Goal: Communication & Community: Answer question/provide support

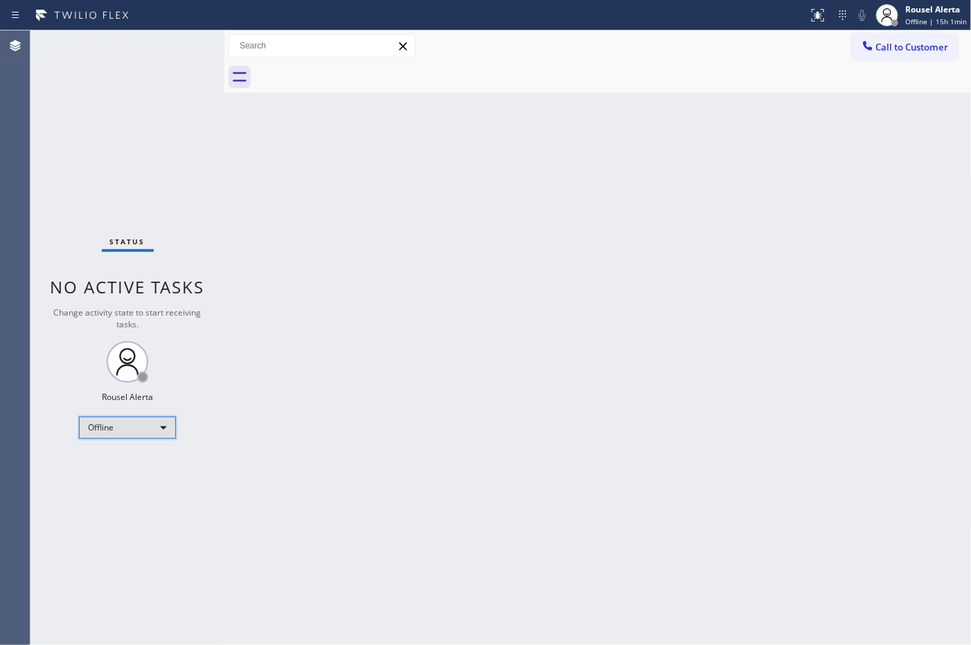
click at [157, 423] on div "Offline" at bounding box center [127, 428] width 97 height 22
click at [150, 458] on li "Available" at bounding box center [127, 464] width 94 height 17
click at [412, 502] on div "Back to Dashboard Change Sender ID Customers Technicians Select a contact Outbo…" at bounding box center [597, 337] width 747 height 615
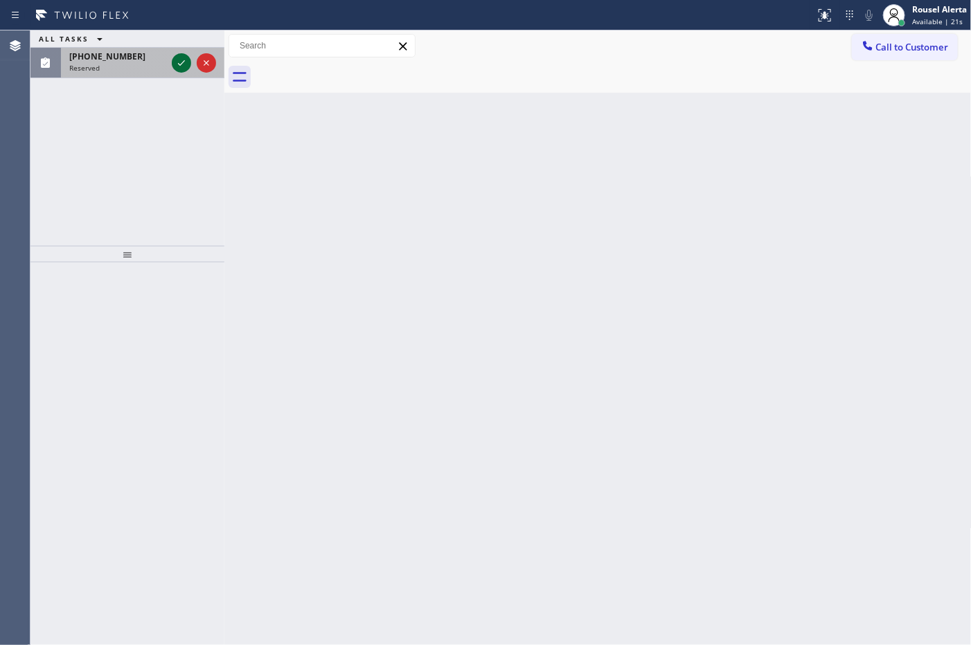
click at [175, 57] on icon at bounding box center [181, 63] width 17 height 17
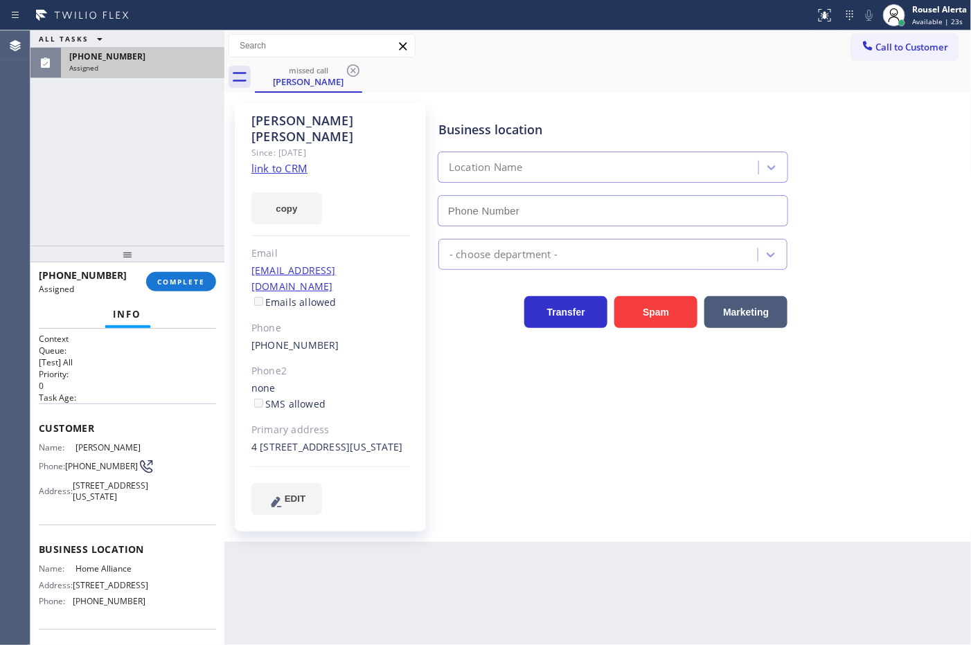
type input "[PHONE_NUMBER]"
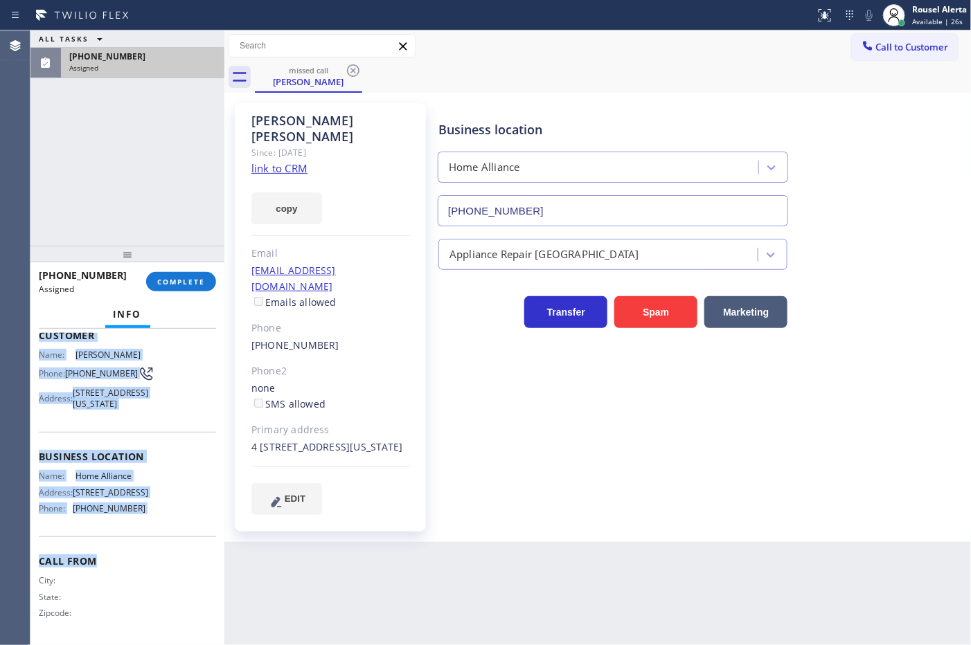
scroll to position [126, 0]
drag, startPoint x: 33, startPoint y: 428, endPoint x: 151, endPoint y: 512, distance: 144.9
click at [151, 512] on div "Context Queue: [Test] All Priority: 0 Task Age: Customer Name: Christopher Kell…" at bounding box center [127, 487] width 194 height 317
copy div "Customer Name: Christopher Kelly Phone: (917) 921-0941 Address: 351 W 20th St 4…"
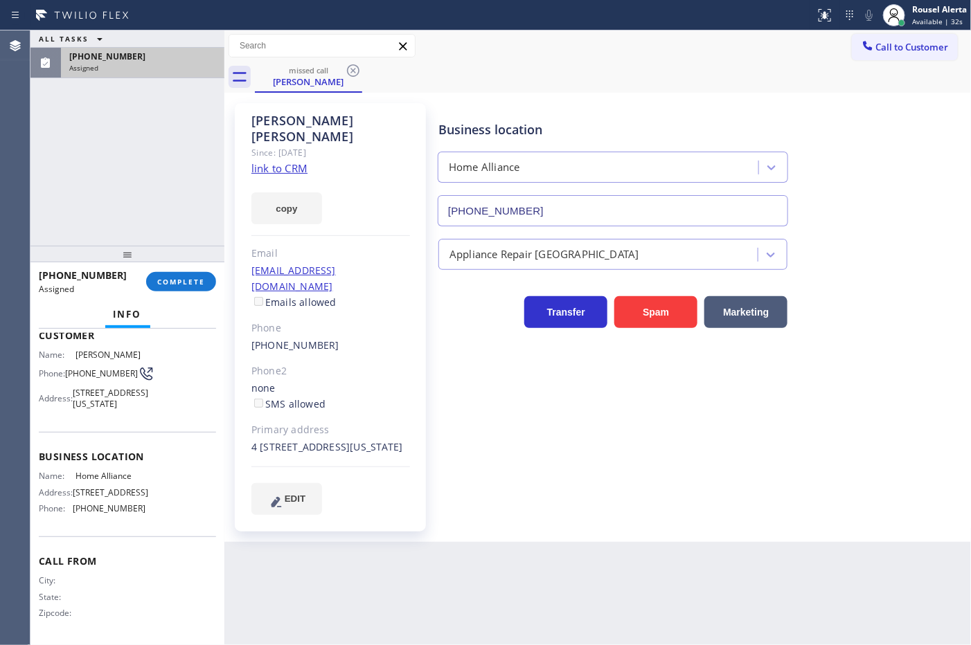
click at [121, 129] on div "ALL TASKS ALL TASKS ACTIVE TASKS TASKS IN WRAP UP (917) 921-0941 Assigned" at bounding box center [127, 137] width 194 height 215
click at [171, 274] on button "COMPLETE" at bounding box center [181, 281] width 70 height 19
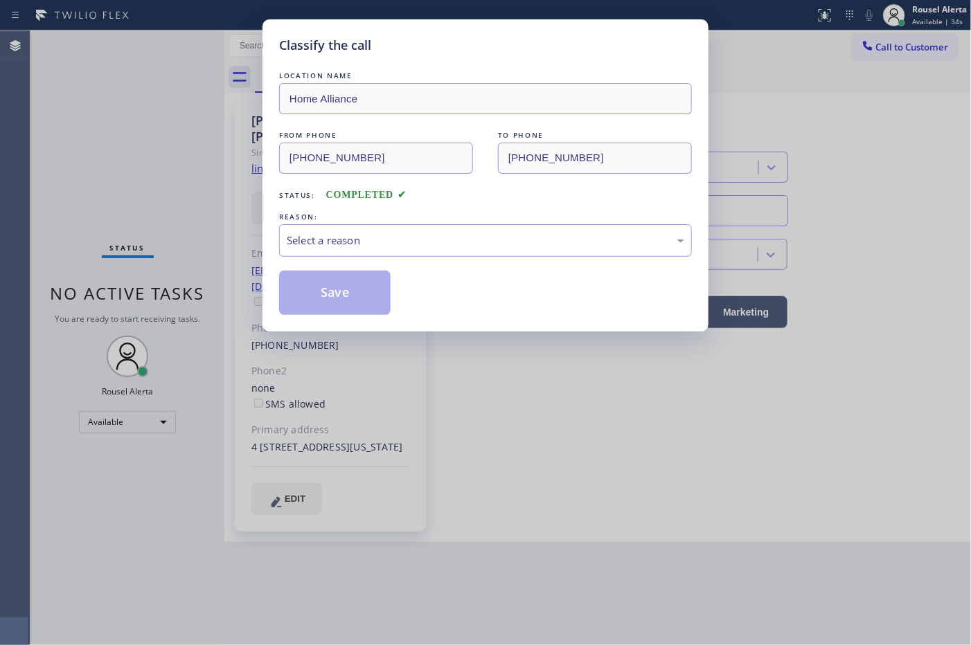
click at [412, 220] on div "REASON:" at bounding box center [485, 217] width 413 height 15
click at [417, 260] on div "LOCATION NAME Home Alliance FROM PHONE (917) 921-0941 TO PHONE (877) 777-0796 S…" at bounding box center [485, 192] width 413 height 247
click at [420, 240] on div "Select a reason" at bounding box center [485, 241] width 397 height 16
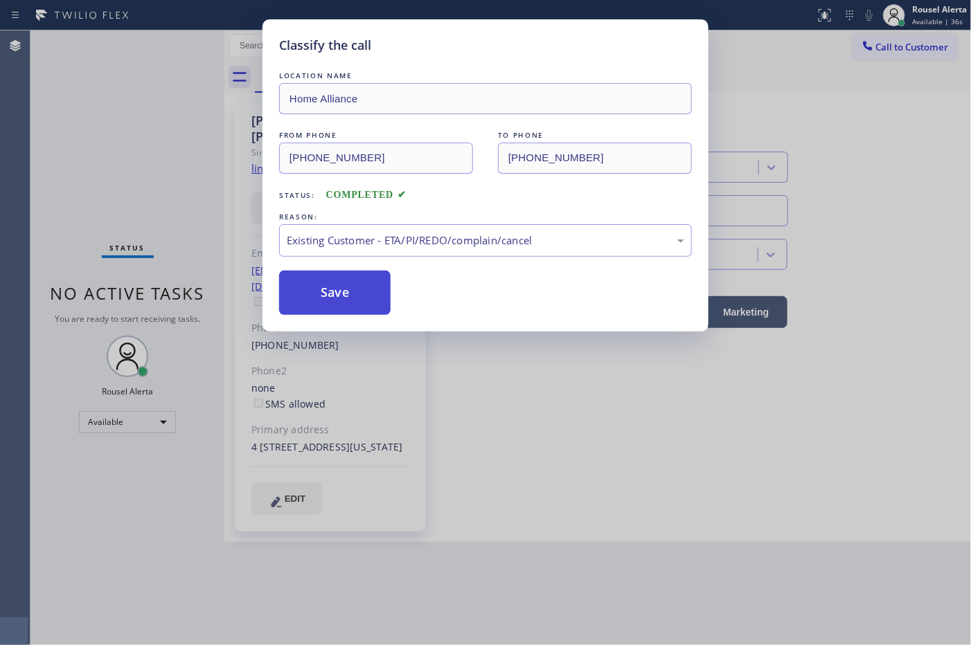
click at [379, 298] on button "Save" at bounding box center [334, 293] width 111 height 44
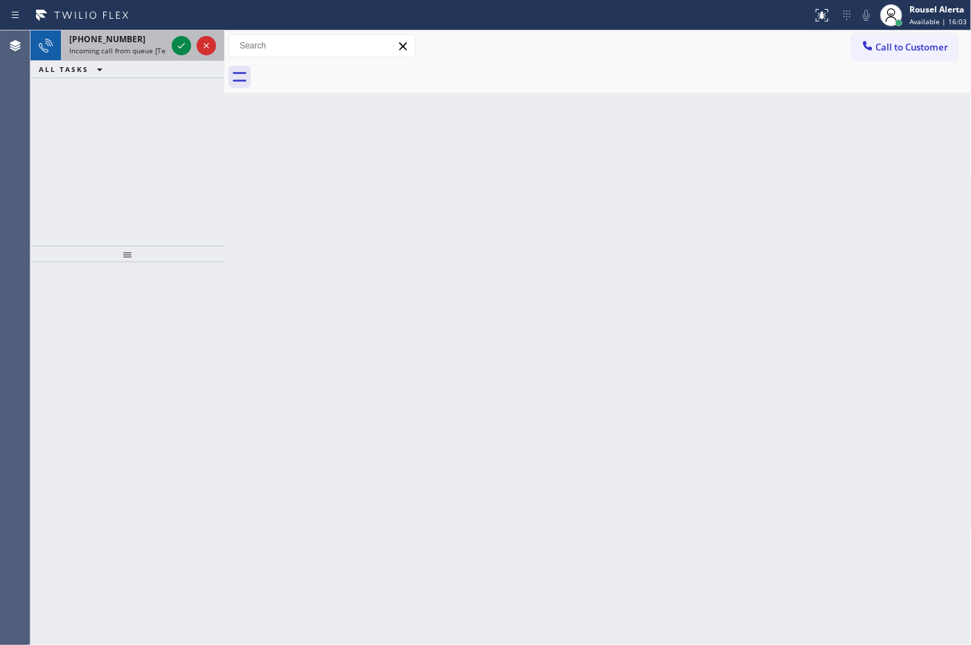
click at [139, 37] on div "+16092039919" at bounding box center [117, 39] width 97 height 12
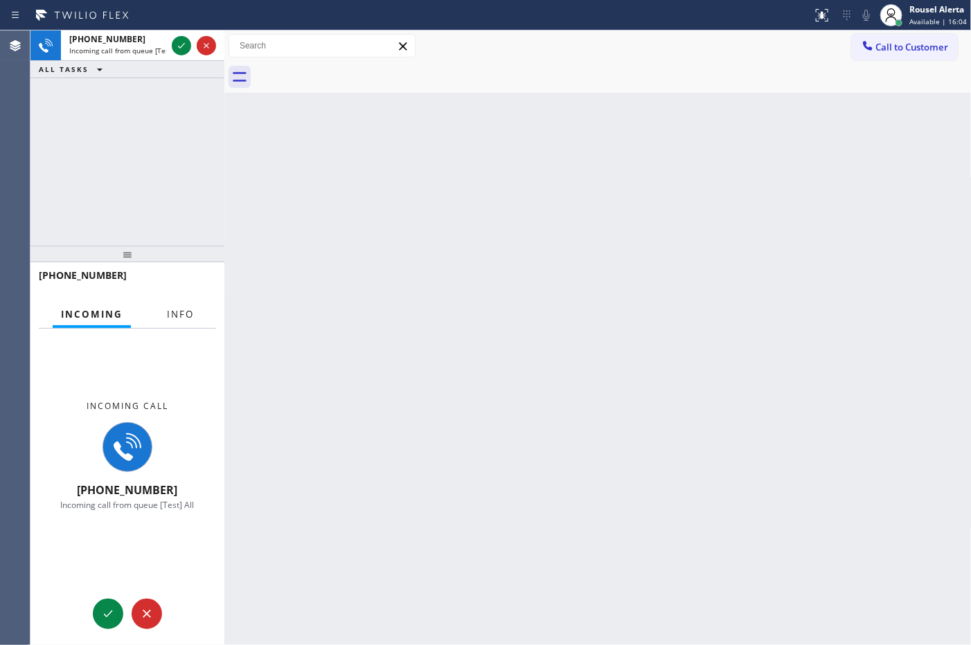
click at [181, 316] on span "Info" at bounding box center [180, 314] width 27 height 12
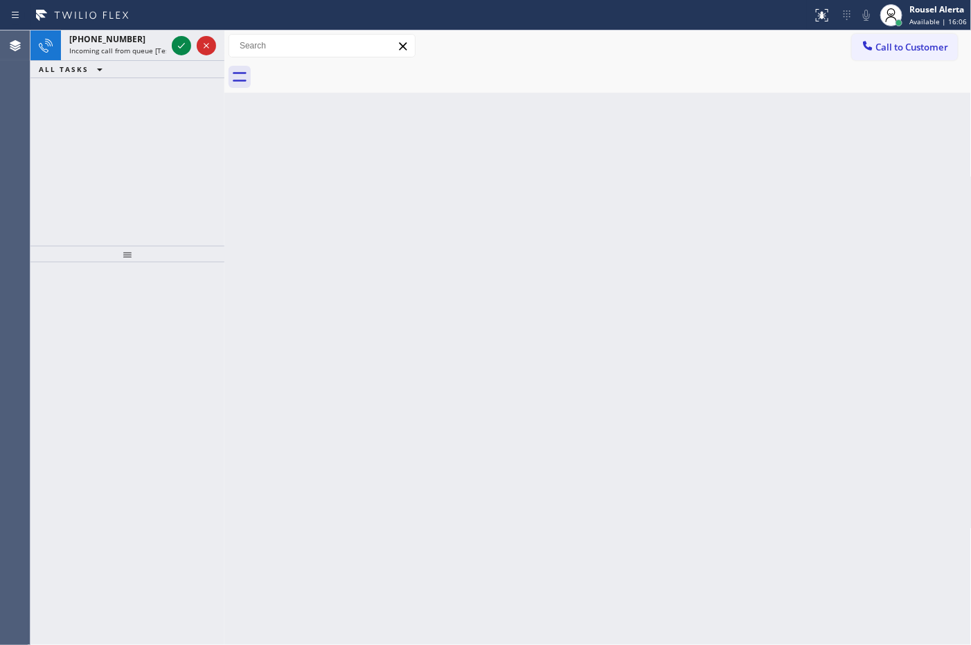
click at [143, 62] on div "ALL TASKS ALL TASKS ACTIVE TASKS TASKS IN WRAP UP" at bounding box center [127, 69] width 194 height 17
click at [143, 52] on span "Incoming call from queue [Test] All" at bounding box center [126, 51] width 115 height 10
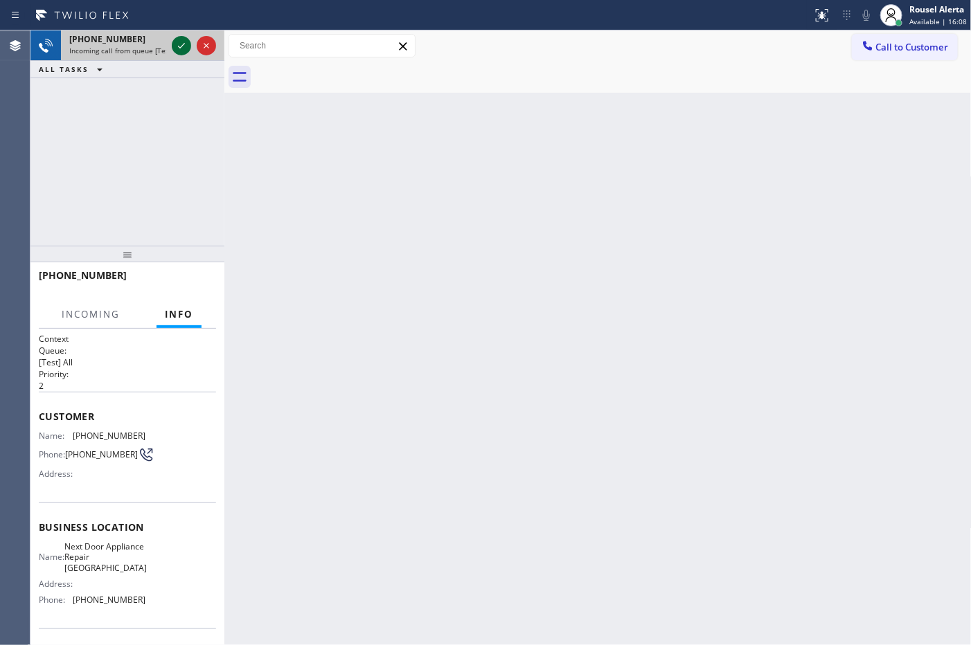
click at [175, 46] on icon at bounding box center [181, 45] width 17 height 17
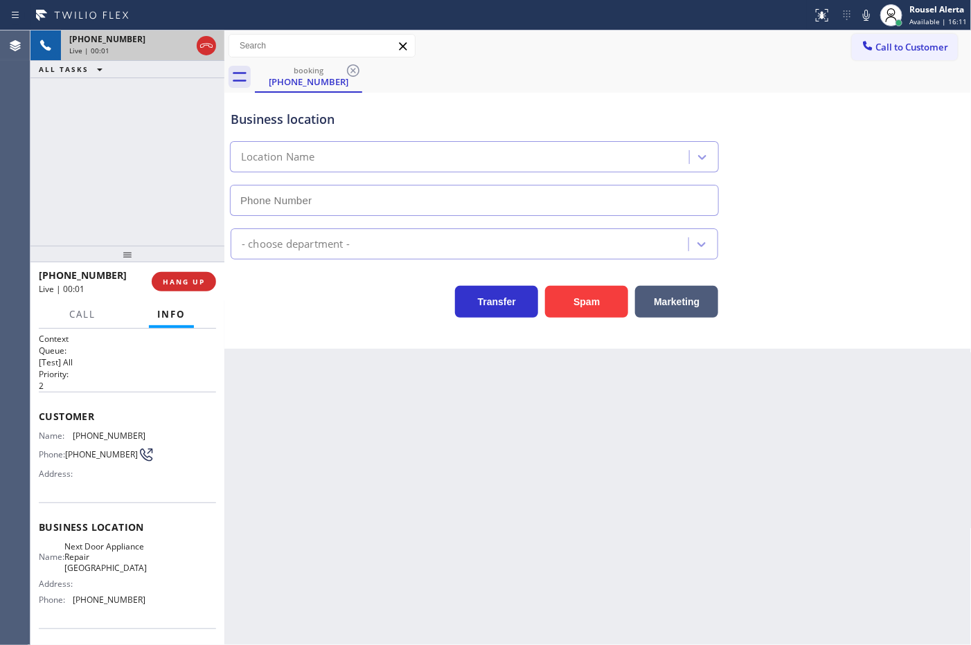
type input "(609) 710-8354"
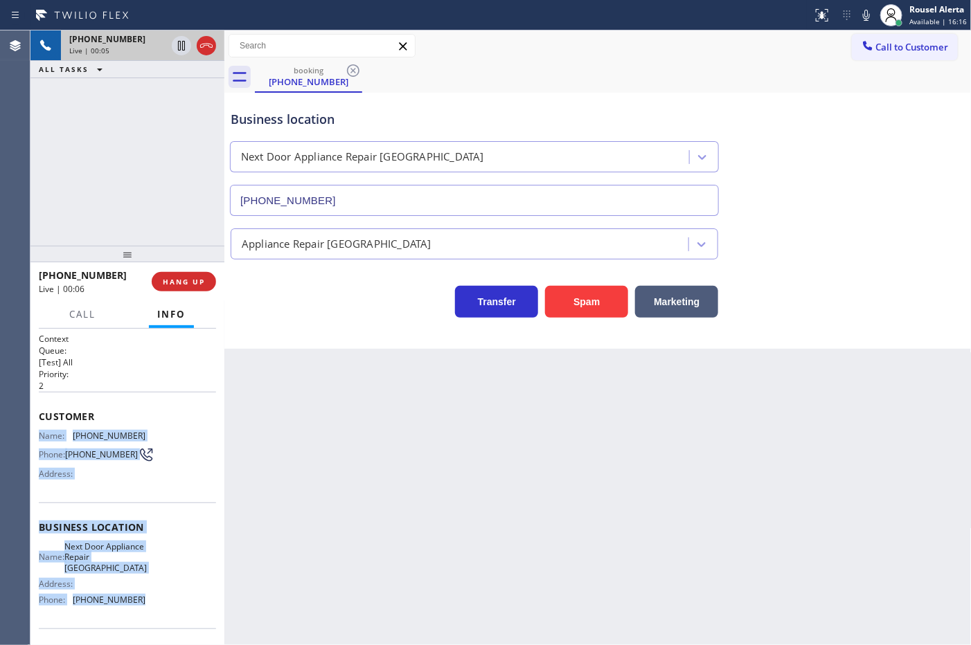
drag, startPoint x: 35, startPoint y: 435, endPoint x: 161, endPoint y: 614, distance: 219.6
click at [161, 516] on div "Context Queue: [Test] All Priority: 2 Customer Name: (609) 203-9919 Phone: (609…" at bounding box center [127, 487] width 194 height 317
copy div "Name: (609) 203-9919 Phone: (609) 203-9919 Address: Business location Name: Nex…"
click at [175, 46] on icon at bounding box center [181, 45] width 17 height 17
click at [776, 16] on icon at bounding box center [866, 15] width 7 height 11
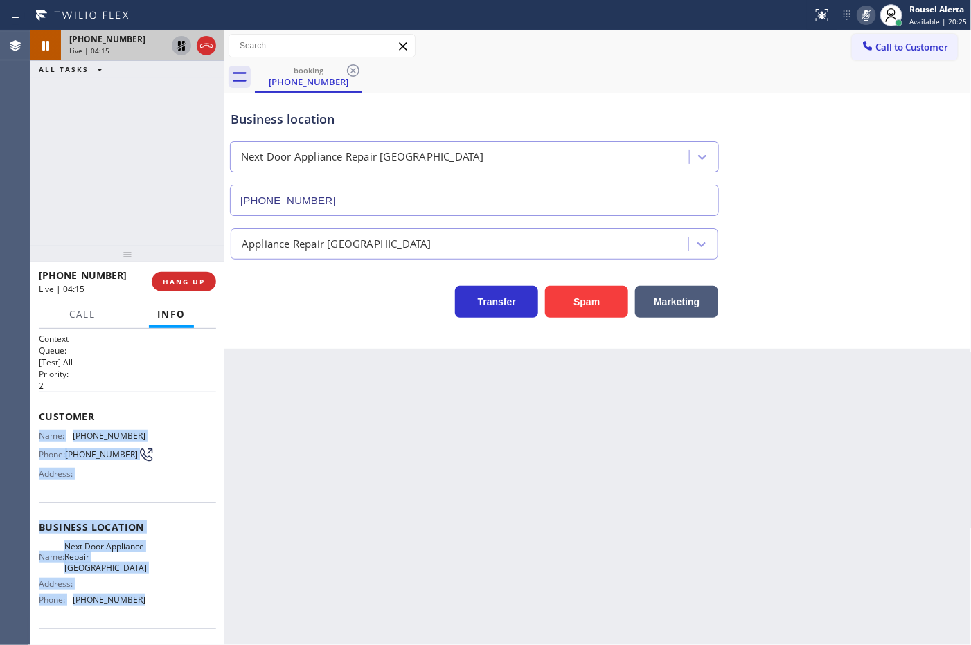
click at [175, 39] on icon at bounding box center [181, 45] width 17 height 17
click at [776, 16] on icon at bounding box center [866, 15] width 17 height 17
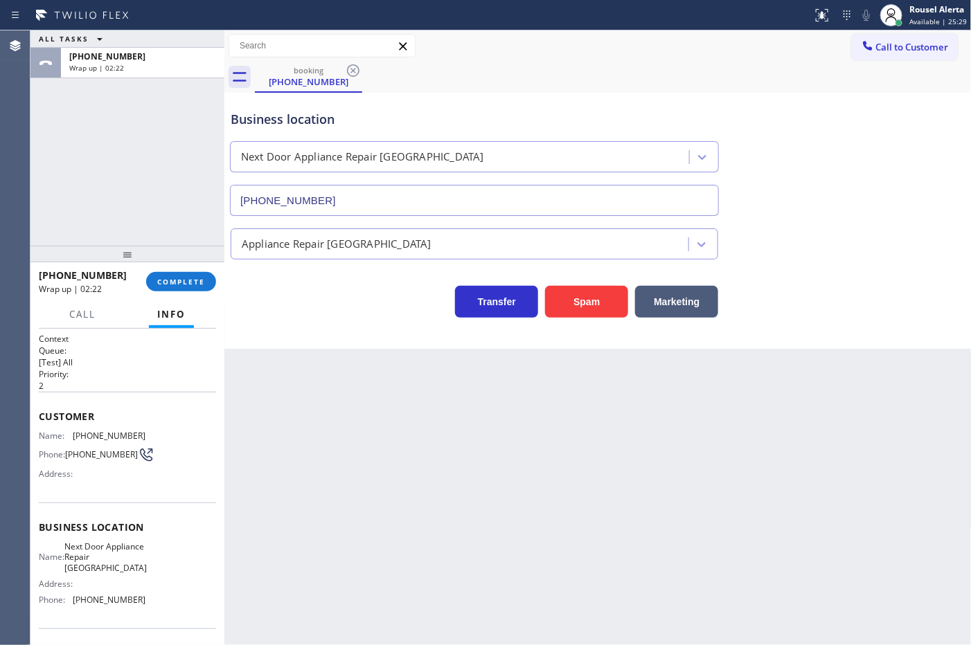
click at [353, 393] on div "Back to Dashboard Change Sender ID Customers Technicians Select a contact Outbo…" at bounding box center [597, 337] width 747 height 615
click at [165, 278] on span "COMPLETE" at bounding box center [181, 282] width 48 height 10
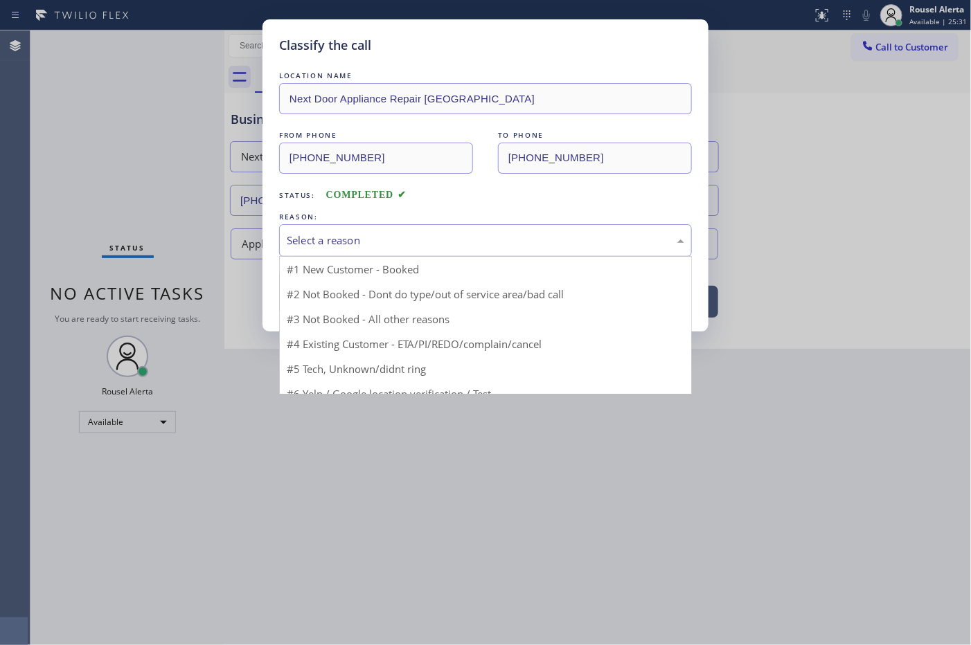
click at [345, 240] on div "Select a reason" at bounding box center [485, 241] width 397 height 16
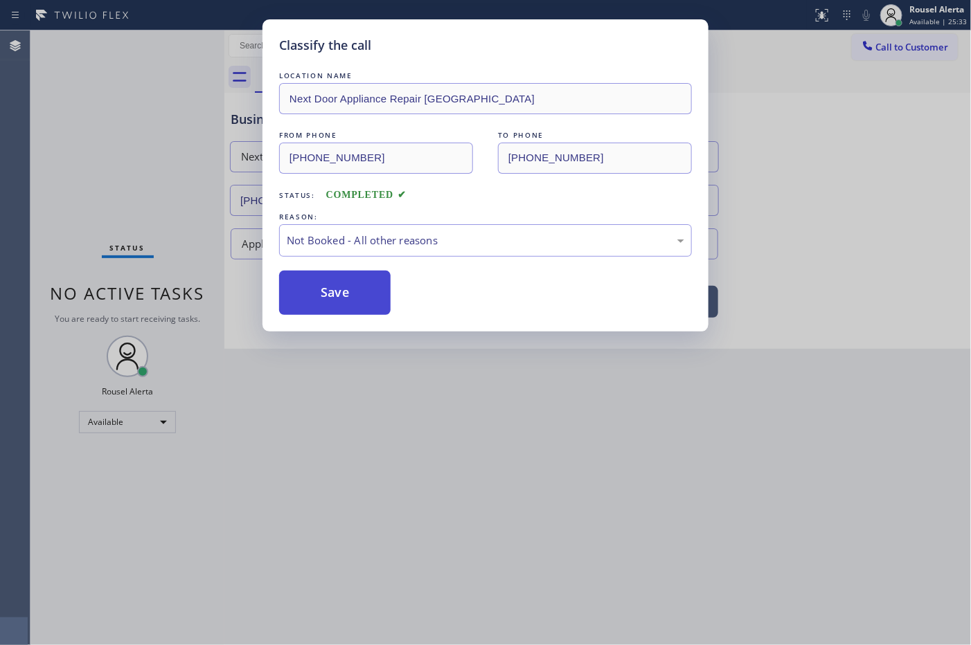
click at [337, 294] on button "Save" at bounding box center [334, 293] width 111 height 44
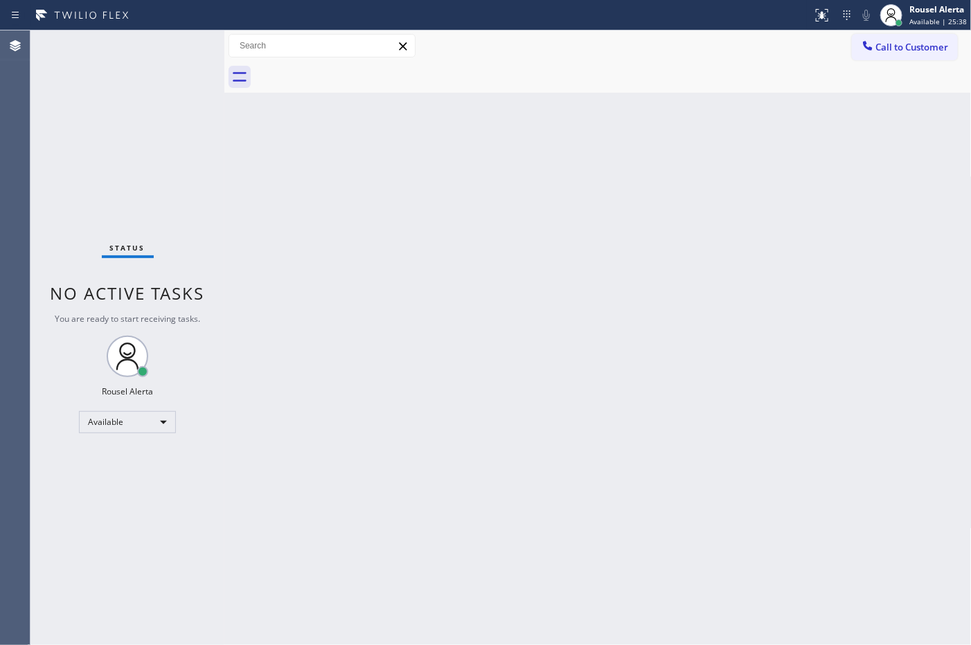
drag, startPoint x: 605, startPoint y: 343, endPoint x: 566, endPoint y: 330, distance: 40.1
click at [605, 343] on div "Back to Dashboard Change Sender ID Customers Technicians Select a contact Outbo…" at bounding box center [597, 337] width 747 height 615
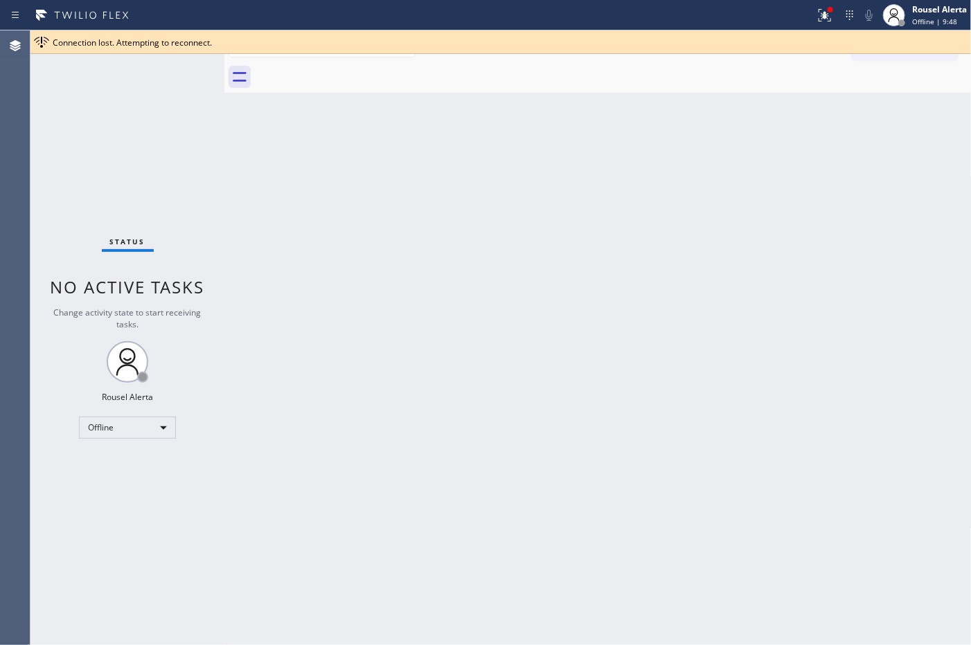
click at [747, 271] on div "Back to Dashboard Change Sender ID Customers Technicians Select a contact Outbo…" at bounding box center [597, 337] width 747 height 615
click at [167, 427] on div "Offline" at bounding box center [127, 428] width 97 height 22
click at [151, 463] on li "Available" at bounding box center [127, 464] width 94 height 17
click at [308, 433] on div "Back to Dashboard Change Sender ID Customers Technicians Select a contact Outbo…" at bounding box center [597, 337] width 747 height 615
click at [309, 431] on div "Back to Dashboard Change Sender ID Customers Technicians Select a contact Outbo…" at bounding box center [597, 337] width 747 height 615
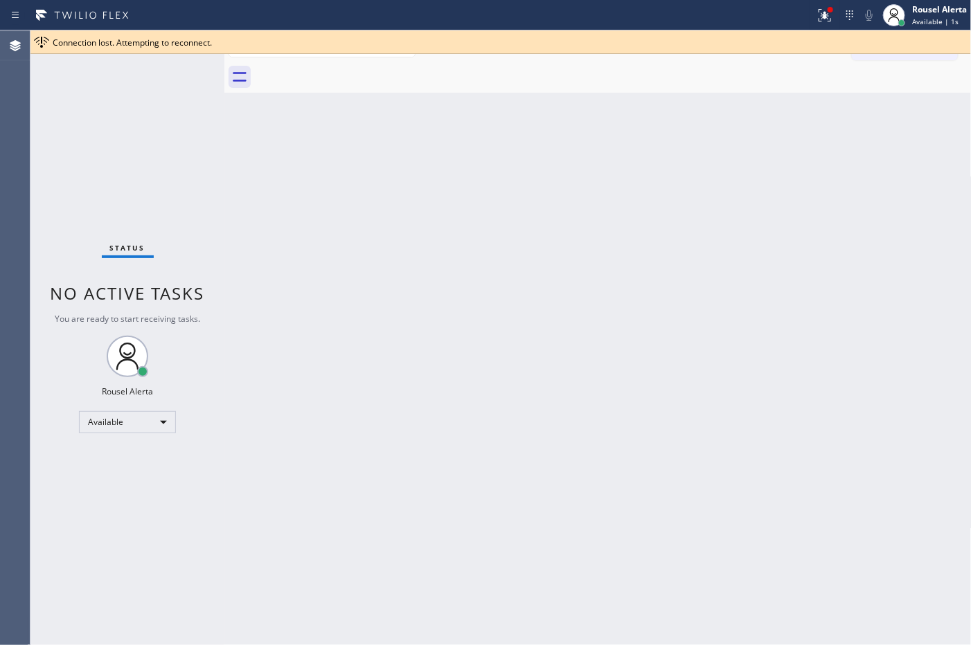
click at [315, 431] on div "Back to Dashboard Change Sender ID Customers Technicians Select a contact Outbo…" at bounding box center [597, 337] width 747 height 615
click at [320, 435] on div "Back to Dashboard Change Sender ID Customers Technicians Select a contact Outbo…" at bounding box center [597, 337] width 747 height 615
click at [188, 40] on span "Connection lost. Attempting to reconnect." at bounding box center [132, 43] width 159 height 12
click at [776, 48] on div "Connection lost. Attempting to reconnect." at bounding box center [500, 42] width 940 height 24
click at [776, 293] on div "Back to Dashboard Change Sender ID Customers Technicians Select a contact Outbo…" at bounding box center [597, 337] width 747 height 615
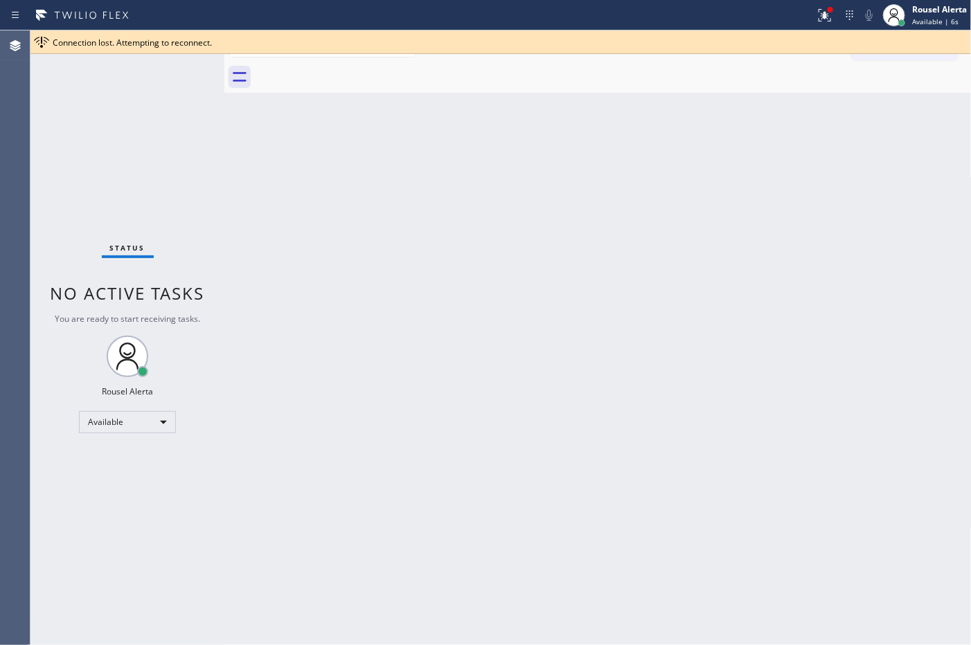
click at [751, 360] on div "Back to Dashboard Change Sender ID Customers Technicians Select a contact Outbo…" at bounding box center [597, 337] width 747 height 615
click at [776, 93] on div "Back to Dashboard Change Sender ID Customers Technicians Select a contact Outbo…" at bounding box center [597, 337] width 747 height 615
click at [776, 53] on div at bounding box center [500, 53] width 940 height 1
click at [776, 17] on icon at bounding box center [824, 15] width 17 height 17
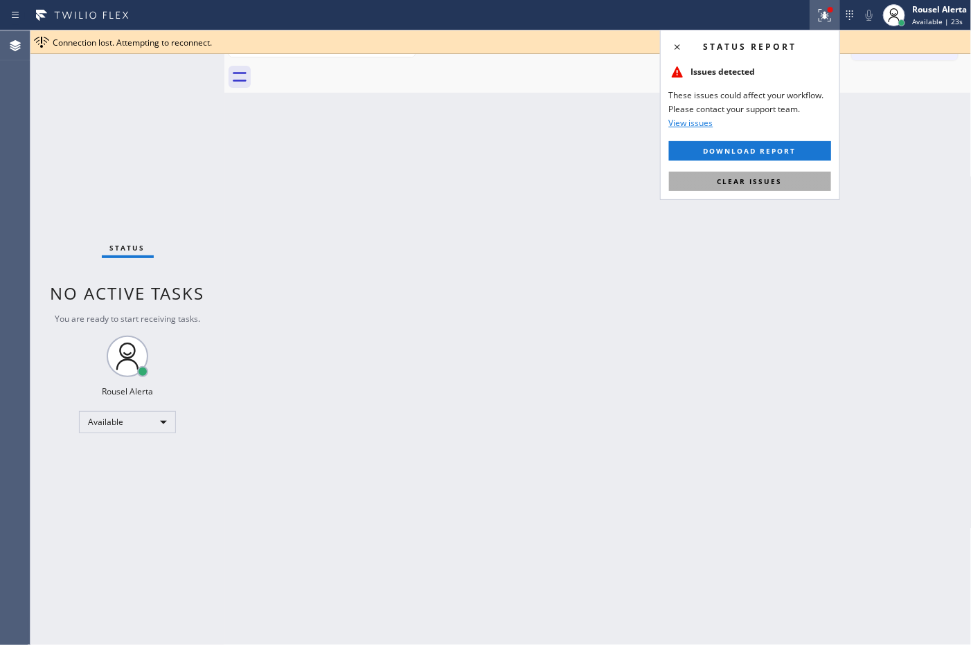
drag, startPoint x: 770, startPoint y: 181, endPoint x: 681, endPoint y: 294, distance: 144.0
click at [770, 182] on span "Clear issues" at bounding box center [749, 182] width 65 height 10
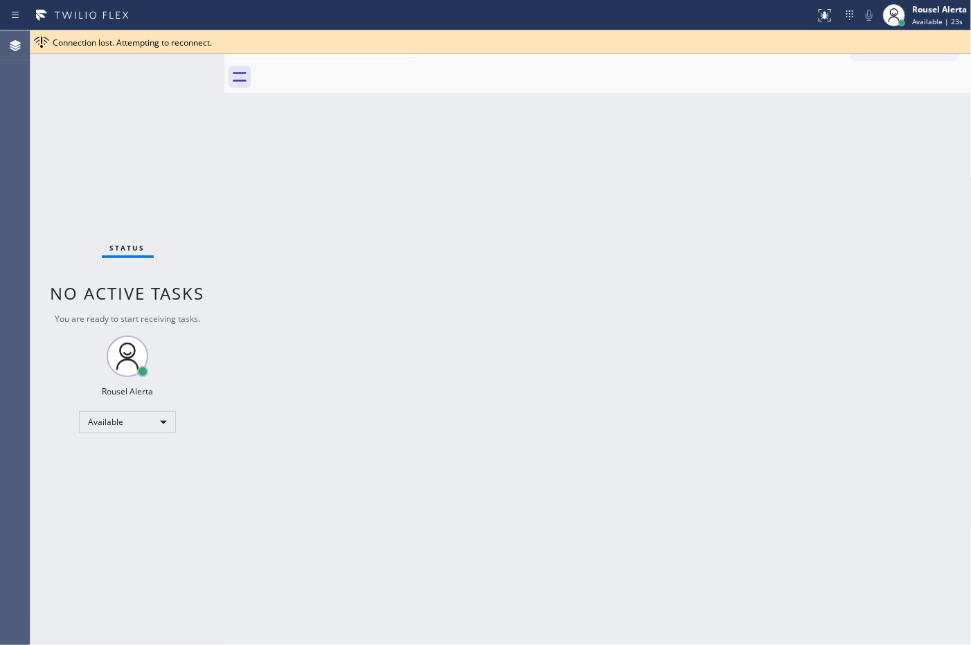
click at [679, 302] on div "Back to Dashboard Change Sender ID Customers Technicians Select a contact Outbo…" at bounding box center [597, 337] width 747 height 615
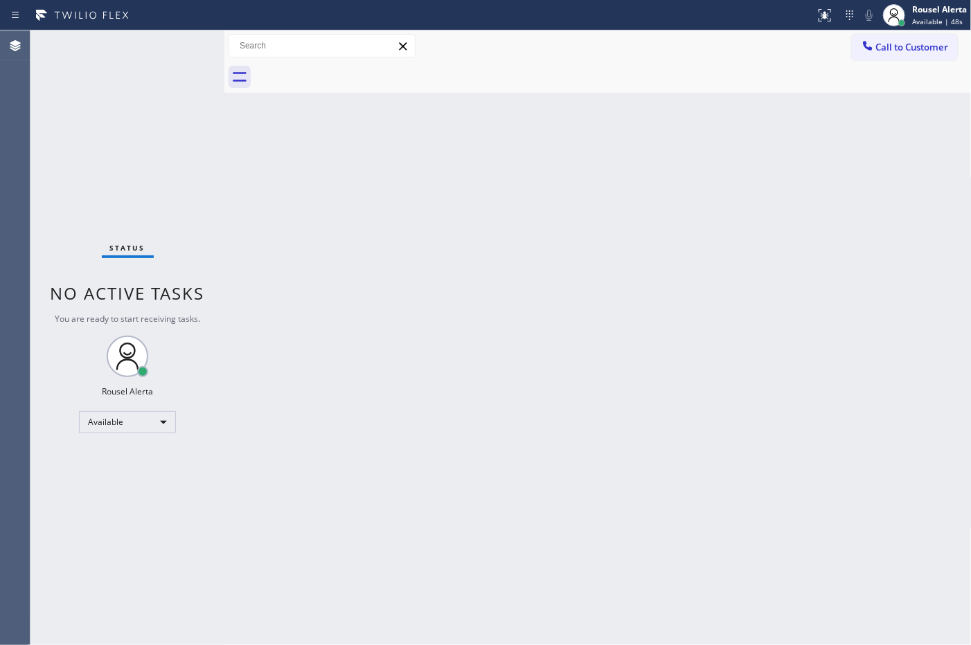
click at [426, 393] on div "Back to Dashboard Change Sender ID Customers Technicians Select a contact Outbo…" at bounding box center [597, 337] width 747 height 615
click at [201, 81] on div "Status No active tasks You are ready to start receiving tasks. Rousel Alerta Av…" at bounding box center [127, 337] width 194 height 615
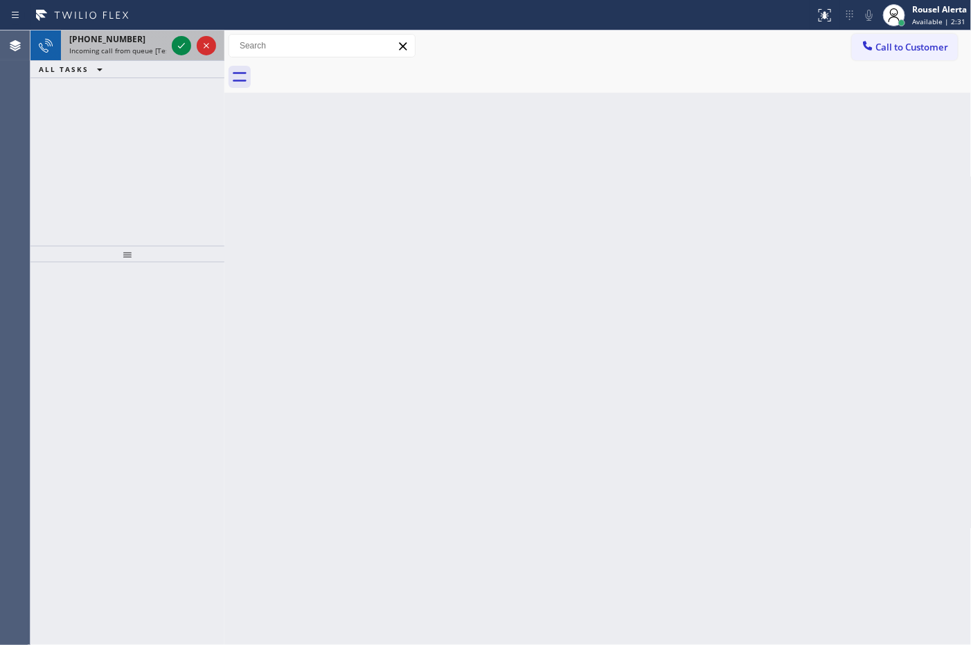
click at [143, 50] on span "Incoming call from queue [Test] All" at bounding box center [126, 51] width 115 height 10
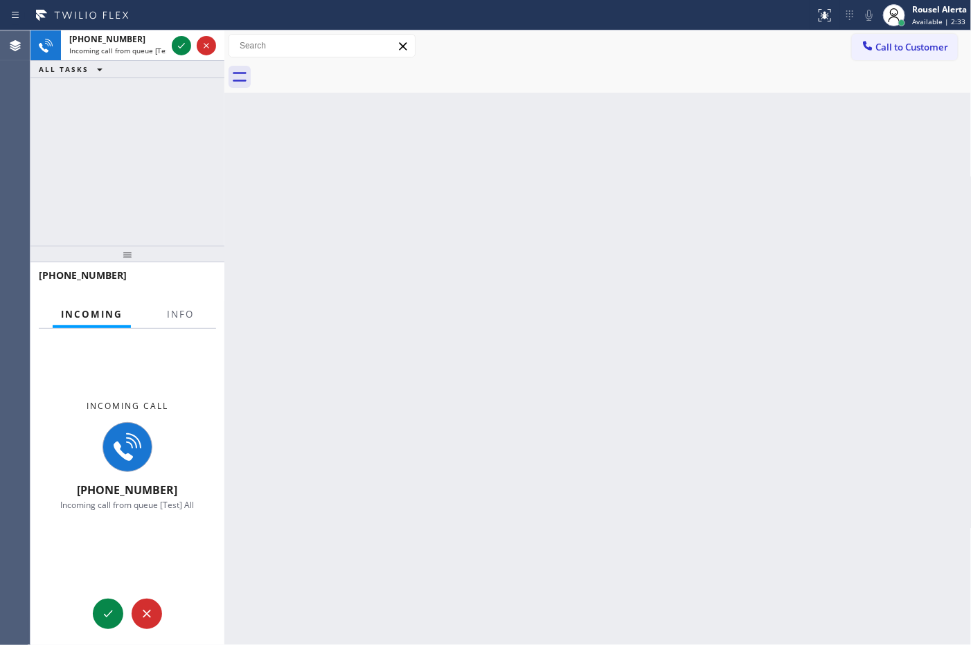
click at [187, 329] on div "Incoming call [PHONE_NUMBER] Incoming call from queue [Test] All" at bounding box center [127, 455] width 194 height 253
click at [186, 309] on span "Info" at bounding box center [180, 314] width 27 height 12
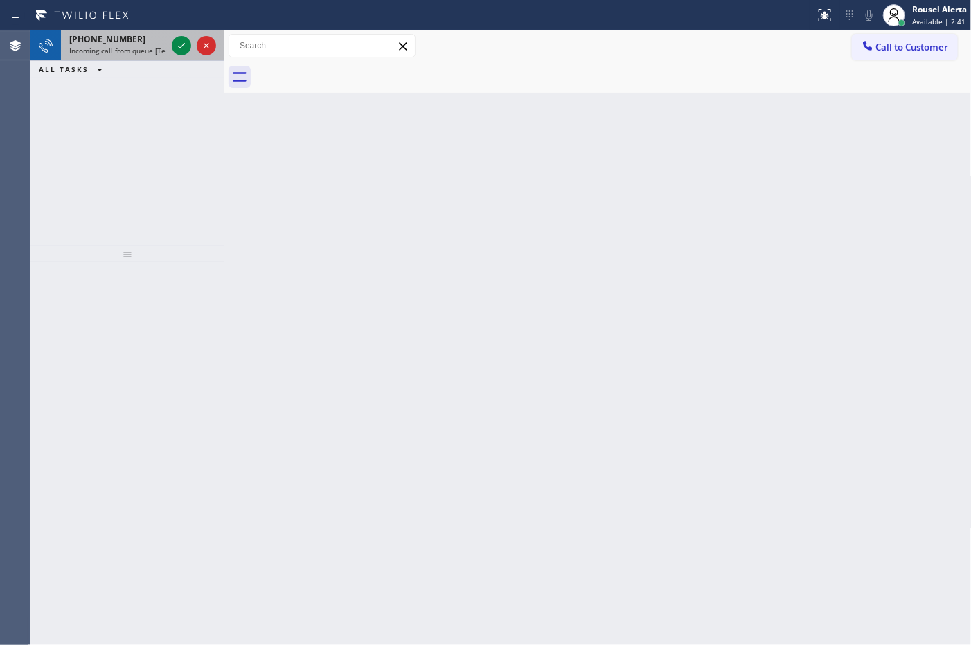
click at [170, 42] on div at bounding box center [194, 45] width 50 height 30
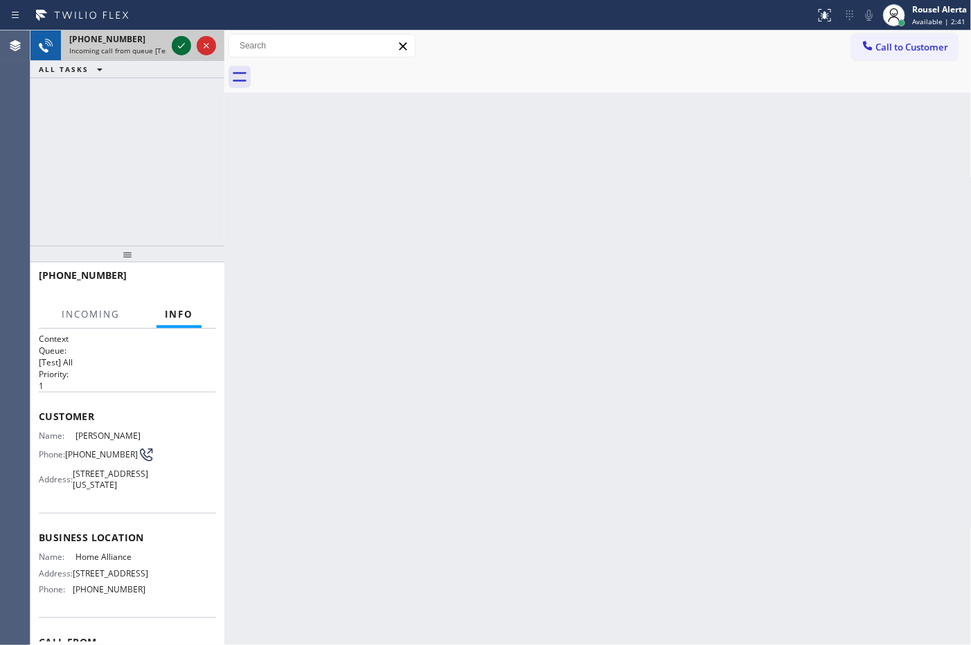
click at [177, 42] on icon at bounding box center [181, 45] width 17 height 17
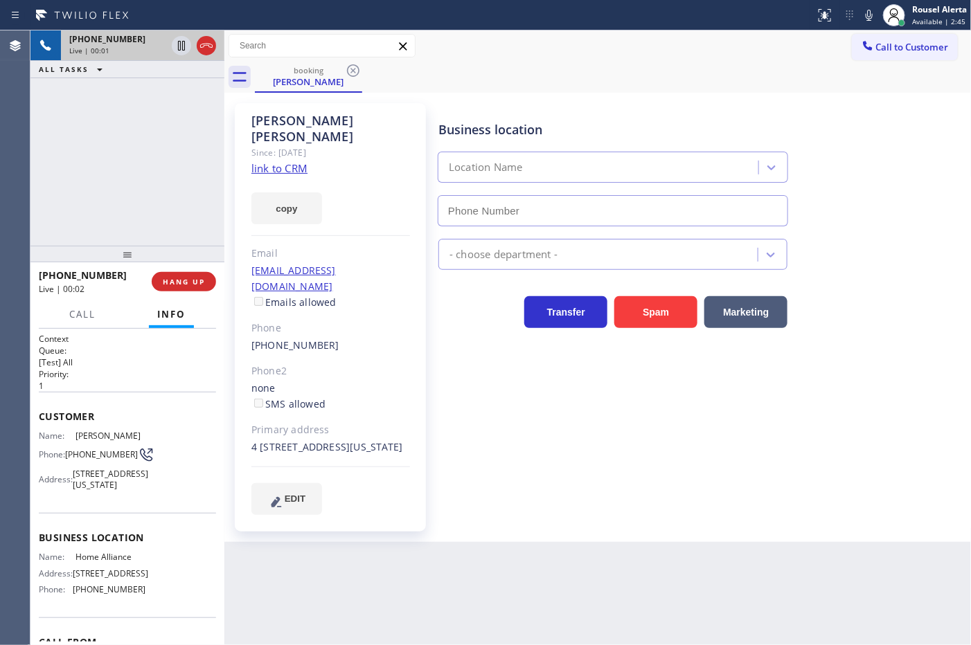
type input "[PHONE_NUMBER]"
click at [258, 161] on link "link to CRM" at bounding box center [279, 168] width 56 height 14
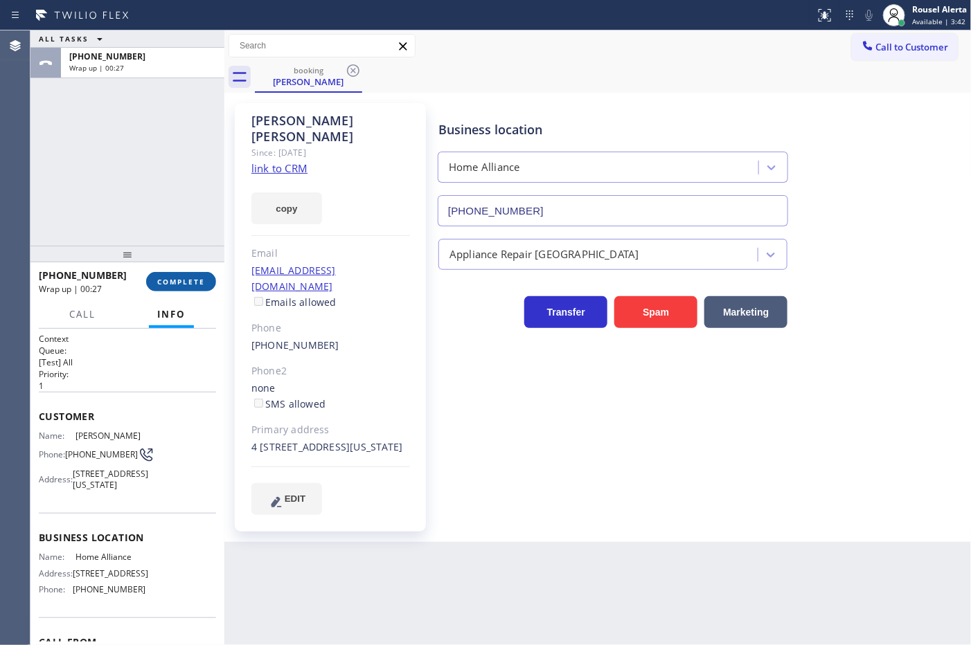
click at [182, 284] on span "COMPLETE" at bounding box center [181, 282] width 48 height 10
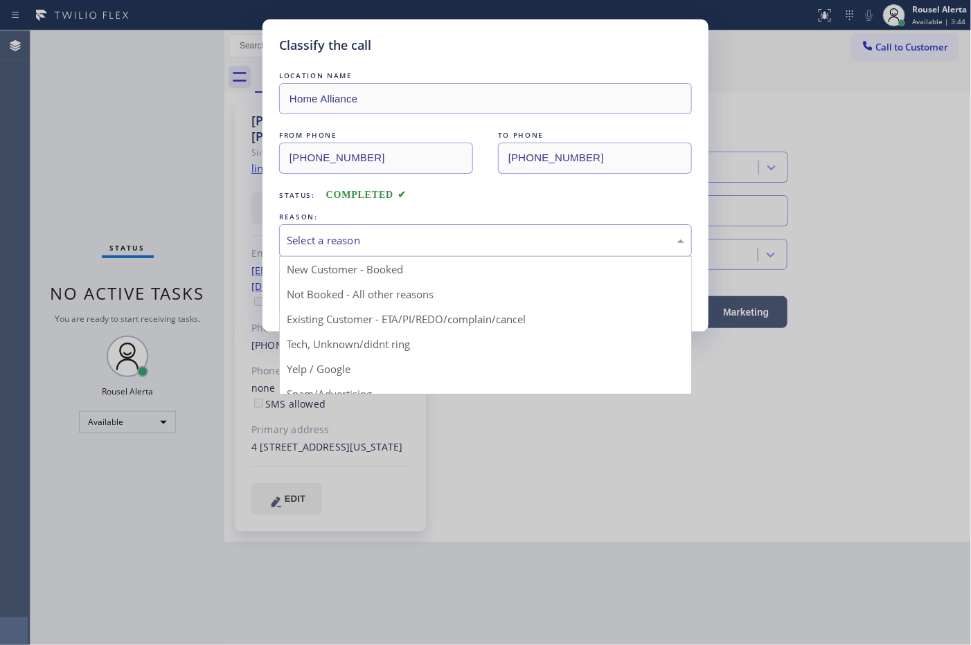
click at [409, 247] on div "Select a reason" at bounding box center [485, 241] width 397 height 16
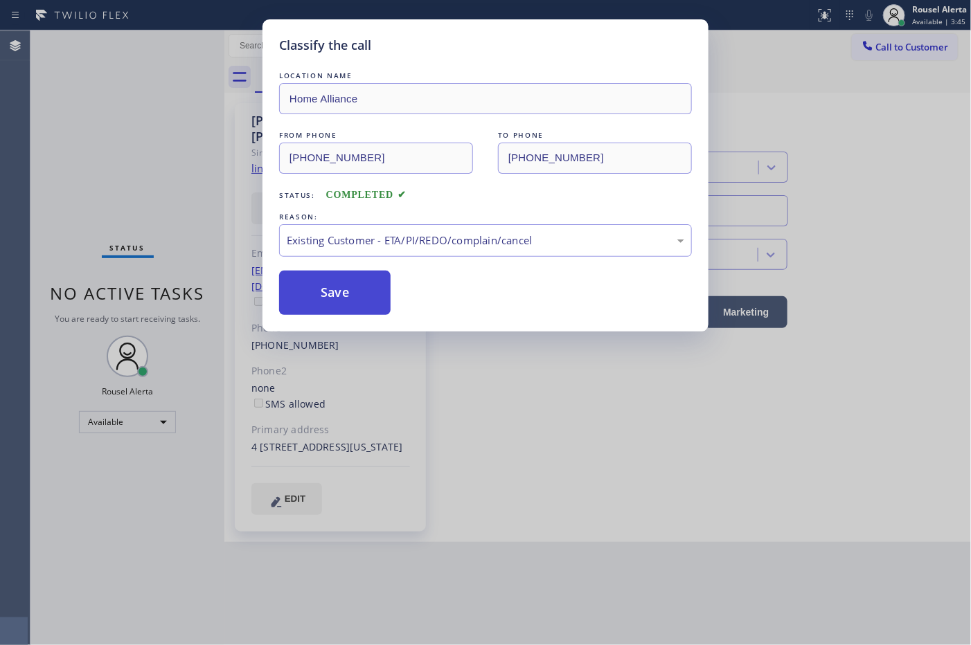
click at [343, 275] on button "Save" at bounding box center [334, 293] width 111 height 44
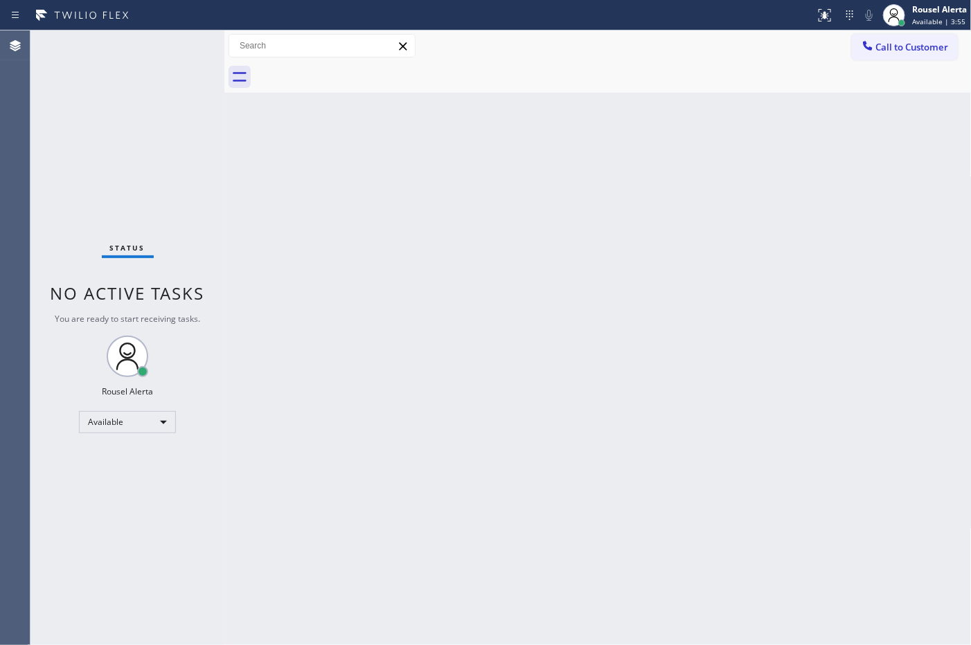
click at [132, 99] on div "Status No active tasks You are ready to start receiving tasks. Rousel Alerta Av…" at bounding box center [127, 337] width 194 height 615
click at [507, 339] on div "Back to Dashboard Change Sender ID Customers Technicians Select a contact Outbo…" at bounding box center [597, 337] width 747 height 615
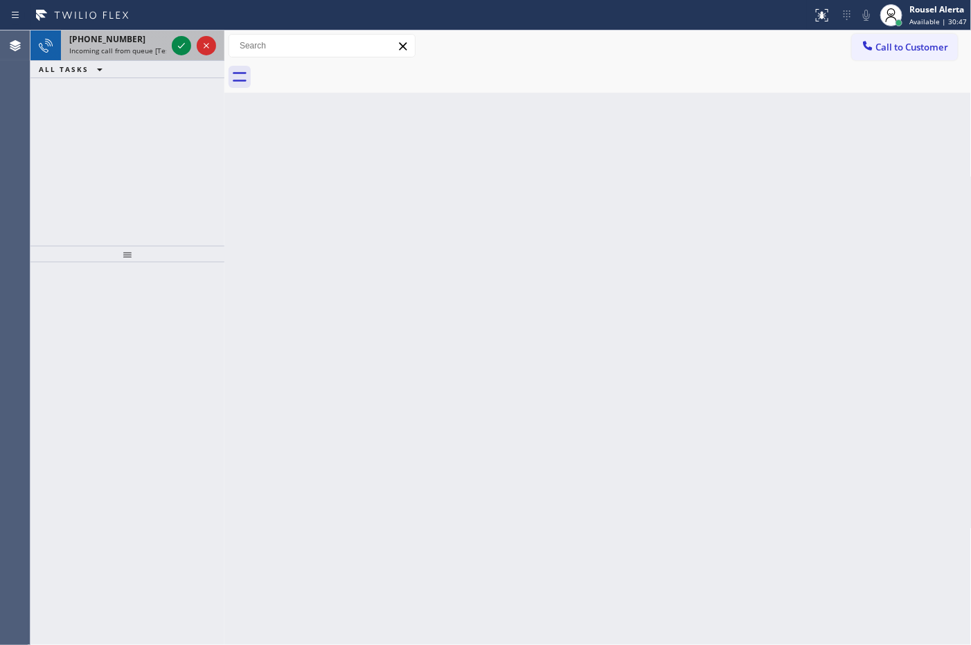
click at [152, 37] on div "[PHONE_NUMBER]" at bounding box center [117, 39] width 97 height 12
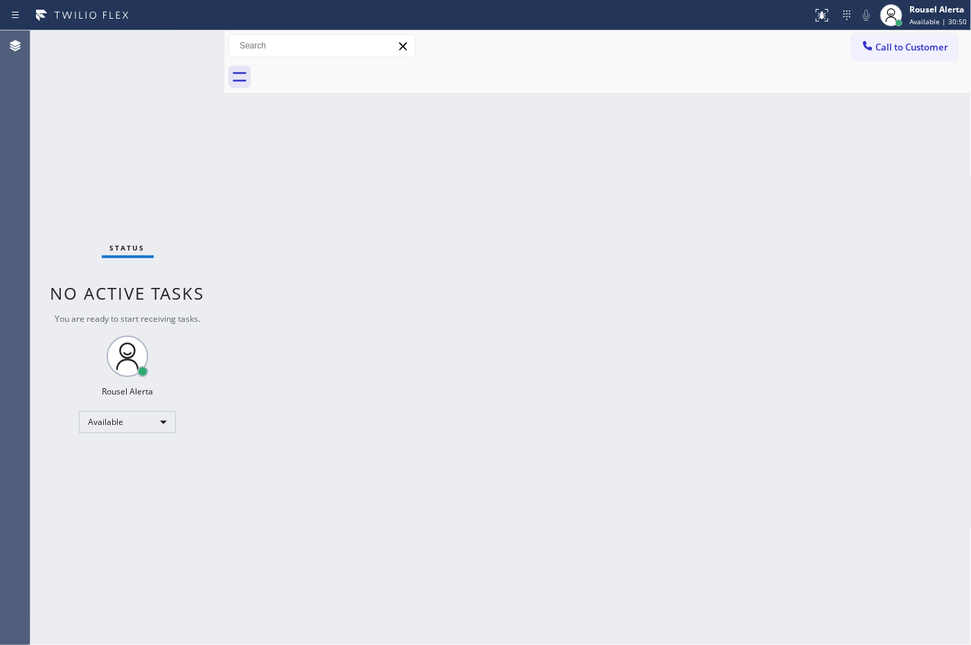
click at [179, 50] on div "Status No active tasks You are ready to start receiving tasks. Rousel Alerta Av…" at bounding box center [127, 337] width 194 height 615
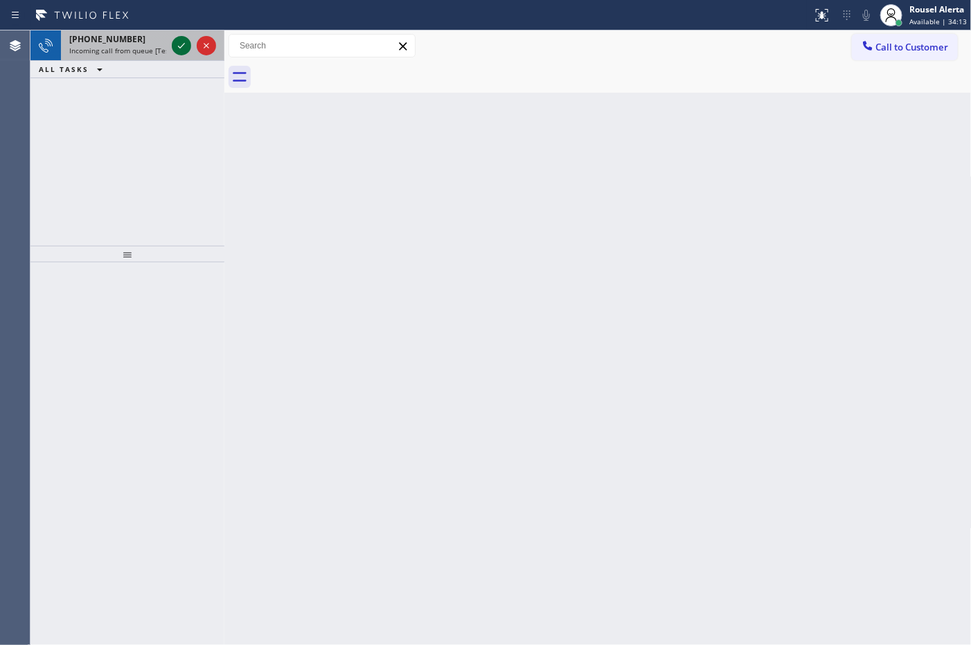
drag, startPoint x: 179, startPoint y: 50, endPoint x: 181, endPoint y: 42, distance: 7.9
click at [179, 49] on icon at bounding box center [181, 45] width 17 height 17
click at [181, 43] on icon at bounding box center [181, 45] width 17 height 17
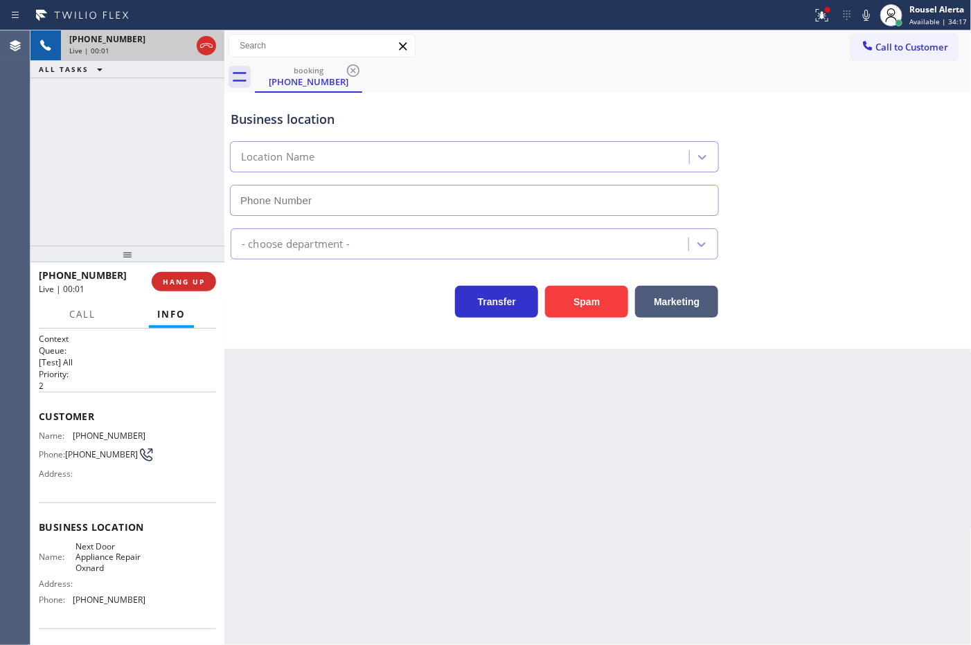
type input "[PHONE_NUMBER]"
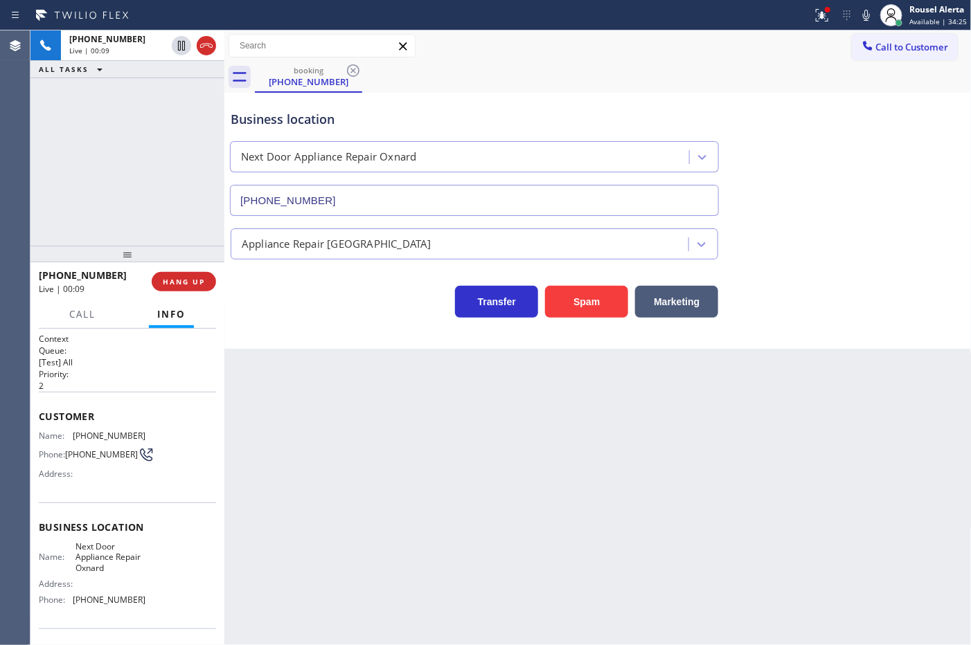
click at [344, 489] on div "Back to Dashboard Change Sender ID Customers Technicians Select a contact Outbo…" at bounding box center [597, 337] width 747 height 615
click at [179, 278] on span "HANG UP" at bounding box center [184, 282] width 42 height 10
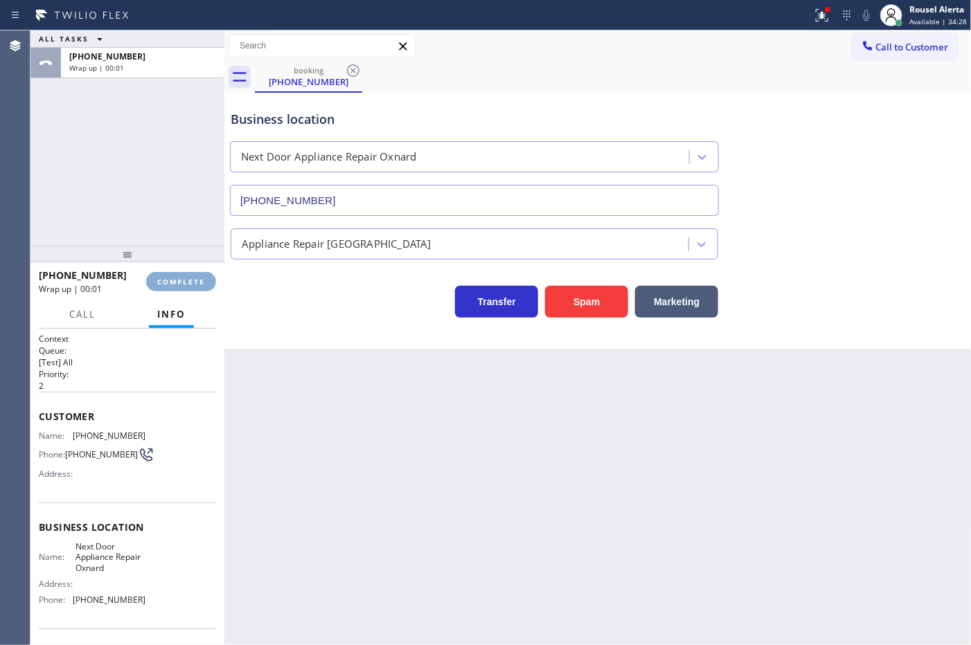
click at [180, 278] on span "COMPLETE" at bounding box center [181, 282] width 48 height 10
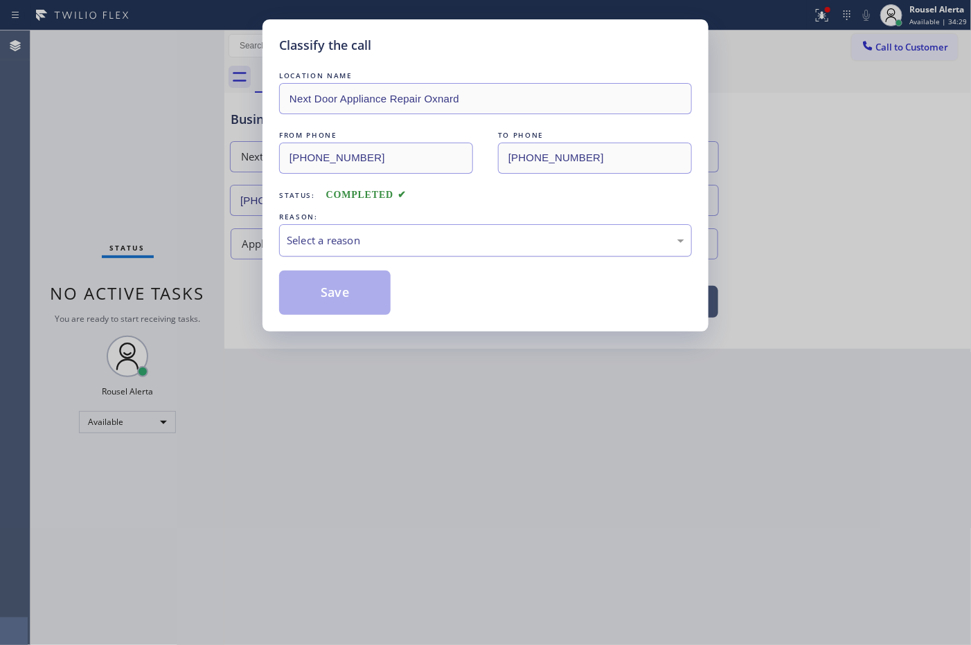
click at [329, 236] on div "Select a reason" at bounding box center [485, 241] width 397 height 16
click at [352, 305] on button "Save" at bounding box center [334, 293] width 111 height 44
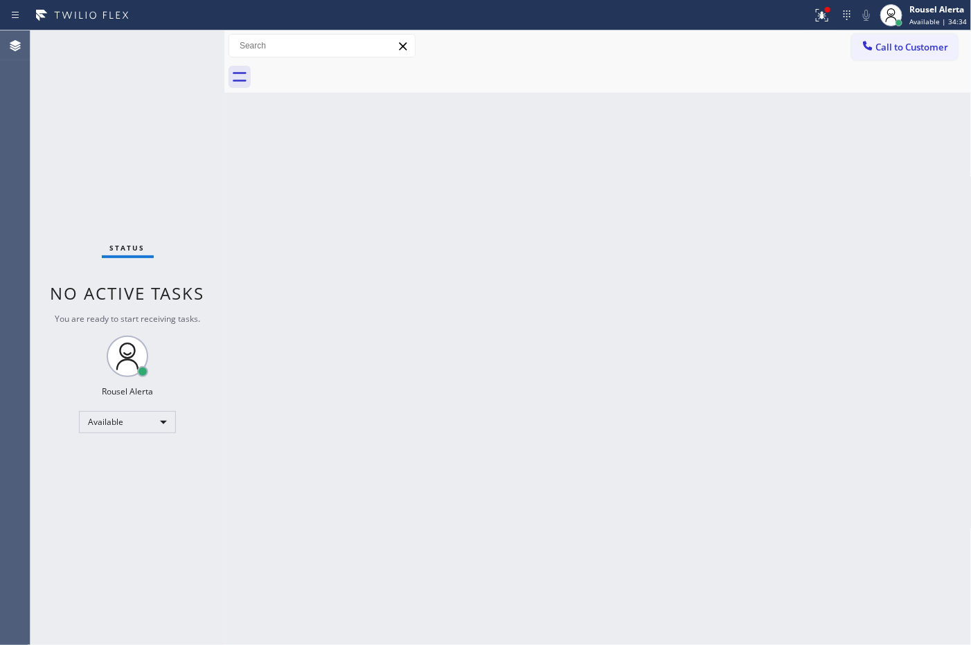
click at [519, 274] on div "Back to Dashboard Change Sender ID Customers Technicians Select a contact Outbo…" at bounding box center [597, 337] width 747 height 615
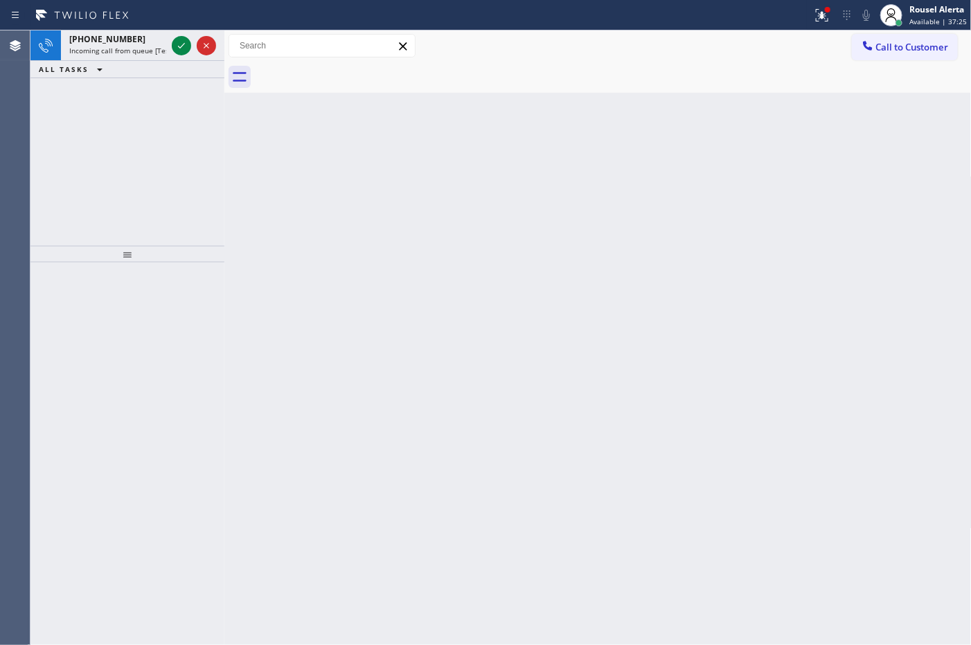
click at [153, 29] on div "Status report Issues detected These issues could affect your workflow. Please c…" at bounding box center [485, 15] width 971 height 30
click at [156, 37] on div "[PHONE_NUMBER]" at bounding box center [117, 39] width 97 height 12
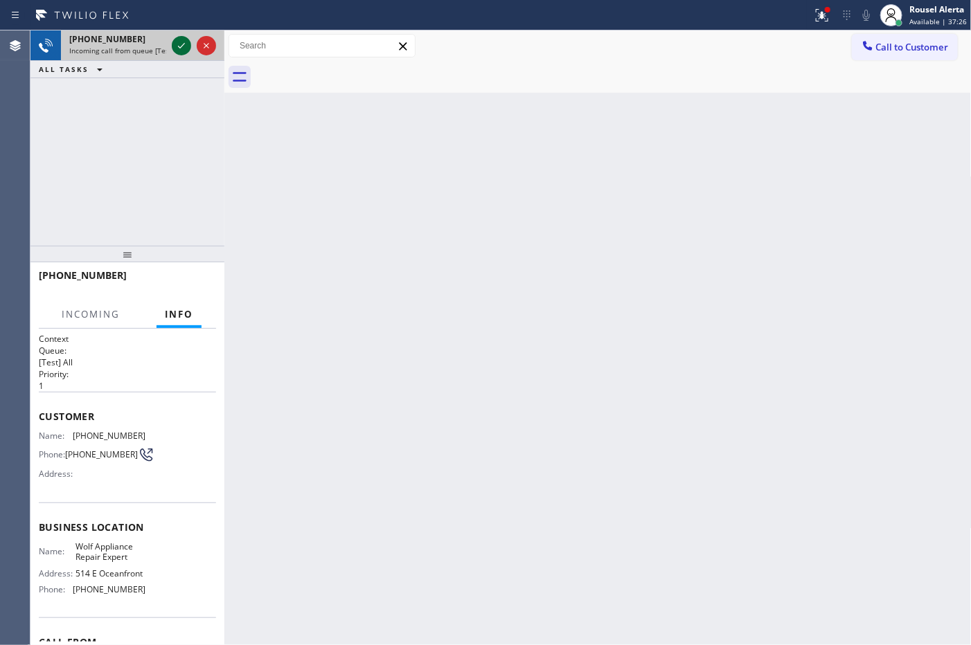
click at [175, 53] on icon at bounding box center [181, 45] width 17 height 17
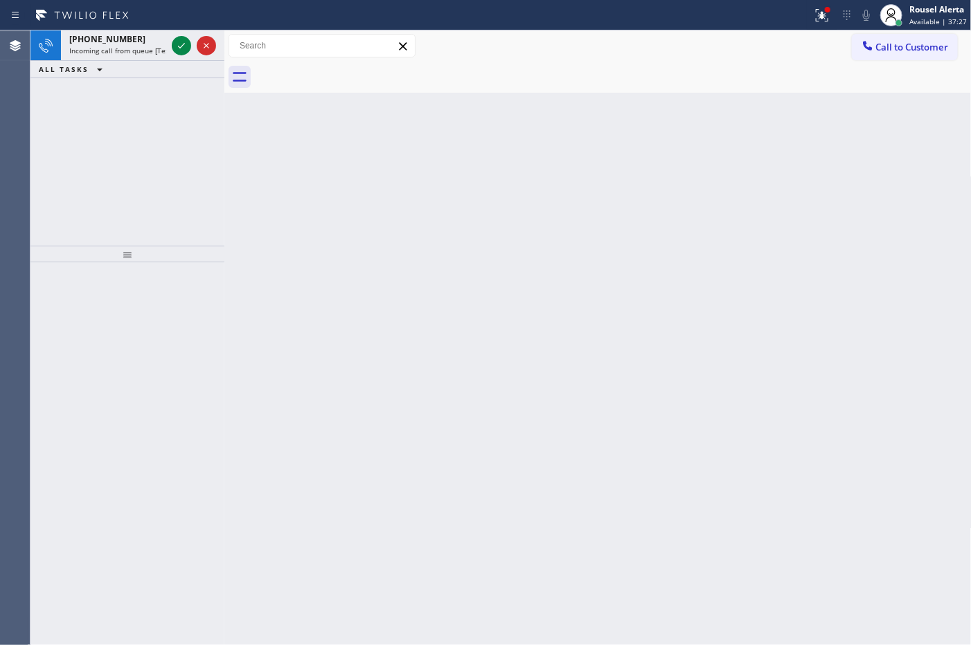
click at [175, 53] on icon at bounding box center [181, 45] width 17 height 17
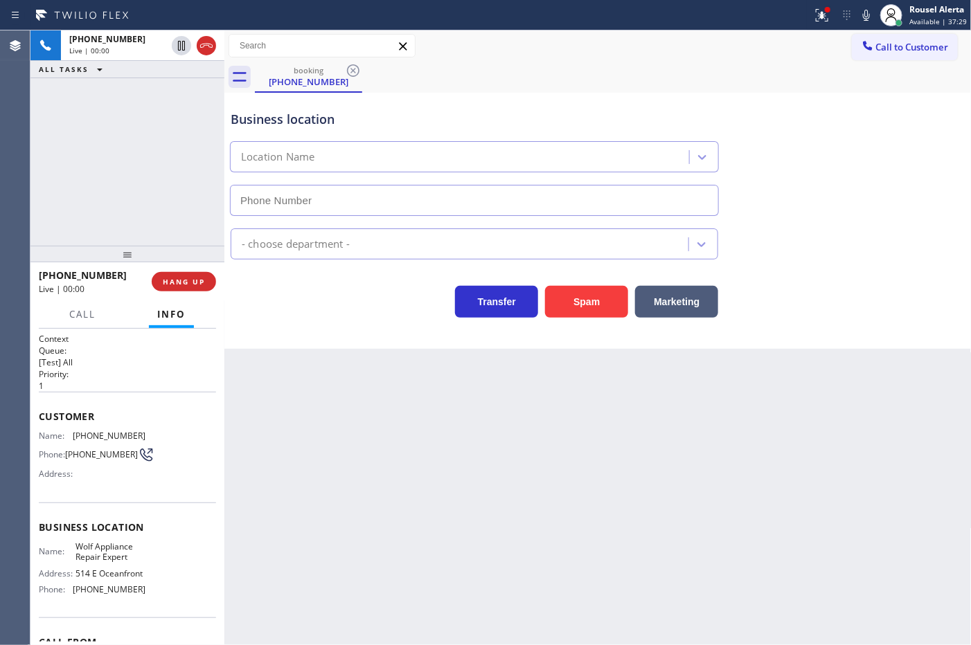
type input "[PHONE_NUMBER]"
click at [123, 595] on span "[PHONE_NUMBER]" at bounding box center [109, 589] width 73 height 10
copy span "[PHONE_NUMBER]"
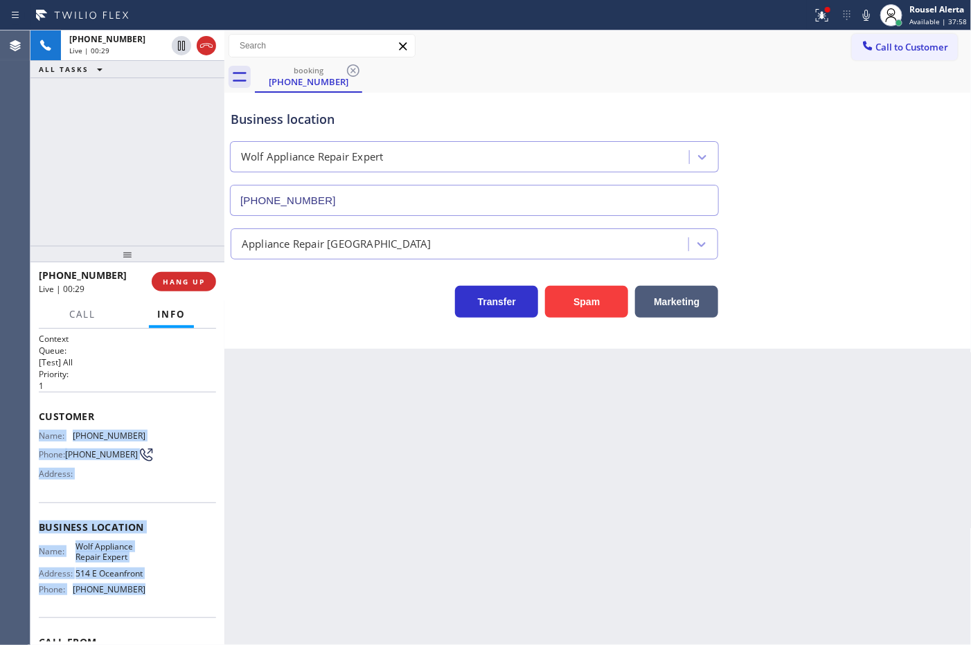
drag, startPoint x: 39, startPoint y: 433, endPoint x: 151, endPoint y: 614, distance: 213.3
click at [151, 614] on div "Context Queue: [Test] All Priority: 1 Customer Name: [PHONE_NUMBER] Phone: [PHO…" at bounding box center [127, 487] width 194 height 317
copy div "Name: [PHONE_NUMBER] Phone: [PHONE_NUMBER] Address: Business location Name: Wol…"
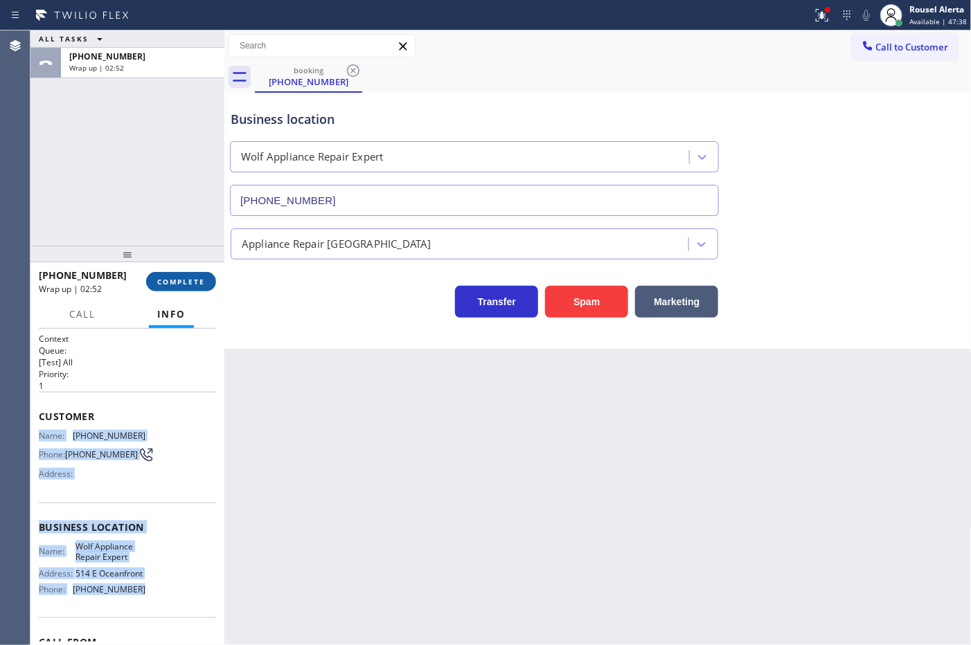
click at [186, 289] on button "COMPLETE" at bounding box center [181, 281] width 70 height 19
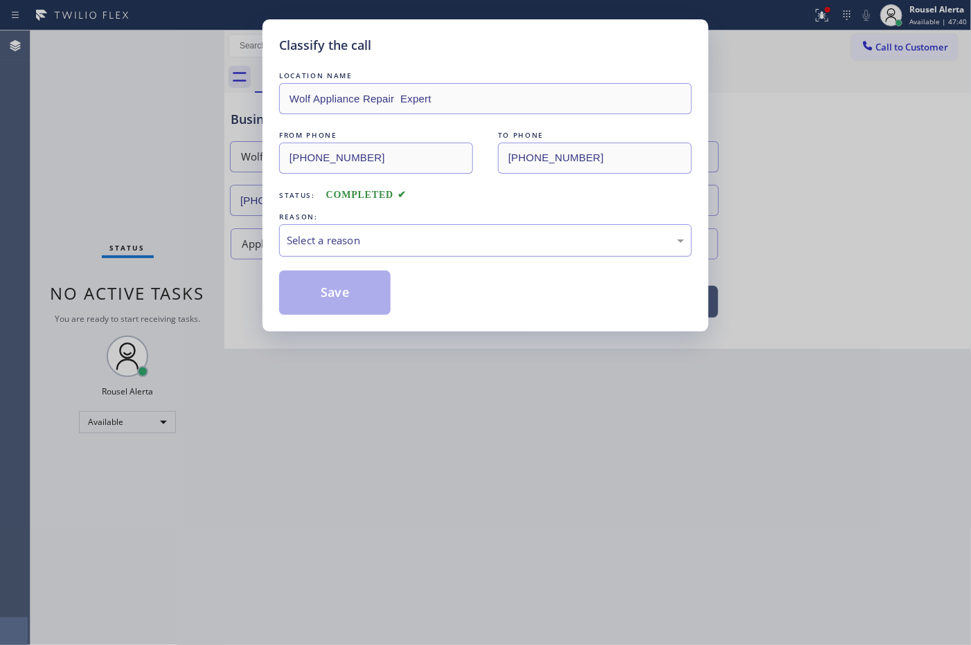
click at [346, 247] on div "Select a reason" at bounding box center [485, 241] width 397 height 16
click at [336, 289] on button "Save" at bounding box center [334, 293] width 111 height 44
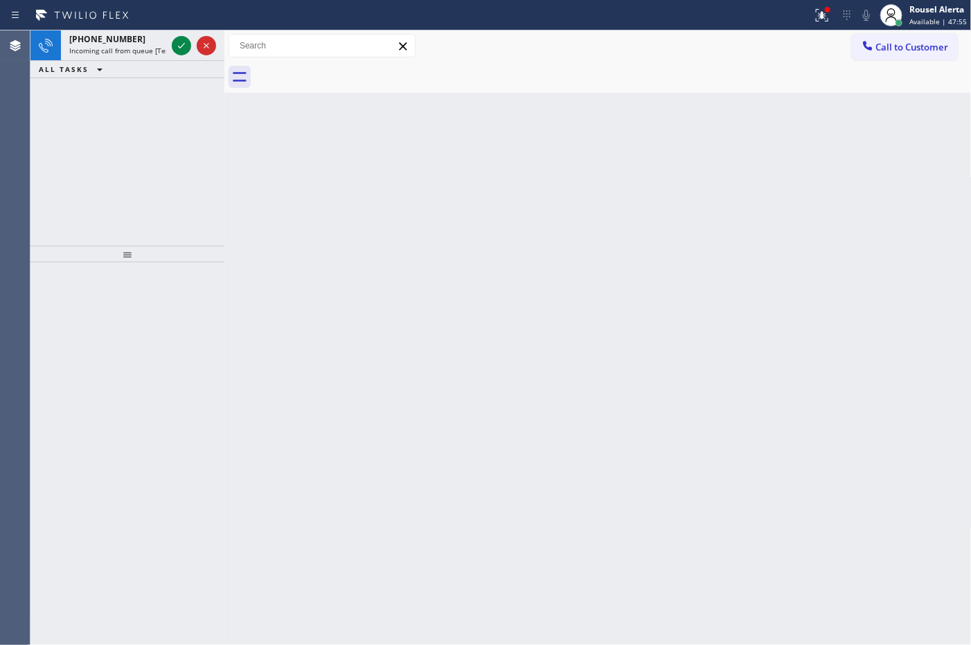
click at [172, 47] on div at bounding box center [181, 45] width 19 height 17
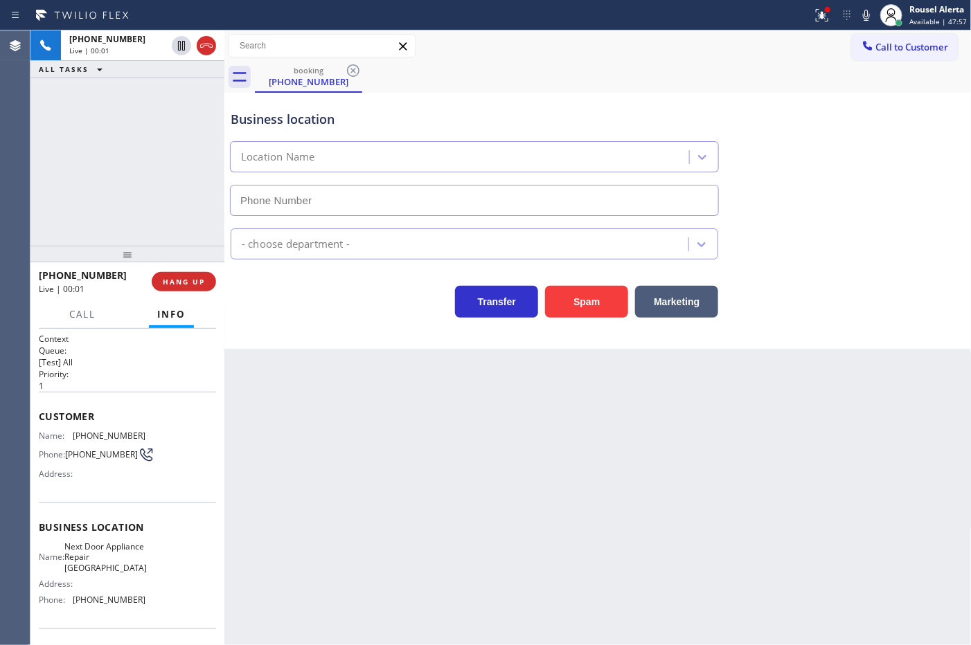
type input "[PHONE_NUMBER]"
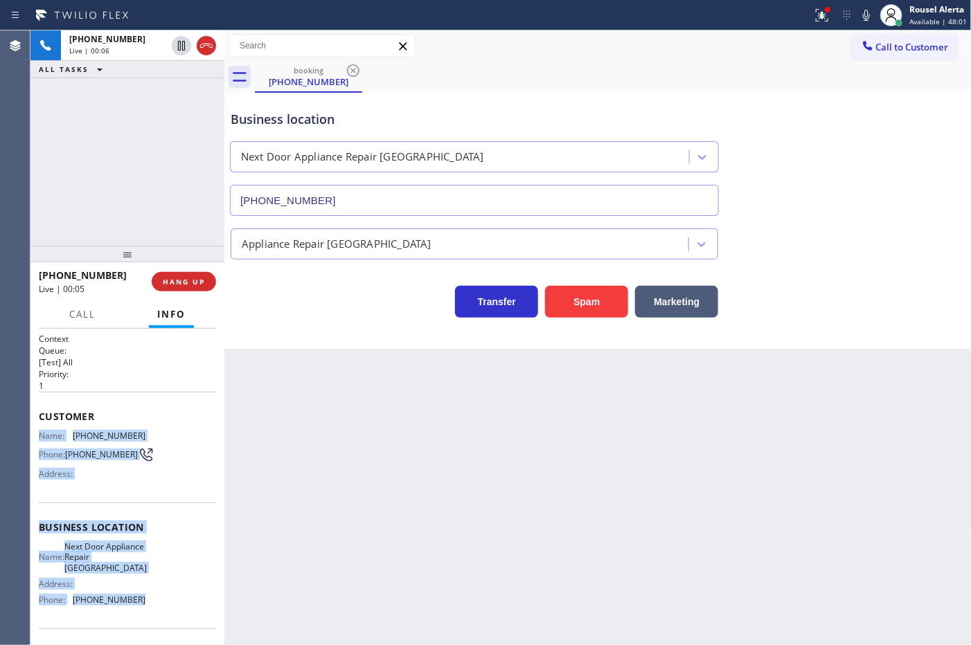
drag, startPoint x: 39, startPoint y: 431, endPoint x: 150, endPoint y: 610, distance: 211.2
click at [150, 610] on div "Context Queue: [Test] All Priority: 1 Customer Name: [PHONE_NUMBER] Phone: [PHO…" at bounding box center [127, 533] width 177 height 401
copy div "Name: [PHONE_NUMBER] Phone: [PHONE_NUMBER] Address: Business location Name: Nex…"
click at [173, 89] on icon at bounding box center [181, 93] width 17 height 17
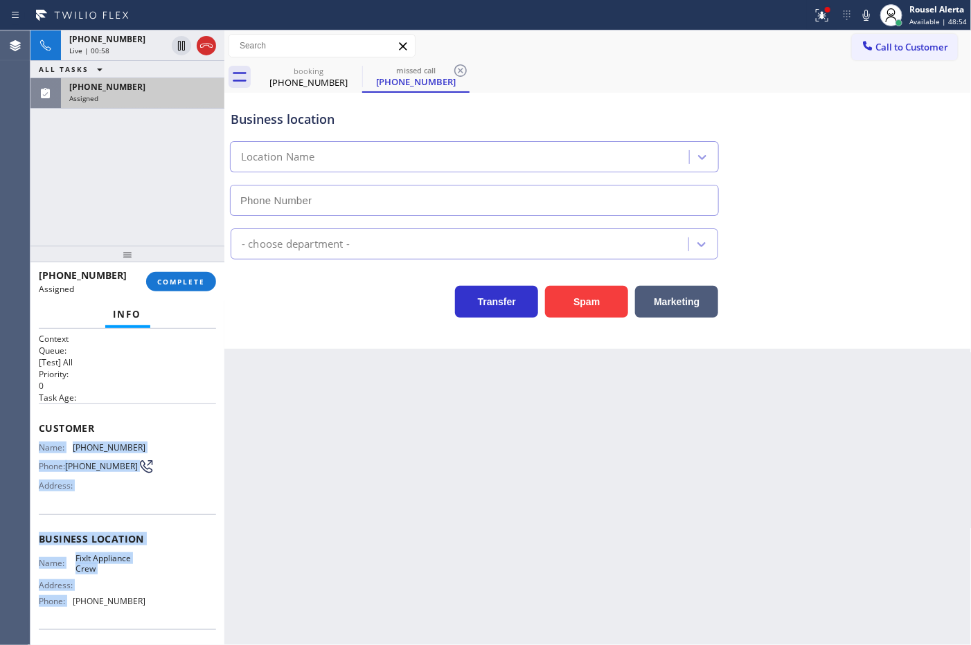
type input "[PHONE_NUMBER]"
click at [161, 572] on div "Name: FixIt Appliance Crew Address: Phone: [PHONE_NUMBER]" at bounding box center [127, 583] width 177 height 60
drag, startPoint x: 137, startPoint y: 606, endPoint x: 38, endPoint y: 448, distance: 186.4
click at [39, 448] on div "Context Queue: [Test] All Priority: 0 Task Age: Customer Name: [PHONE_NUMBER] P…" at bounding box center [127, 534] width 177 height 402
copy div "Name: [PHONE_NUMBER] Phone: [PHONE_NUMBER] Address: Business location Name: Fix…"
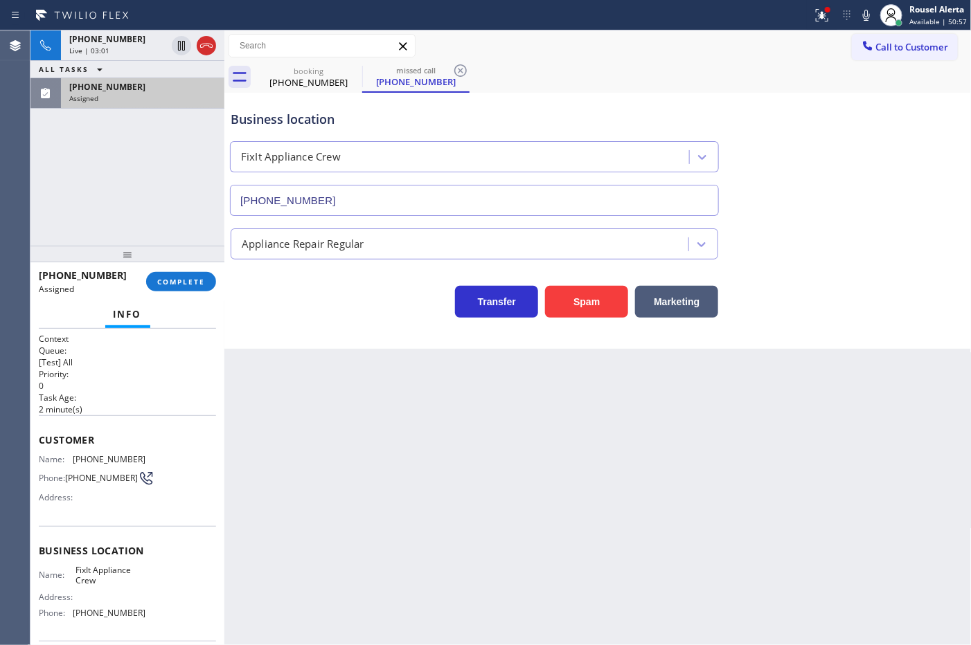
click at [441, 496] on div "Back to Dashboard Change Sender ID Customers Technicians Select a contact Outbo…" at bounding box center [597, 337] width 747 height 615
click at [165, 283] on span "COMPLETE" at bounding box center [181, 282] width 48 height 10
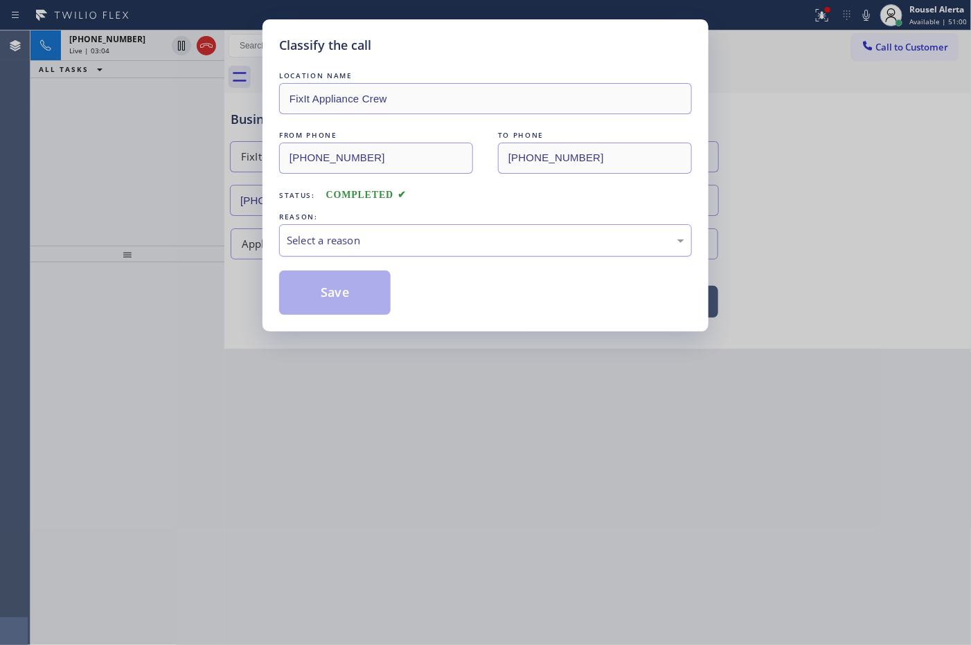
click at [379, 244] on div "Select a reason" at bounding box center [485, 241] width 397 height 16
click at [346, 283] on button "Save" at bounding box center [334, 293] width 111 height 44
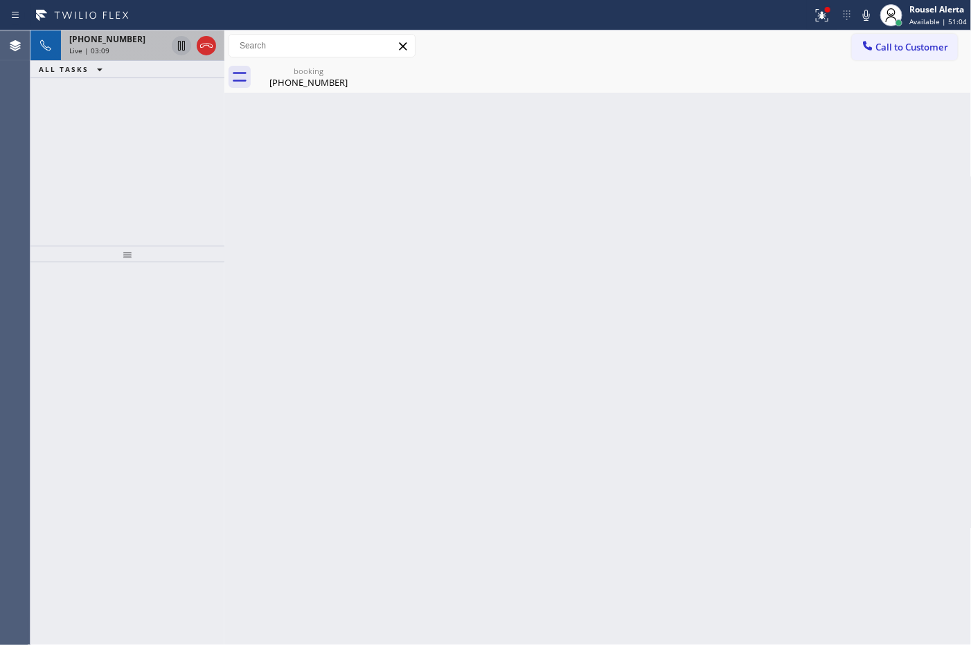
click at [178, 45] on icon at bounding box center [181, 46] width 7 height 10
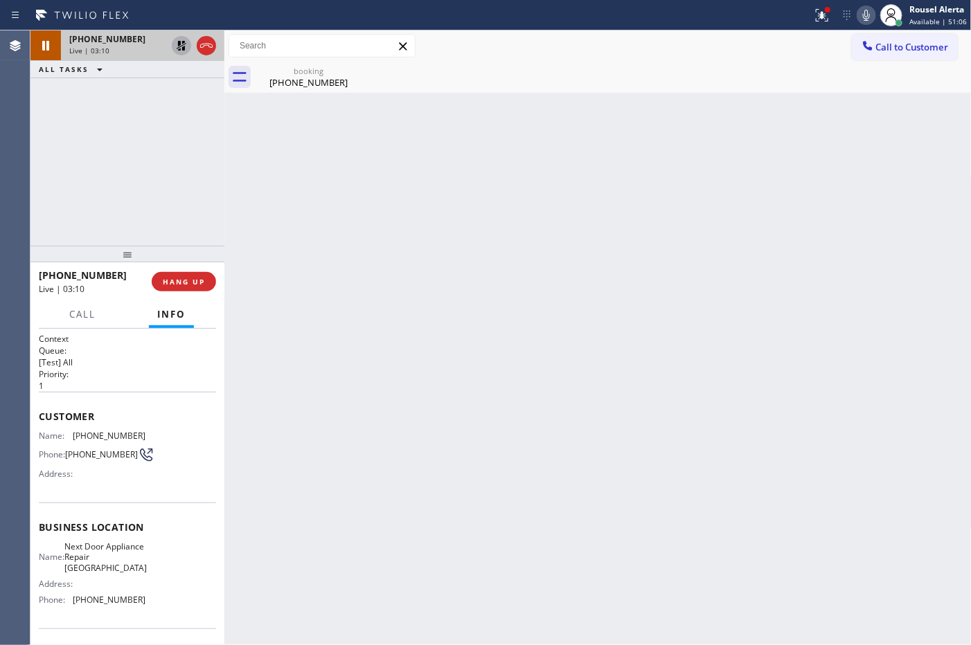
click at [863, 19] on icon at bounding box center [866, 15] width 17 height 17
click at [175, 45] on icon at bounding box center [181, 45] width 17 height 17
click at [864, 14] on icon at bounding box center [866, 15] width 17 height 17
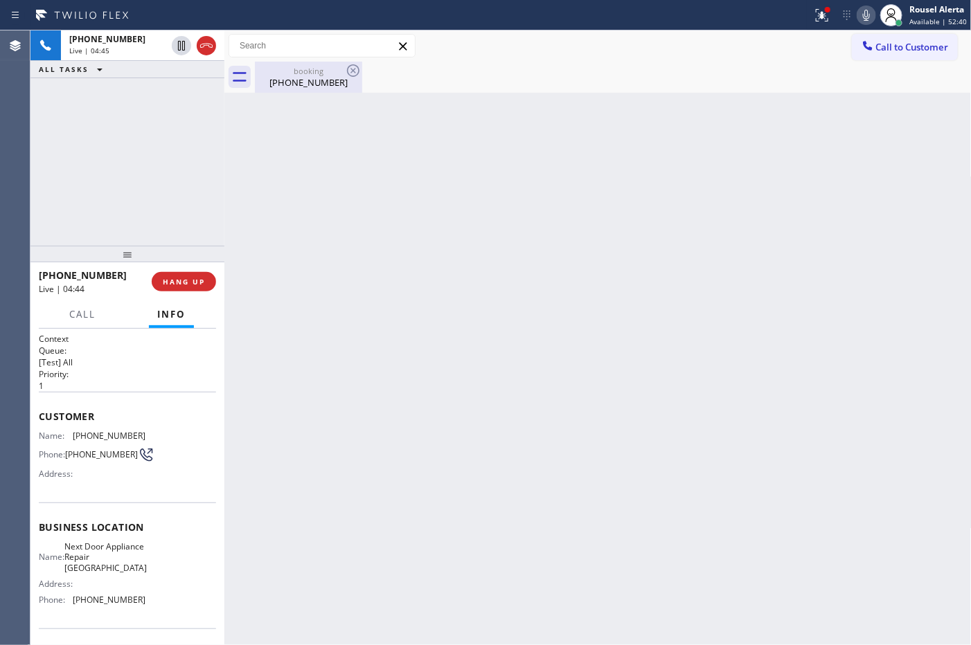
click at [305, 68] on div "booking" at bounding box center [308, 71] width 105 height 10
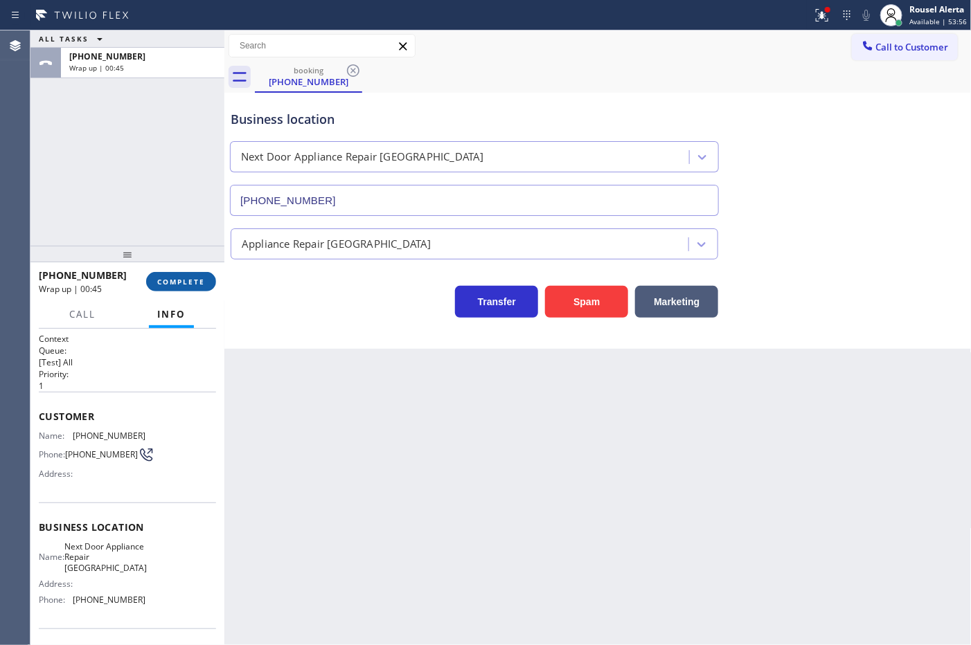
click at [188, 282] on span "COMPLETE" at bounding box center [181, 282] width 48 height 10
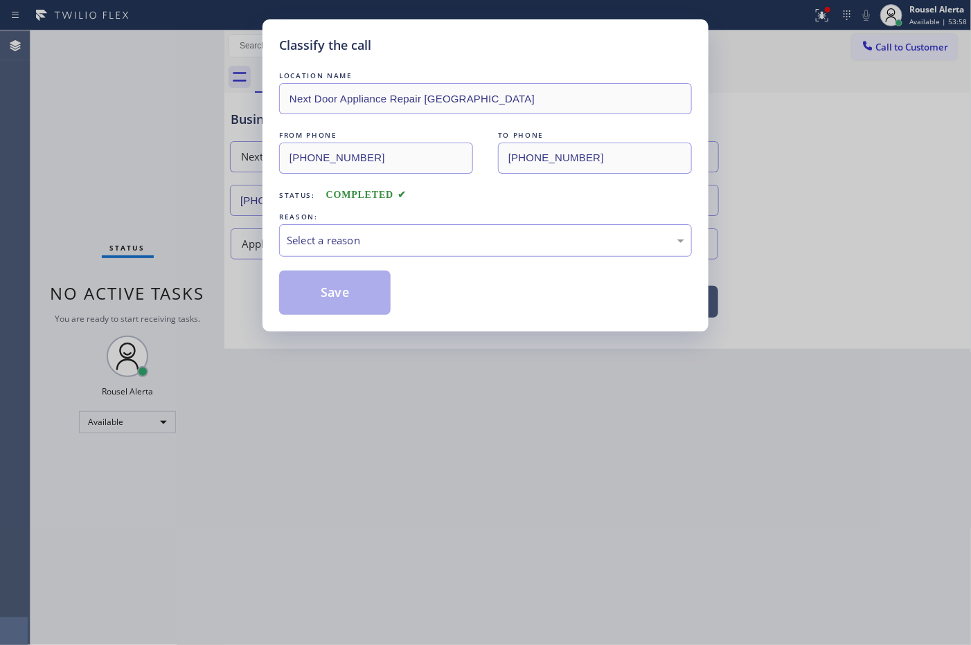
click at [483, 250] on div "Select a reason" at bounding box center [485, 240] width 413 height 33
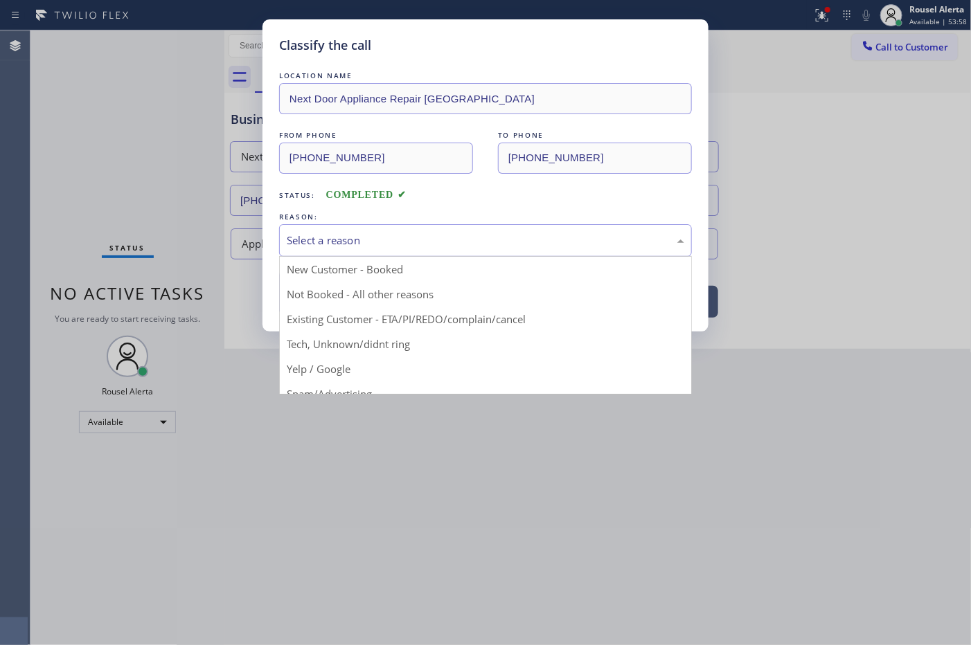
drag, startPoint x: 458, startPoint y: 299, endPoint x: 447, endPoint y: 298, distance: 11.8
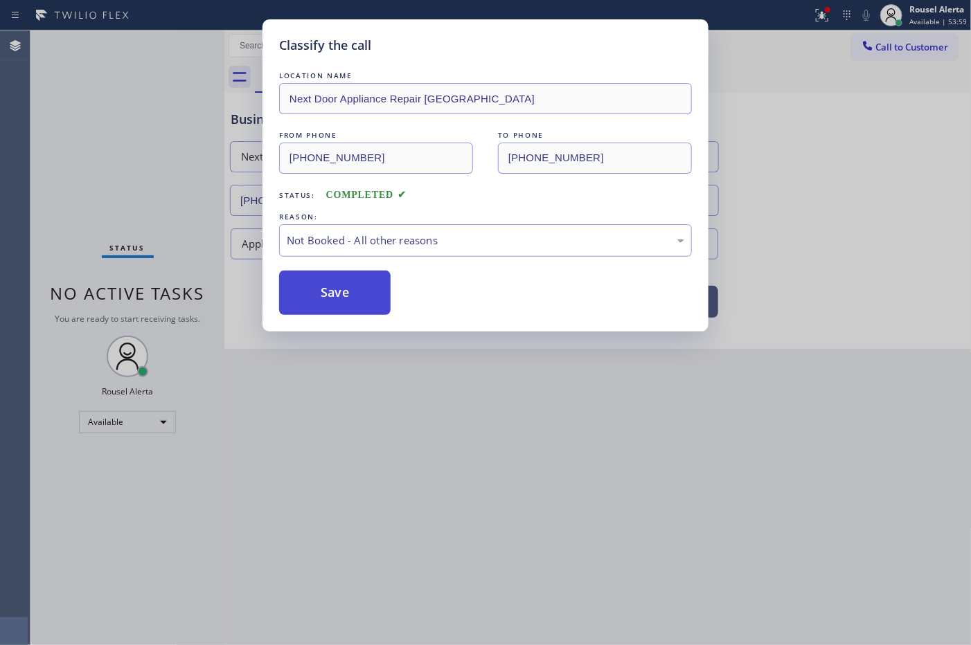
click at [350, 289] on button "Save" at bounding box center [334, 293] width 111 height 44
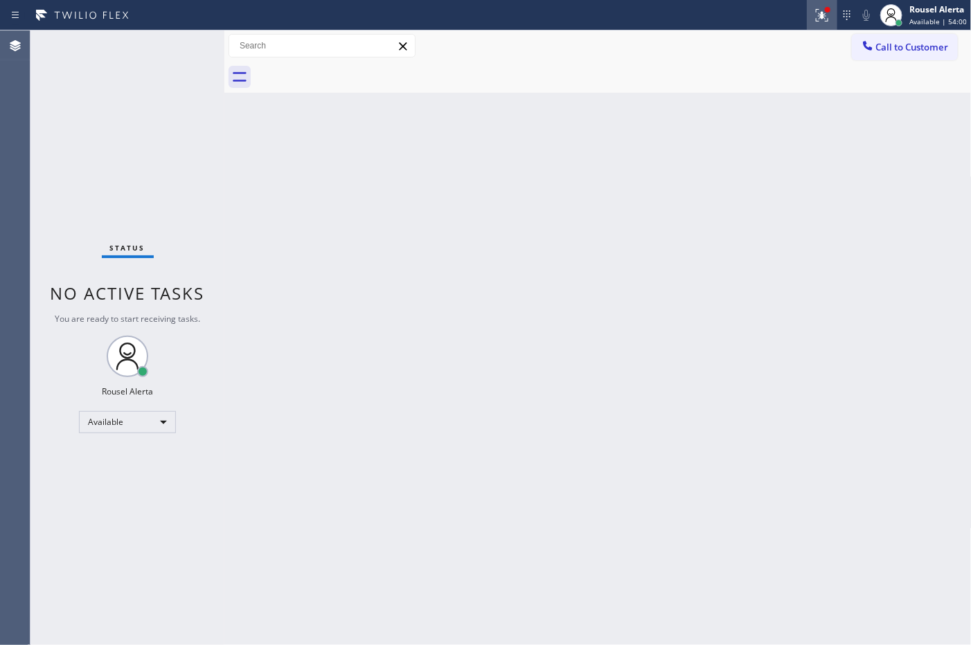
click at [819, 9] on icon at bounding box center [820, 14] width 8 height 10
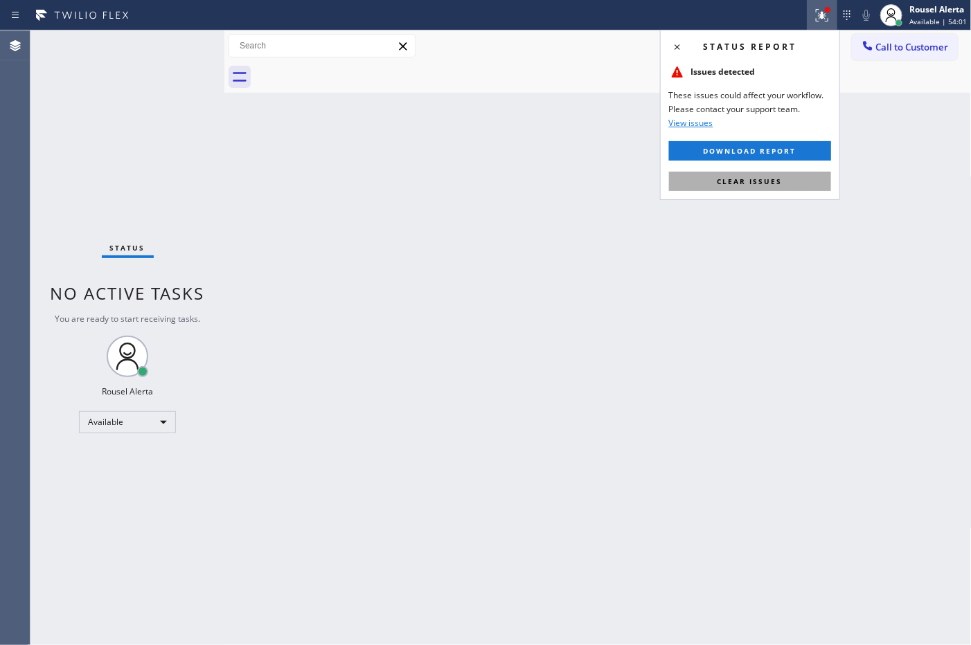
click at [793, 189] on button "Clear issues" at bounding box center [750, 181] width 162 height 19
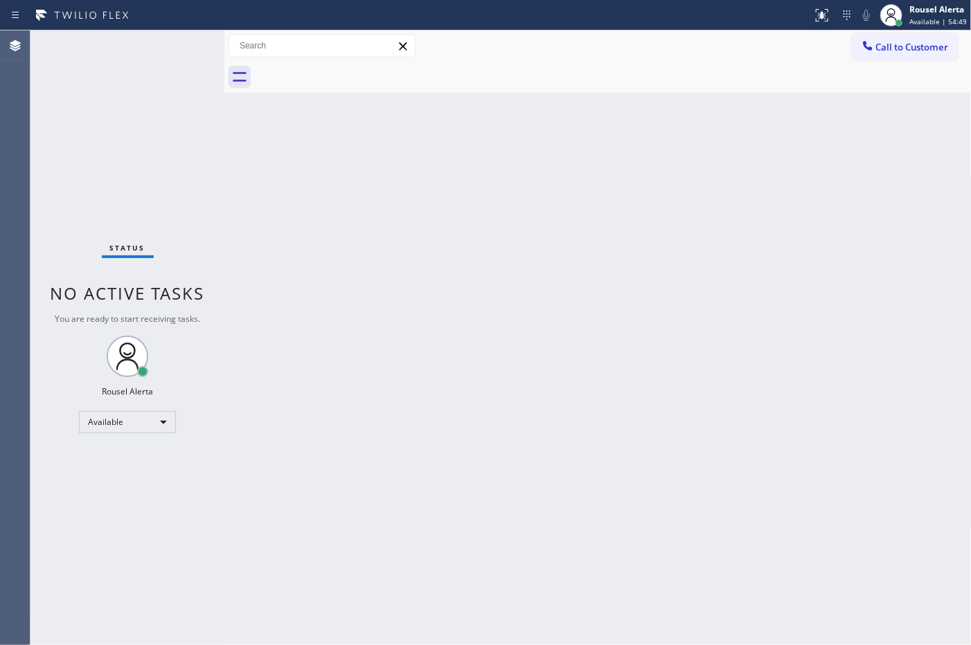
drag, startPoint x: 621, startPoint y: 92, endPoint x: 643, endPoint y: 76, distance: 26.7
click at [622, 89] on div at bounding box center [613, 77] width 717 height 31
click at [888, 55] on button "Call to Customer" at bounding box center [905, 47] width 106 height 26
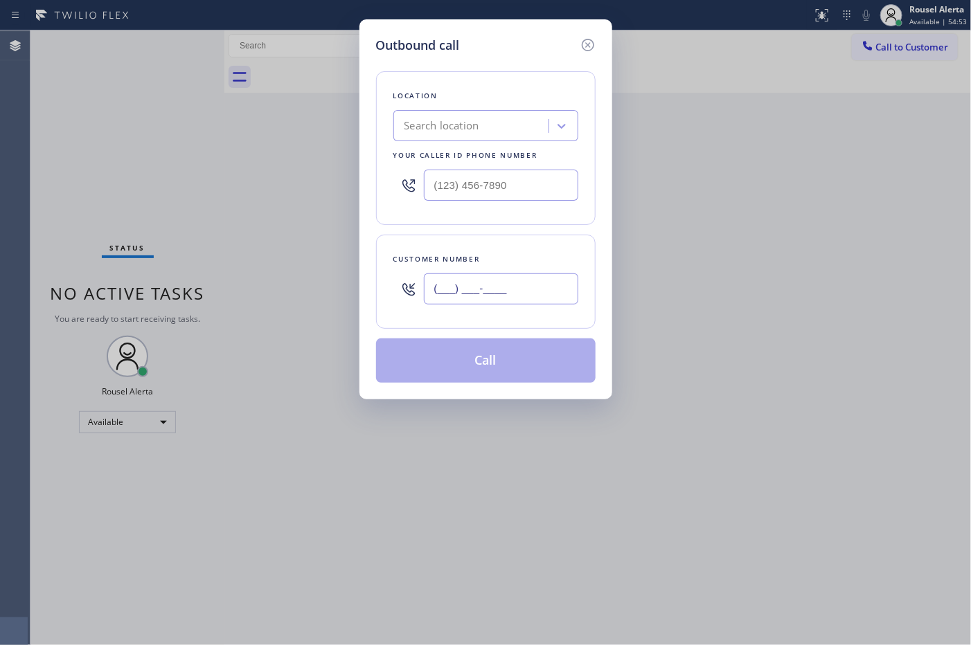
click at [569, 298] on input "(___) ___-____" at bounding box center [501, 289] width 154 height 31
paste input "516) 423-0325"
type input "[PHONE_NUMBER]"
click at [465, 177] on input "(___) ___-____" at bounding box center [501, 185] width 154 height 31
paste input "516) 430-7756"
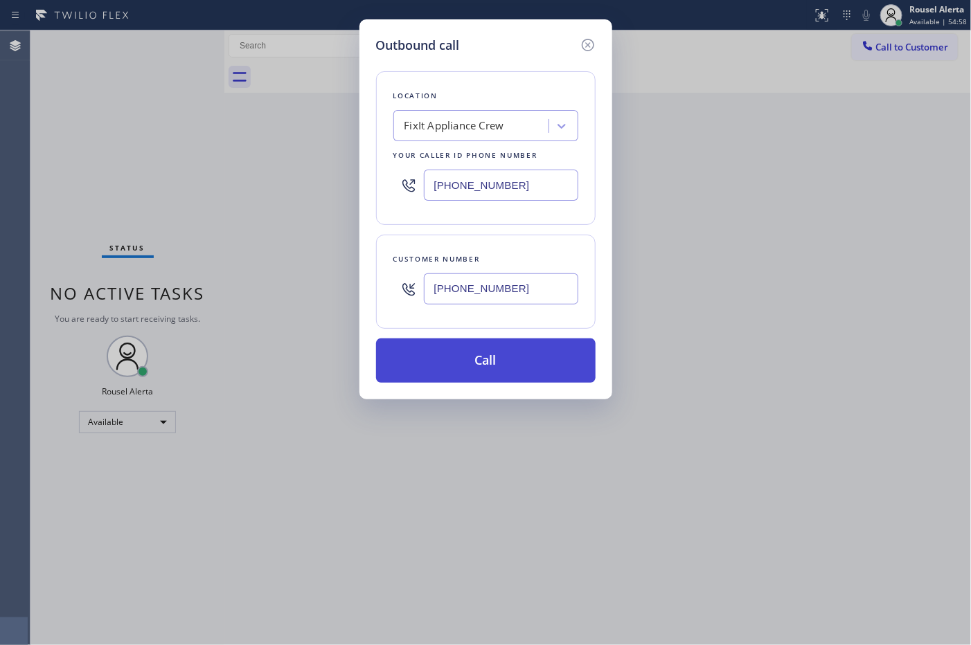
type input "[PHONE_NUMBER]"
click at [490, 369] on button "Call" at bounding box center [486, 361] width 220 height 44
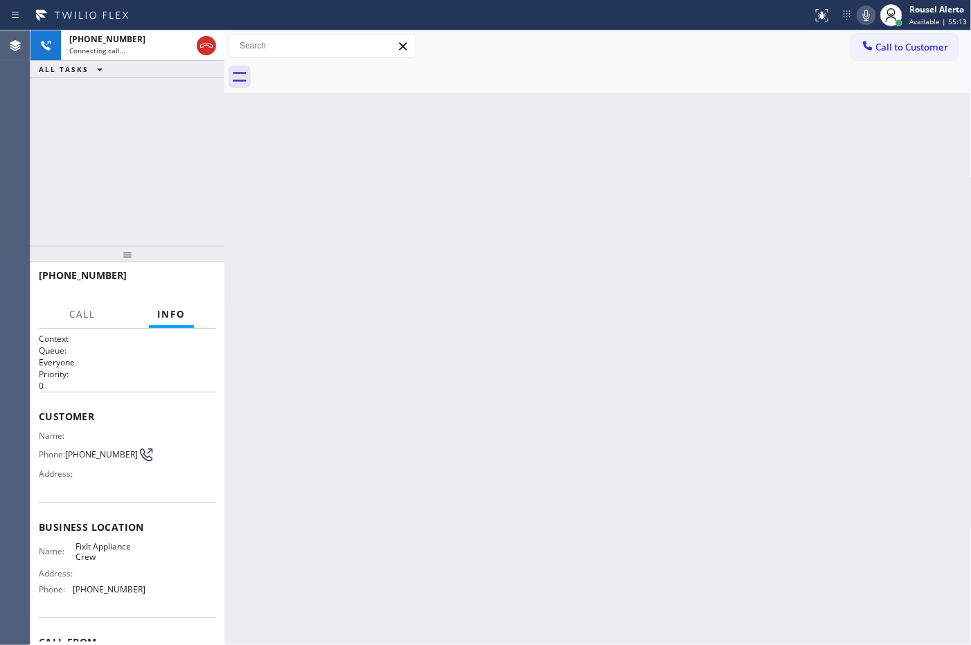
click at [161, 104] on div "[PHONE_NUMBER] Connecting call… ALL TASKS ALL TASKS ACTIVE TASKS TASKS IN WRAP …" at bounding box center [127, 137] width 194 height 215
click at [143, 53] on div "Connecting call…" at bounding box center [130, 51] width 122 height 10
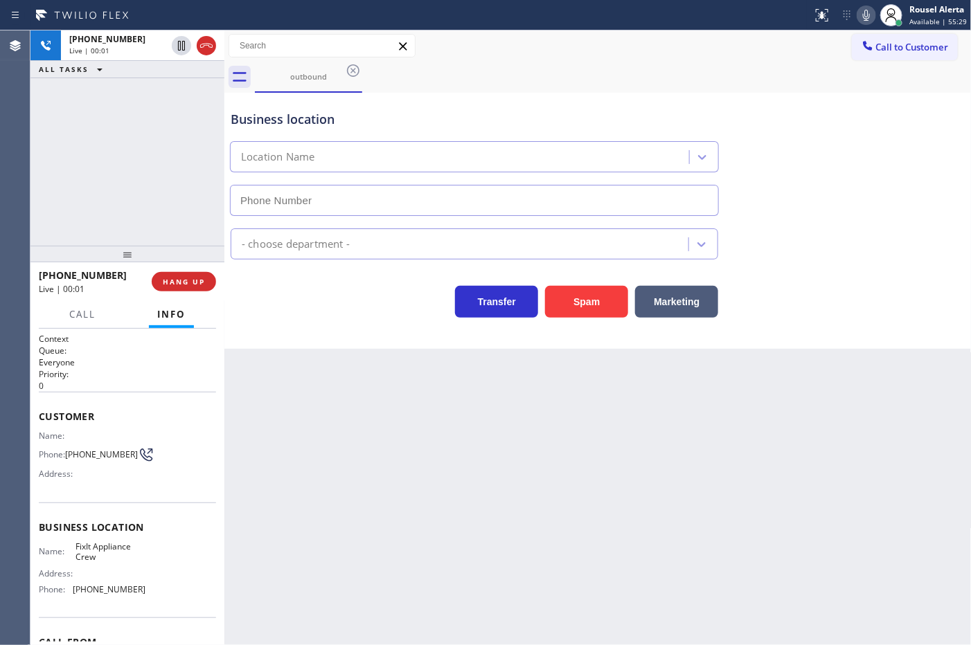
type input "[PHONE_NUMBER]"
click at [472, 490] on div "Back to Dashboard Change Sender ID Customers Technicians Select a contact Outbo…" at bounding box center [597, 337] width 747 height 615
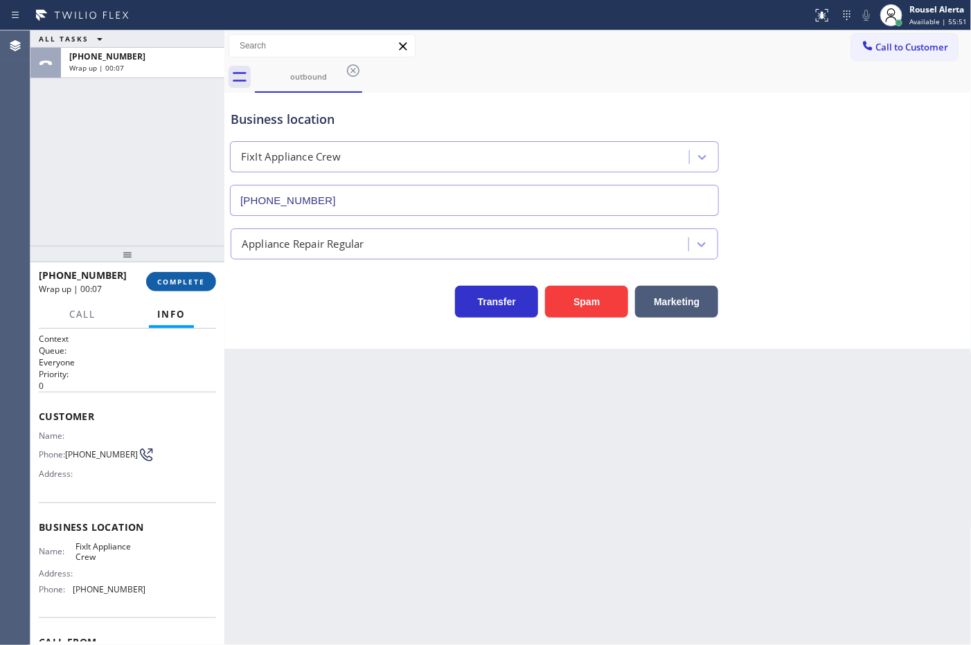
click at [154, 285] on button "COMPLETE" at bounding box center [181, 281] width 70 height 19
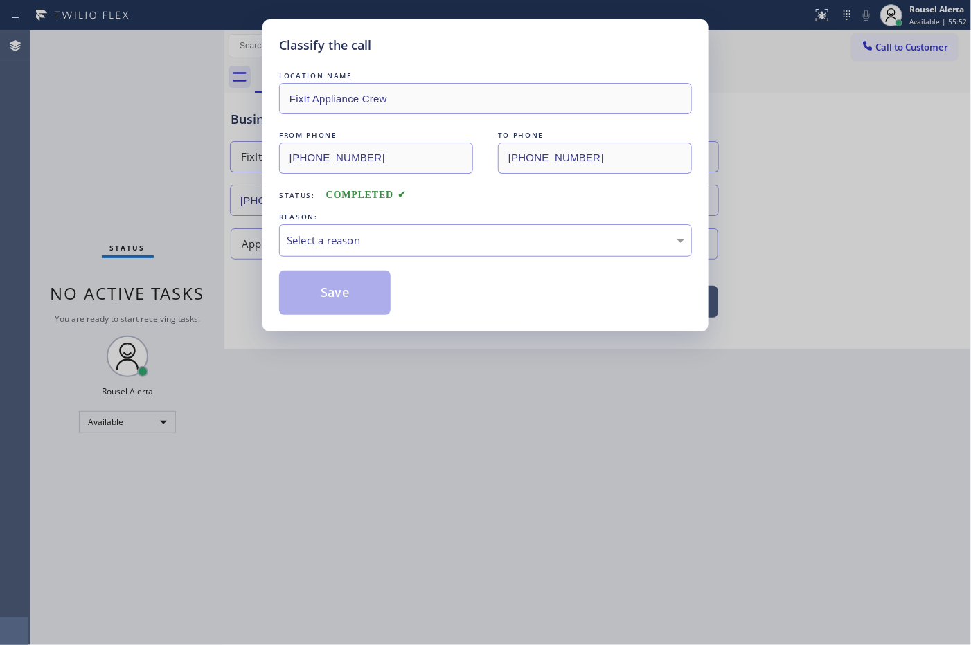
click at [398, 243] on div "Select a reason" at bounding box center [485, 241] width 397 height 16
click at [347, 294] on button "Save" at bounding box center [334, 293] width 111 height 44
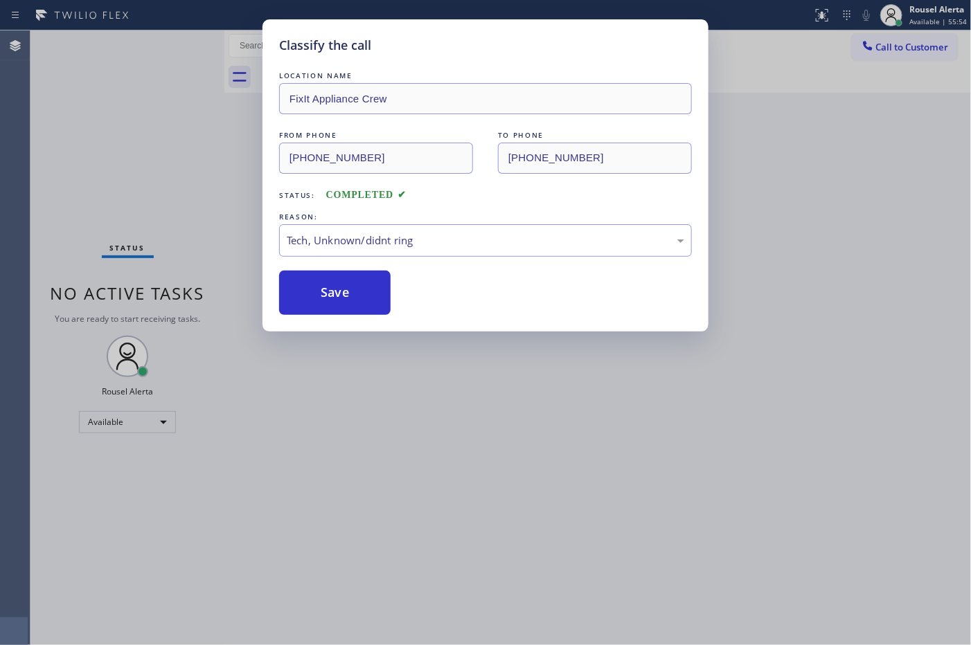
click at [476, 440] on div "Classify the call LOCATION NAME FixIt Appliance Crew FROM PHONE [PHONE_NUMBER] …" at bounding box center [485, 322] width 971 height 645
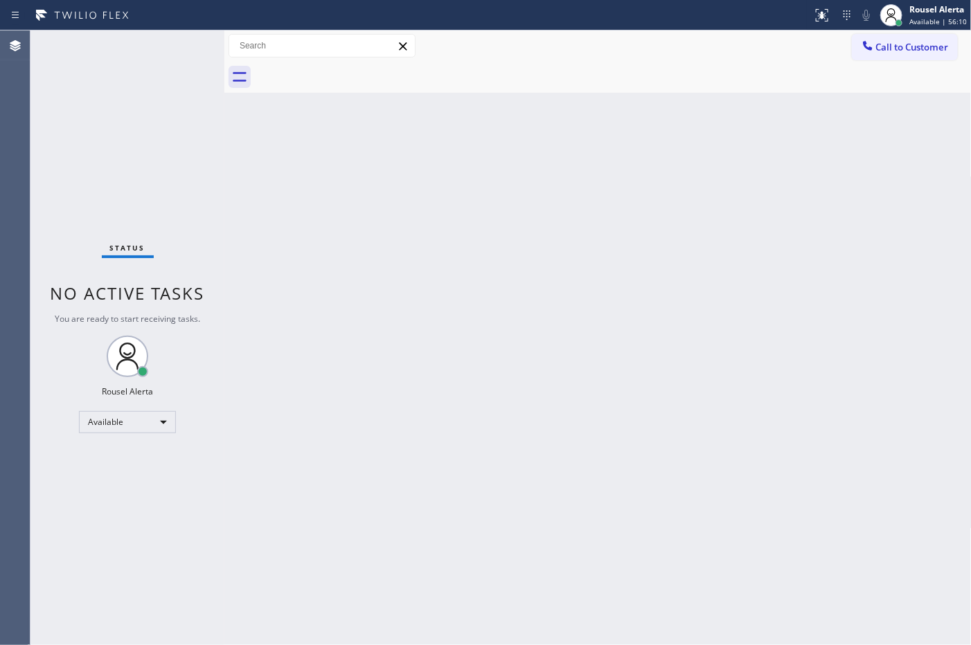
click at [140, 75] on div "Status No active tasks You are ready to start receiving tasks. Rousel Alerta Av…" at bounding box center [127, 337] width 194 height 615
click at [429, 309] on div "Back to Dashboard Change Sender ID Customers Technicians Select a contact Outbo…" at bounding box center [597, 337] width 747 height 615
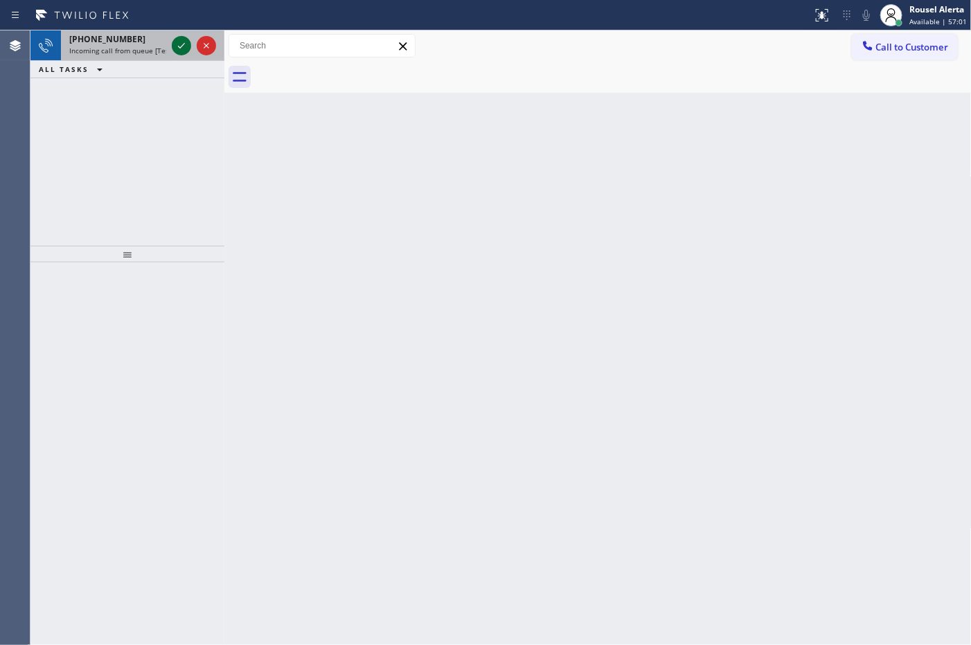
click at [181, 49] on icon at bounding box center [181, 45] width 17 height 17
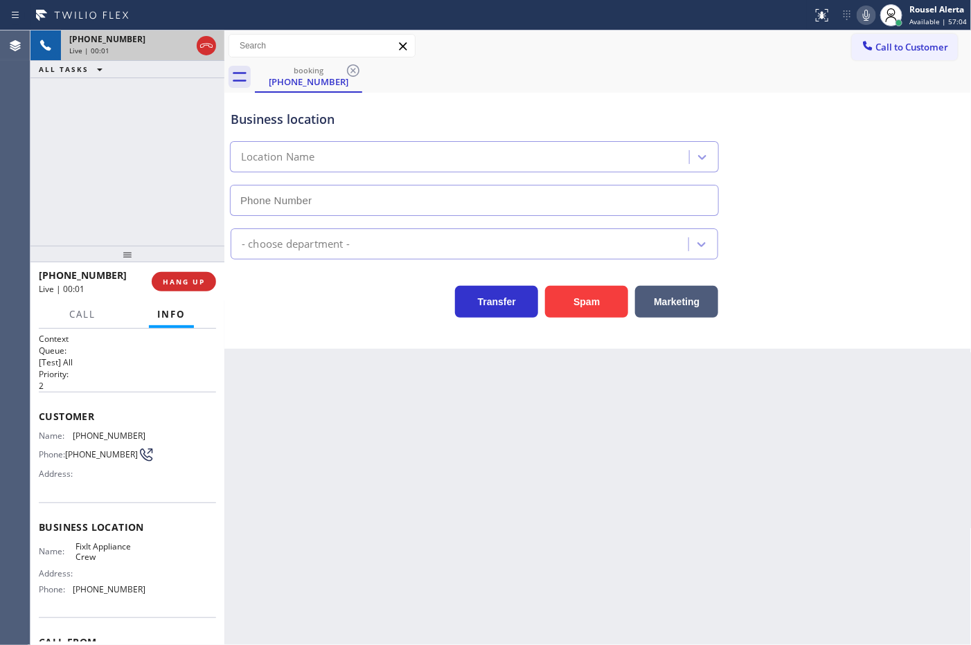
type input "[PHONE_NUMBER]"
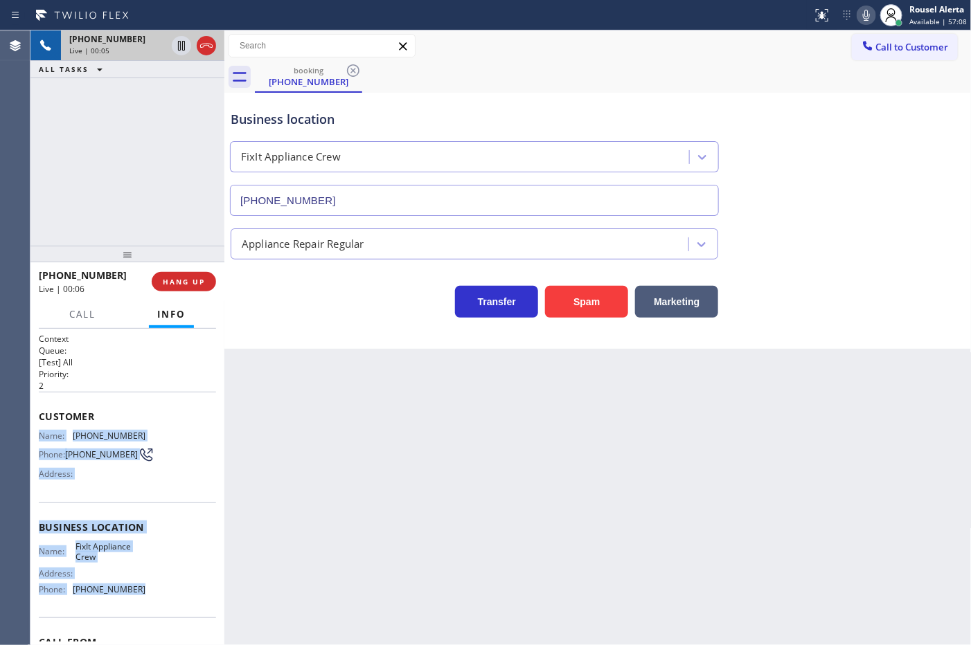
drag, startPoint x: 39, startPoint y: 434, endPoint x: 141, endPoint y: 586, distance: 182.3
click at [141, 586] on div "Context Queue: [Test] All Priority: 2 Customer Name: [PHONE_NUMBER] Phone: [PHO…" at bounding box center [127, 528] width 177 height 390
copy div "Name: [PHONE_NUMBER] Phone: [PHONE_NUMBER] Address: Business location Name: Fix…"
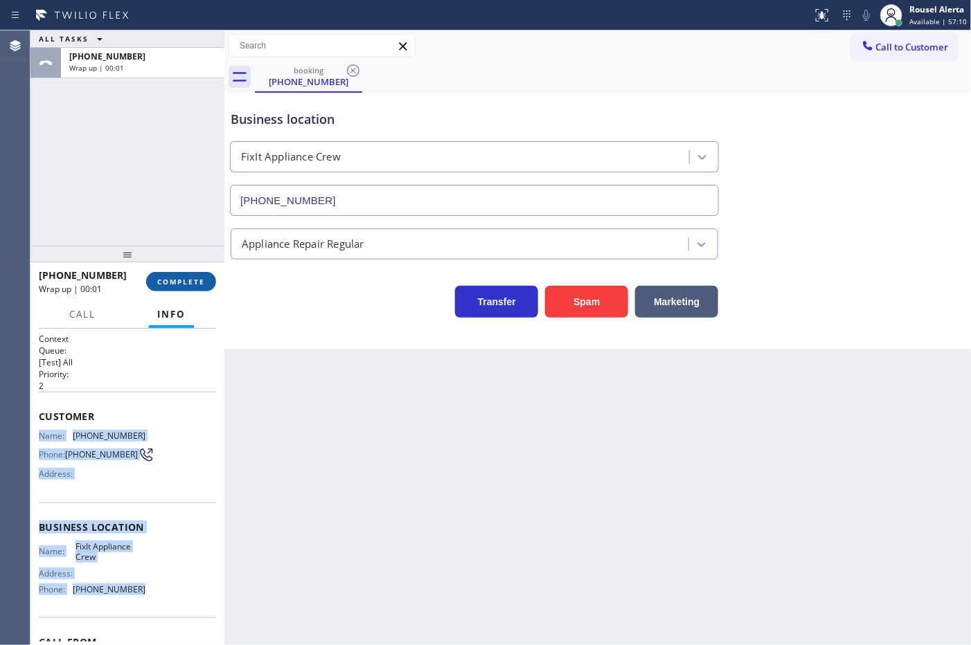
click at [196, 282] on span "COMPLETE" at bounding box center [181, 282] width 48 height 10
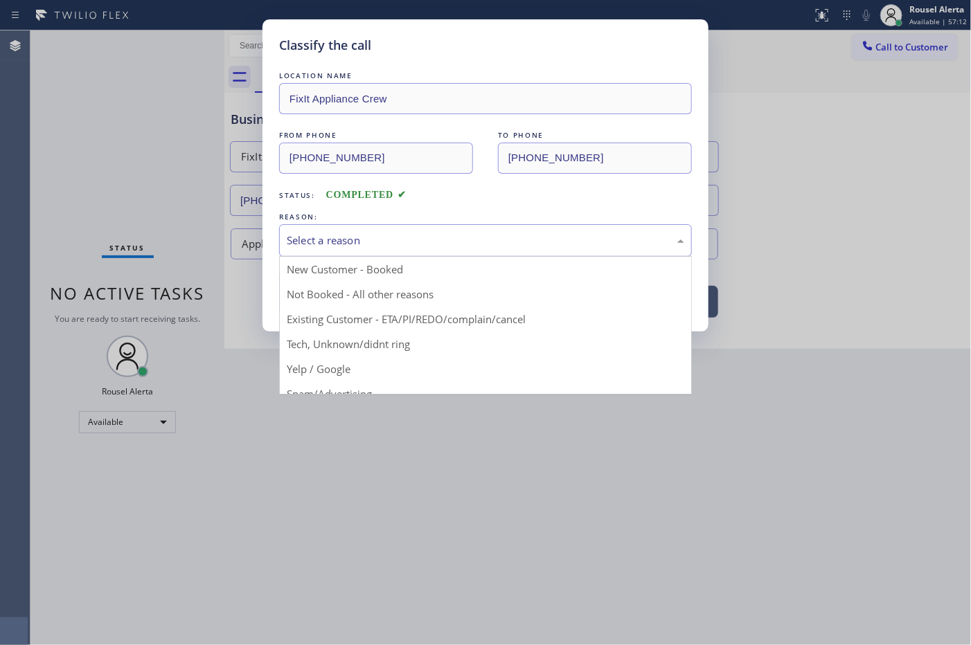
click at [357, 244] on div "Select a reason" at bounding box center [485, 241] width 397 height 16
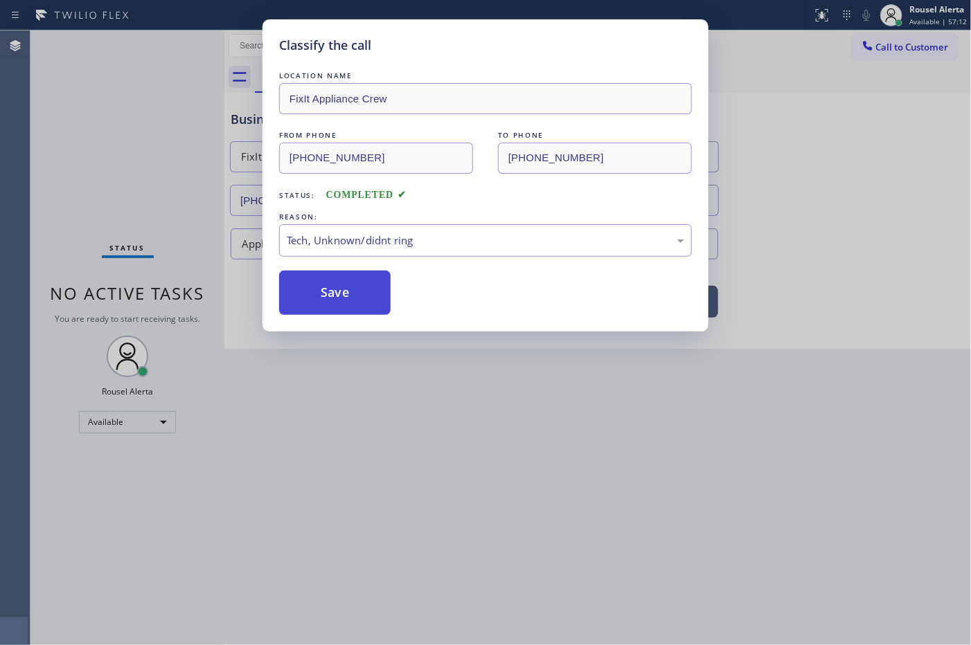
click at [347, 305] on button "Save" at bounding box center [334, 293] width 111 height 44
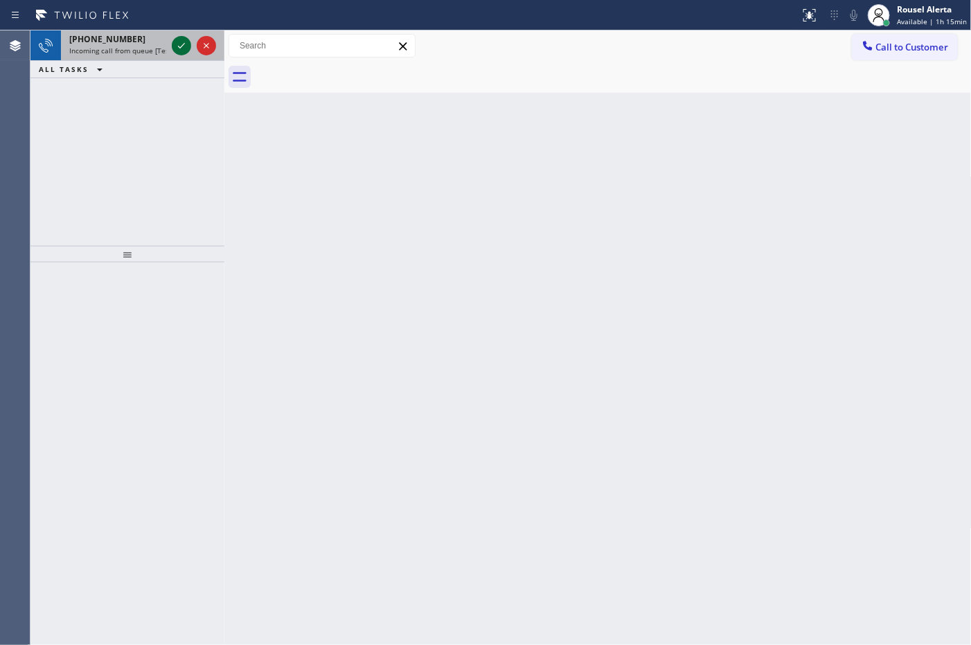
click at [180, 49] on icon at bounding box center [181, 45] width 17 height 17
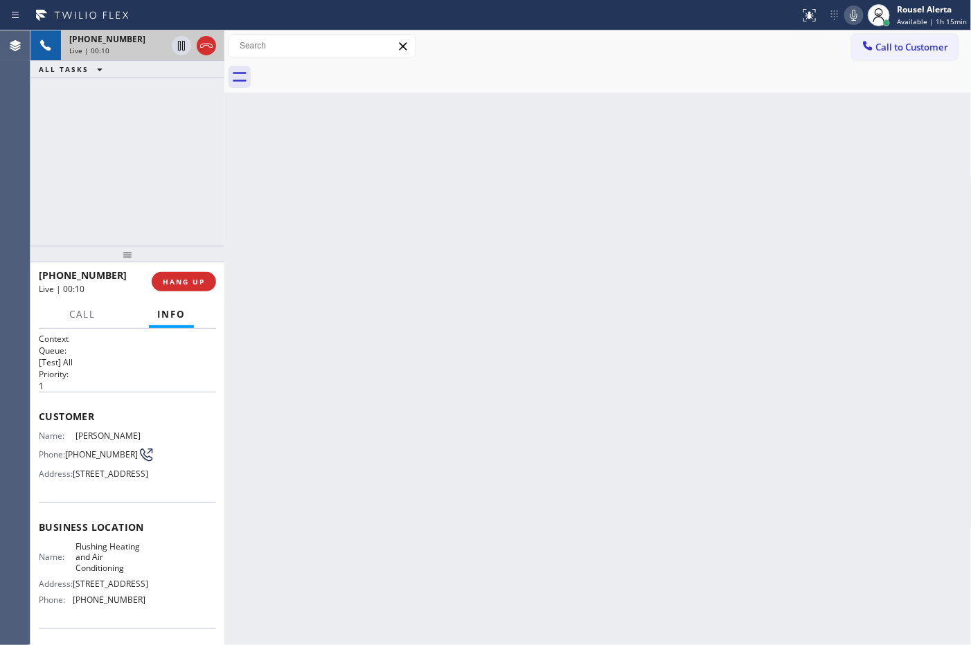
click at [118, 53] on div "Live | 00:10" at bounding box center [117, 51] width 97 height 10
click at [105, 357] on p "[Test] All" at bounding box center [127, 363] width 177 height 12
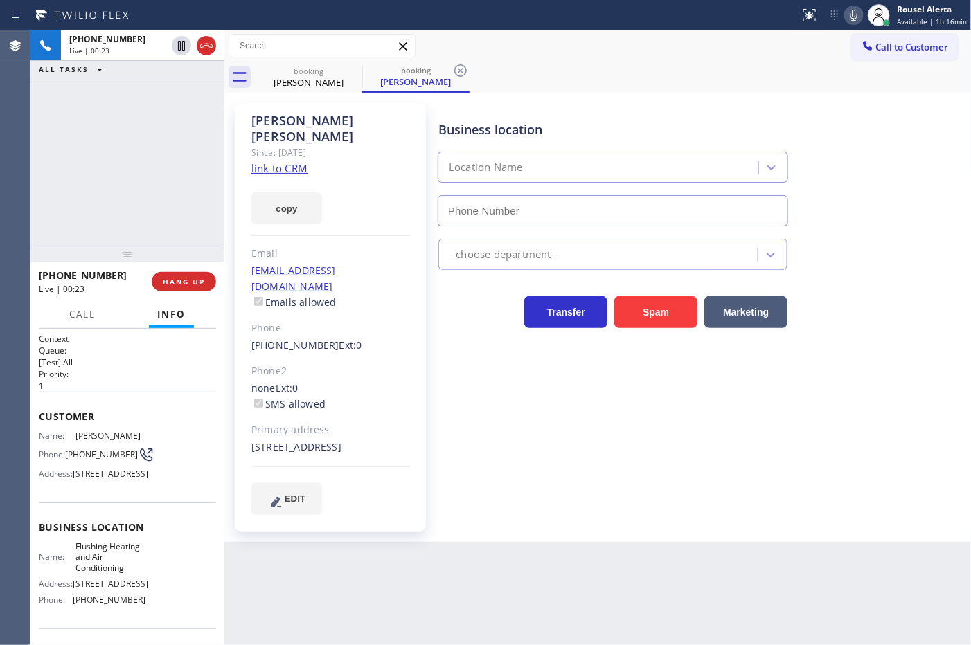
click at [258, 161] on link "link to CRM" at bounding box center [279, 168] width 56 height 14
type input "[PHONE_NUMBER]"
click at [143, 81] on div "[PHONE_NUMBER] Live | 00:54 ALL TASKS ALL TASKS ACTIVE TASKS TASKS IN WRAP UP" at bounding box center [127, 137] width 194 height 215
click at [177, 53] on icon at bounding box center [181, 45] width 17 height 17
click at [859, 21] on icon at bounding box center [854, 15] width 17 height 17
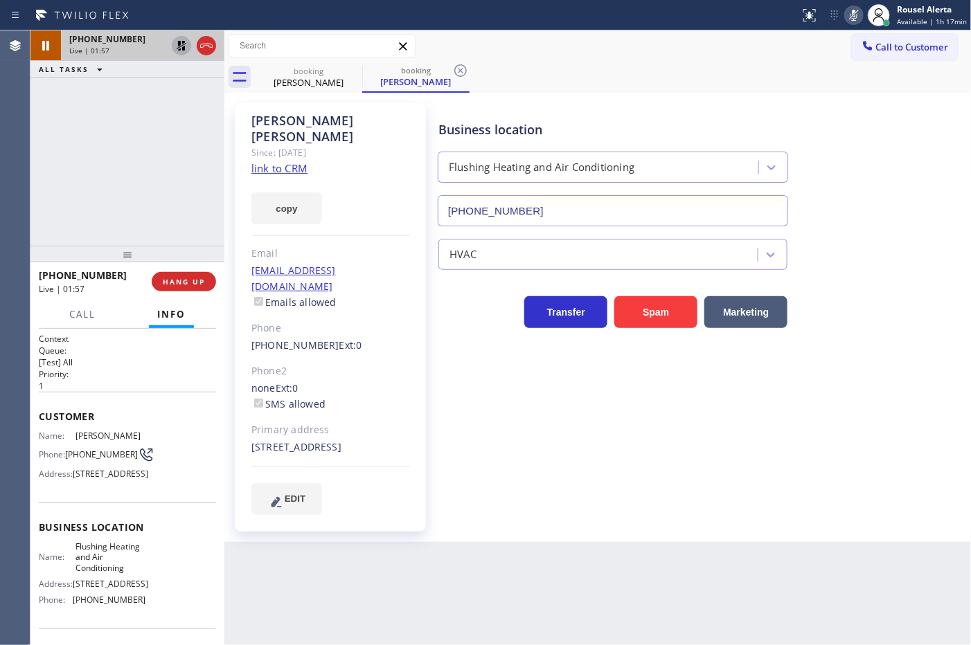
click at [141, 29] on div "Status report No issues detected If you experience an issue, please download th…" at bounding box center [485, 15] width 971 height 30
click at [181, 52] on icon at bounding box center [181, 45] width 17 height 17
click at [850, 15] on icon at bounding box center [854, 15] width 17 height 17
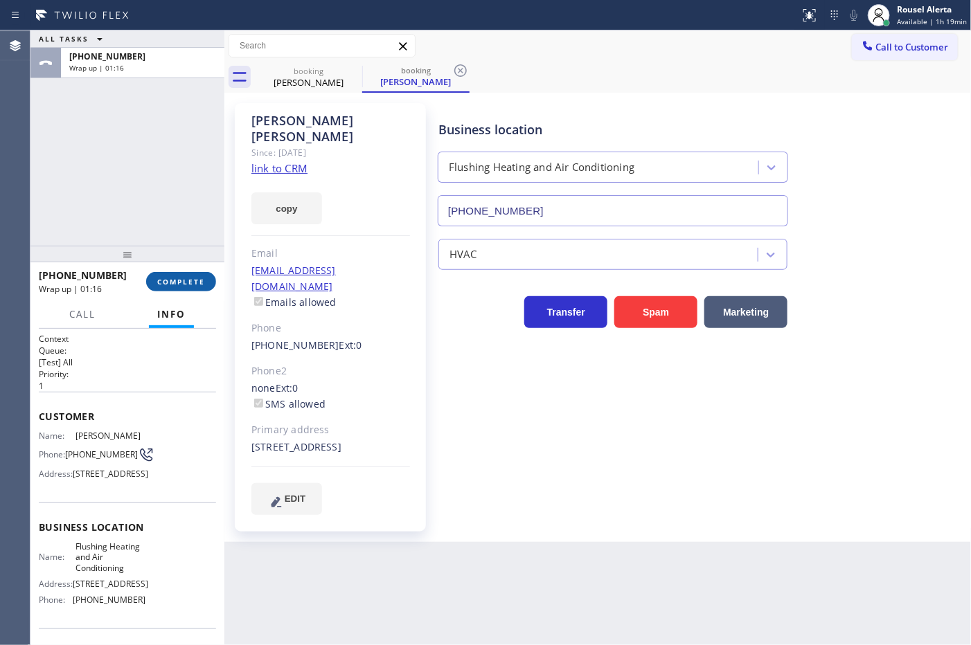
click at [188, 274] on button "COMPLETE" at bounding box center [181, 281] width 70 height 19
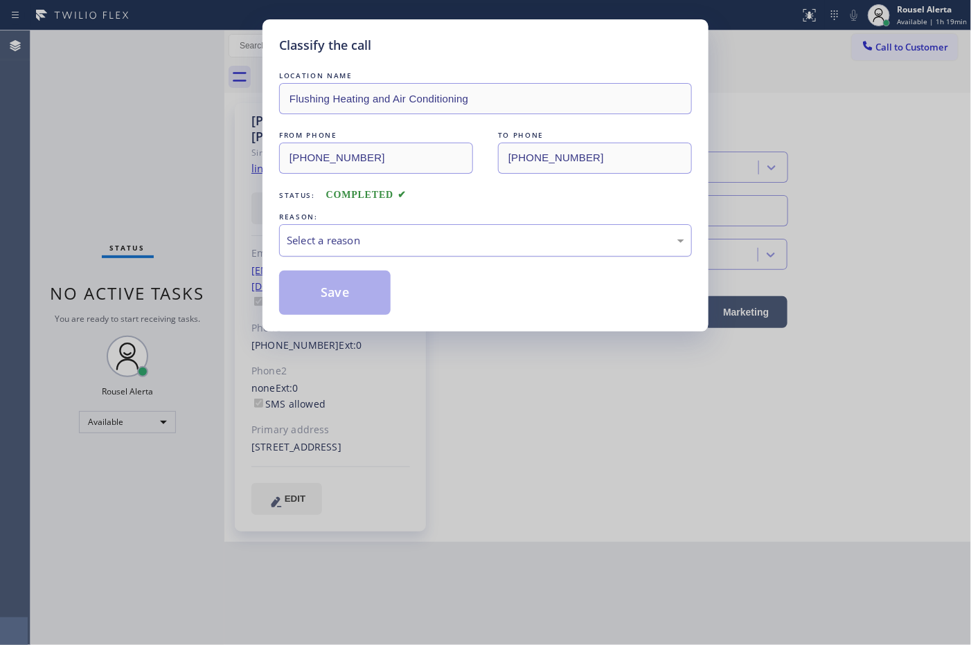
click at [379, 240] on div "Select a reason" at bounding box center [485, 241] width 397 height 16
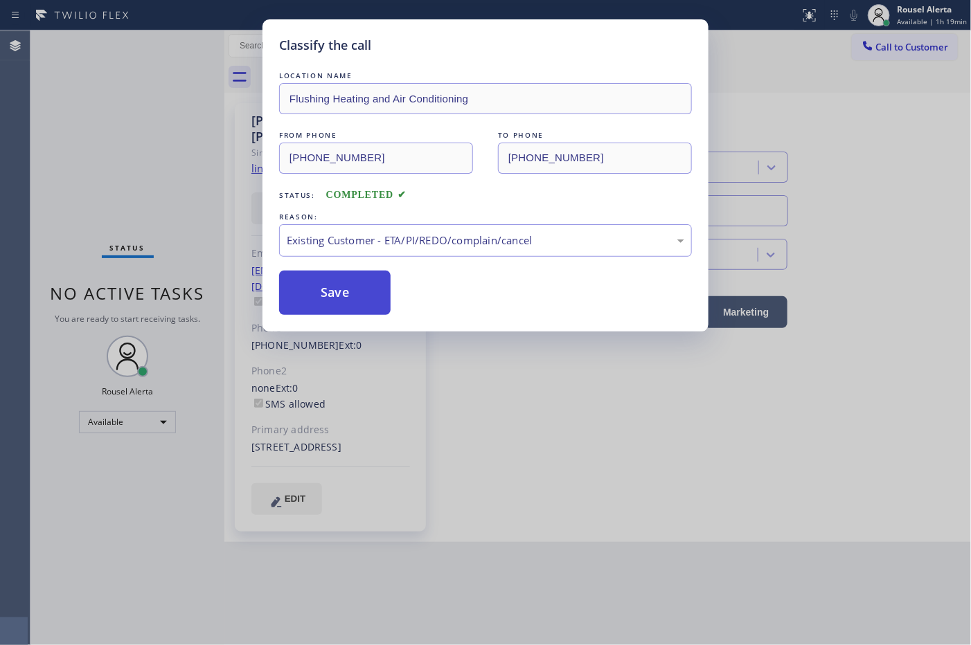
click at [358, 292] on button "Save" at bounding box center [334, 293] width 111 height 44
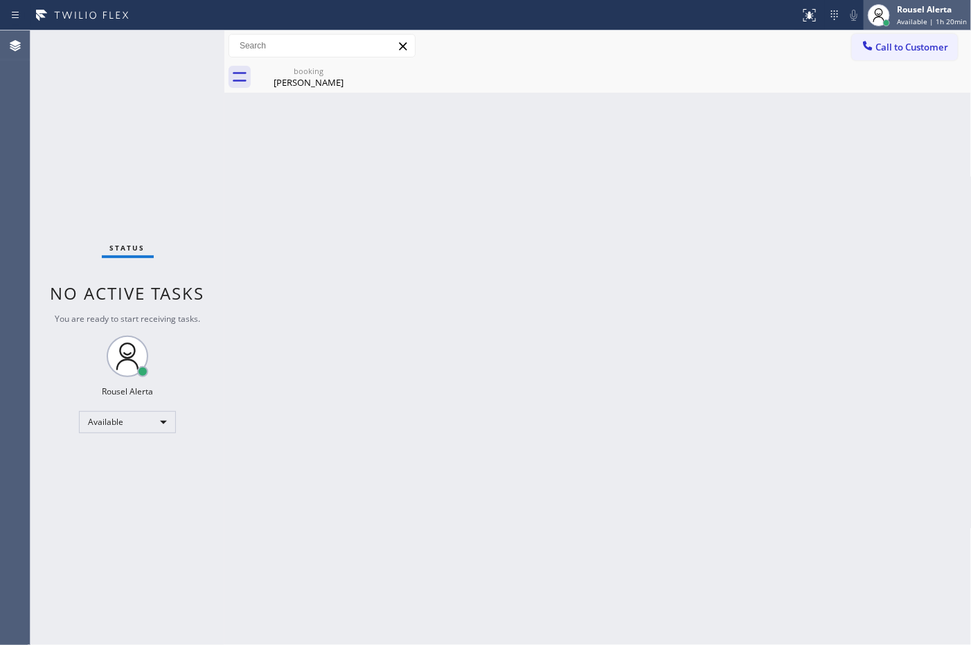
click at [907, 14] on div "Rousel Alerta" at bounding box center [932, 9] width 70 height 12
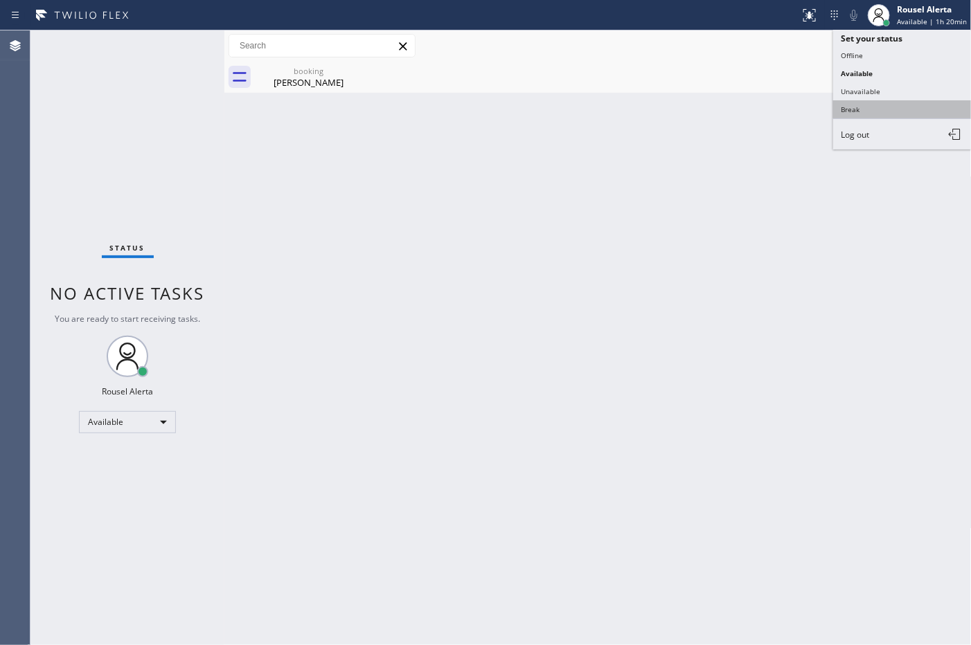
click at [888, 107] on button "Break" at bounding box center [902, 109] width 139 height 18
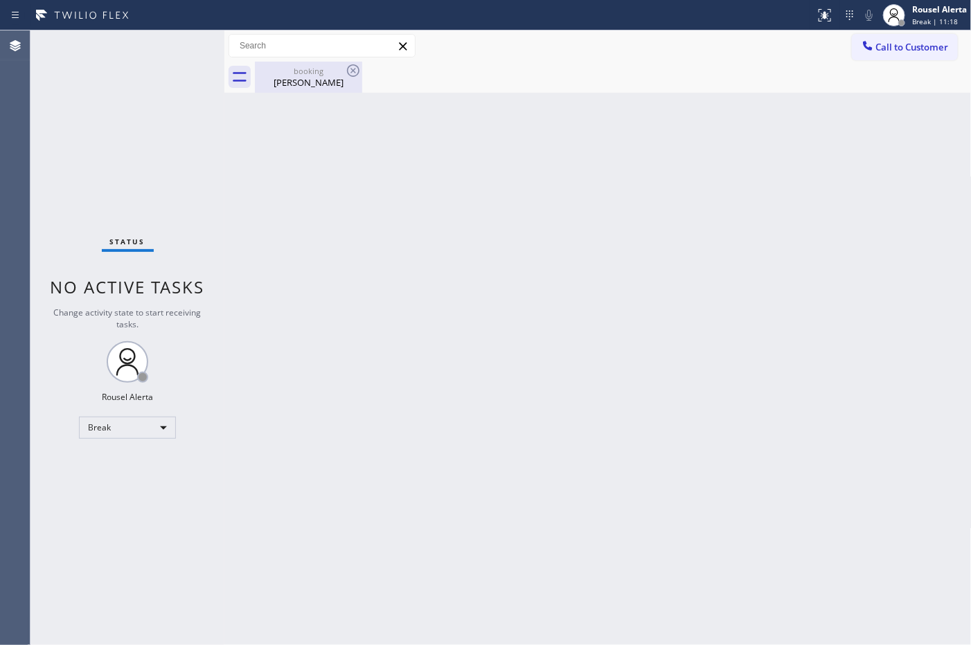
click at [289, 77] on div "[PERSON_NAME]" at bounding box center [308, 82] width 105 height 12
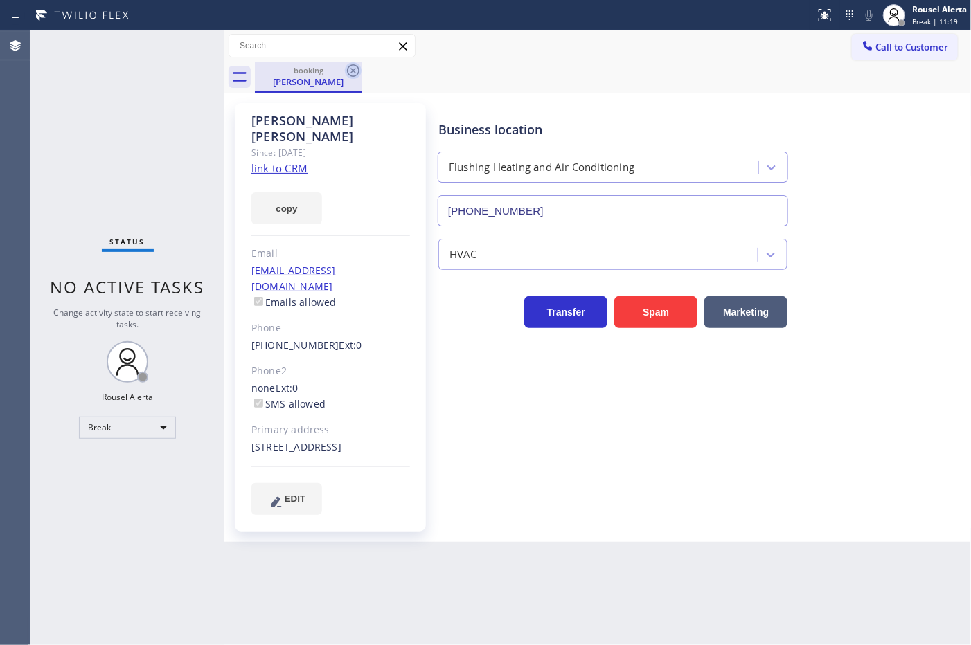
click at [350, 71] on icon at bounding box center [353, 70] width 17 height 17
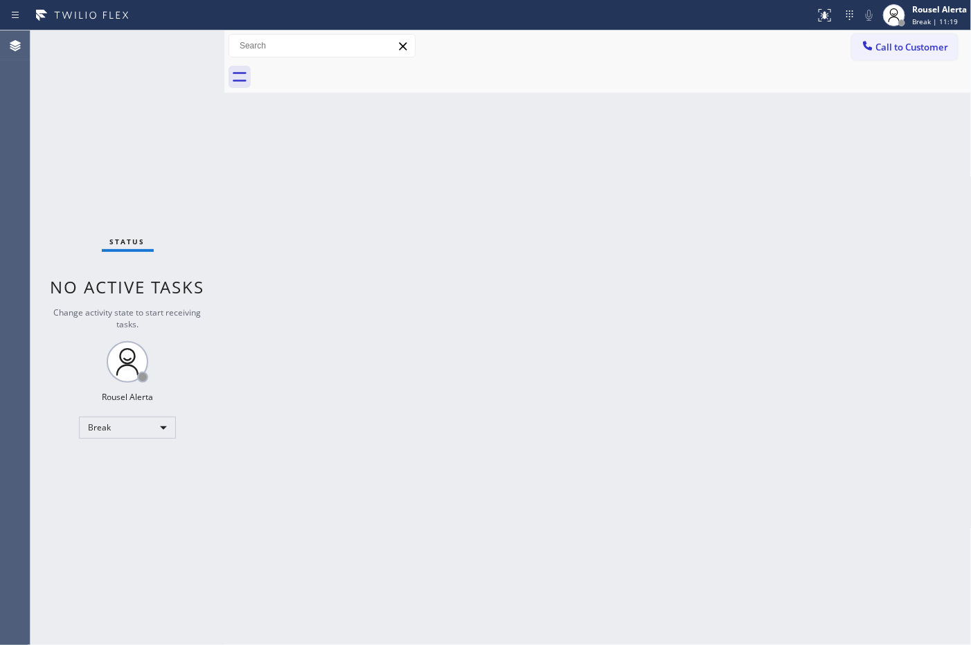
click at [510, 351] on div "Back to Dashboard Change Sender ID Customers Technicians Select a contact Outbo…" at bounding box center [597, 337] width 747 height 615
click at [798, 263] on div "Back to Dashboard Change Sender ID Customers Technicians Select a contact Outbo…" at bounding box center [597, 337] width 747 height 615
click at [197, 99] on div "Status No active tasks Change activity state to start receiving tasks. Rousel A…" at bounding box center [127, 337] width 194 height 615
click at [937, 11] on div "Rousel Alerta" at bounding box center [939, 9] width 55 height 12
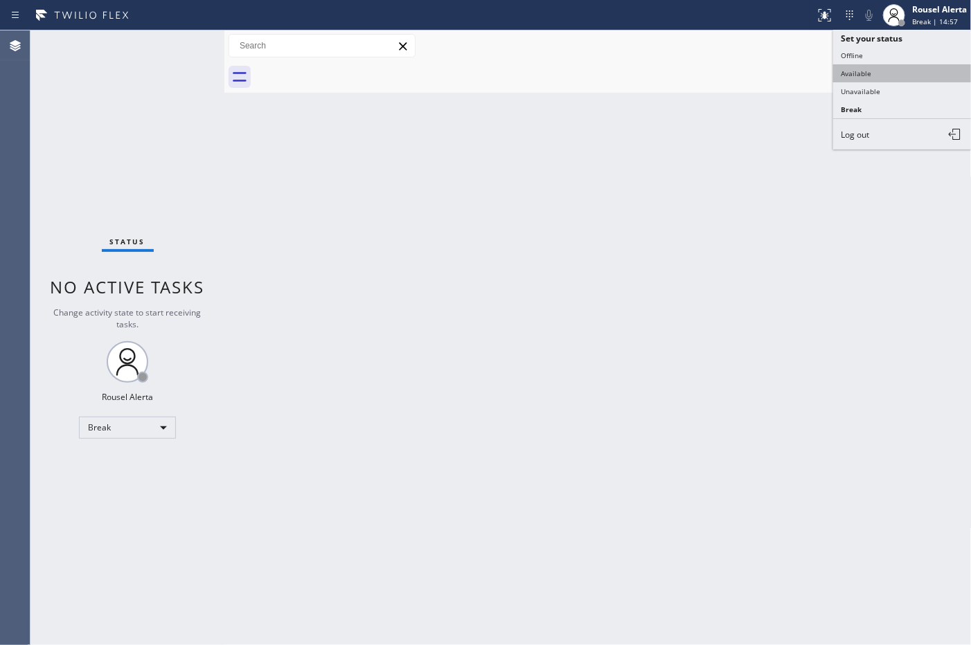
click at [913, 66] on button "Available" at bounding box center [902, 73] width 139 height 18
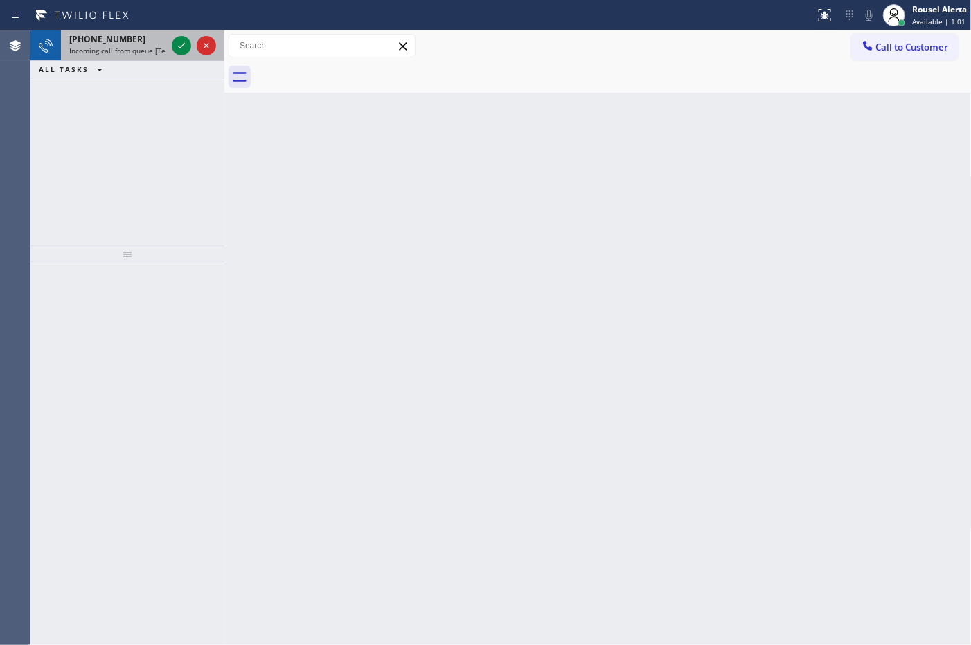
click at [154, 40] on div "[PHONE_NUMBER]" at bounding box center [117, 39] width 97 height 12
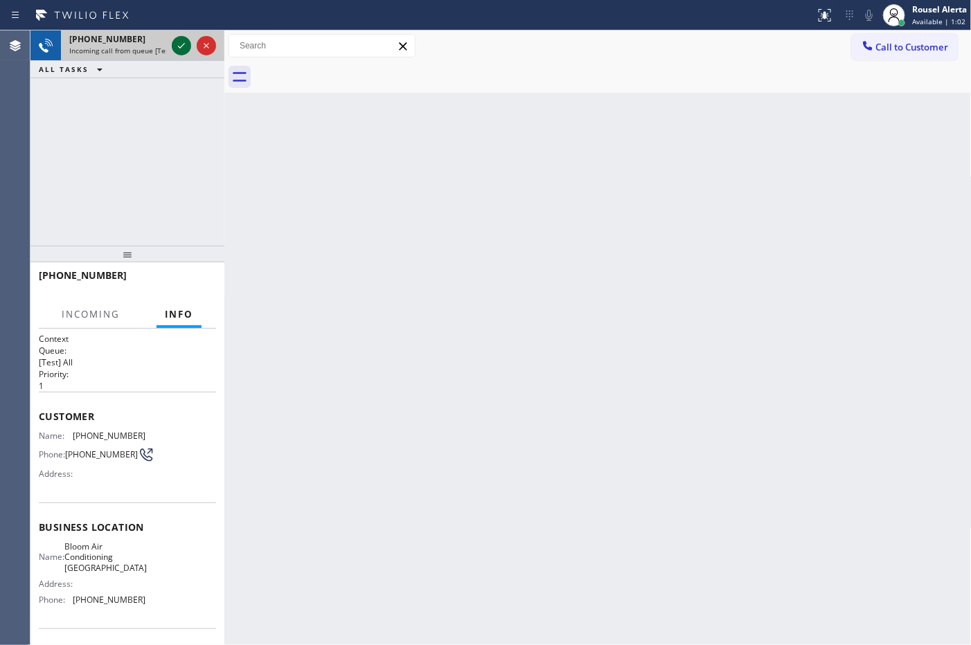
click at [181, 46] on icon at bounding box center [181, 46] width 7 height 6
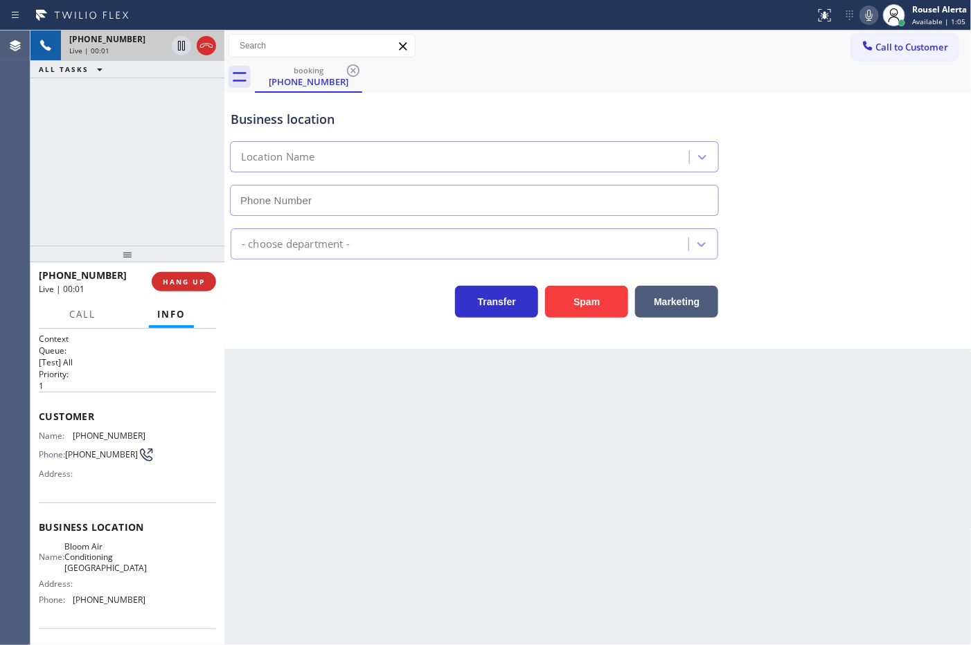
type input "[PHONE_NUMBER]"
click at [467, 503] on div "Back to Dashboard Change Sender ID Customers Technicians Select a contact Outbo…" at bounding box center [597, 337] width 747 height 615
drag, startPoint x: 285, startPoint y: 383, endPoint x: 278, endPoint y: 388, distance: 7.9
click at [278, 388] on div "Back to Dashboard Change Sender ID Customers Technicians Select a contact Outbo…" at bounding box center [597, 337] width 747 height 615
click at [154, 197] on div "[PHONE_NUMBER] Live | 00:07 ALL TASKS ALL TASKS ACTIVE TASKS TASKS IN WRAP UP" at bounding box center [127, 137] width 194 height 215
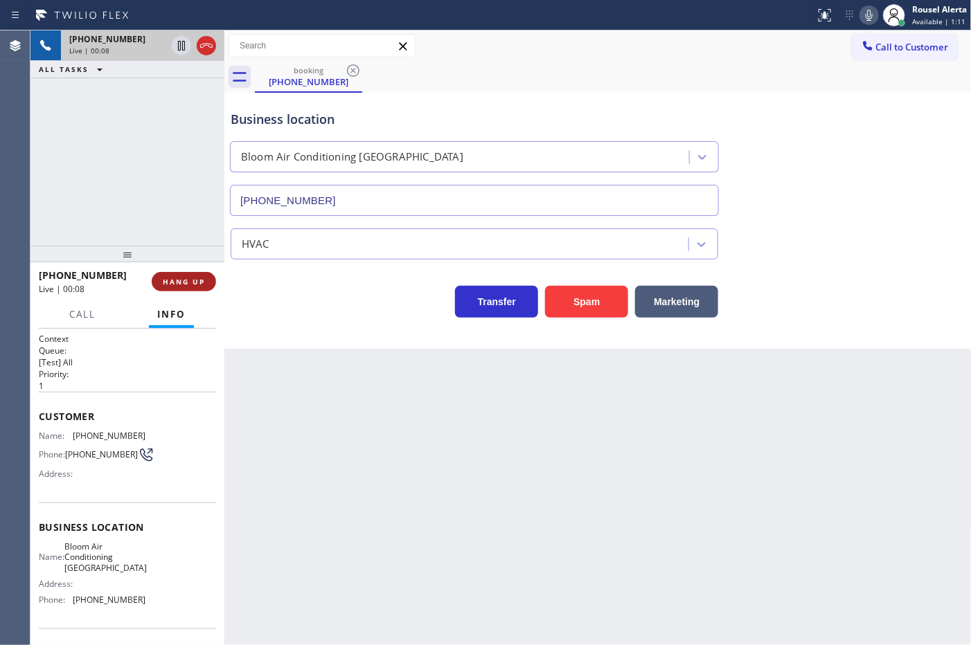
click at [173, 278] on span "HANG UP" at bounding box center [184, 282] width 42 height 10
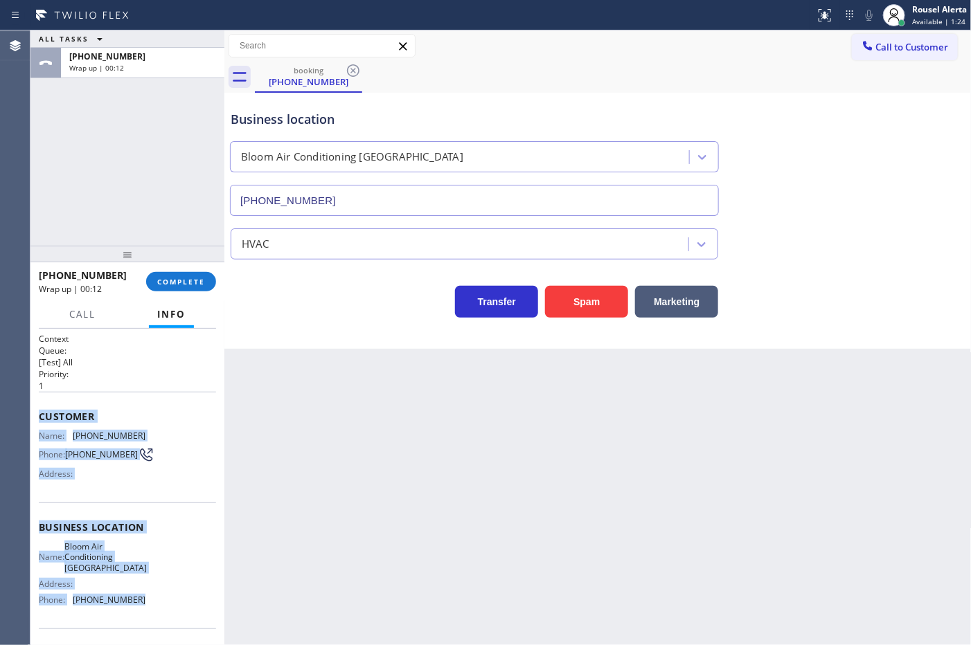
drag, startPoint x: 35, startPoint y: 420, endPoint x: 148, endPoint y: 610, distance: 220.8
click at [148, 610] on div "Context Queue: [Test] All Priority: 1 Customer Name: [PHONE_NUMBER] Phone: [PHO…" at bounding box center [127, 487] width 194 height 317
copy div "Customer Name: [PHONE_NUMBER] Phone: [PHONE_NUMBER] Address: Business location …"
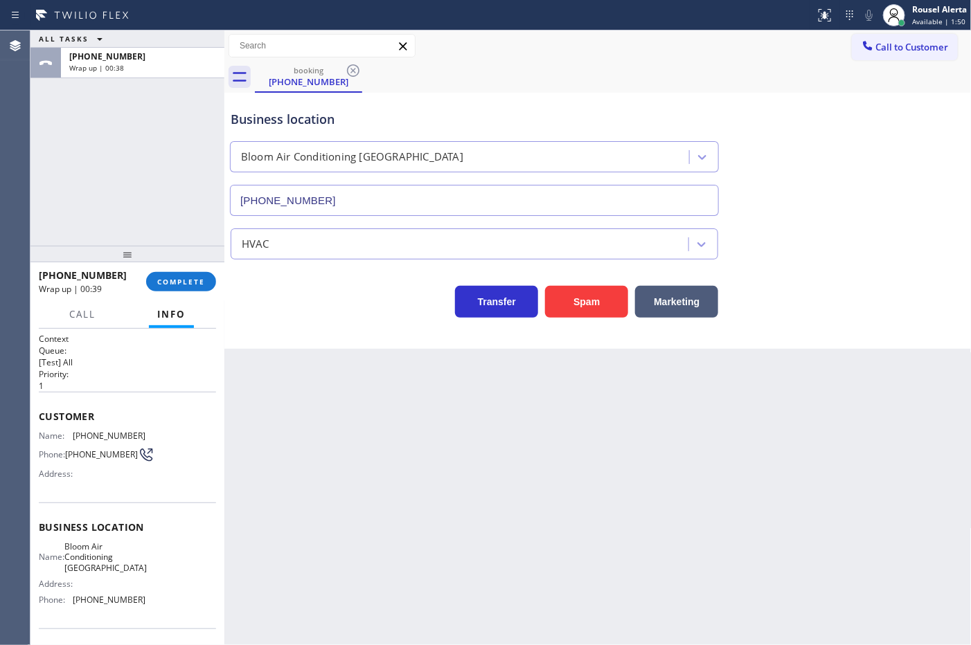
click at [118, 102] on div "ALL TASKS ALL TASKS ACTIVE TASKS TASKS IN WRAP UP [PHONE_NUMBER] Wrap up | 00:38" at bounding box center [127, 137] width 194 height 215
click at [184, 278] on span "COMPLETE" at bounding box center [181, 282] width 48 height 10
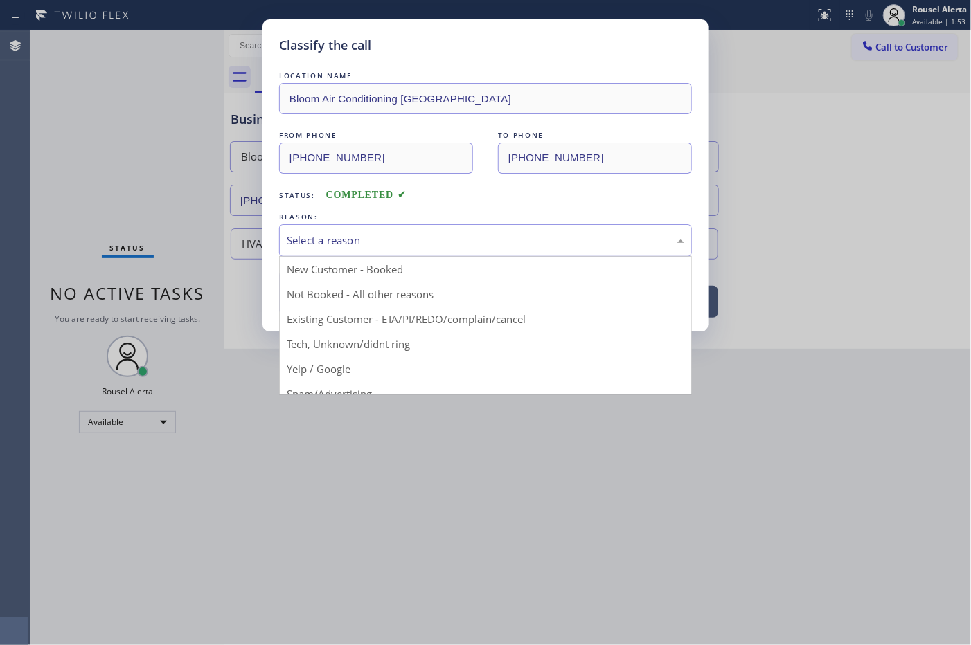
click at [323, 241] on div "Select a reason" at bounding box center [485, 241] width 397 height 16
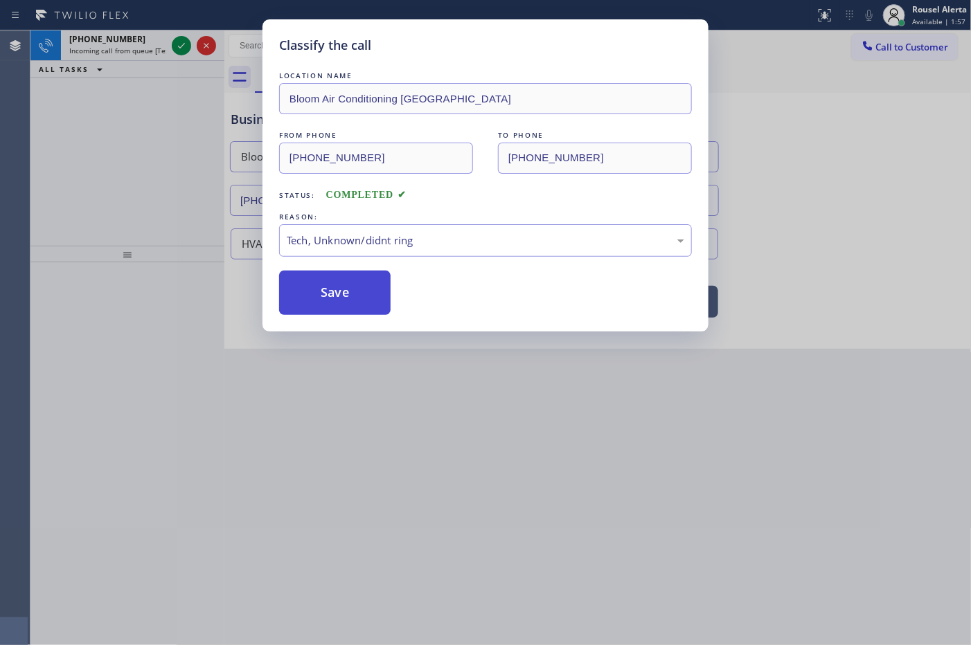
click at [355, 289] on button "Save" at bounding box center [334, 293] width 111 height 44
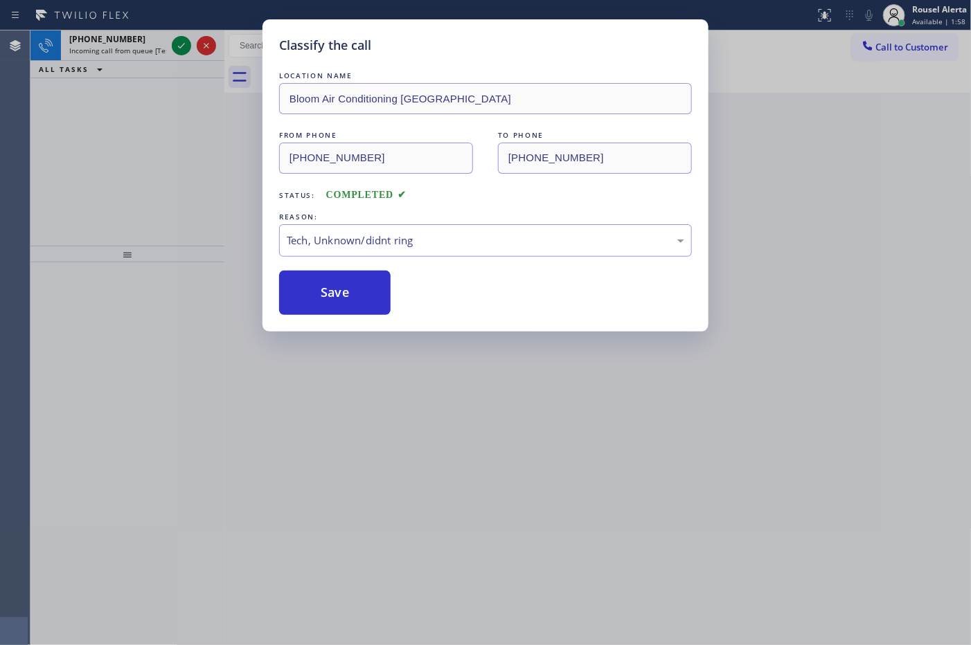
click at [129, 48] on div "Classify the call LOCATION NAME Bloom Air Conditioning [GEOGRAPHIC_DATA] FROM P…" at bounding box center [485, 322] width 971 height 645
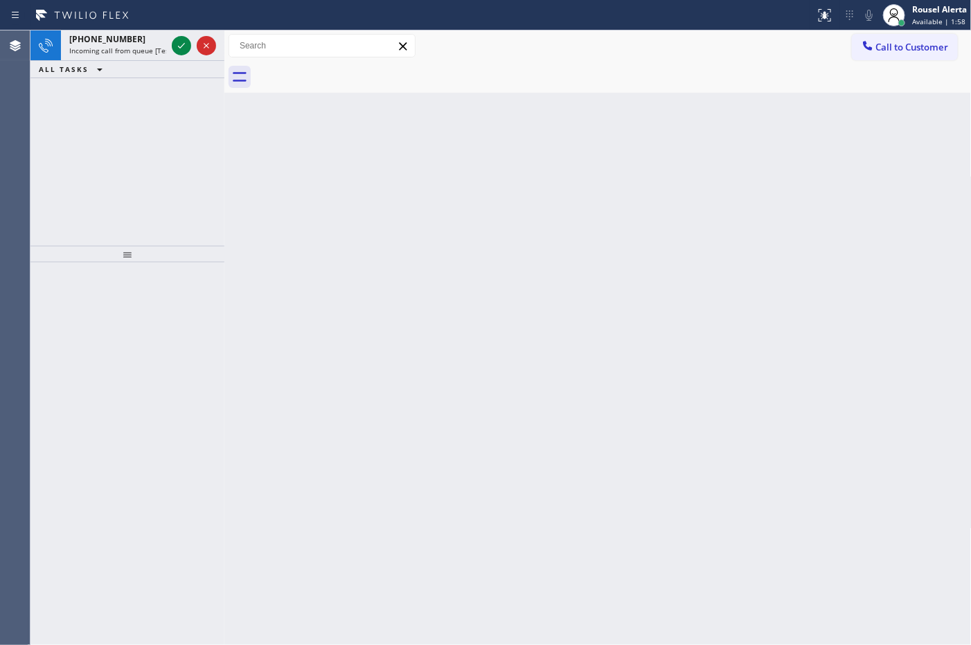
click at [129, 48] on span "Incoming call from queue [Test] All" at bounding box center [126, 51] width 115 height 10
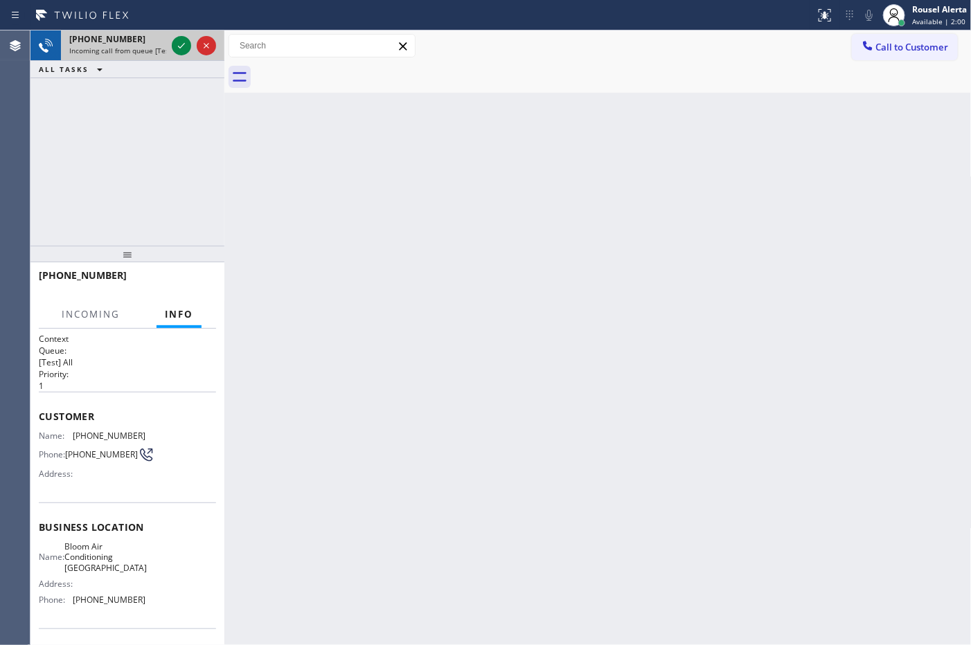
click at [137, 46] on span "Incoming call from queue [Test] All" at bounding box center [126, 51] width 115 height 10
click at [173, 49] on icon at bounding box center [181, 45] width 17 height 17
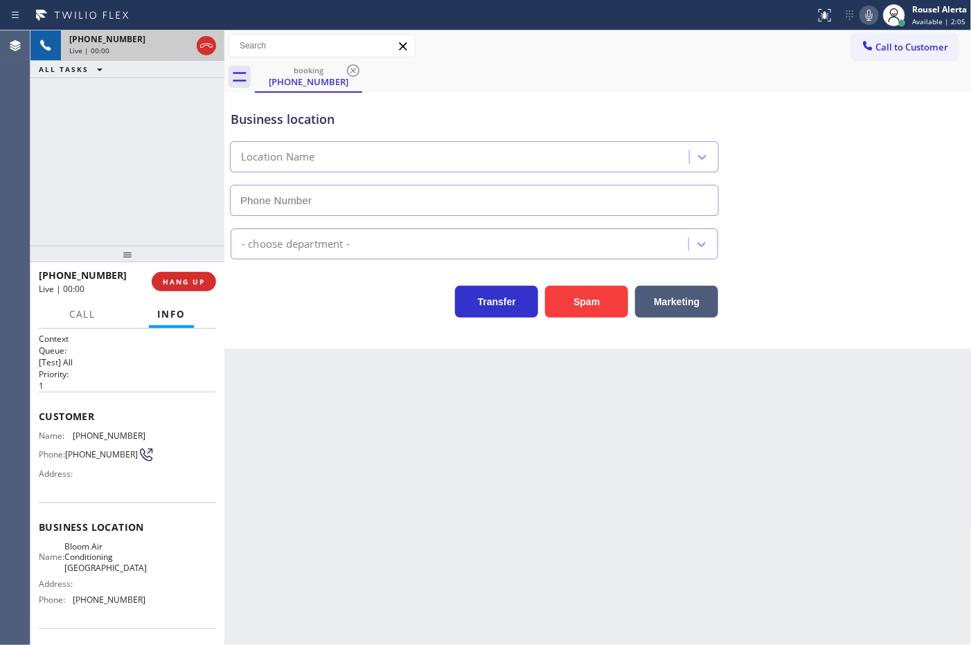
type input "[PHONE_NUMBER]"
click at [379, 416] on div "Back to Dashboard Change Sender ID Customers Technicians Select a contact Outbo…" at bounding box center [597, 337] width 747 height 615
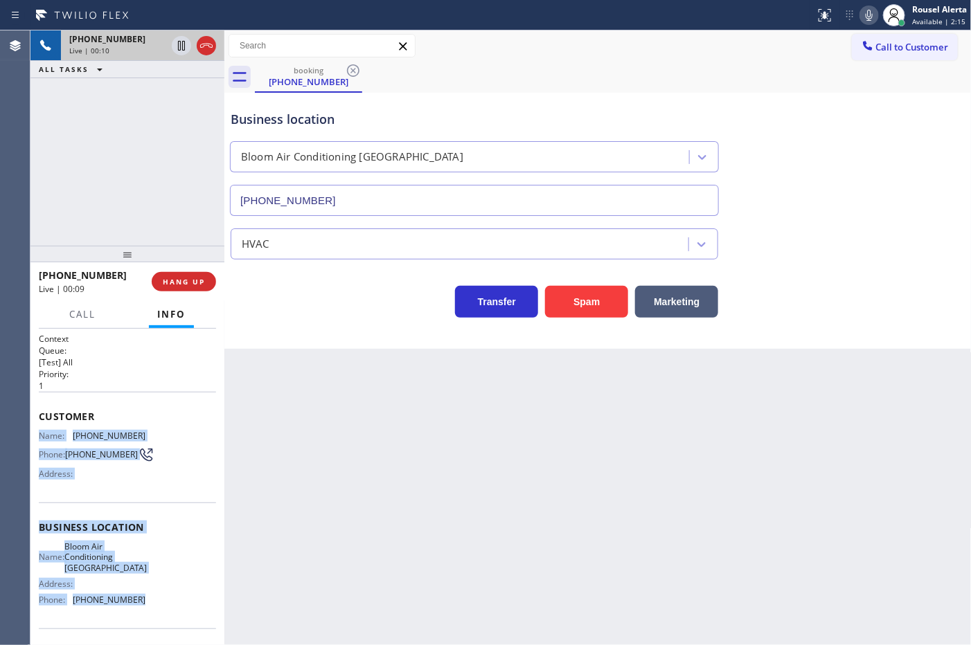
drag, startPoint x: 38, startPoint y: 435, endPoint x: 153, endPoint y: 607, distance: 207.2
click at [153, 607] on div "Context Queue: [Test] All Priority: 1 Customer Name: [PHONE_NUMBER] Phone: [PHO…" at bounding box center [127, 533] width 177 height 401
copy div "Name: [PHONE_NUMBER] Phone: [PHONE_NUMBER] Address: Business location Name: Blo…"
click at [130, 43] on div "[PHONE_NUMBER]" at bounding box center [117, 39] width 97 height 12
click at [175, 47] on icon at bounding box center [181, 45] width 17 height 17
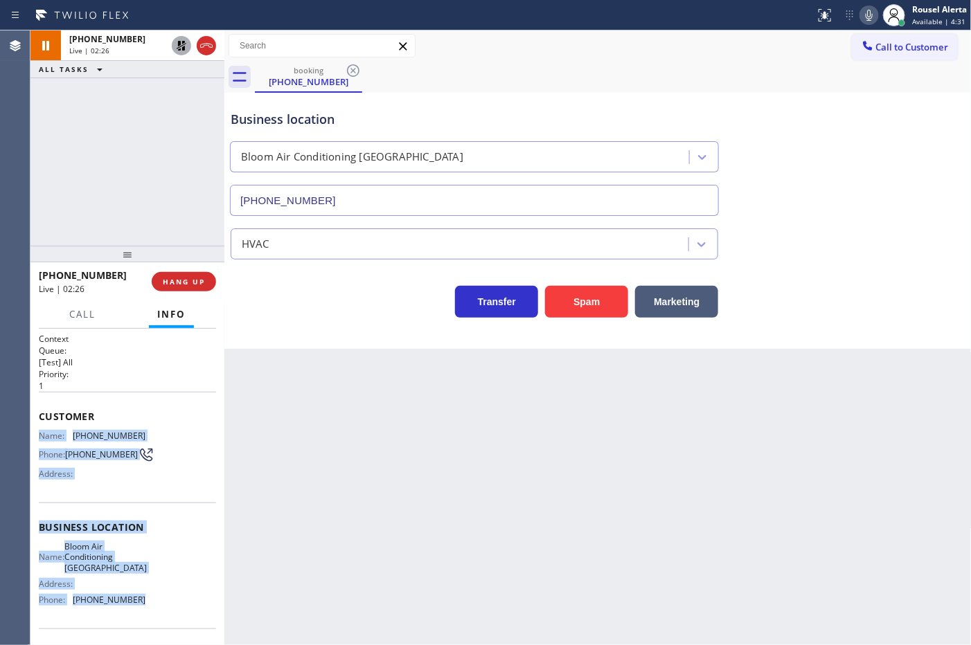
click at [864, 18] on icon at bounding box center [869, 15] width 17 height 17
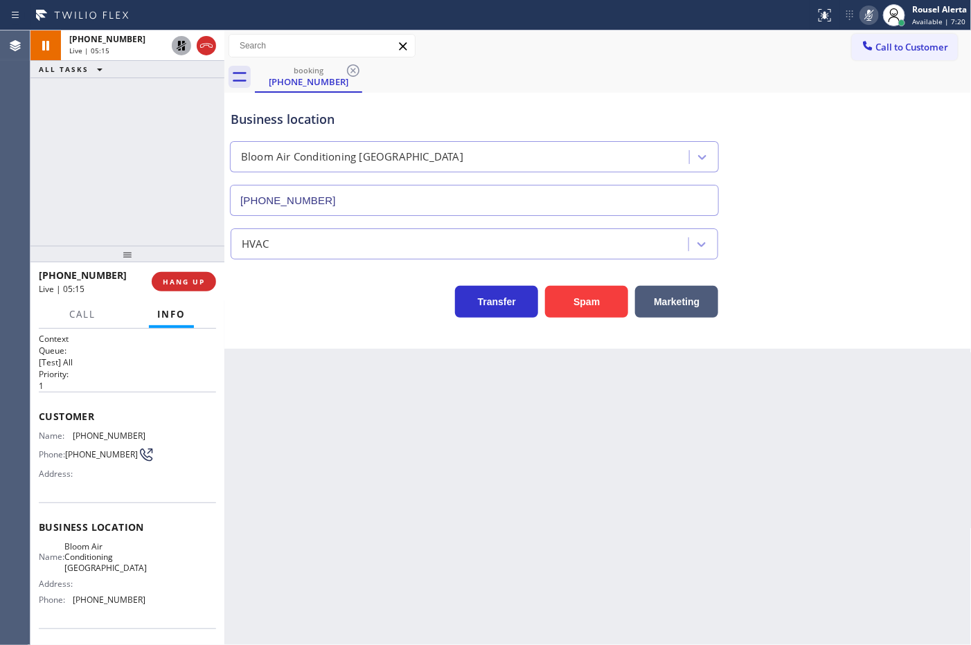
click at [377, 451] on div "Back to Dashboard Change Sender ID Customers Technicians Select a contact Outbo…" at bounding box center [597, 337] width 747 height 615
click at [478, 510] on div "Back to Dashboard Change Sender ID Customers Technicians Select a contact Outbo…" at bounding box center [597, 337] width 747 height 615
click at [178, 50] on icon at bounding box center [182, 46] width 10 height 10
click at [873, 16] on icon at bounding box center [869, 15] width 17 height 17
click at [501, 500] on div "Back to Dashboard Change Sender ID Customers Technicians Select a contact Outbo…" at bounding box center [597, 337] width 747 height 615
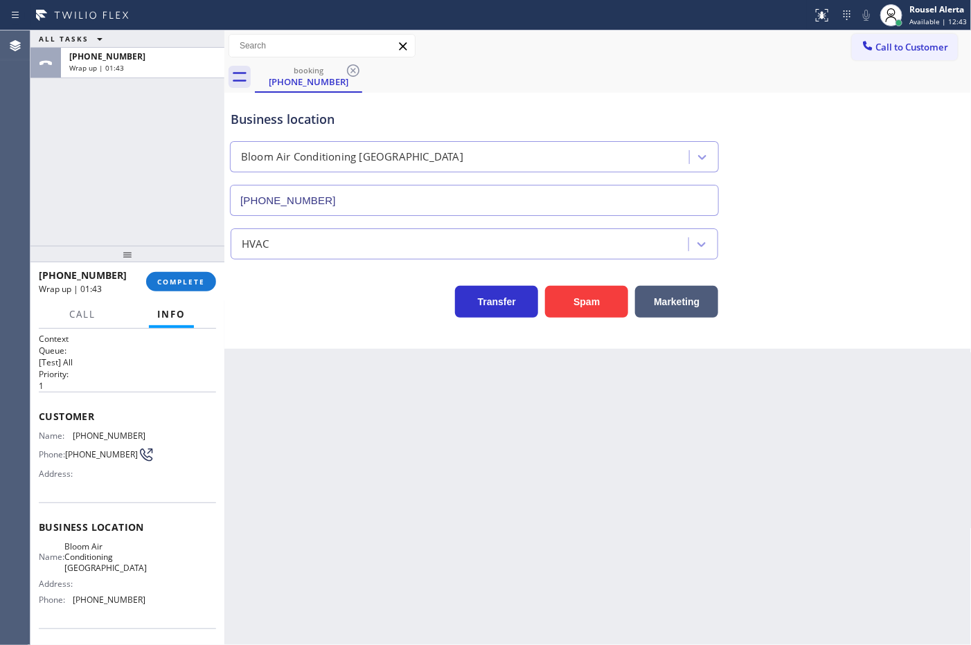
click at [175, 270] on div "[PHONE_NUMBER] Wrap up | 01:43 COMPLETE" at bounding box center [127, 282] width 177 height 36
click at [179, 285] on span "COMPLETE" at bounding box center [181, 282] width 48 height 10
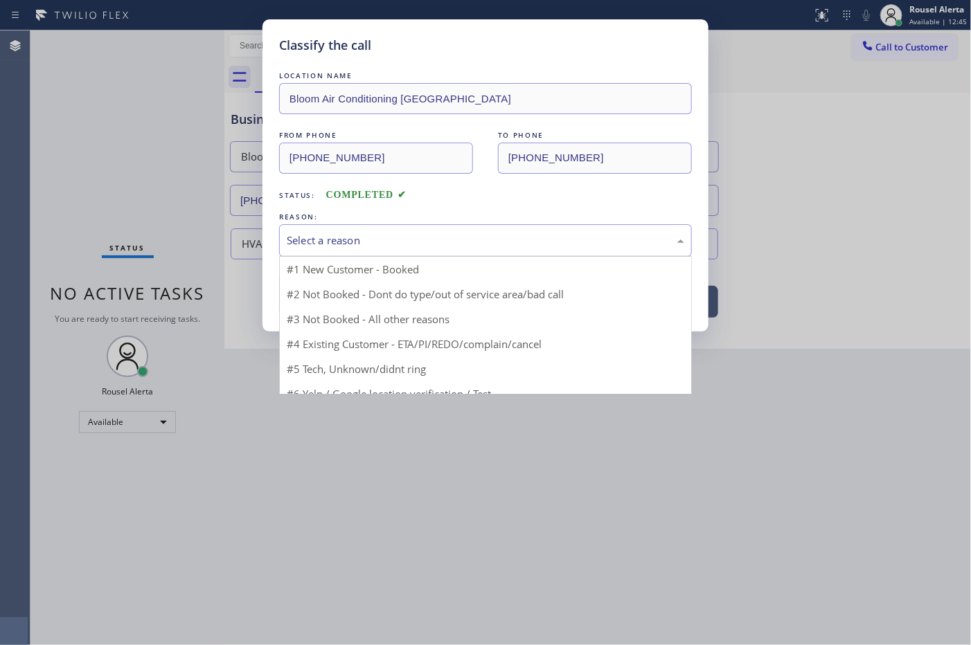
click at [449, 244] on div "Select a reason" at bounding box center [485, 241] width 397 height 16
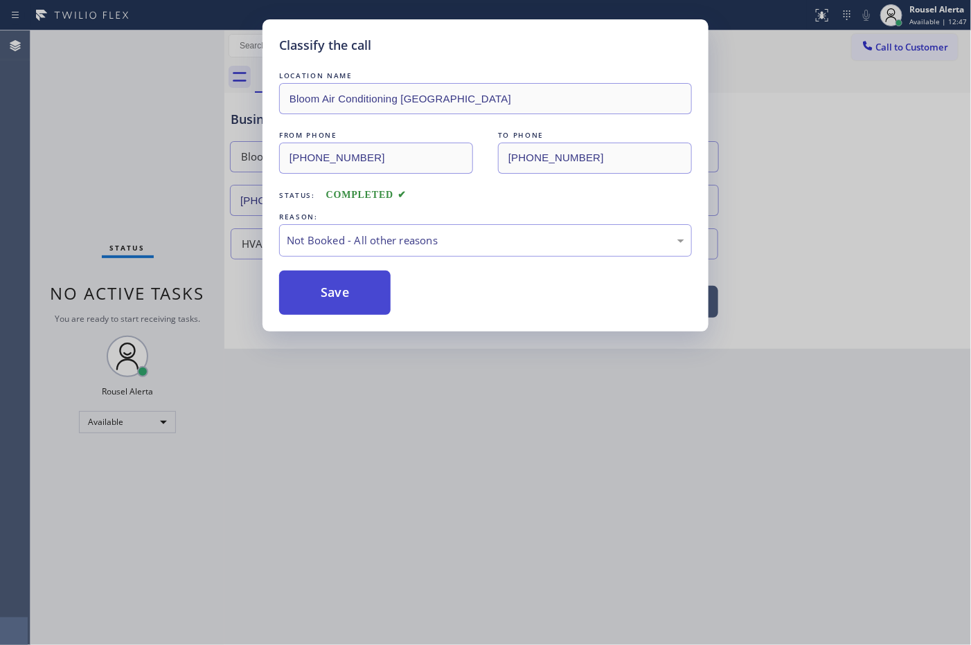
click at [330, 303] on button "Save" at bounding box center [334, 293] width 111 height 44
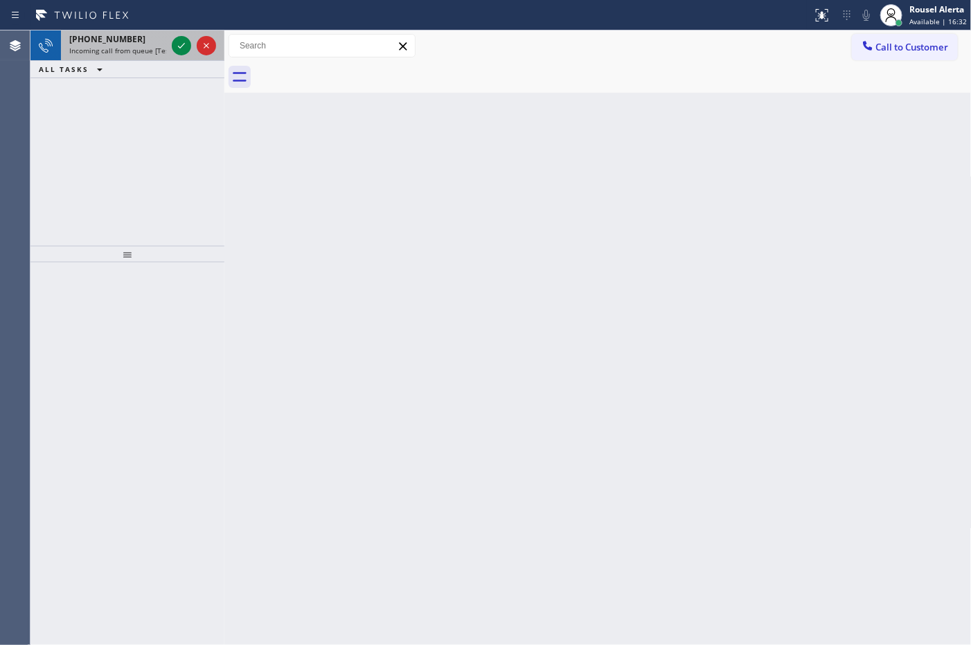
click at [181, 55] on div at bounding box center [194, 45] width 50 height 30
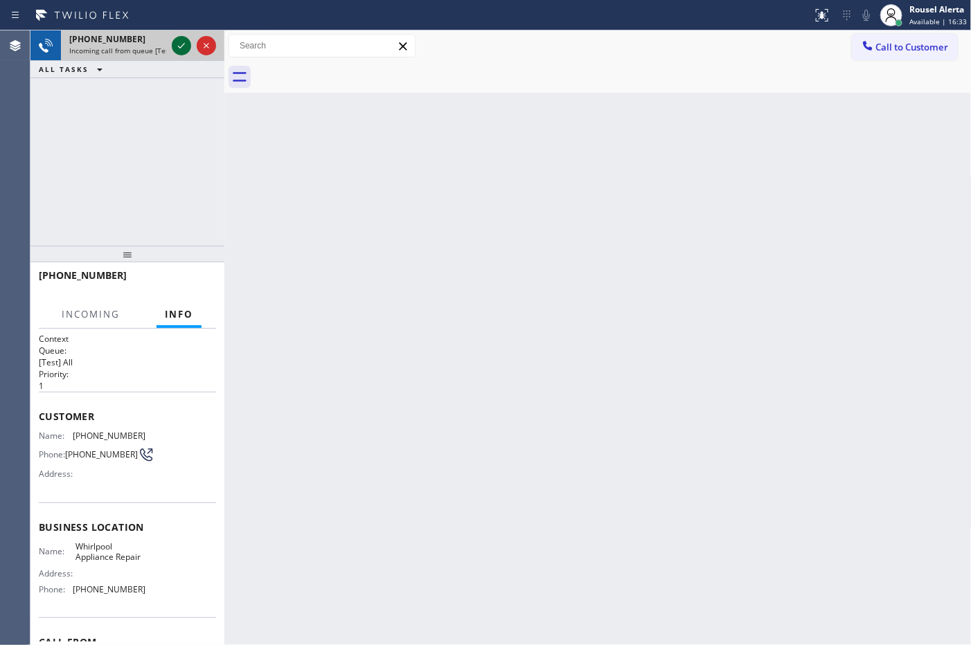
click at [178, 48] on icon at bounding box center [181, 45] width 17 height 17
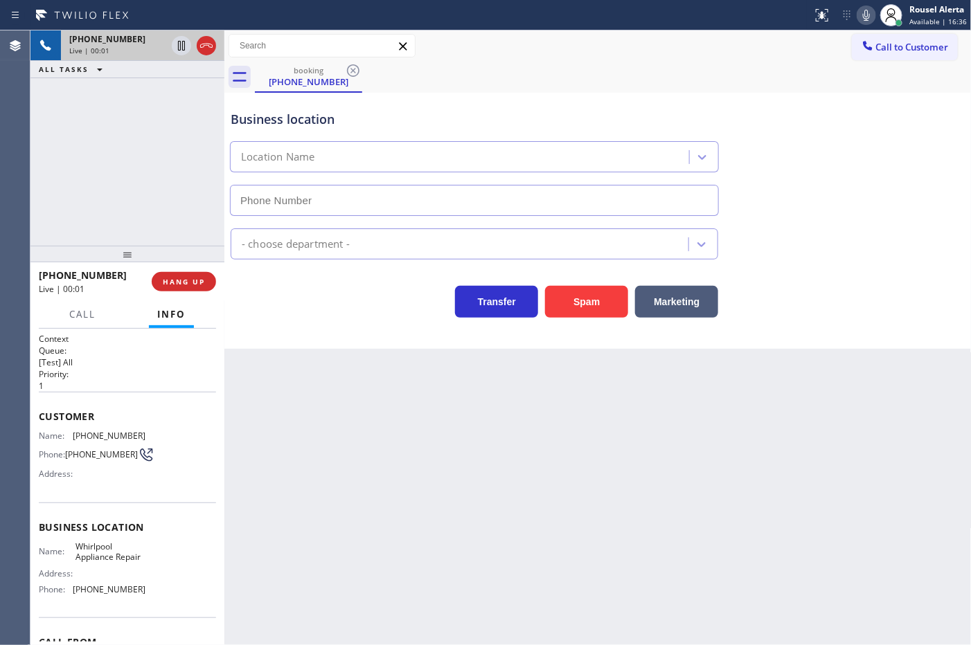
type input "[PHONE_NUMBER]"
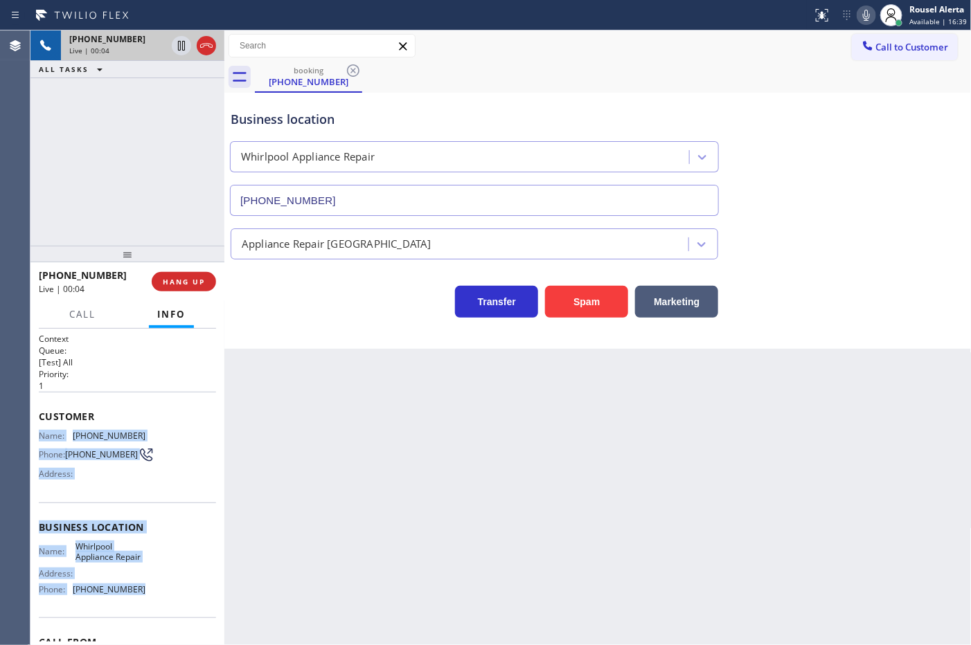
drag, startPoint x: 40, startPoint y: 427, endPoint x: 166, endPoint y: 611, distance: 223.2
click at [166, 611] on div "Context Queue: [Test] All Priority: 1 Customer Name: [PHONE_NUMBER] Phone: [PHO…" at bounding box center [127, 528] width 177 height 390
copy div "Name: [PHONE_NUMBER] Phone: [PHONE_NUMBER] Address: Business location Name: Whi…"
click at [177, 39] on icon at bounding box center [181, 45] width 17 height 17
drag, startPoint x: 867, startPoint y: 11, endPoint x: 840, endPoint y: 15, distance: 27.2
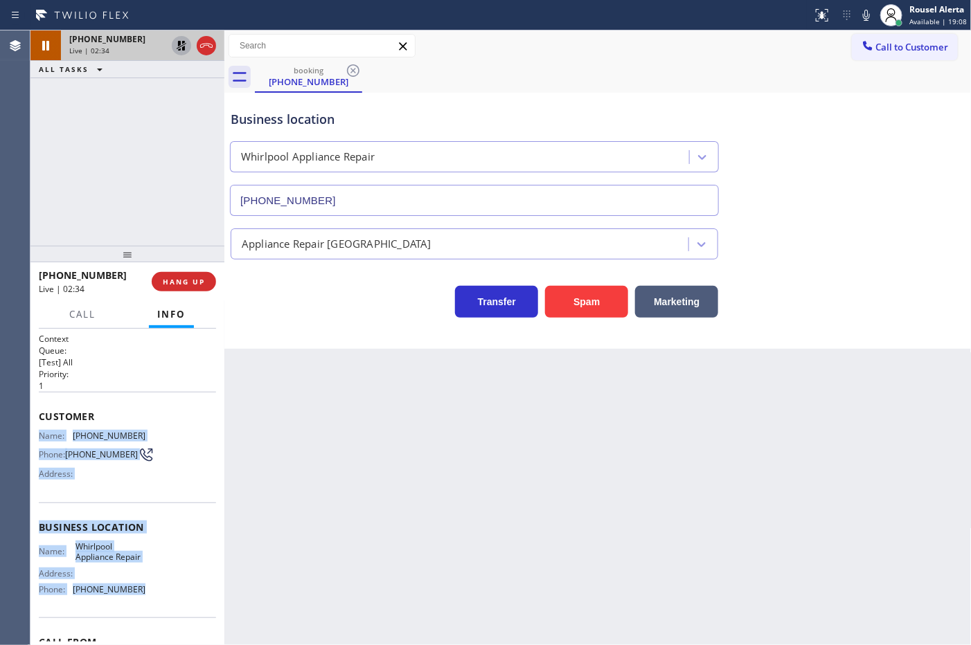
click at [867, 11] on icon at bounding box center [866, 15] width 7 height 11
click at [178, 42] on icon at bounding box center [182, 46] width 10 height 10
click at [861, 5] on div "Status report No issues detected If you experience an issue, please download th…" at bounding box center [889, 15] width 164 height 30
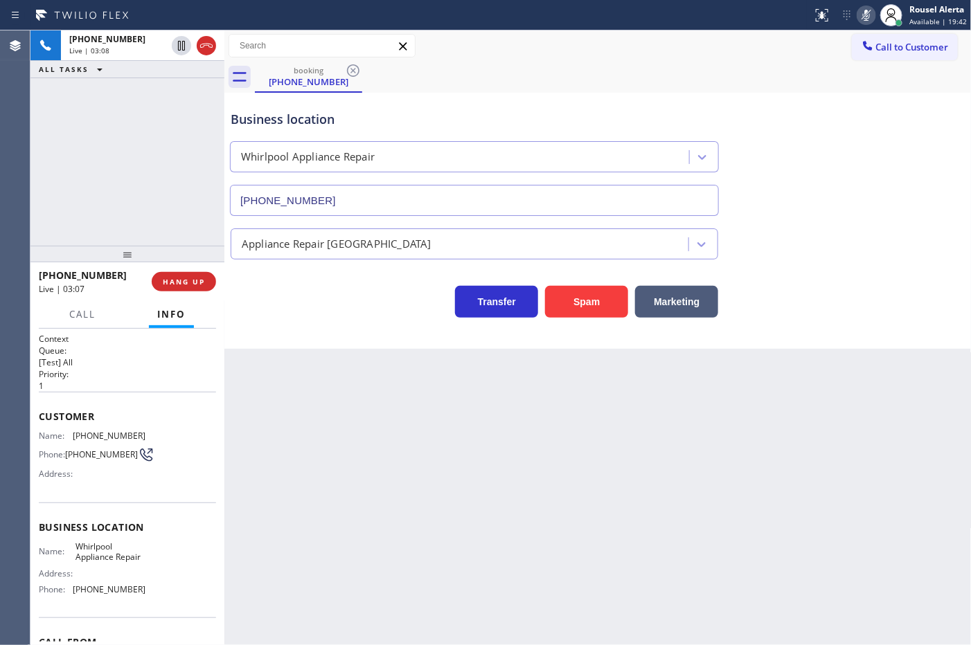
click at [866, 12] on icon at bounding box center [866, 15] width 17 height 17
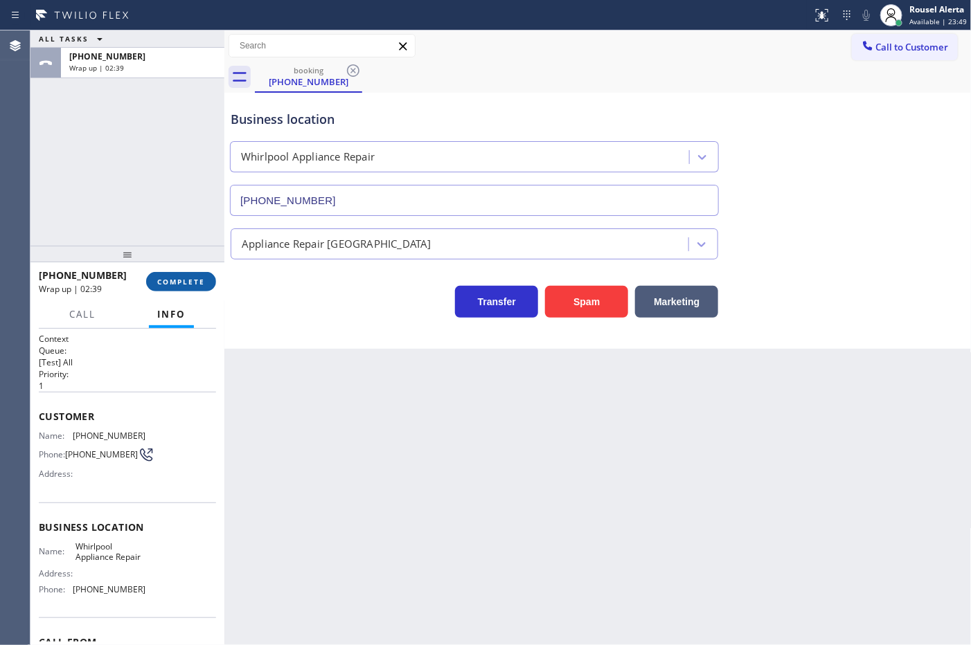
click at [170, 277] on span "COMPLETE" at bounding box center [181, 282] width 48 height 10
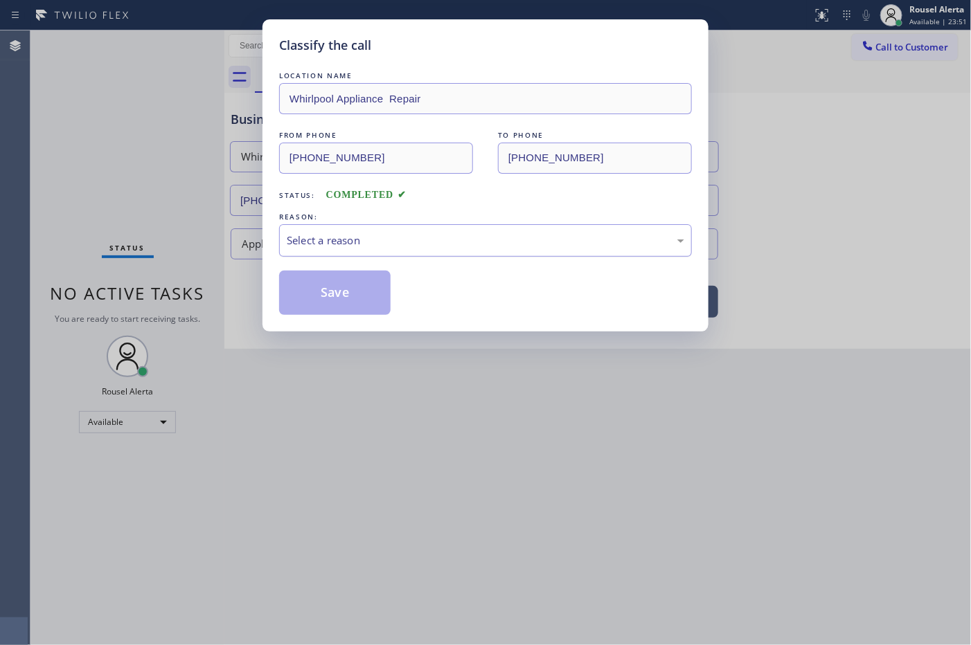
click at [361, 247] on div "Select a reason" at bounding box center [485, 241] width 397 height 16
click at [355, 289] on button "Save" at bounding box center [334, 293] width 111 height 44
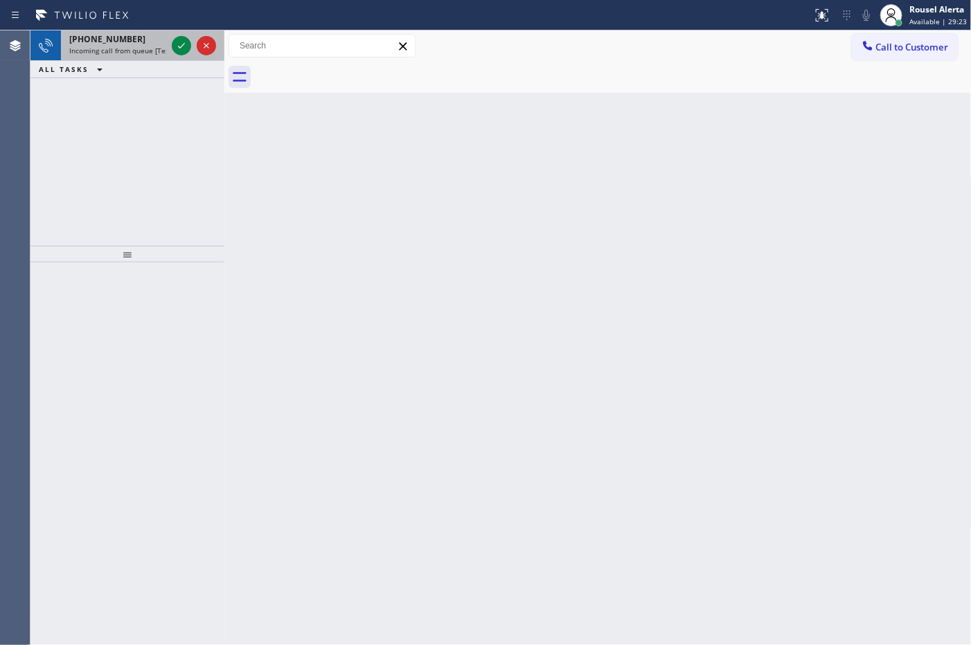
click at [125, 39] on span "[PHONE_NUMBER]" at bounding box center [107, 39] width 76 height 12
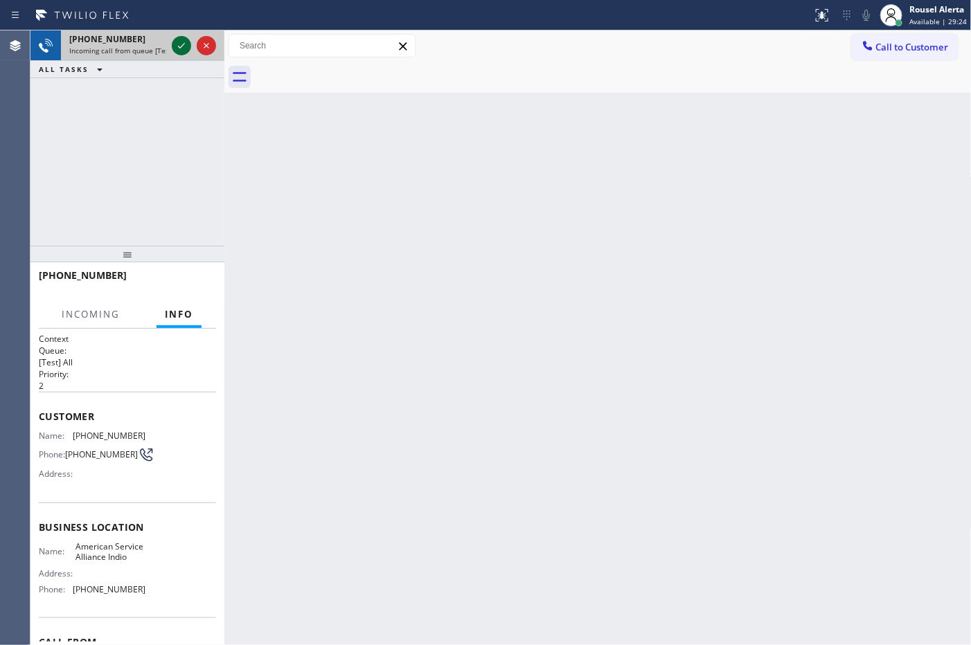
click at [178, 46] on icon at bounding box center [181, 45] width 17 height 17
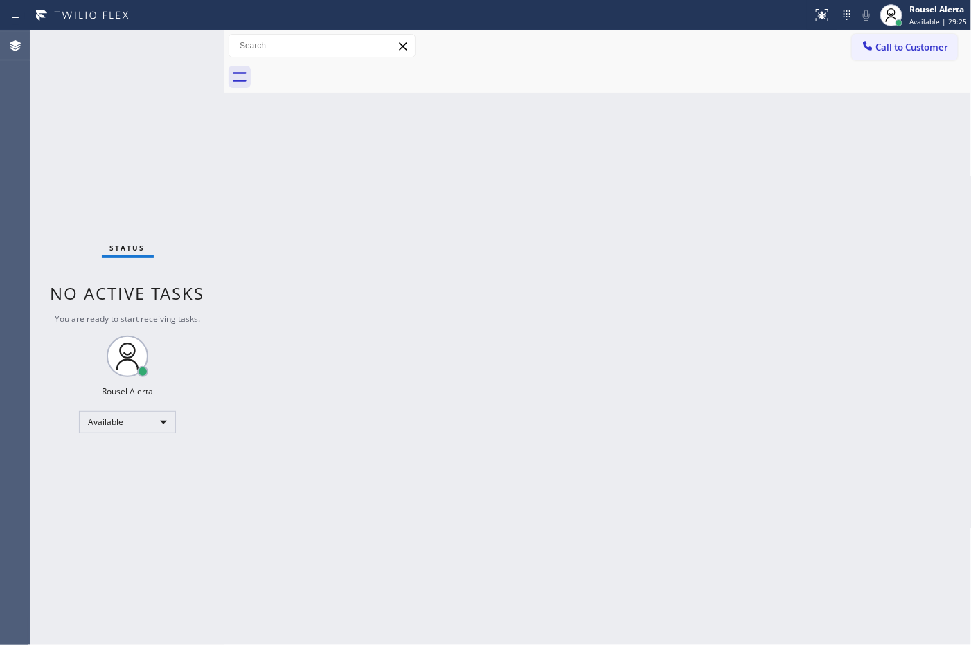
click at [348, 294] on div "Back to Dashboard Change Sender ID Customers Technicians Select a contact Outbo…" at bounding box center [597, 337] width 747 height 615
click at [822, 9] on icon at bounding box center [822, 15] width 17 height 17
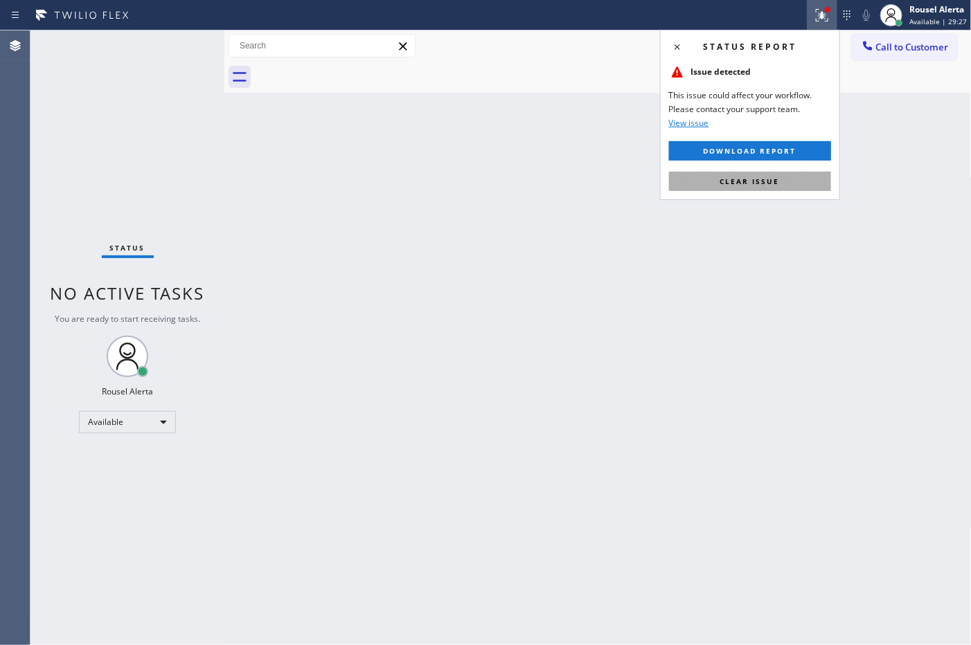
click at [805, 187] on button "Clear issue" at bounding box center [750, 181] width 162 height 19
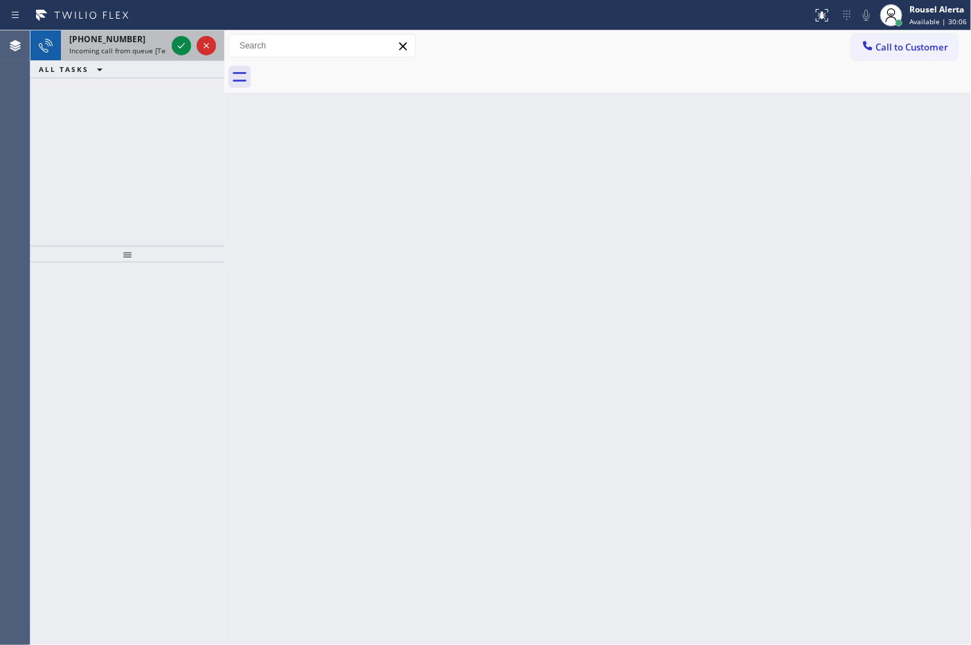
click at [139, 33] on div "[PHONE_NUMBER]" at bounding box center [117, 39] width 97 height 12
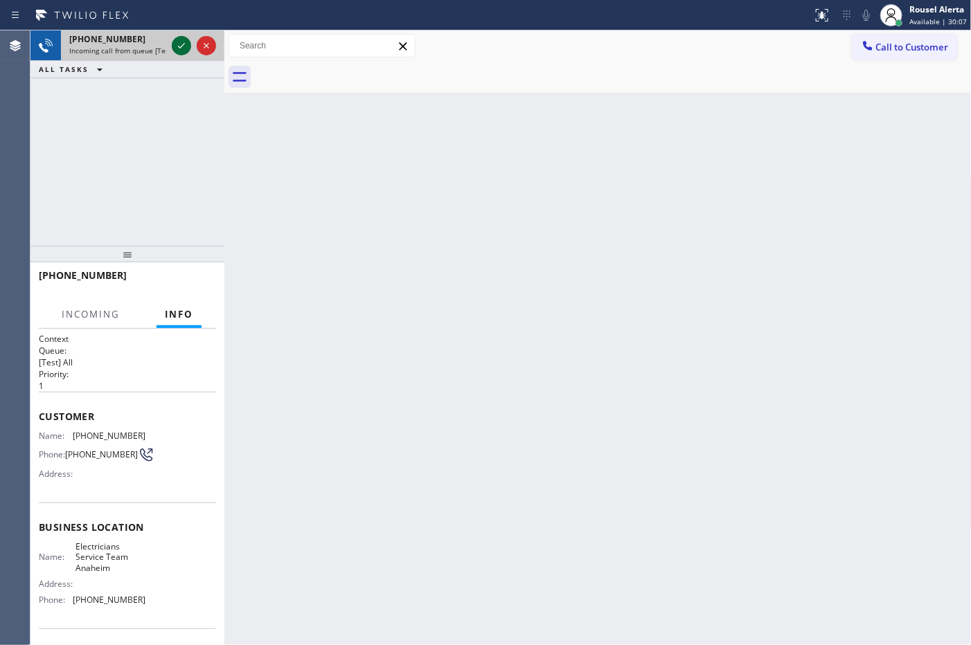
click at [178, 42] on icon at bounding box center [181, 45] width 17 height 17
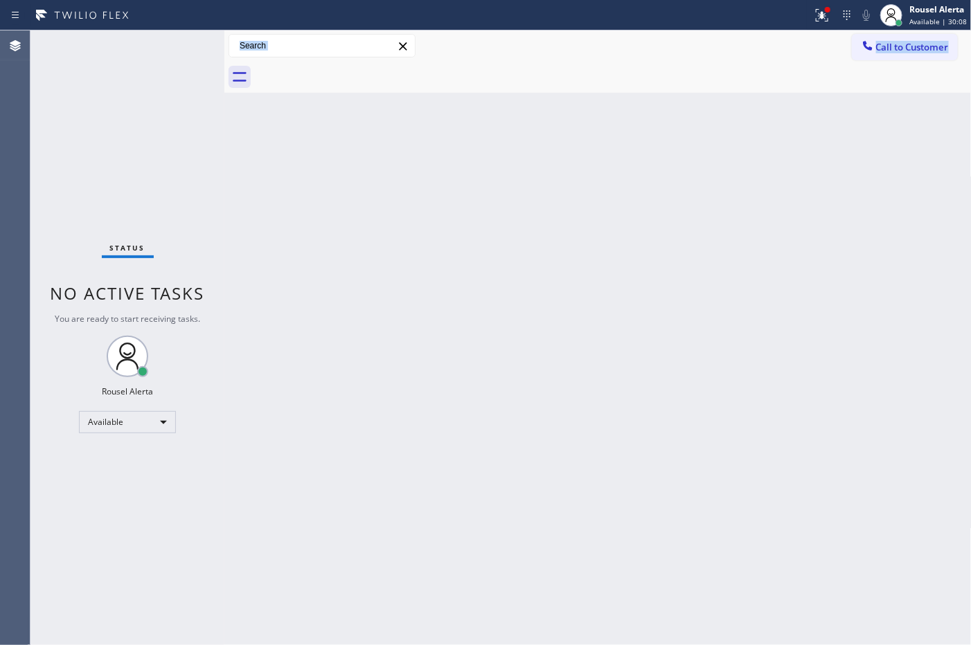
click at [178, 42] on div "Status No active tasks You are ready to start receiving tasks. Rousel Alerta Av…" at bounding box center [127, 337] width 194 height 615
click at [150, 54] on div "Status No active tasks You are ready to start receiving tasks. Rousel Alerta Av…" at bounding box center [127, 337] width 194 height 615
drag, startPoint x: 420, startPoint y: 361, endPoint x: 426, endPoint y: 369, distance: 10.4
click at [426, 369] on div "Back to Dashboard Change Sender ID Customers Technicians Select a contact Outbo…" at bounding box center [597, 337] width 747 height 615
click at [161, 76] on div "Status No active tasks You are ready to start receiving tasks. Rousel Alerta Av…" at bounding box center [127, 337] width 194 height 615
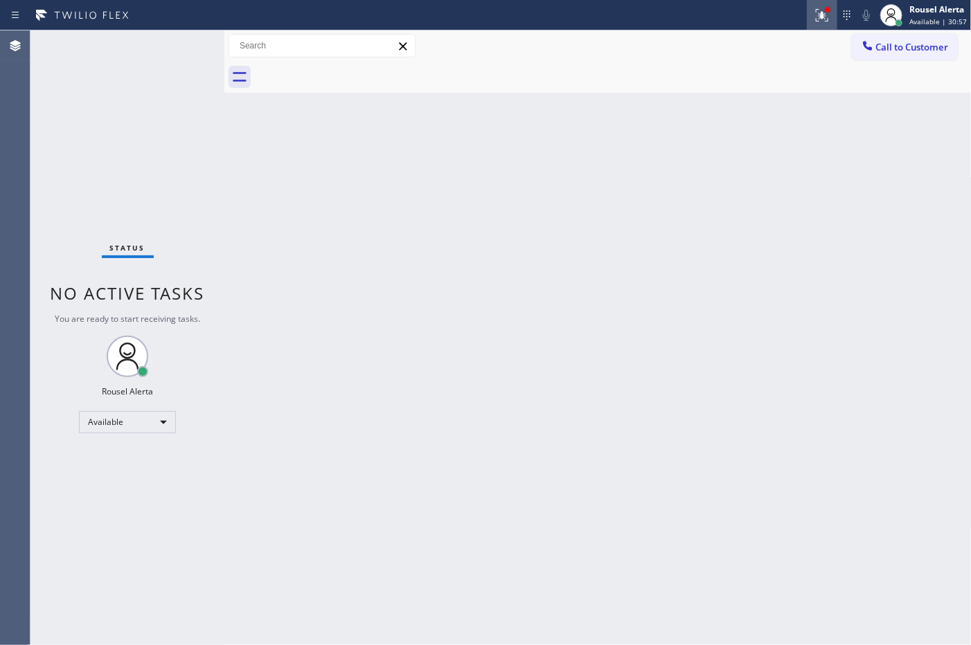
click at [822, 11] on icon at bounding box center [822, 15] width 17 height 17
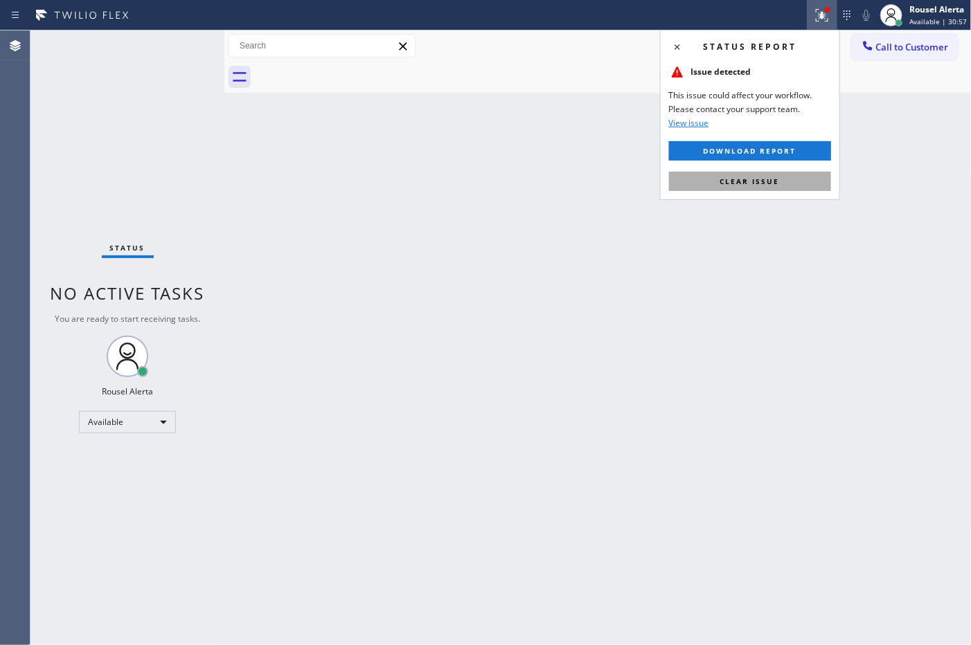
click at [777, 182] on span "Clear issue" at bounding box center [750, 182] width 60 height 10
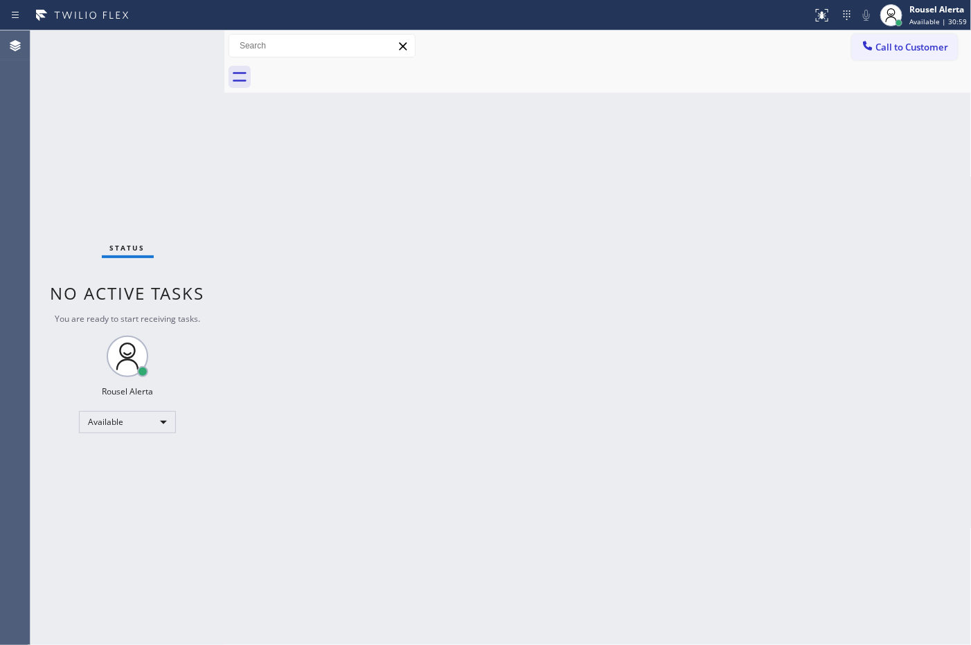
drag, startPoint x: 755, startPoint y: 375, endPoint x: 756, endPoint y: 409, distance: 34.0
click at [753, 378] on div "Back to Dashboard Change Sender ID Customers Technicians Select a contact Outbo…" at bounding box center [597, 337] width 747 height 615
click at [154, 112] on div "Status No active tasks You are ready to start receiving tasks. Rousel Alerta Av…" at bounding box center [127, 337] width 194 height 615
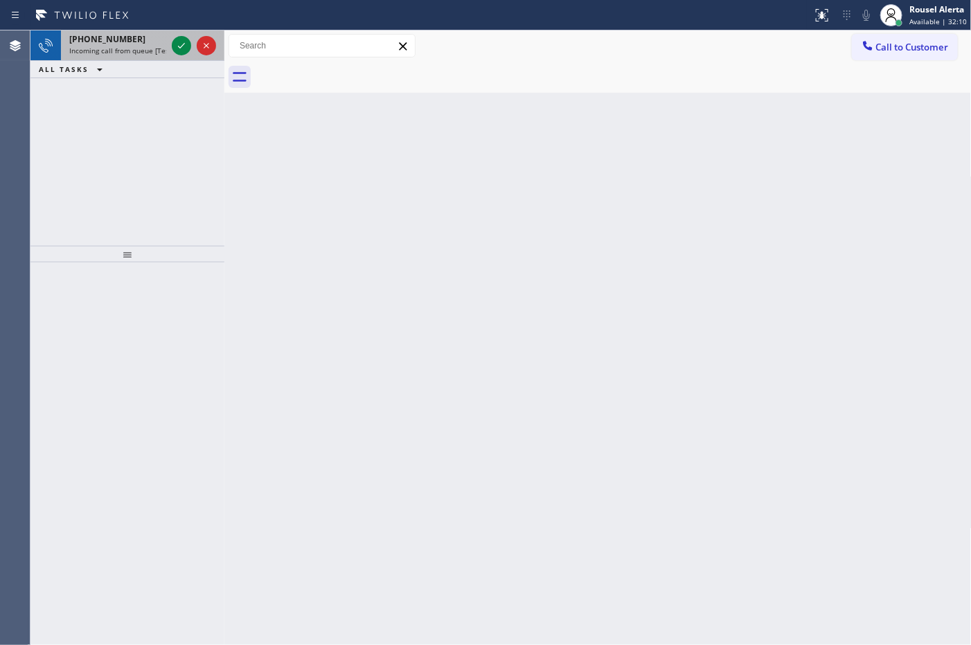
click at [151, 48] on span "Incoming call from queue [Test] All" at bounding box center [126, 51] width 115 height 10
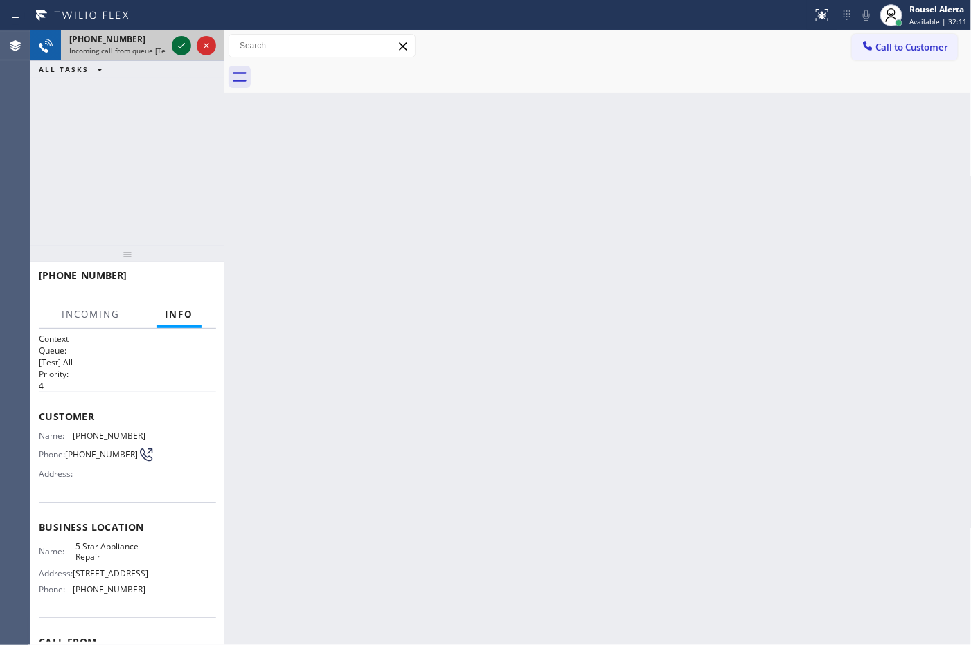
click at [177, 50] on icon at bounding box center [181, 45] width 17 height 17
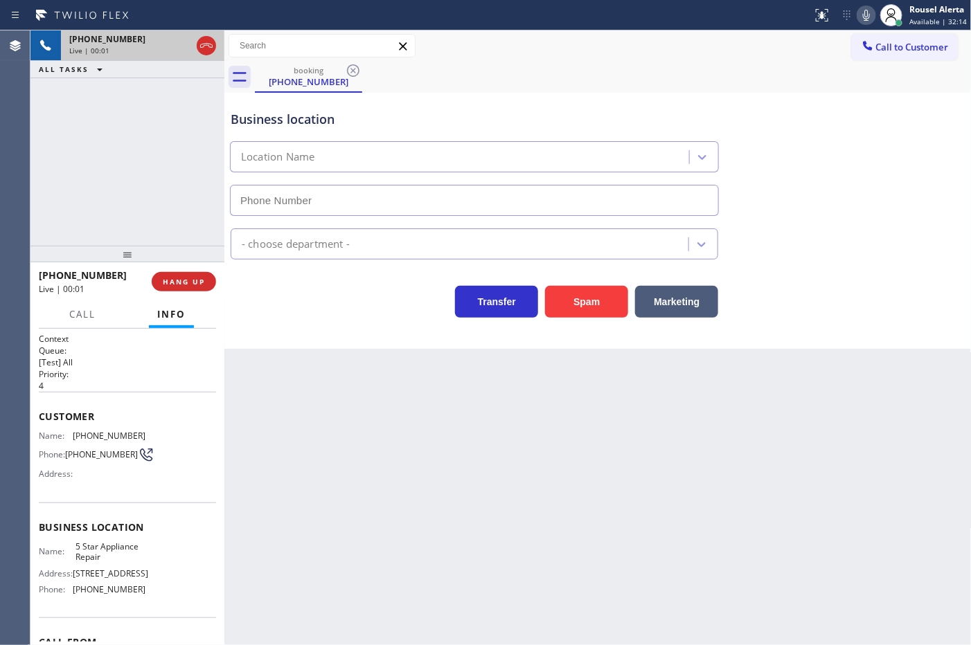
type input "[PHONE_NUMBER]"
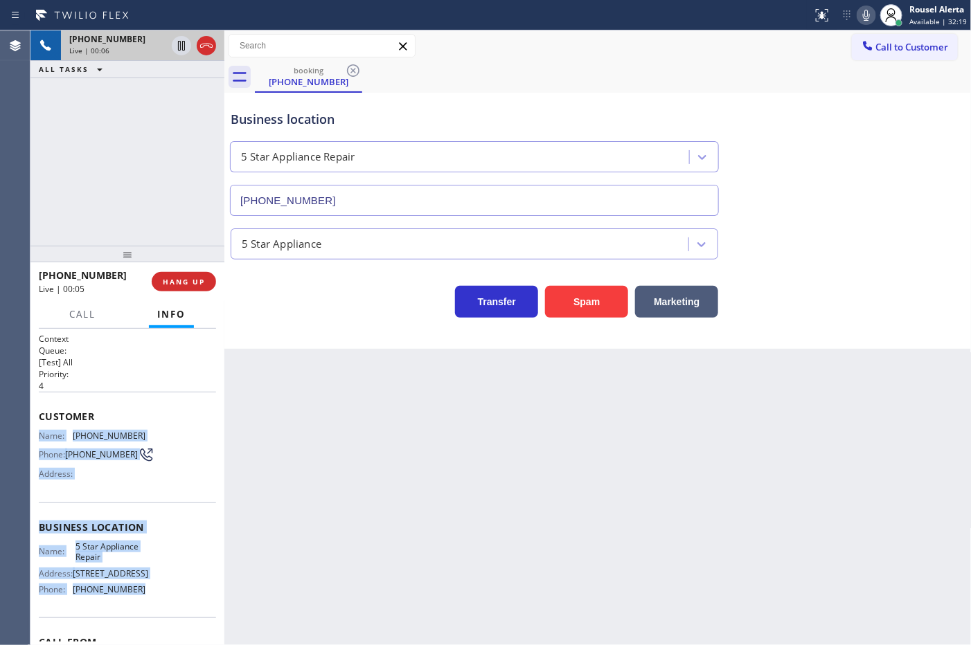
drag, startPoint x: 37, startPoint y: 436, endPoint x: 143, endPoint y: 590, distance: 186.7
click at [143, 590] on div "Context Queue: [Test] All Priority: 4 Customer Name: [PHONE_NUMBER] Phone: [PHO…" at bounding box center [127, 487] width 194 height 317
copy div "Name: [PHONE_NUMBER] Phone: [PHONE_NUMBER] Address: Business location Name: 5 S…"
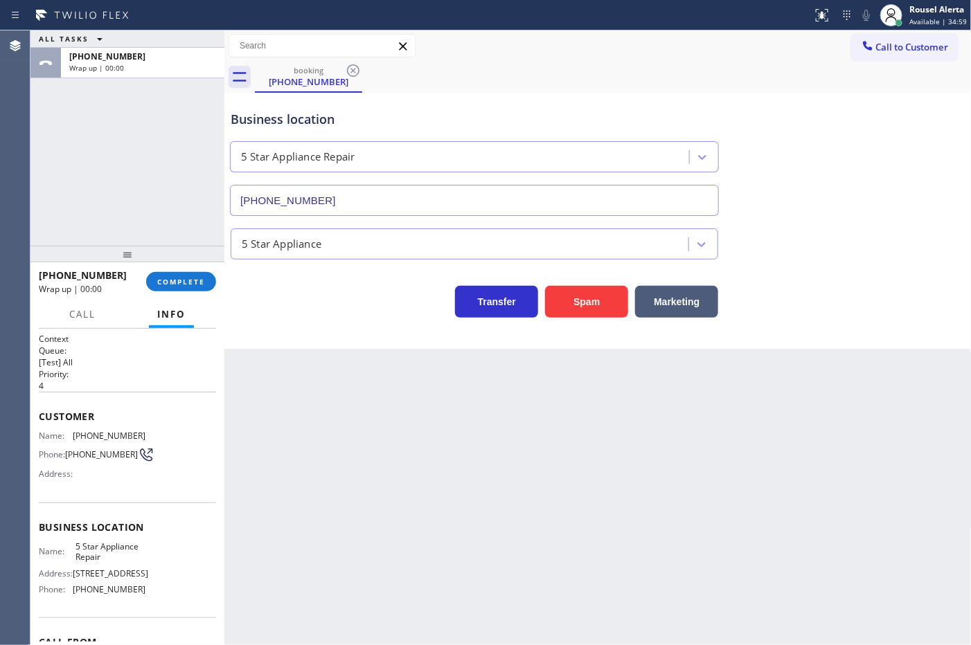
click at [140, 151] on div "ALL TASKS ALL TASKS ACTIVE TASKS TASKS IN WRAP UP [PHONE_NUMBER] Wrap up | 00:00" at bounding box center [127, 137] width 194 height 215
click at [170, 286] on span "COMPLETE" at bounding box center [181, 282] width 48 height 10
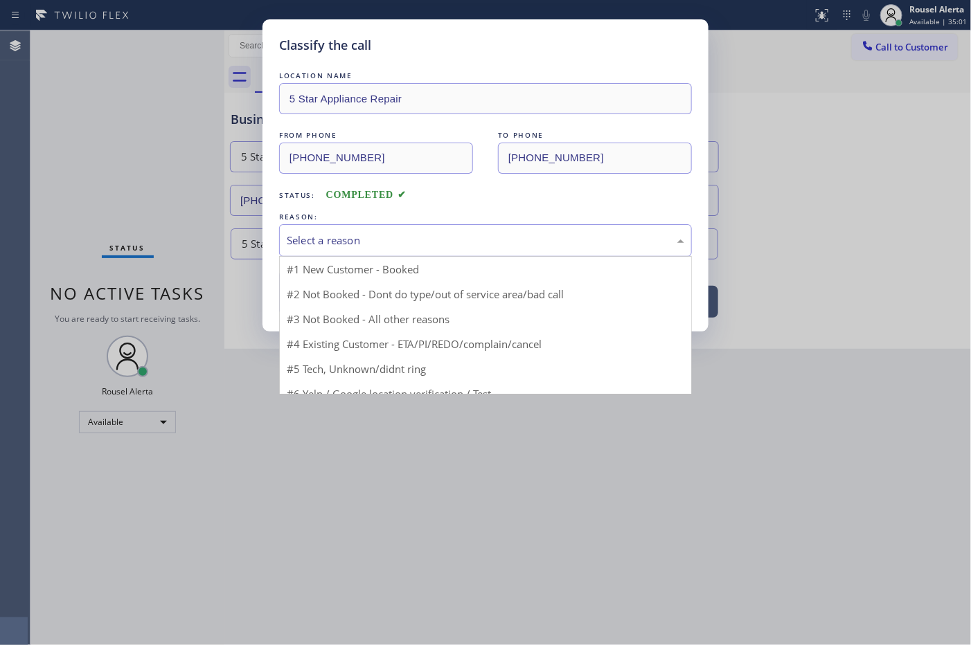
click at [319, 243] on div "Select a reason" at bounding box center [485, 241] width 397 height 16
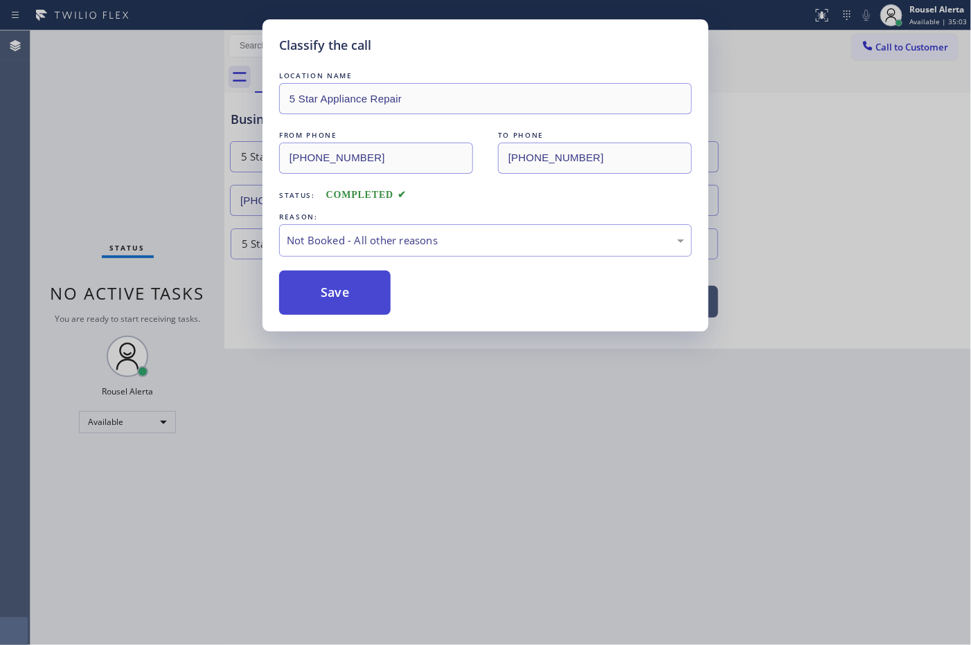
click at [367, 296] on button "Save" at bounding box center [334, 293] width 111 height 44
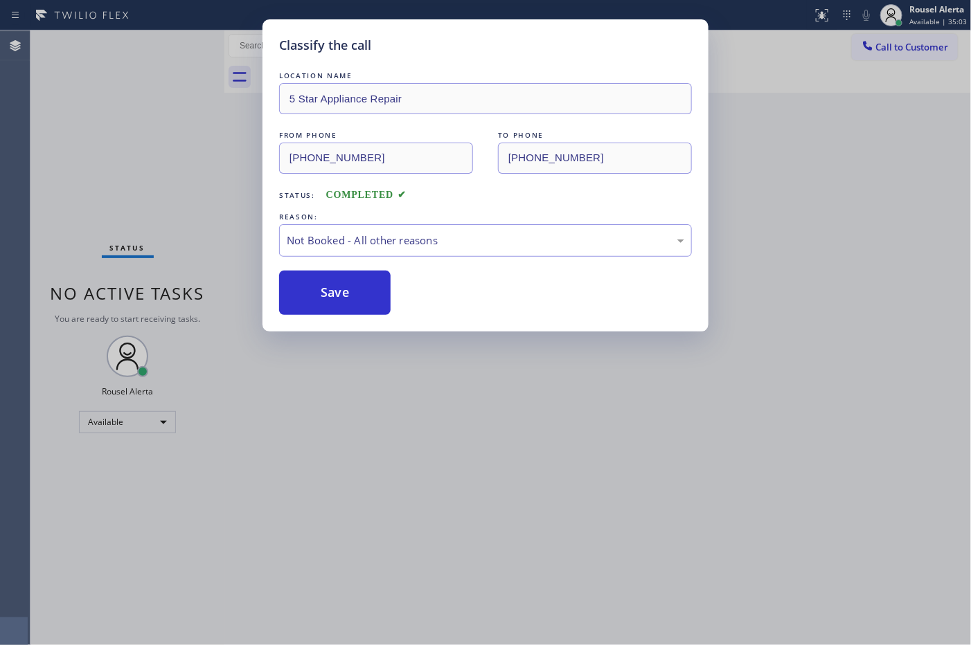
click at [391, 397] on div "Classify the call LOCATION NAME 5 Star Appliance Repair FROM PHONE [PHONE_NUMBE…" at bounding box center [485, 322] width 971 height 645
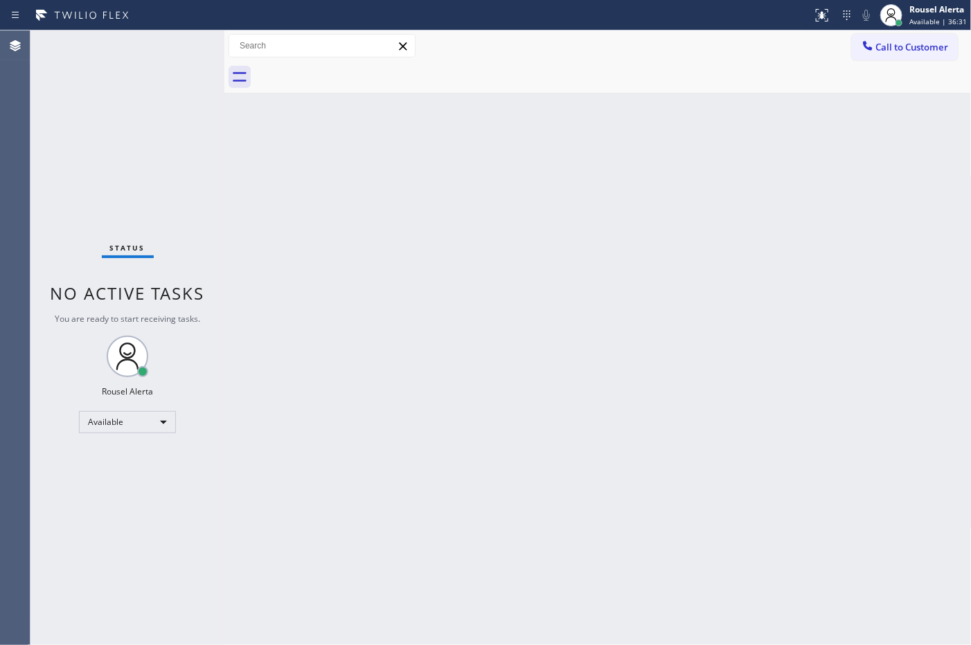
click at [181, 69] on div "Status No active tasks You are ready to start receiving tasks. Rousel Alerta Av…" at bounding box center [127, 337] width 194 height 615
click at [490, 260] on div "Back to Dashboard Change Sender ID Customers Technicians Select a contact Outbo…" at bounding box center [597, 337] width 747 height 615
click at [163, 50] on div "Status No active tasks You are ready to start receiving tasks. Rousel Alerta Av…" at bounding box center [127, 337] width 194 height 615
click at [166, 115] on div "Status No active tasks You are ready to start receiving tasks. Rousel Alerta Av…" at bounding box center [127, 337] width 194 height 615
drag, startPoint x: 121, startPoint y: 325, endPoint x: 386, endPoint y: 302, distance: 266.3
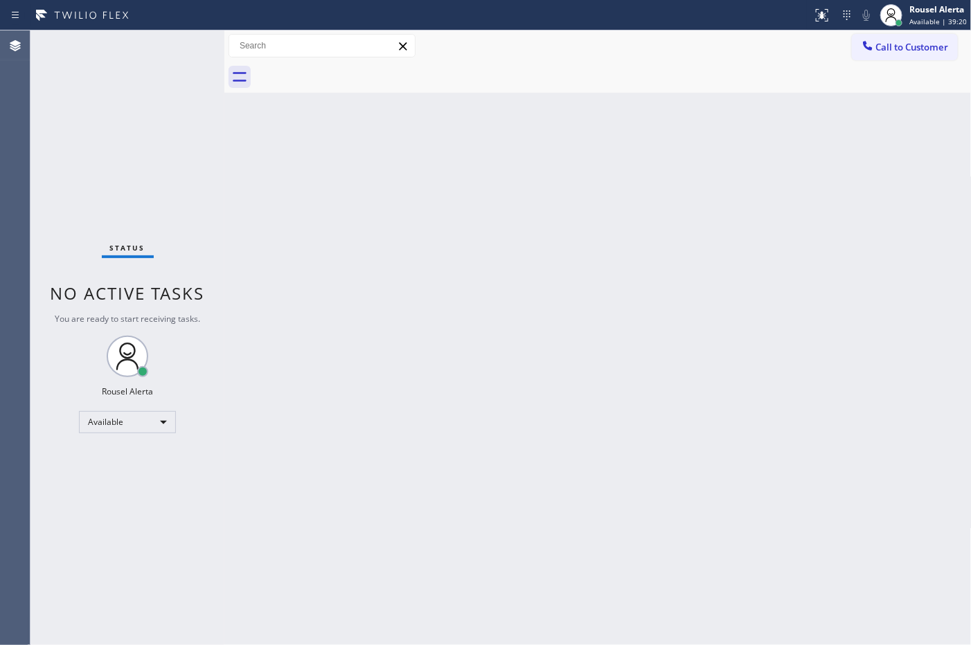
click at [386, 302] on div "Back to Dashboard Change Sender ID Customers Technicians Select a contact Outbo…" at bounding box center [597, 337] width 747 height 615
click at [347, 248] on div "Back to Dashboard Change Sender ID Customers Technicians Select a contact Outbo…" at bounding box center [597, 337] width 747 height 615
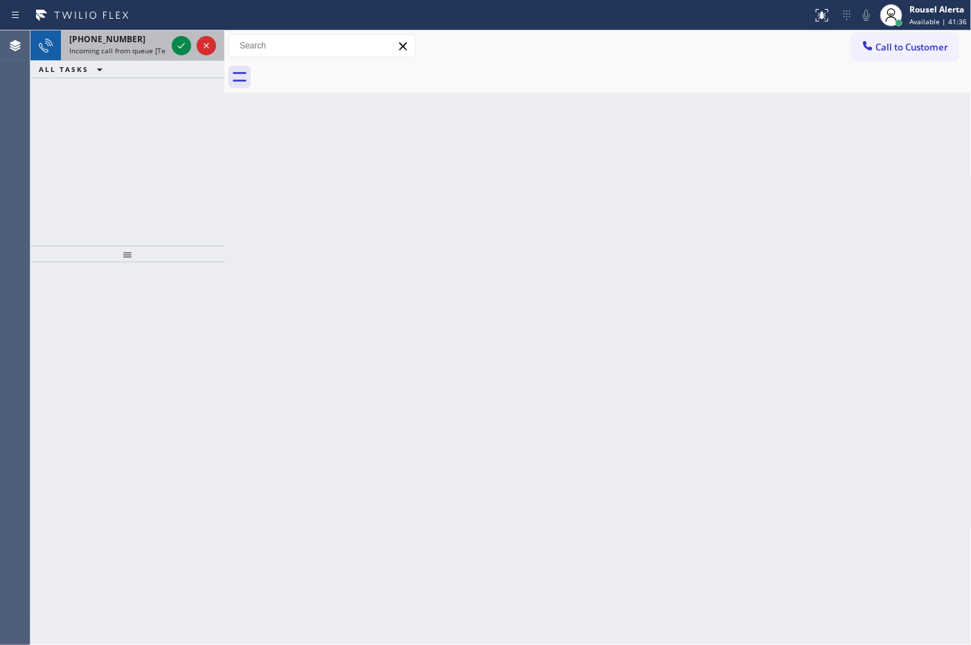
click at [163, 52] on span "Incoming call from queue [Test] All" at bounding box center [126, 51] width 115 height 10
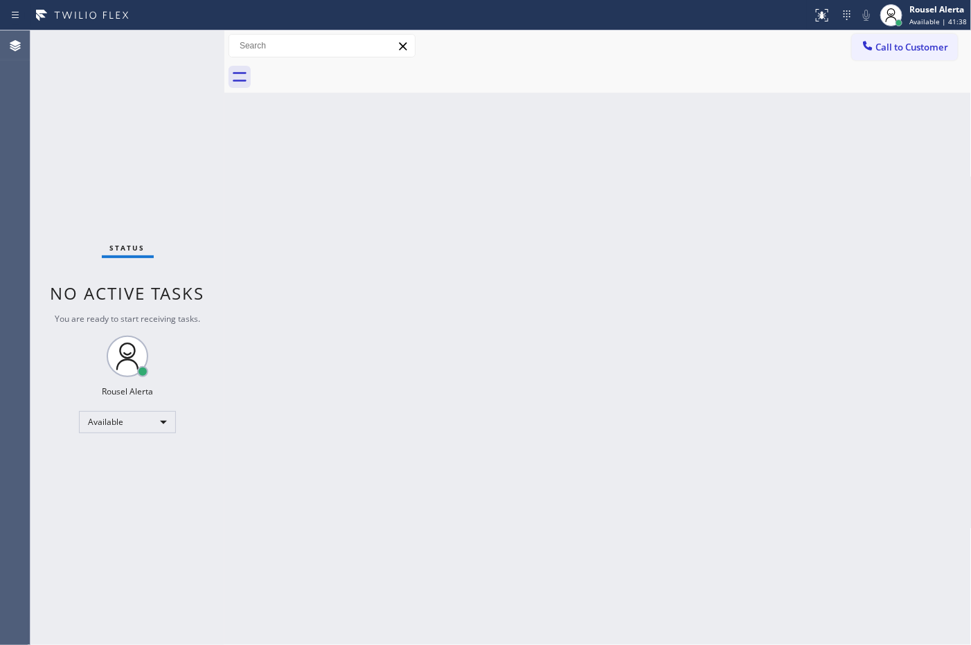
click at [173, 48] on div "Status No active tasks You are ready to start receiving tasks. Rousel Alerta Av…" at bounding box center [127, 337] width 194 height 615
click at [173, 47] on div "Status No active tasks You are ready to start receiving tasks. Rousel Alerta Av…" at bounding box center [127, 337] width 194 height 615
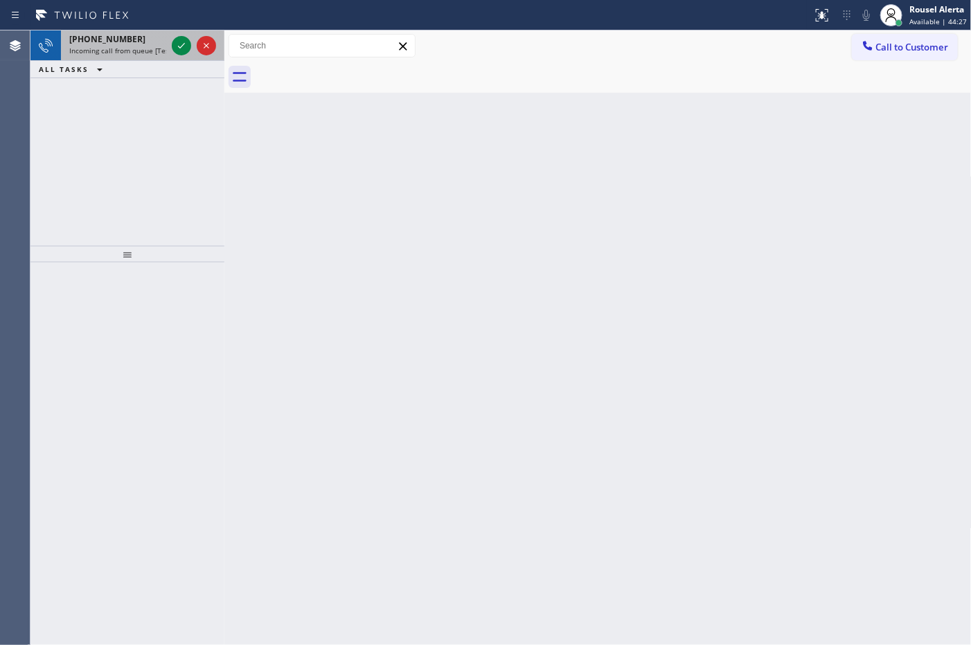
click at [139, 37] on div "[PHONE_NUMBER]" at bounding box center [117, 39] width 97 height 12
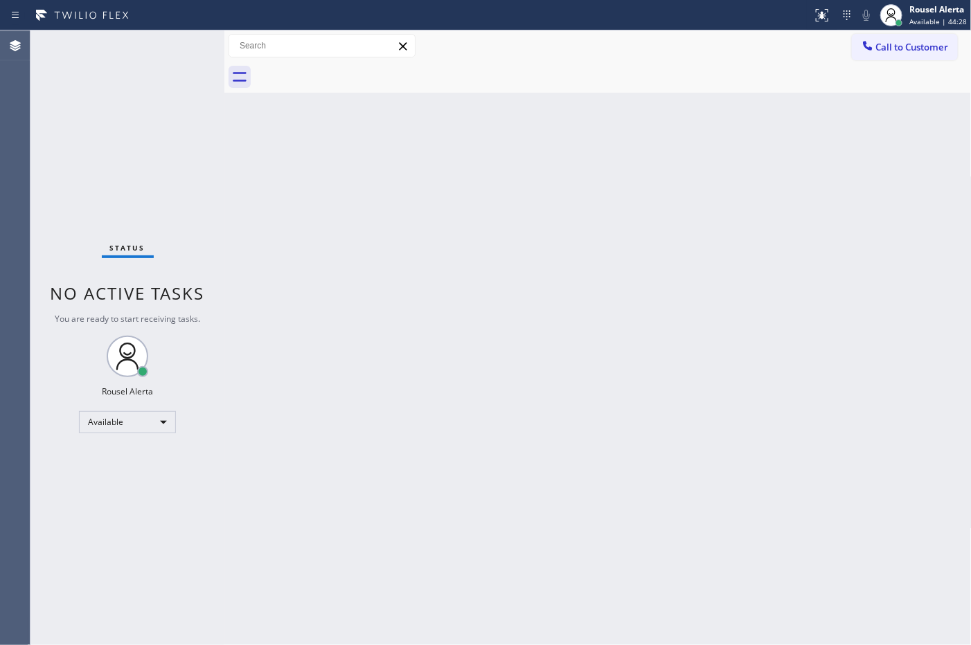
click at [177, 43] on div "Status No active tasks You are ready to start receiving tasks. Rousel Alerta Av…" at bounding box center [127, 337] width 194 height 615
click at [170, 42] on div "Status No active tasks You are ready to start receiving tasks. Rousel Alerta Av…" at bounding box center [127, 337] width 194 height 615
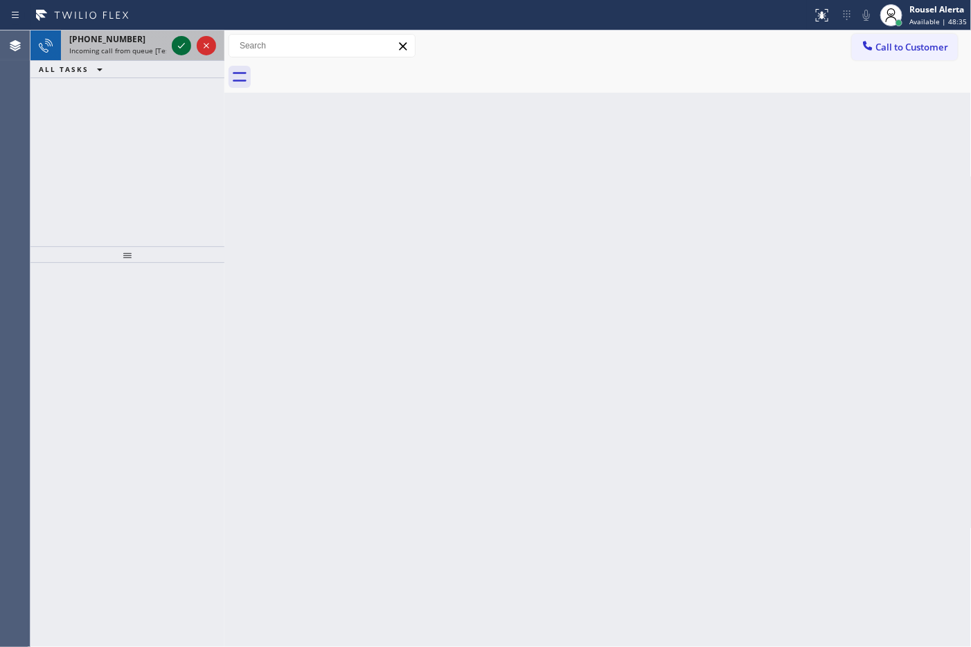
click at [178, 46] on icon at bounding box center [181, 45] width 17 height 17
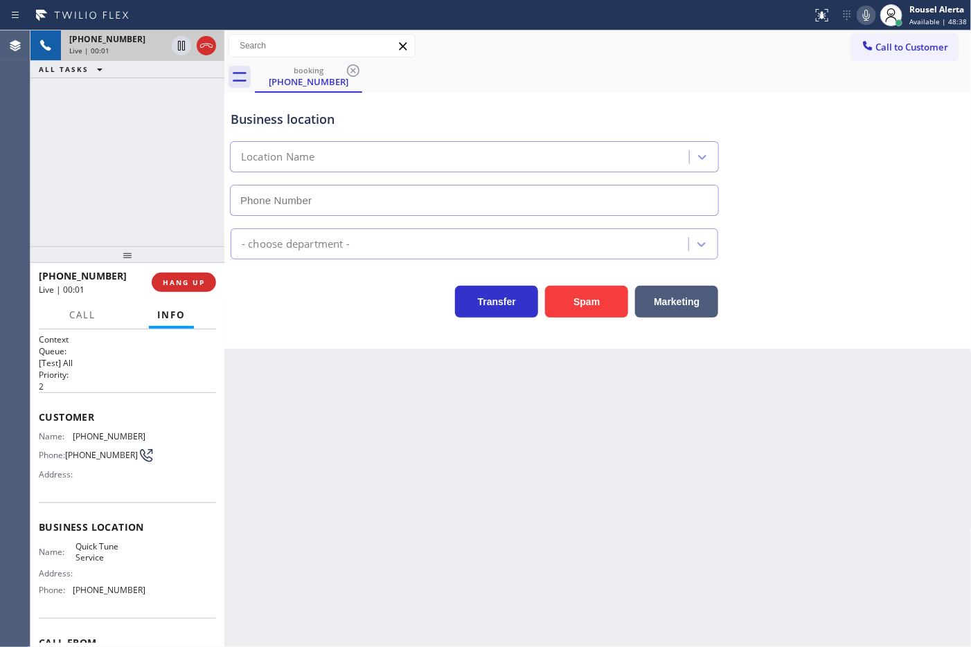
type input "[PHONE_NUMBER]"
click at [337, 420] on div "Back to Dashboard Change Sender ID Customers Technicians Select a contact Outbo…" at bounding box center [597, 338] width 747 height 617
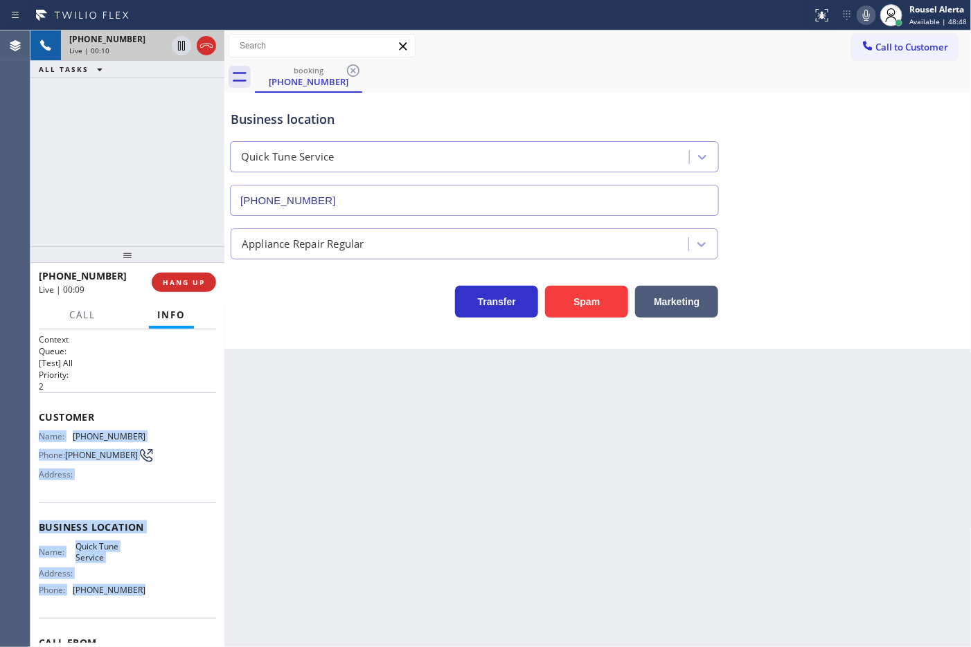
drag, startPoint x: 38, startPoint y: 438, endPoint x: 158, endPoint y: 600, distance: 201.0
click at [158, 600] on div "Context Queue: [Test] All Priority: 2 Customer Name: [PHONE_NUMBER] Phone: [PHO…" at bounding box center [127, 529] width 177 height 390
copy div "Name: [PHONE_NUMBER] Phone: [PHONE_NUMBER] Address: Business location Name: Qui…"
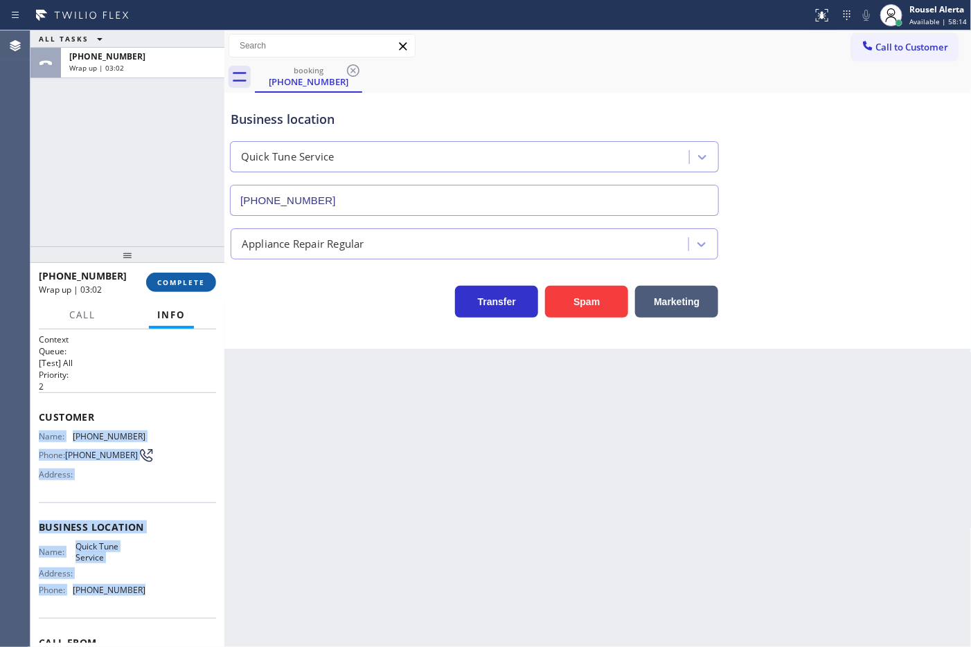
click at [163, 278] on span "COMPLETE" at bounding box center [181, 283] width 48 height 10
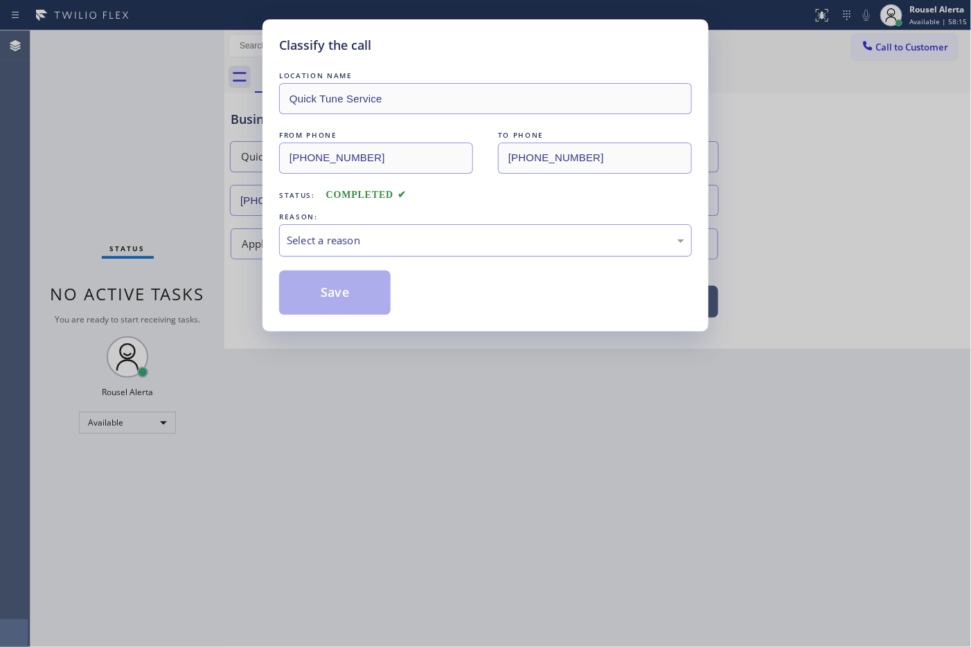
click at [317, 247] on div "Select a reason" at bounding box center [485, 241] width 397 height 16
click at [334, 294] on button "Save" at bounding box center [334, 293] width 111 height 44
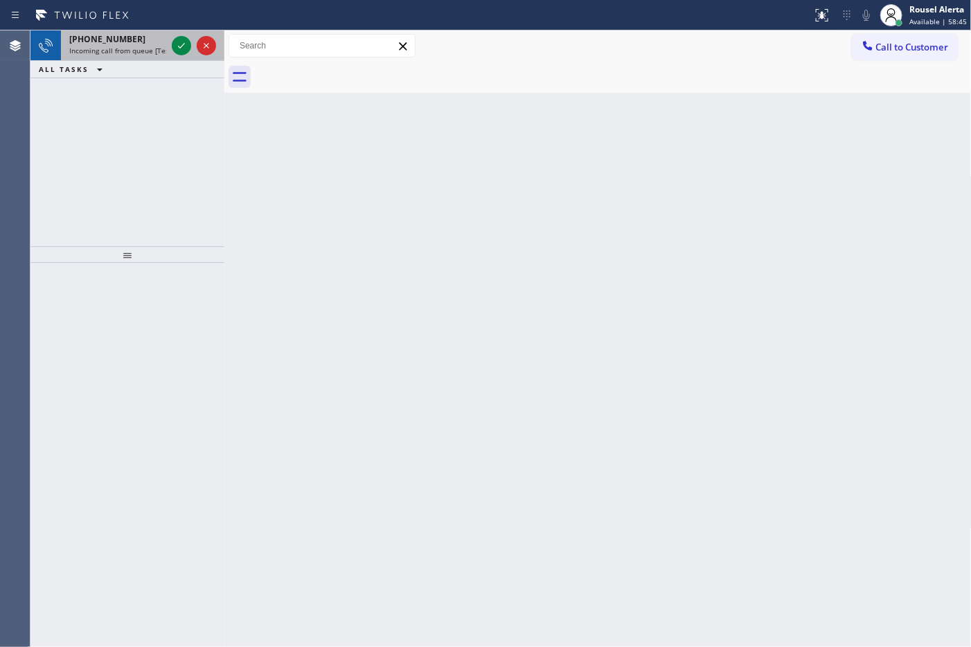
drag, startPoint x: 129, startPoint y: 37, endPoint x: 150, endPoint y: 42, distance: 22.2
click at [129, 37] on div "[PHONE_NUMBER]" at bounding box center [117, 39] width 97 height 12
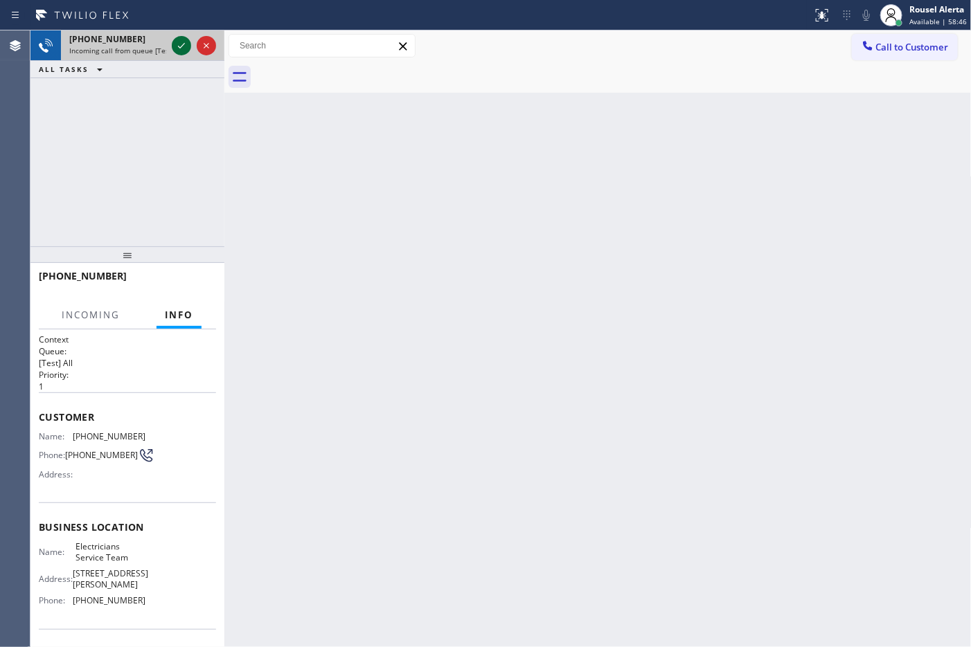
click at [177, 48] on icon at bounding box center [181, 45] width 17 height 17
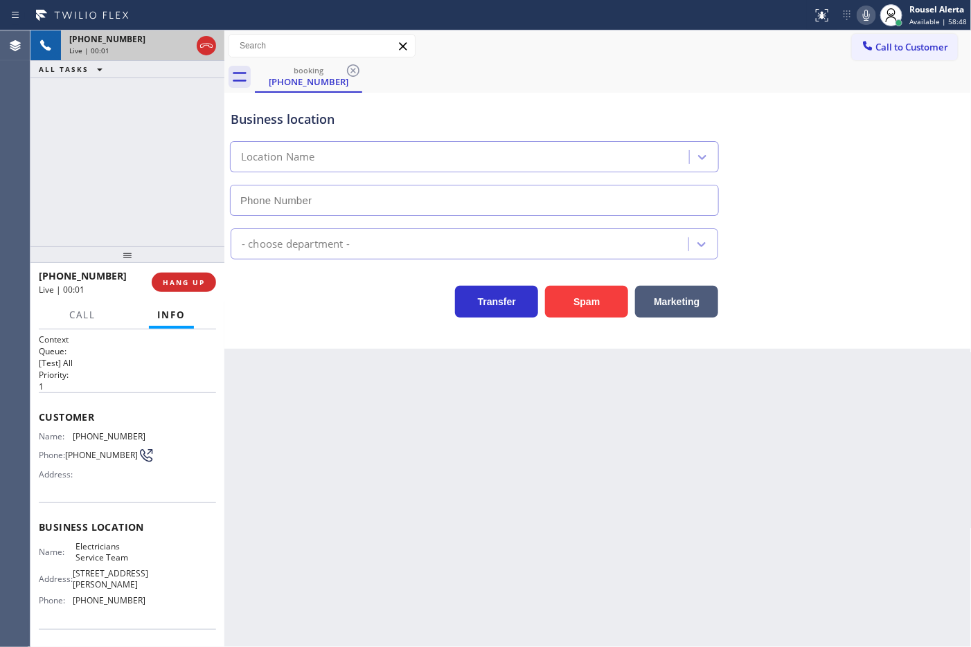
type input "[PHONE_NUMBER]"
click at [564, 451] on div "Back to Dashboard Change Sender ID Customers Technicians Select a contact Outbo…" at bounding box center [597, 338] width 747 height 617
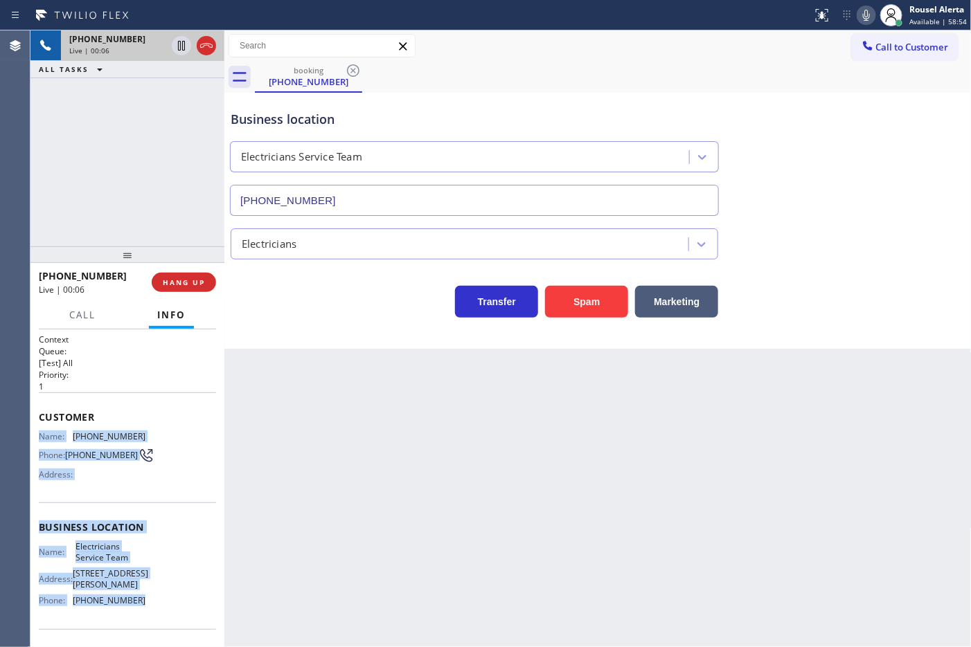
drag, startPoint x: 37, startPoint y: 431, endPoint x: 154, endPoint y: 600, distance: 205.0
click at [154, 600] on div "Context Queue: [Test] All Priority: 1 Customer Name: [PHONE_NUMBER] Phone: [PHO…" at bounding box center [127, 489] width 194 height 319
click at [175, 45] on icon at bounding box center [181, 45] width 17 height 17
click at [868, 15] on icon at bounding box center [869, 15] width 17 height 17
click at [181, 45] on icon at bounding box center [181, 45] width 17 height 17
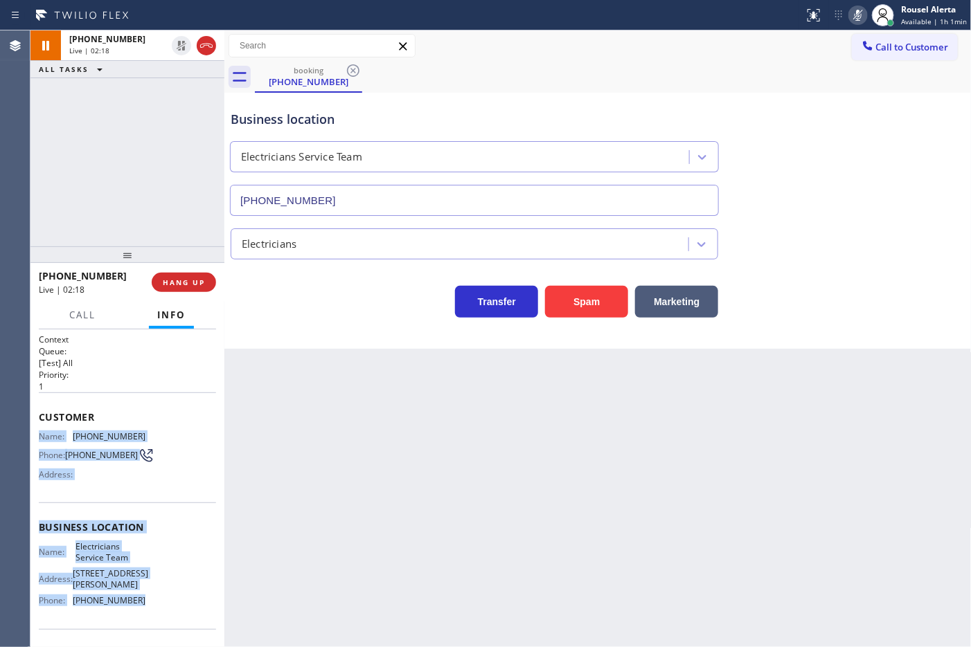
click at [863, 16] on icon at bounding box center [858, 15] width 17 height 17
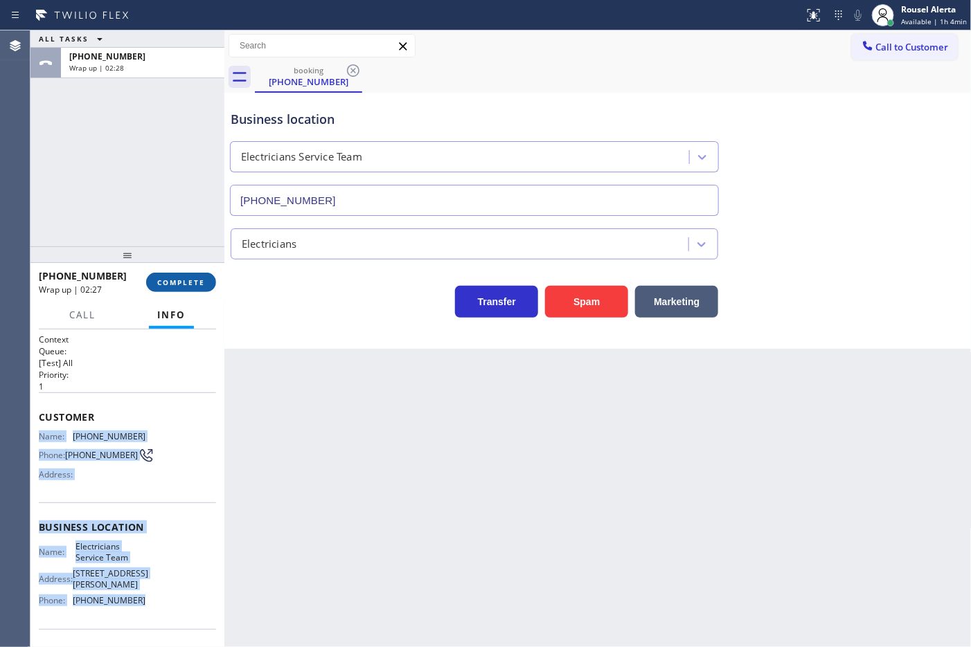
click at [178, 285] on span "COMPLETE" at bounding box center [181, 283] width 48 height 10
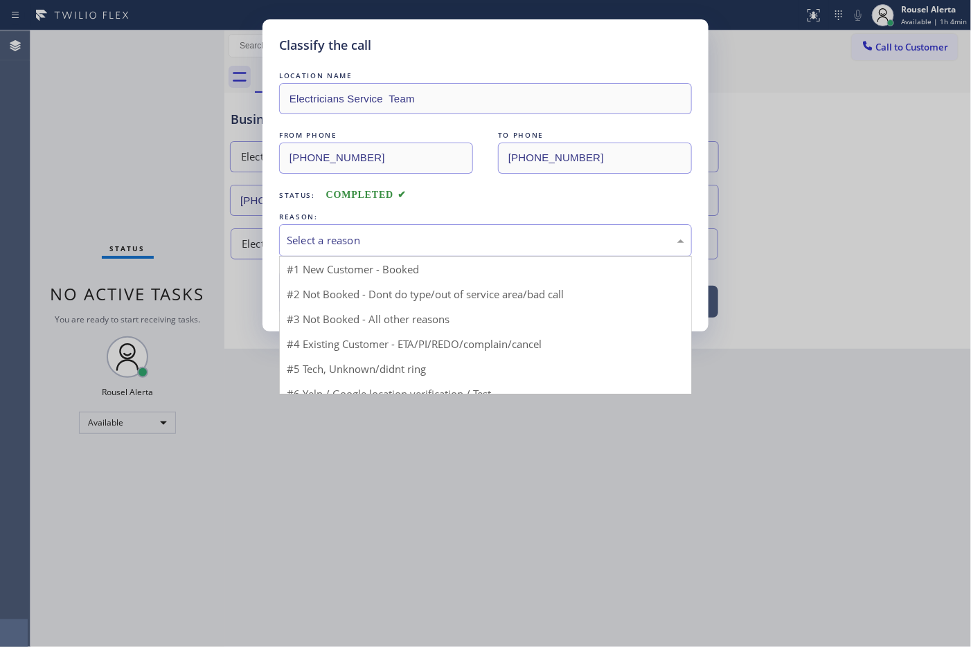
click at [340, 247] on div "Select a reason" at bounding box center [485, 241] width 397 height 16
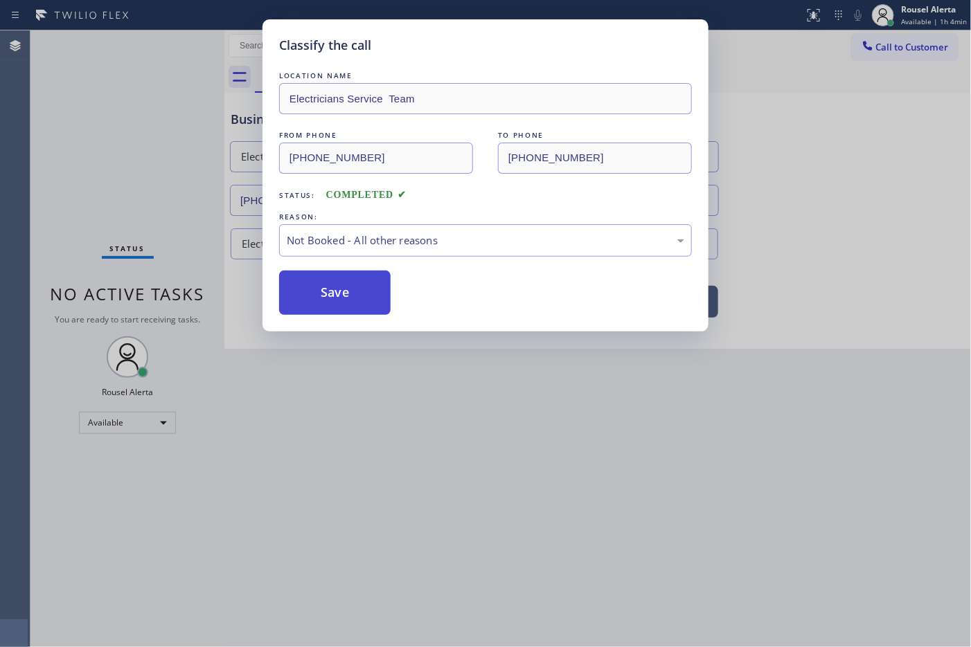
click at [339, 285] on button "Save" at bounding box center [334, 293] width 111 height 44
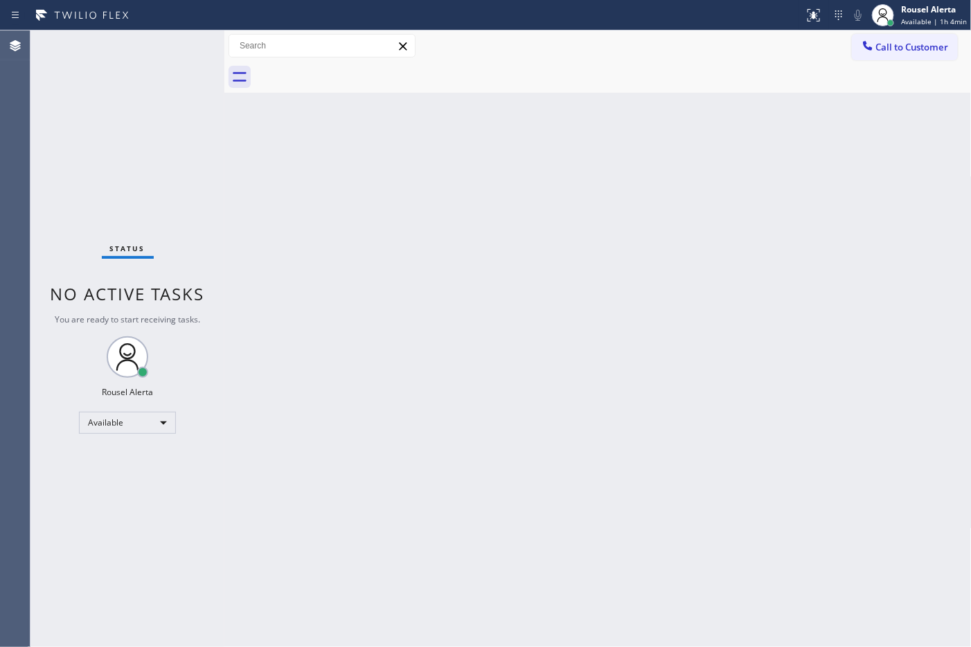
drag, startPoint x: 635, startPoint y: 174, endPoint x: 651, endPoint y: 400, distance: 227.0
click at [635, 175] on div "Back to Dashboard Change Sender ID Customers Technicians Select a contact Outbo…" at bounding box center [597, 338] width 747 height 617
click at [159, 73] on div "Status No active tasks You are ready to start receiving tasks. Rousel Alerta Av…" at bounding box center [127, 338] width 194 height 617
click at [340, 388] on div "Back to Dashboard Change Sender ID Customers Technicians Select a contact Outbo…" at bounding box center [597, 338] width 747 height 617
click at [215, 198] on div "Status No active tasks You are ready to start receiving tasks. Rousel Alerta Av…" at bounding box center [127, 338] width 194 height 617
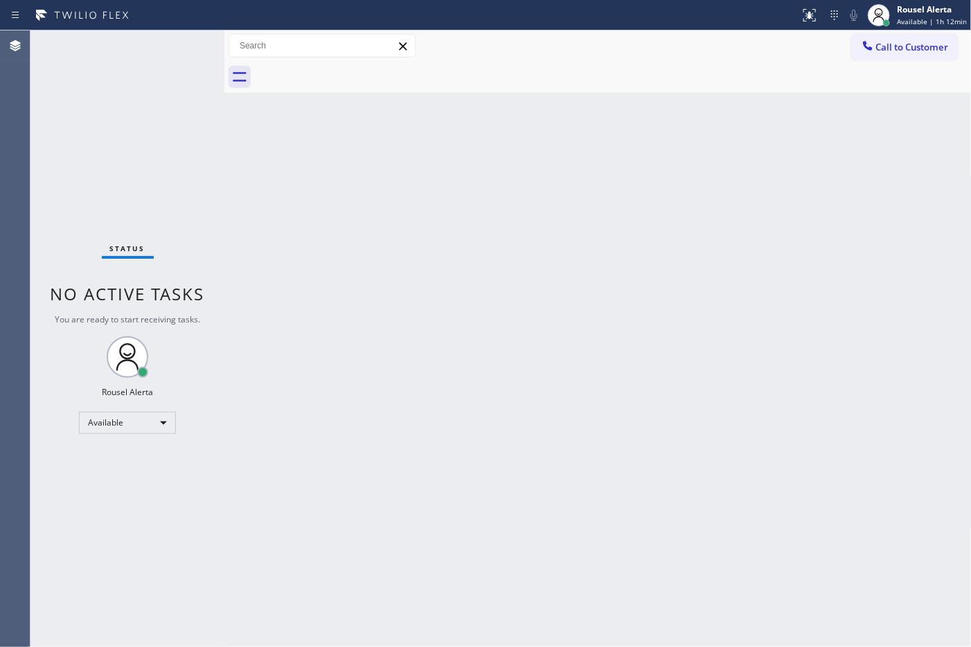
click at [399, 409] on div "Back to Dashboard Change Sender ID Customers Technicians Select a contact Outbo…" at bounding box center [597, 338] width 747 height 617
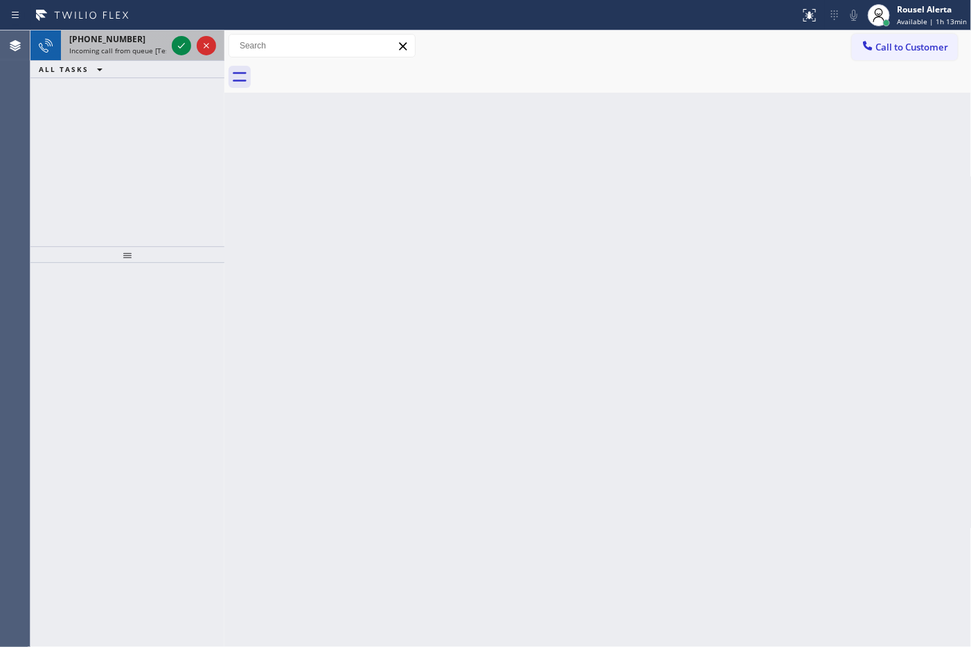
click at [170, 45] on div at bounding box center [194, 45] width 50 height 30
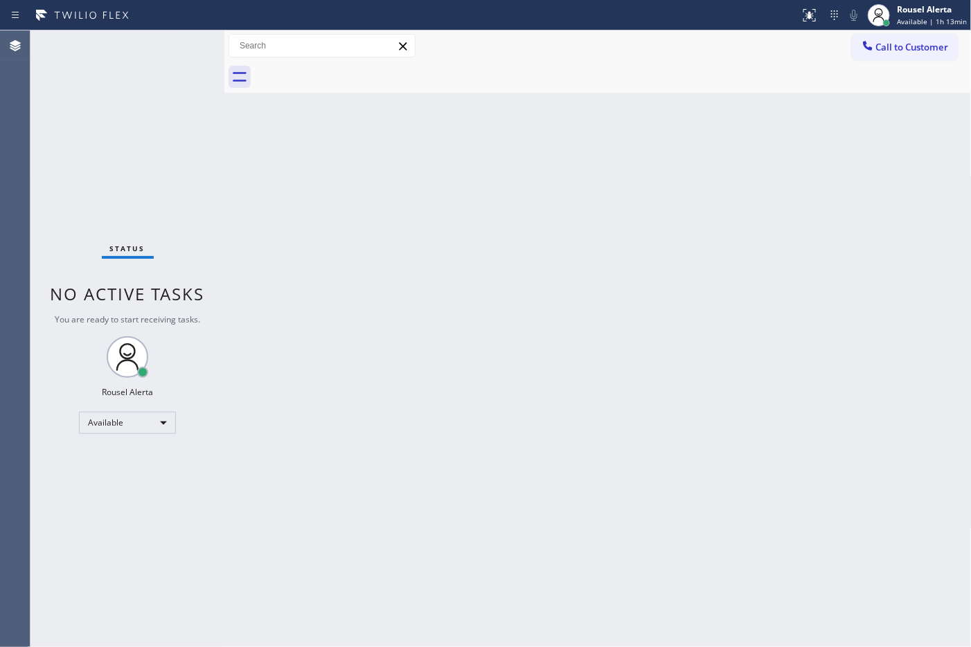
click at [170, 44] on div "Status No active tasks You are ready to start receiving tasks. Rousel Alerta Av…" at bounding box center [127, 338] width 194 height 617
click at [172, 40] on div "Status No active tasks You are ready to start receiving tasks. Rousel Alerta Av…" at bounding box center [127, 338] width 194 height 617
click at [594, 305] on div "Back to Dashboard Change Sender ID Customers Technicians Select a contact Outbo…" at bounding box center [597, 338] width 747 height 617
click at [347, 237] on div "Back to Dashboard Change Sender ID Customers Technicians Select a contact Outbo…" at bounding box center [597, 338] width 747 height 617
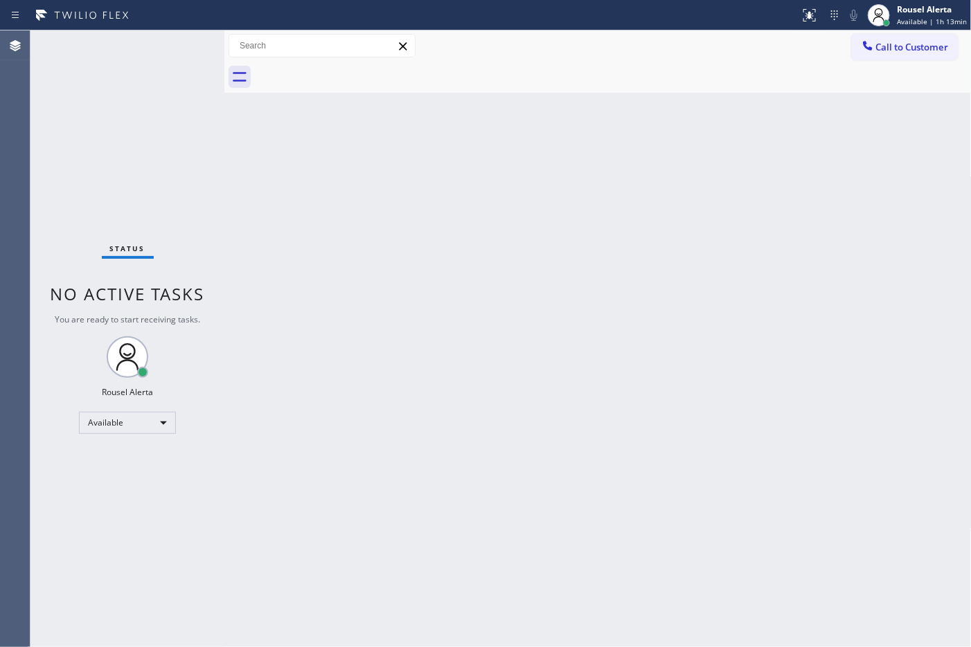
click at [219, 4] on div at bounding box center [400, 15] width 789 height 22
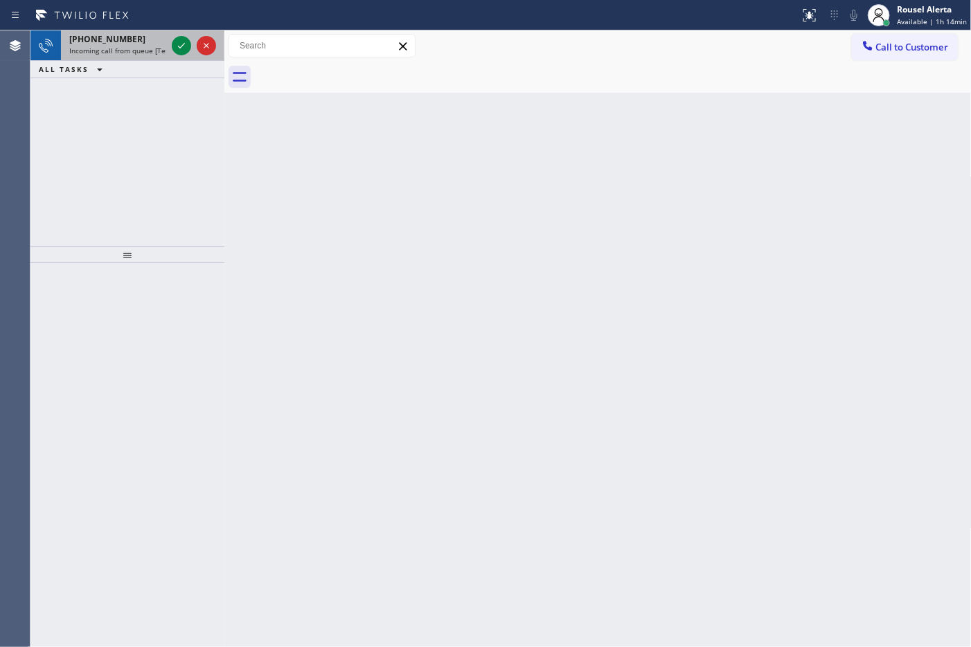
click at [150, 33] on div "[PHONE_NUMBER]" at bounding box center [117, 39] width 97 height 12
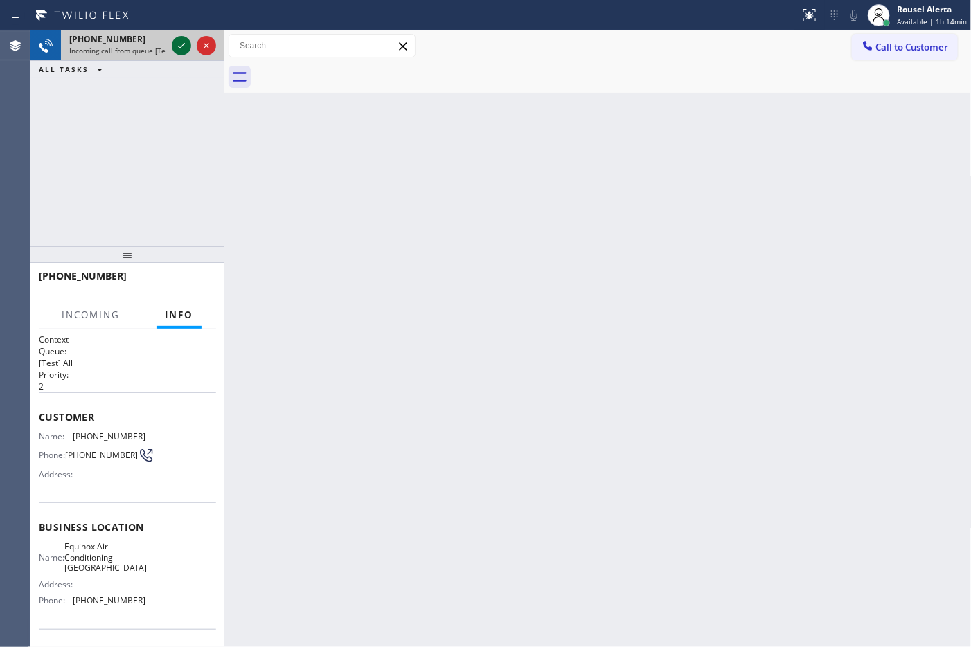
click at [172, 42] on div at bounding box center [181, 45] width 19 height 17
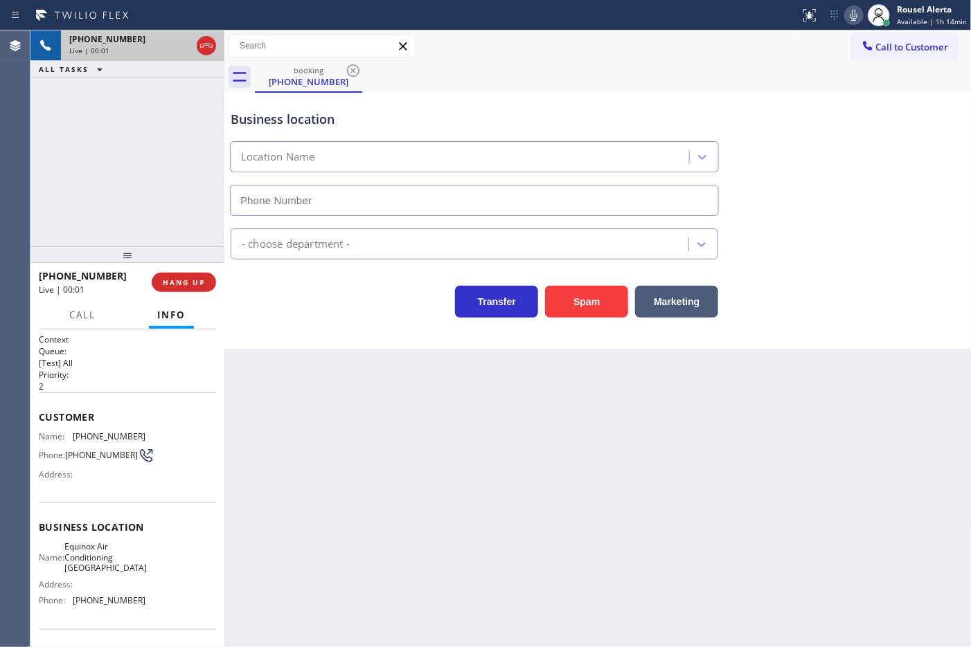
type input "[PHONE_NUMBER]"
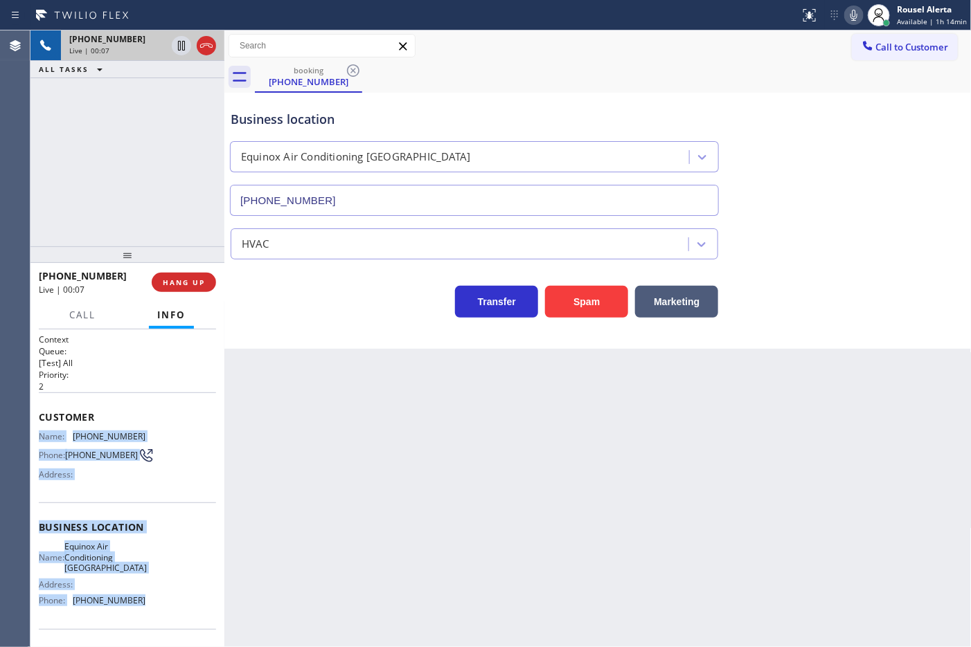
drag, startPoint x: 42, startPoint y: 433, endPoint x: 149, endPoint y: 624, distance: 219.2
click at [149, 624] on div "Context Queue: [Test] All Priority: 2 Customer Name: [PHONE_NUMBER] Phone: [PHO…" at bounding box center [127, 539] width 177 height 411
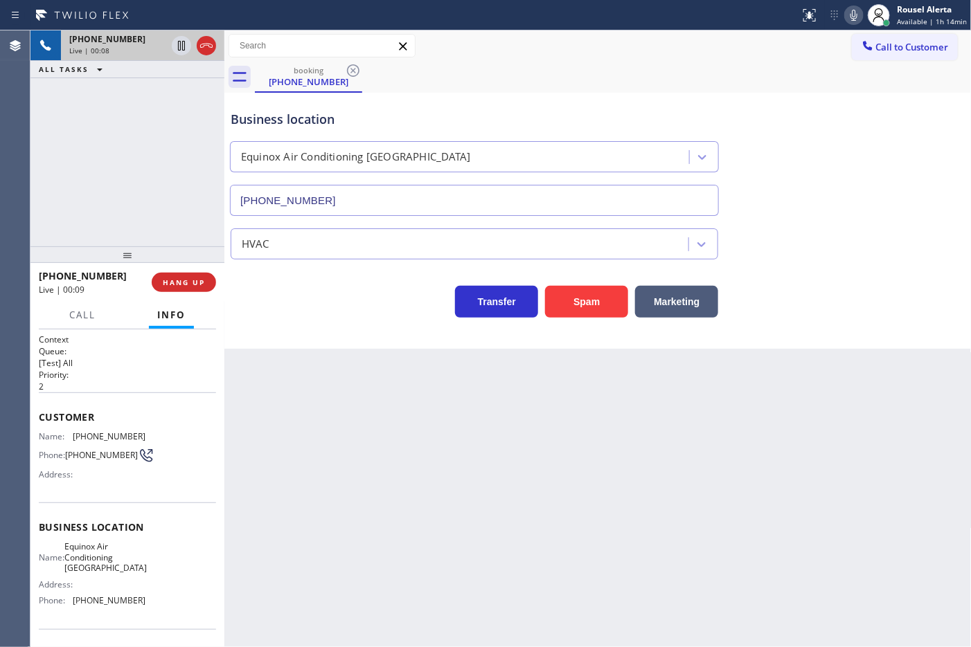
click at [589, 593] on div "Back to Dashboard Change Sender ID Customers Technicians Select a contact Outbo…" at bounding box center [597, 338] width 747 height 617
click at [357, 451] on div "Back to Dashboard Change Sender ID Customers Technicians Select a contact Outbo…" at bounding box center [597, 338] width 747 height 617
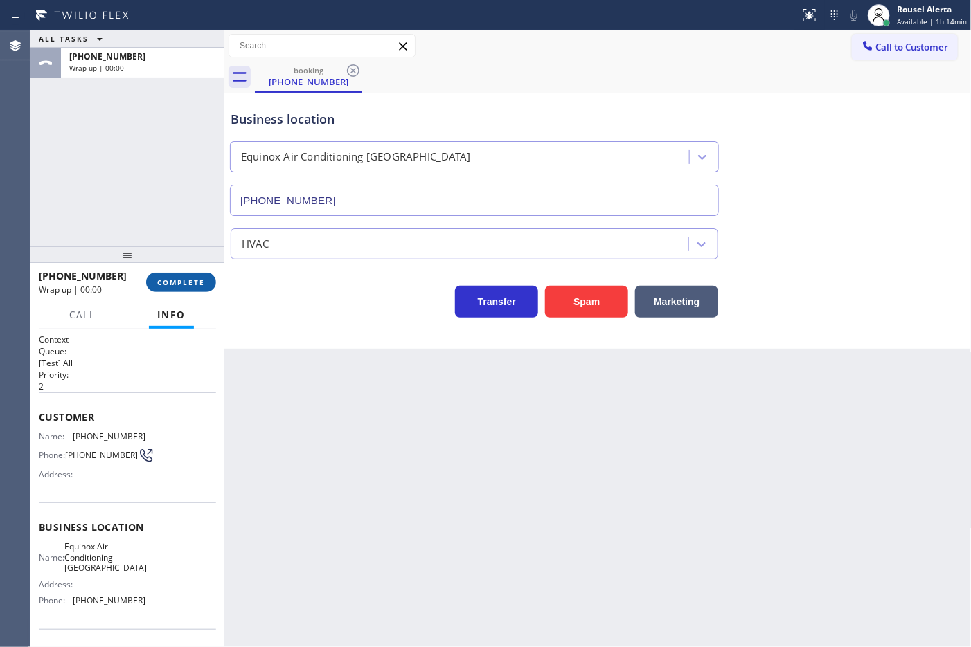
click at [194, 286] on span "COMPLETE" at bounding box center [181, 283] width 48 height 10
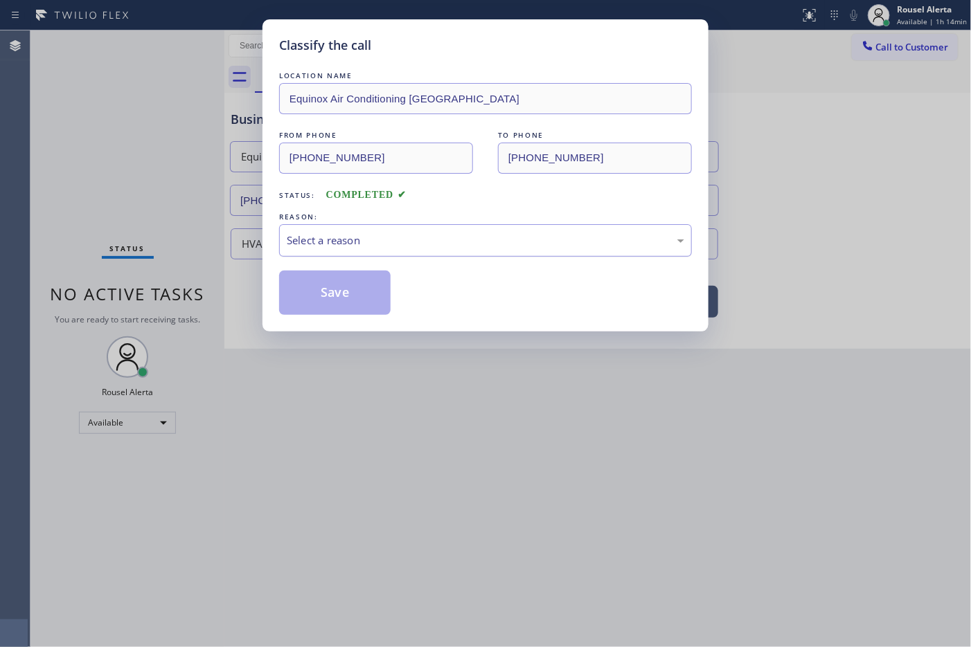
click at [340, 242] on div "Select a reason" at bounding box center [485, 241] width 397 height 16
click at [366, 292] on button "Save" at bounding box center [334, 293] width 111 height 44
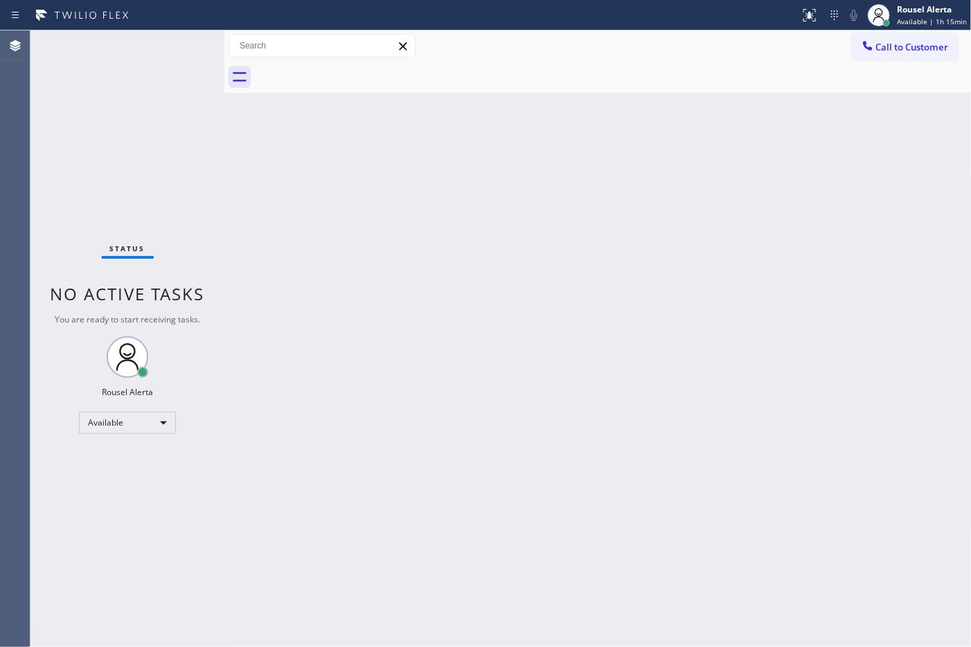
click at [666, 104] on div "Back to Dashboard Change Sender ID Customers Technicians Select a contact Outbo…" at bounding box center [597, 338] width 747 height 617
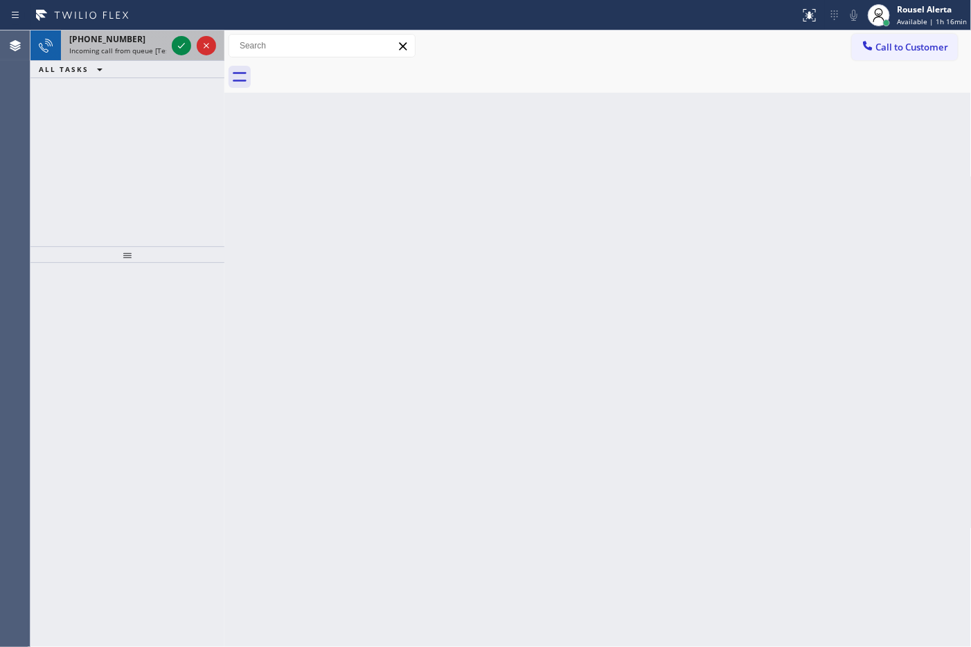
click at [143, 39] on div "[PHONE_NUMBER]" at bounding box center [117, 39] width 97 height 12
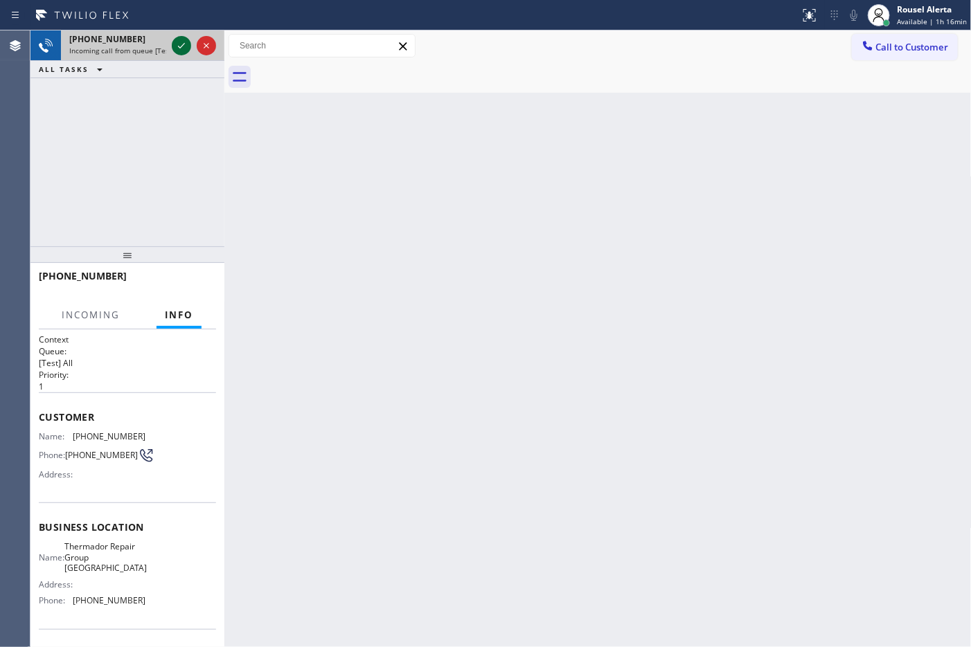
click at [180, 46] on icon at bounding box center [181, 45] width 17 height 17
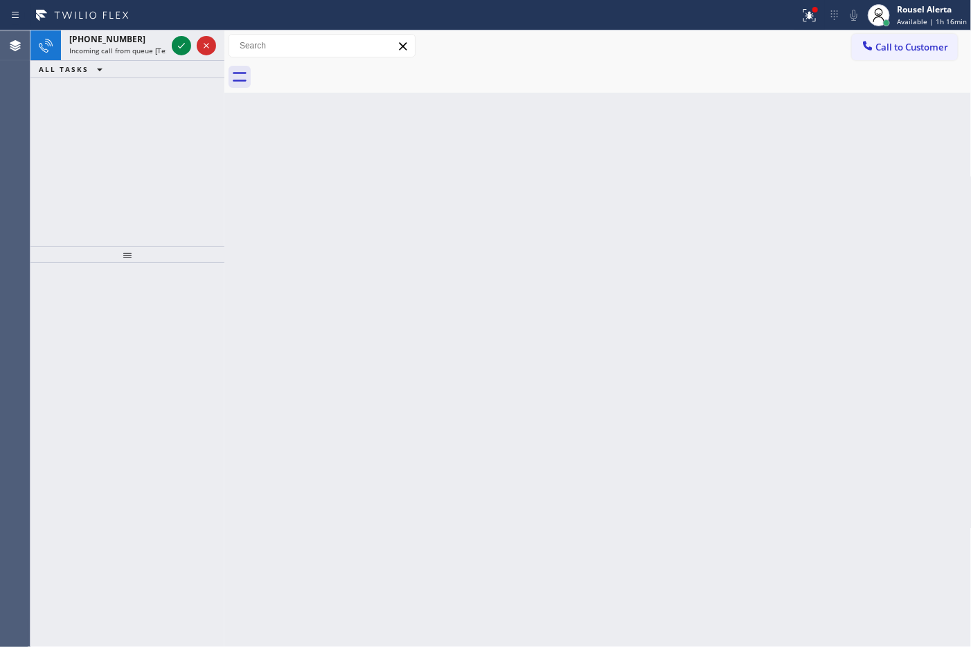
click at [181, 47] on icon at bounding box center [181, 46] width 7 height 6
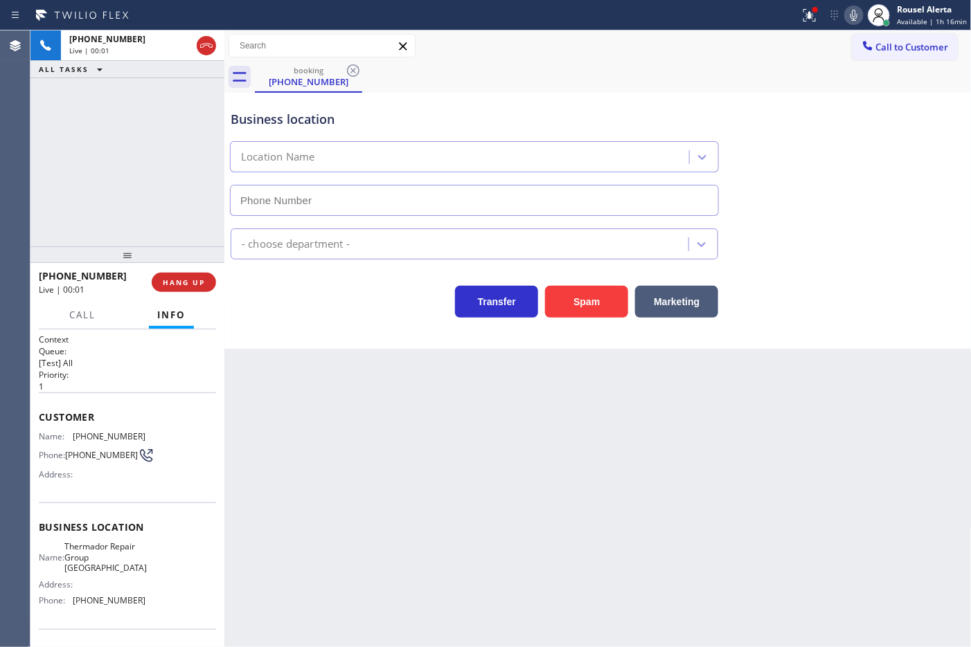
type input "[PHONE_NUMBER]"
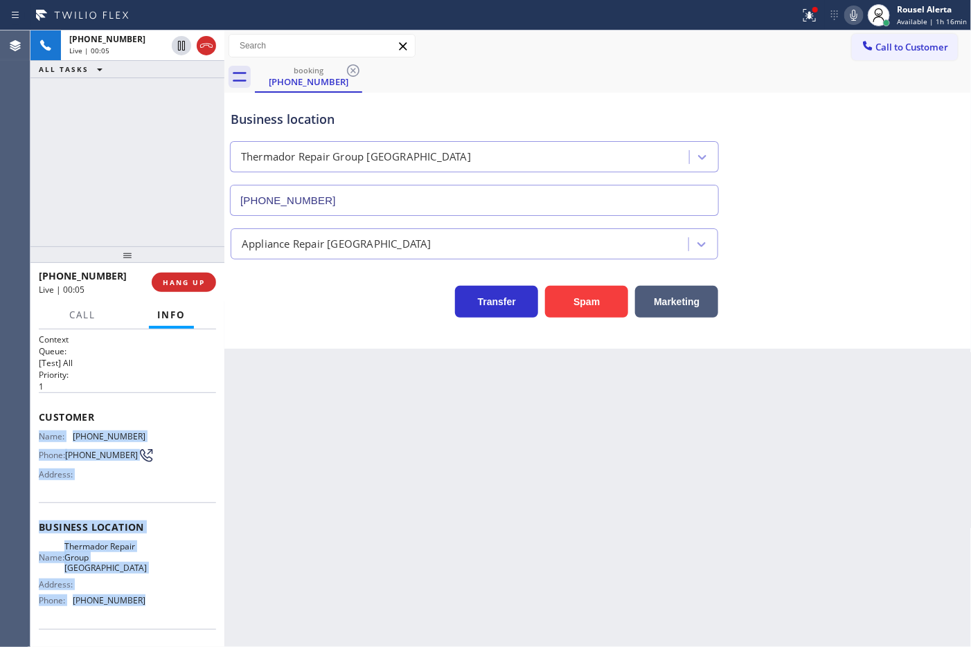
drag, startPoint x: 33, startPoint y: 429, endPoint x: 142, endPoint y: 600, distance: 202.1
click at [142, 600] on div "Context Queue: [Test] All Priority: 1 Customer Name: [PHONE_NUMBER] Phone: [PHO…" at bounding box center [127, 489] width 194 height 319
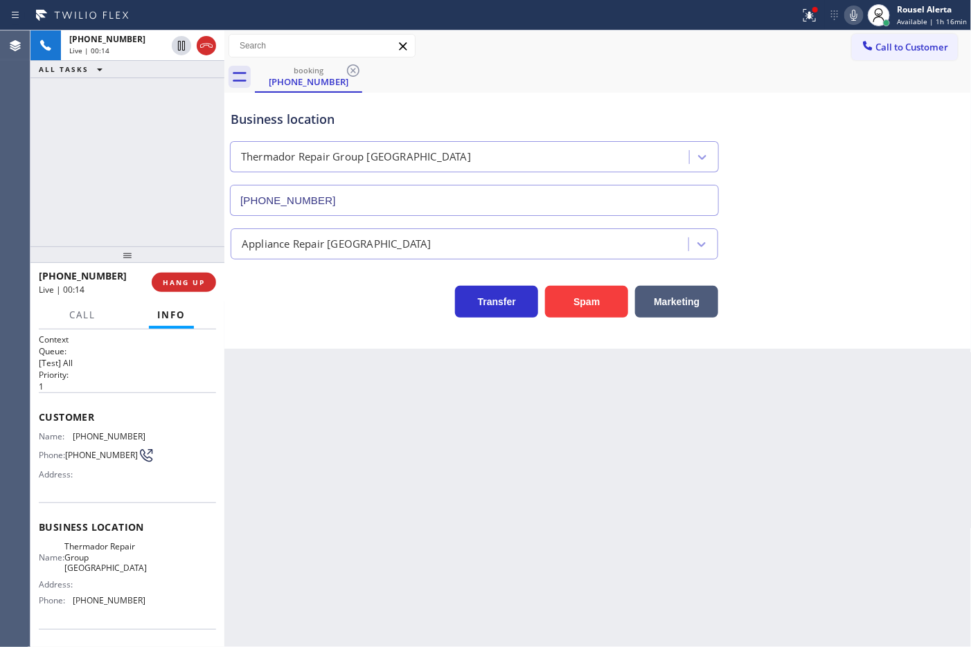
click at [742, 542] on div "Back to Dashboard Change Sender ID Customers Technicians Select a contact Outbo…" at bounding box center [597, 338] width 747 height 617
click at [289, 410] on div "Back to Dashboard Change Sender ID Customers Technicians Select a contact Outbo…" at bounding box center [597, 338] width 747 height 617
drag, startPoint x: 148, startPoint y: 185, endPoint x: 184, endPoint y: 246, distance: 71.1
click at [168, 218] on div "[PHONE_NUMBER] Live | 00:18 ALL TASKS ALL TASKS ACTIVE TASKS TASKS IN WRAP UP" at bounding box center [127, 138] width 194 height 216
click at [272, 410] on div "Back to Dashboard Change Sender ID Customers Technicians Select a contact Outbo…" at bounding box center [597, 338] width 747 height 617
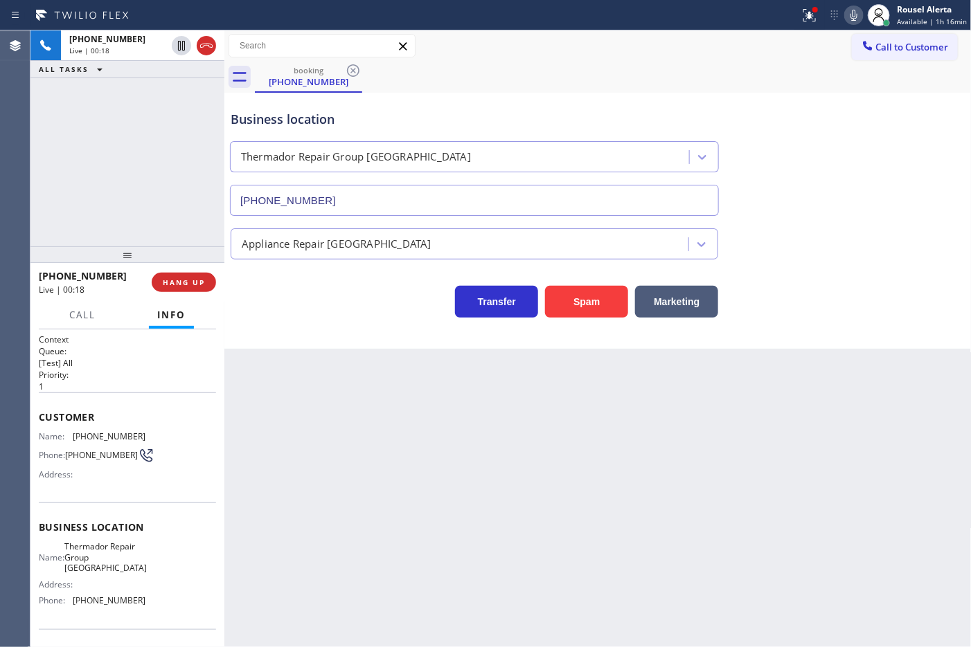
click at [272, 410] on div "Back to Dashboard Change Sender ID Customers Technicians Select a contact Outbo…" at bounding box center [597, 338] width 747 height 617
click at [194, 282] on span "HANG UP" at bounding box center [184, 283] width 42 height 10
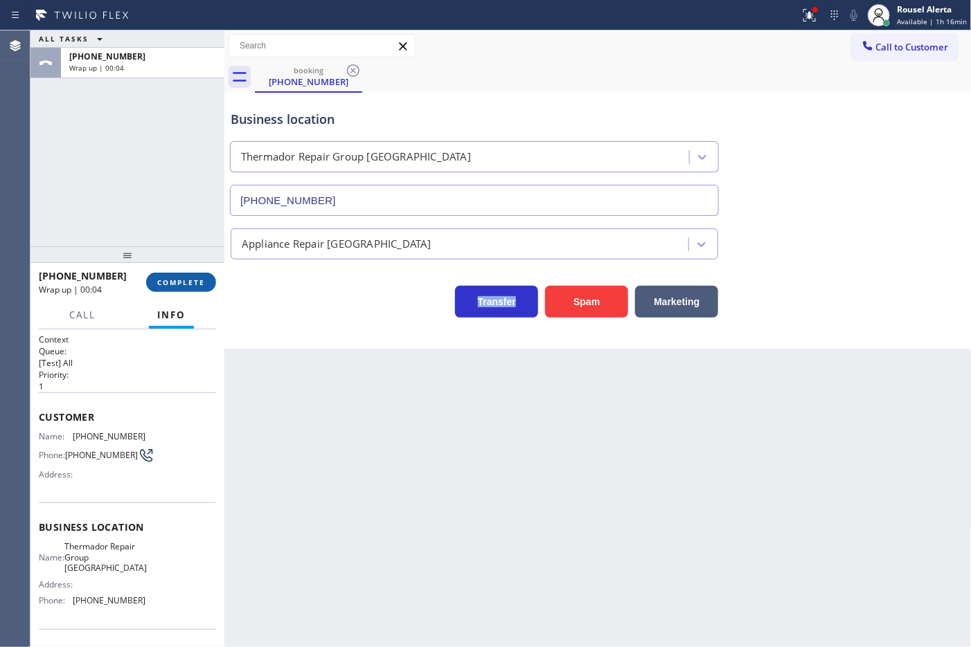
click at [194, 278] on span "COMPLETE" at bounding box center [181, 283] width 48 height 10
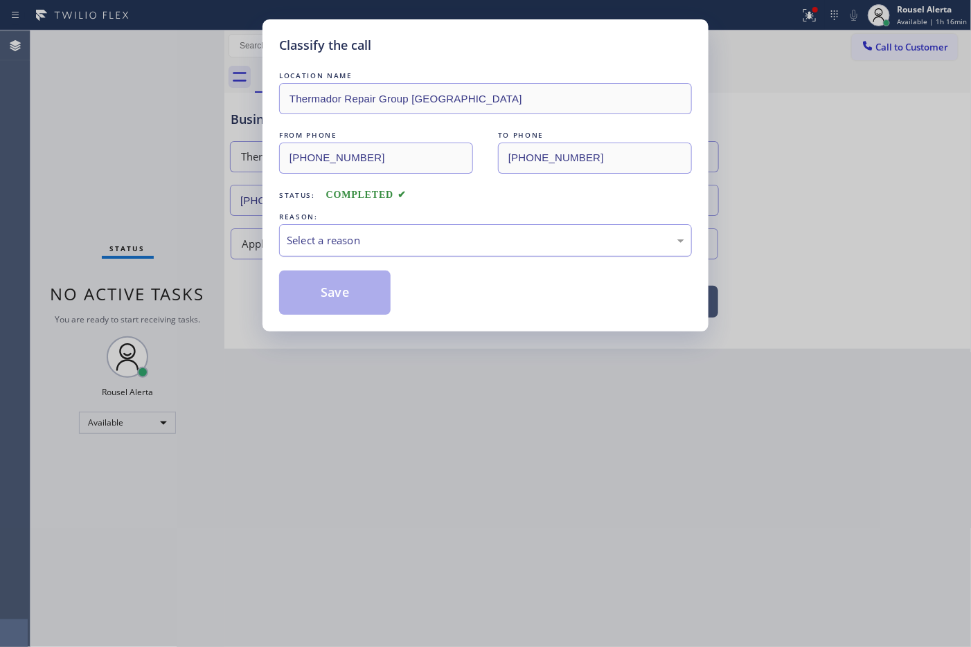
click at [375, 227] on div "Select a reason" at bounding box center [485, 240] width 413 height 33
click at [345, 299] on button "Save" at bounding box center [334, 293] width 111 height 44
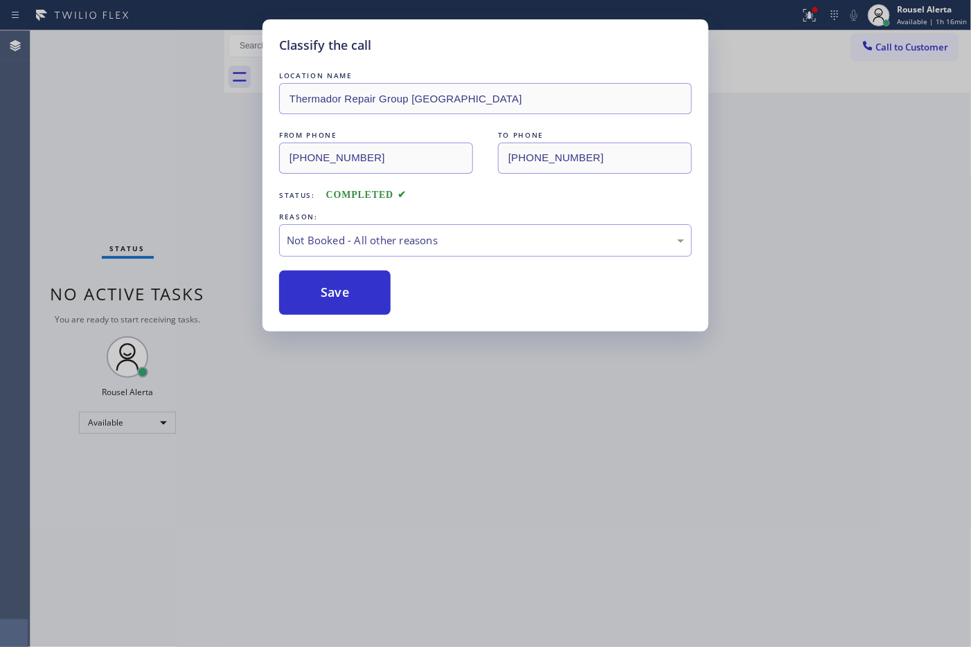
click at [421, 430] on div "Classify the call LOCATION NAME Thermador Repair Group [GEOGRAPHIC_DATA] FROM P…" at bounding box center [485, 323] width 971 height 647
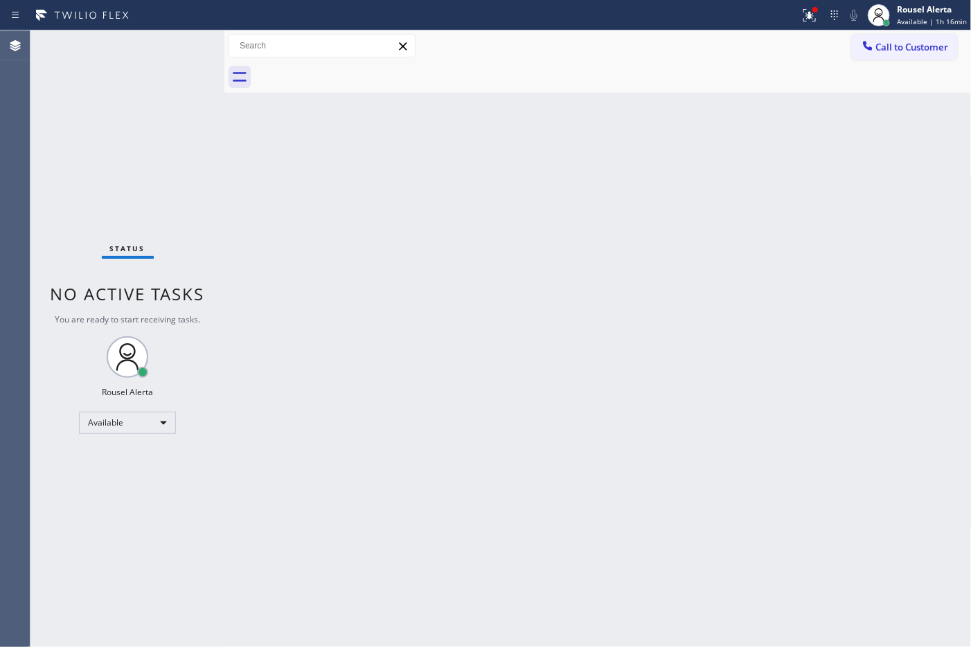
click at [474, 431] on div "Back to Dashboard Change Sender ID Customers Technicians Select a contact Outbo…" at bounding box center [597, 338] width 747 height 617
click at [809, 26] on button at bounding box center [809, 15] width 30 height 30
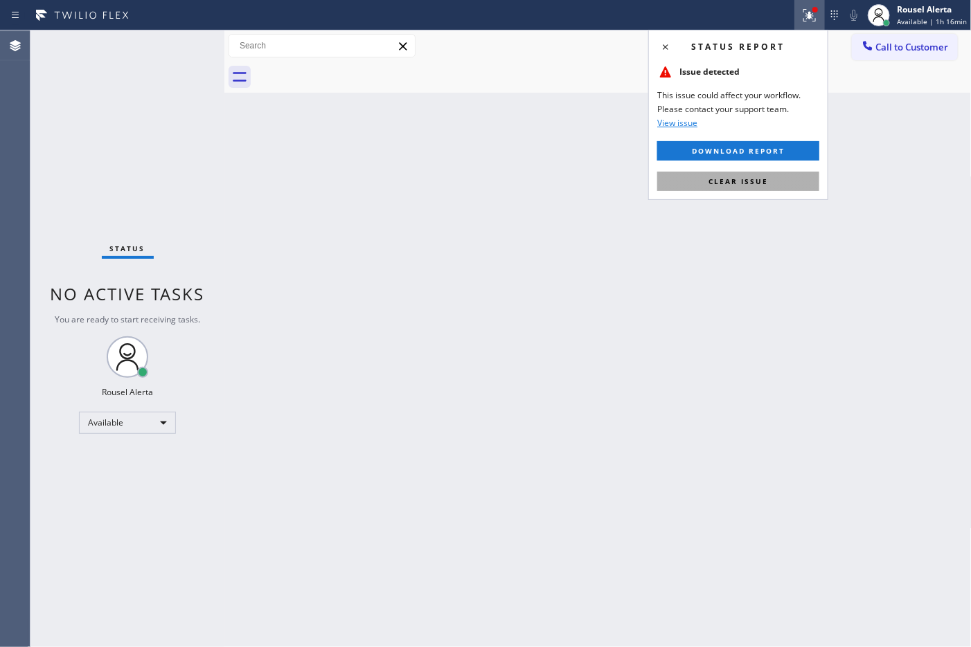
click at [790, 177] on button "Clear issue" at bounding box center [738, 181] width 162 height 19
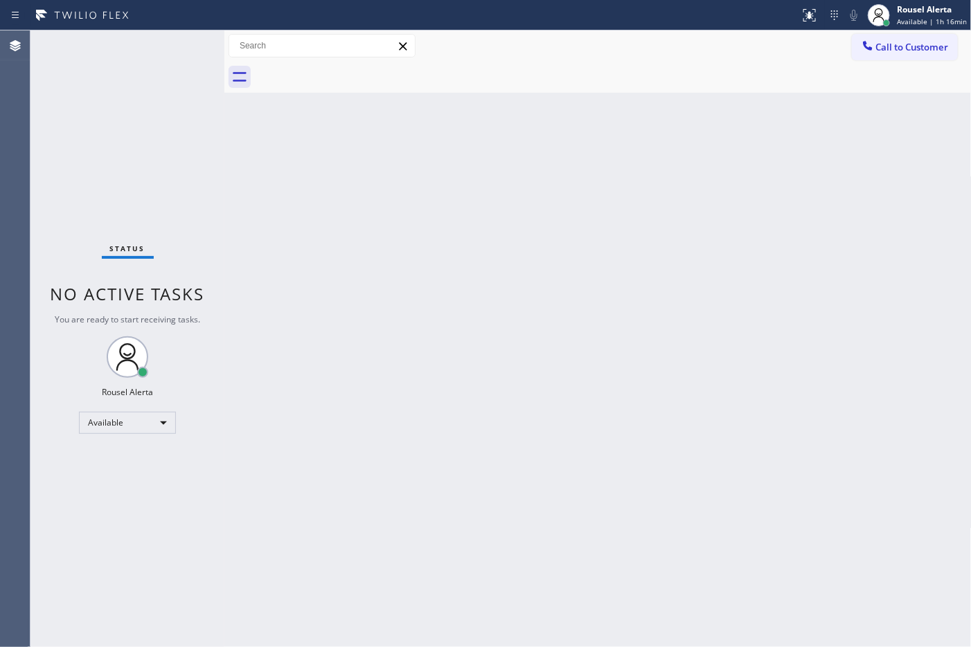
click at [797, 262] on div "Back to Dashboard Change Sender ID Customers Technicians Select a contact Outbo…" at bounding box center [597, 338] width 747 height 617
click at [495, 426] on div "Back to Dashboard Change Sender ID Customers Technicians Select a contact Outbo…" at bounding box center [597, 338] width 747 height 617
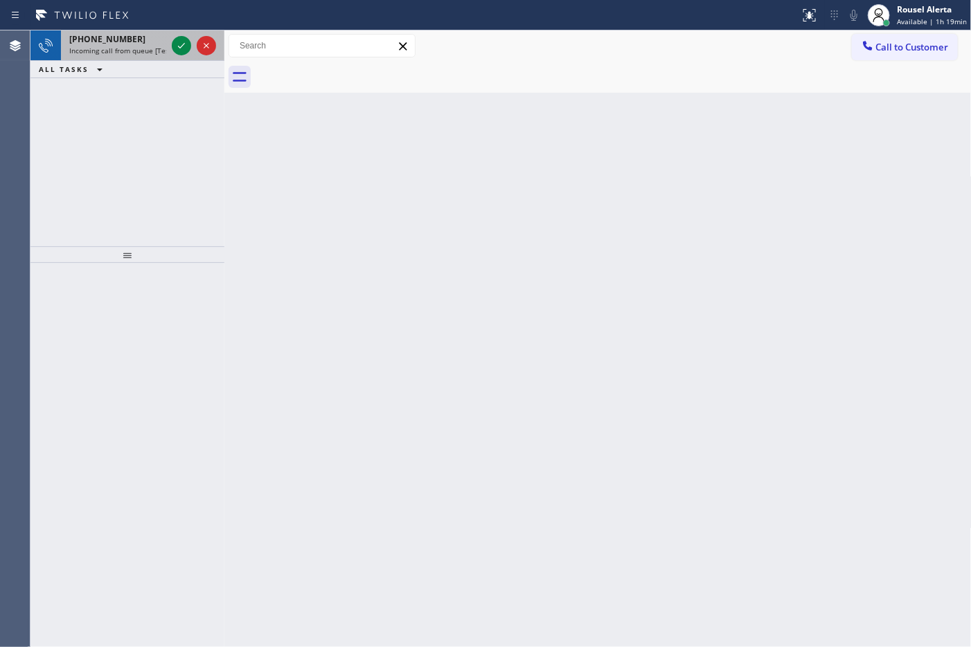
click at [177, 55] on div at bounding box center [194, 45] width 50 height 30
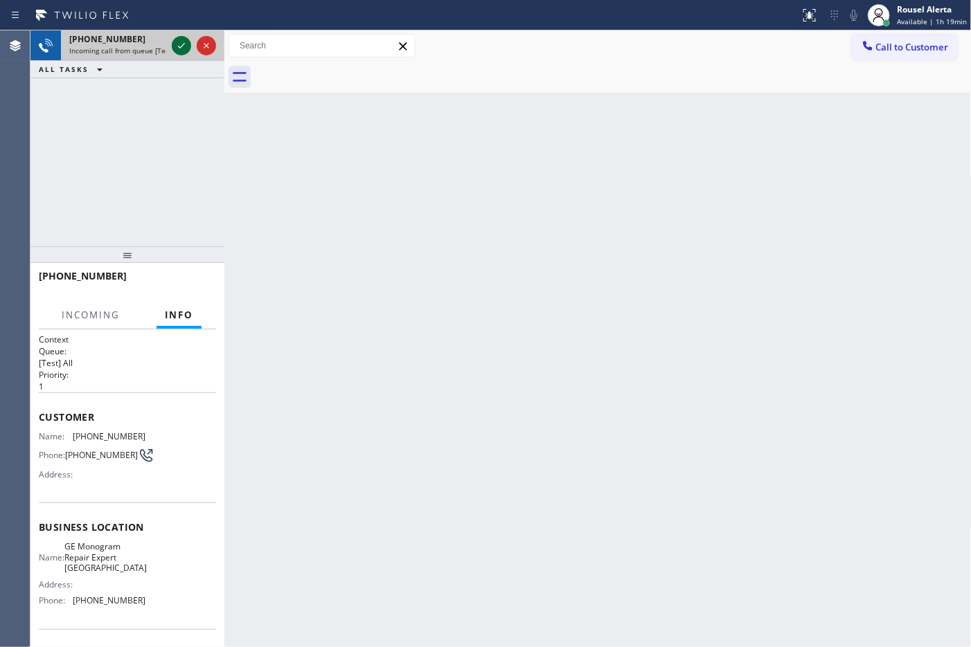
click at [178, 50] on icon at bounding box center [181, 45] width 17 height 17
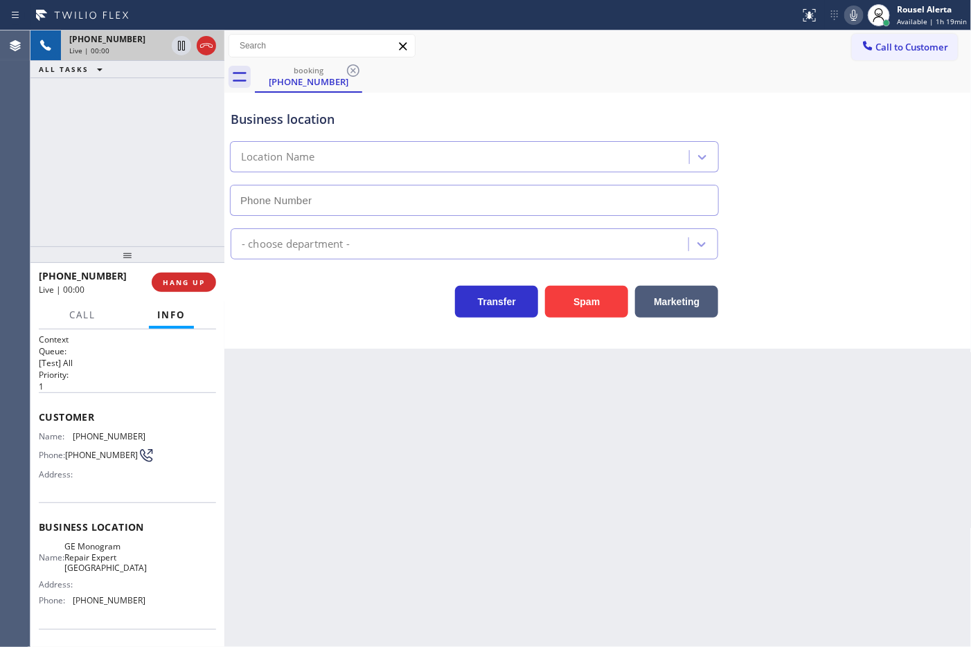
type input "[PHONE_NUMBER]"
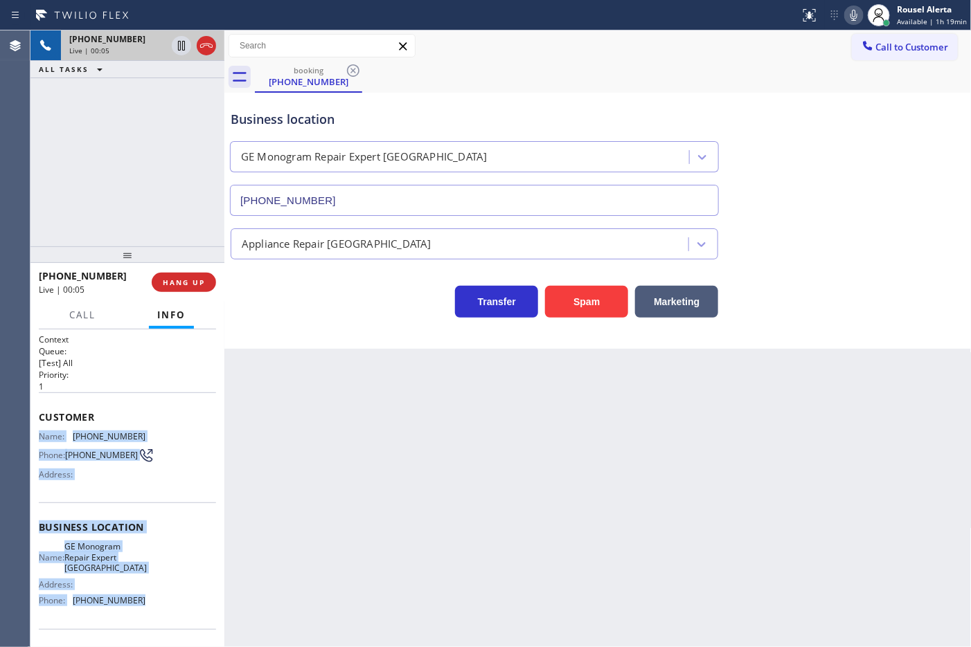
drag, startPoint x: 35, startPoint y: 435, endPoint x: 137, endPoint y: 607, distance: 199.6
click at [137, 607] on div "Context Queue: [Test] All Priority: 1 Customer Name: [PHONE_NUMBER] Phone: [PHO…" at bounding box center [127, 489] width 194 height 319
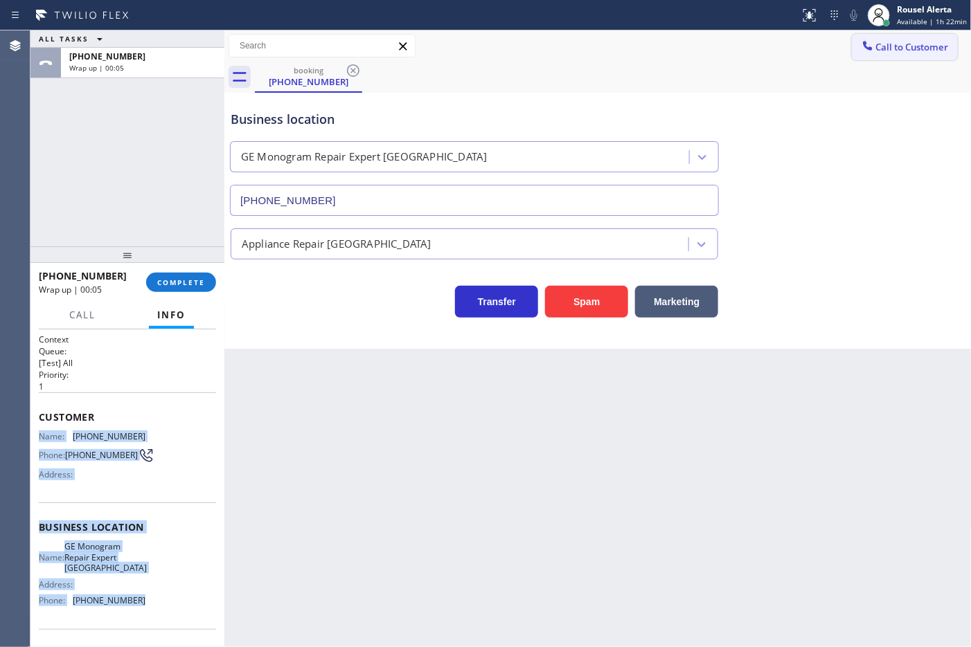
click at [901, 57] on button "Call to Customer" at bounding box center [905, 47] width 106 height 26
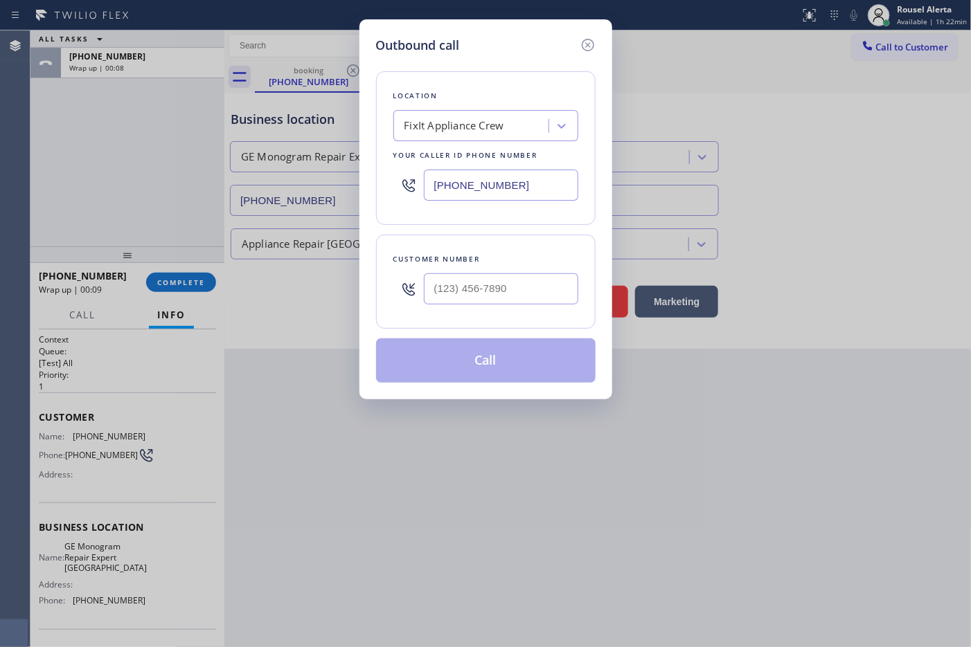
click at [526, 189] on input "[PHONE_NUMBER]" at bounding box center [501, 185] width 154 height 31
paste input "206) 203-6067"
type input "[PHONE_NUMBER]"
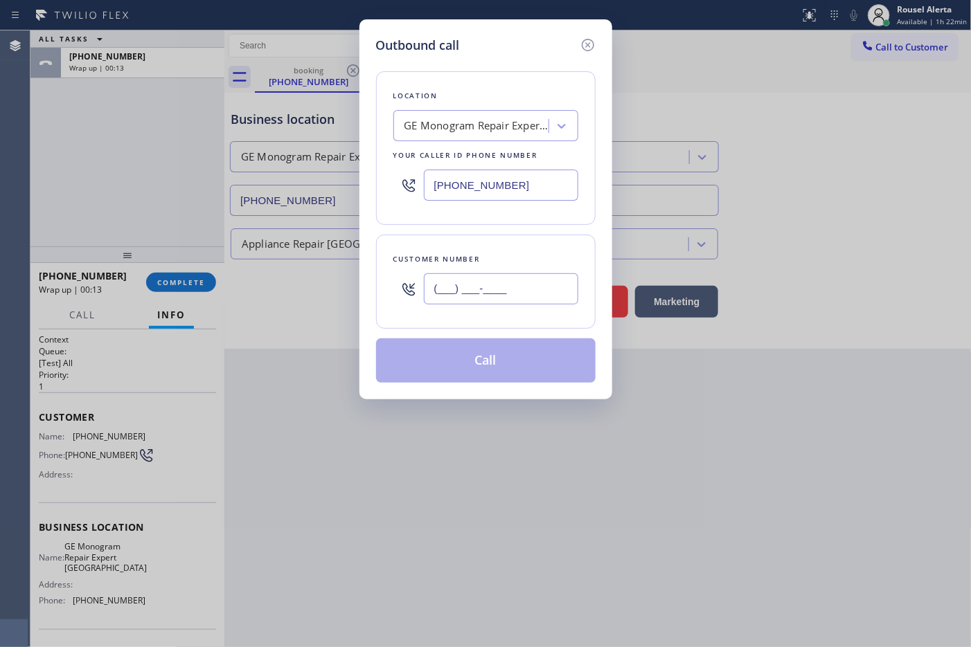
click at [542, 292] on input "(___) ___-____" at bounding box center [501, 289] width 154 height 31
paste input "425) 765-4347"
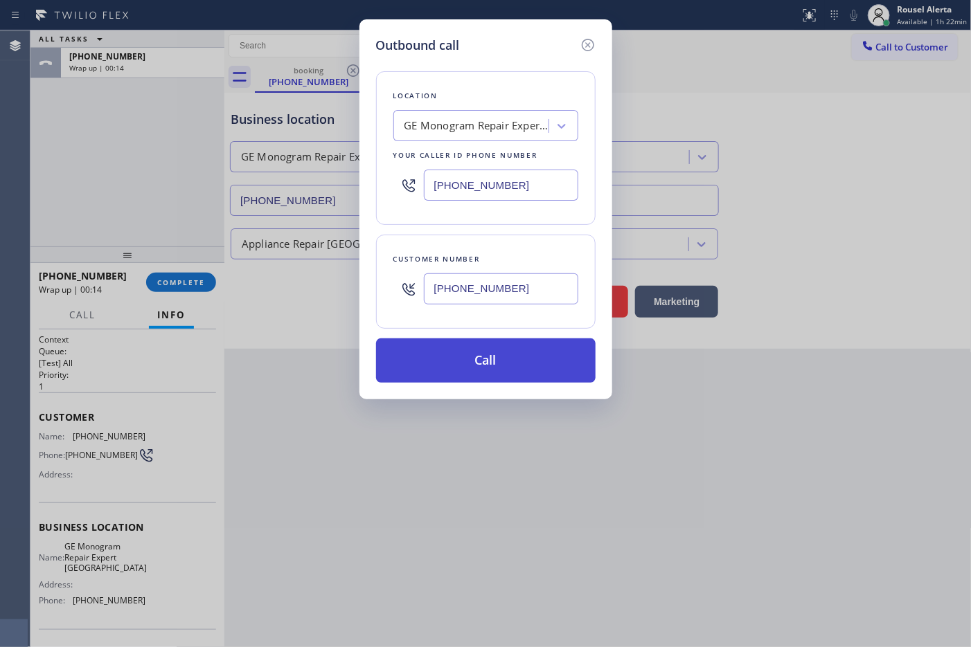
type input "[PHONE_NUMBER]"
click at [521, 360] on button "Call" at bounding box center [486, 361] width 220 height 44
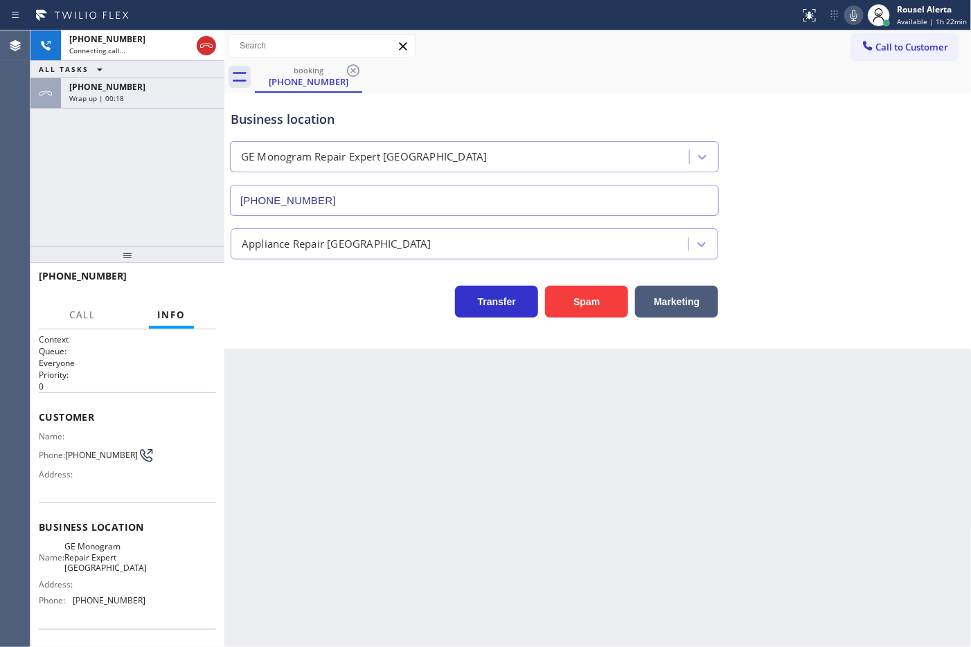
click at [849, 12] on icon at bounding box center [854, 15] width 17 height 17
click at [154, 95] on div "Wrap up | 00:20" at bounding box center [142, 98] width 147 height 10
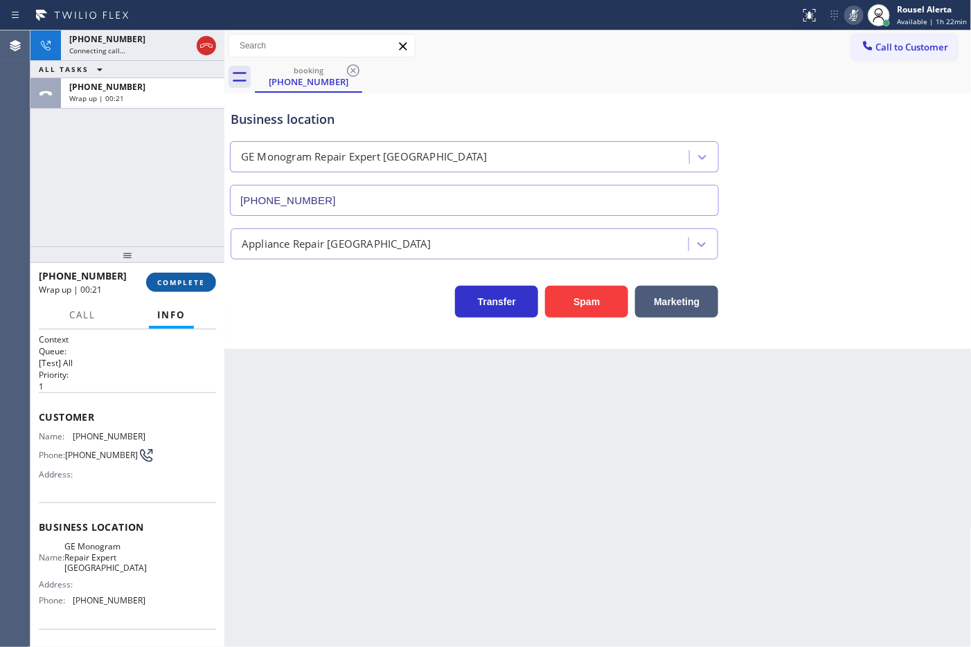
click at [175, 280] on span "COMPLETE" at bounding box center [181, 283] width 48 height 10
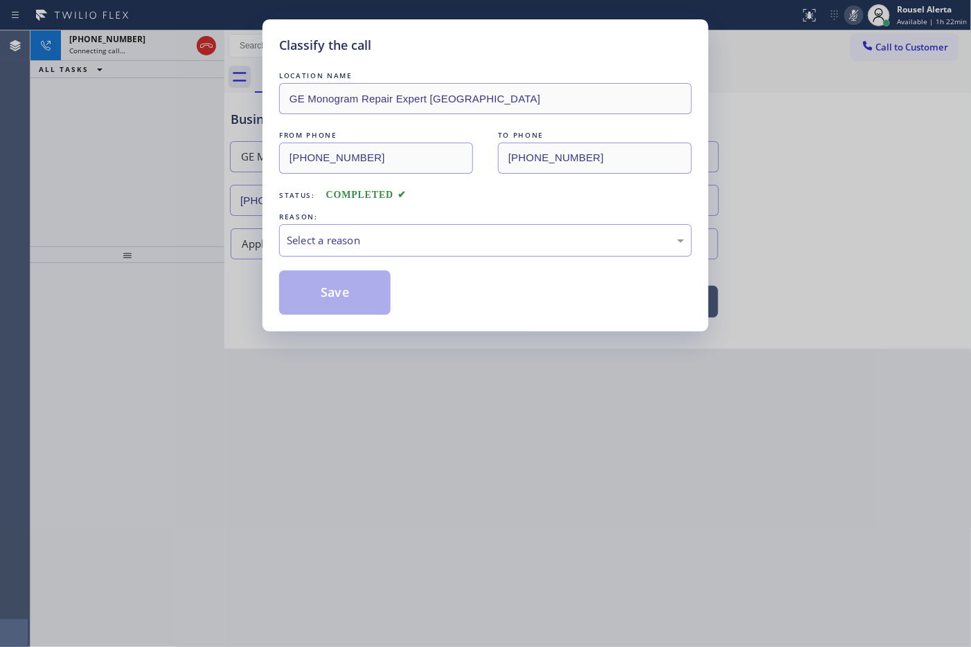
click at [530, 236] on div "Select a reason" at bounding box center [485, 241] width 397 height 16
drag, startPoint x: 343, startPoint y: 308, endPoint x: 383, endPoint y: 272, distance: 53.9
click at [343, 307] on button "Save" at bounding box center [334, 293] width 111 height 44
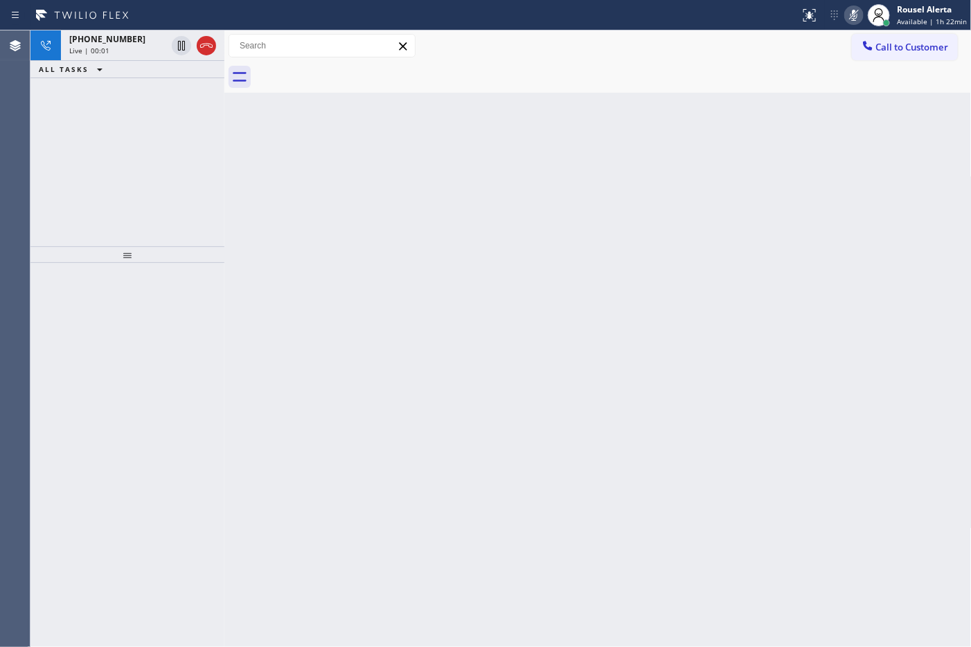
click at [854, 12] on icon at bounding box center [854, 15] width 17 height 17
drag, startPoint x: 778, startPoint y: 260, endPoint x: 795, endPoint y: 255, distance: 18.0
click at [778, 260] on div "Back to Dashboard Change Sender ID Customers Technicians Select a contact Outbo…" at bounding box center [597, 338] width 747 height 617
drag, startPoint x: 135, startPoint y: 46, endPoint x: 151, endPoint y: 76, distance: 33.8
click at [135, 46] on div "Live | 00:16" at bounding box center [117, 51] width 97 height 10
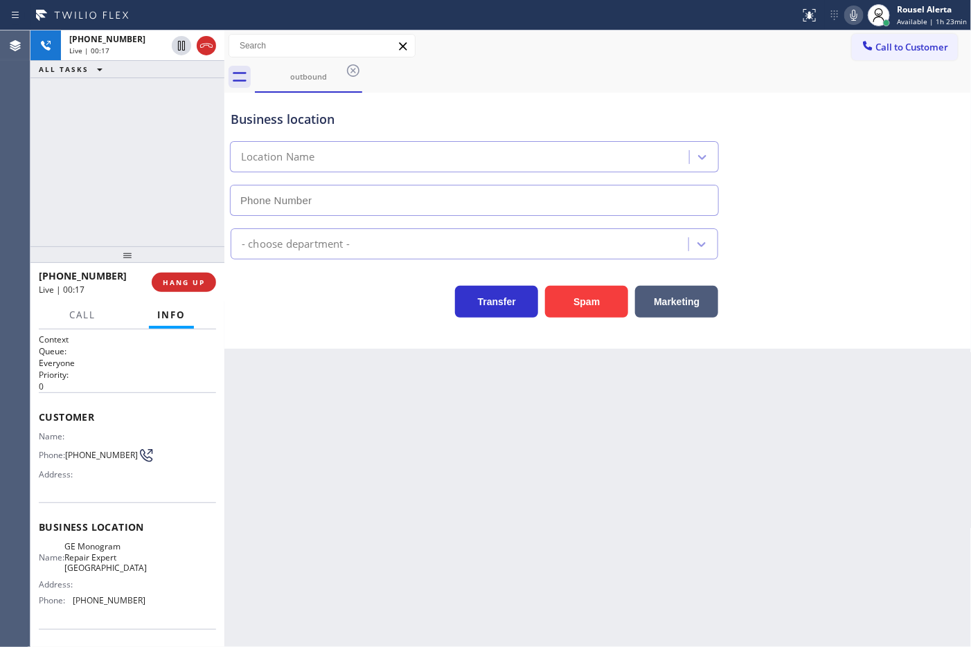
type input "[PHONE_NUMBER]"
click at [438, 414] on div "Back to Dashboard Change Sender ID Customers Technicians Select a contact Outbo…" at bounding box center [597, 338] width 747 height 617
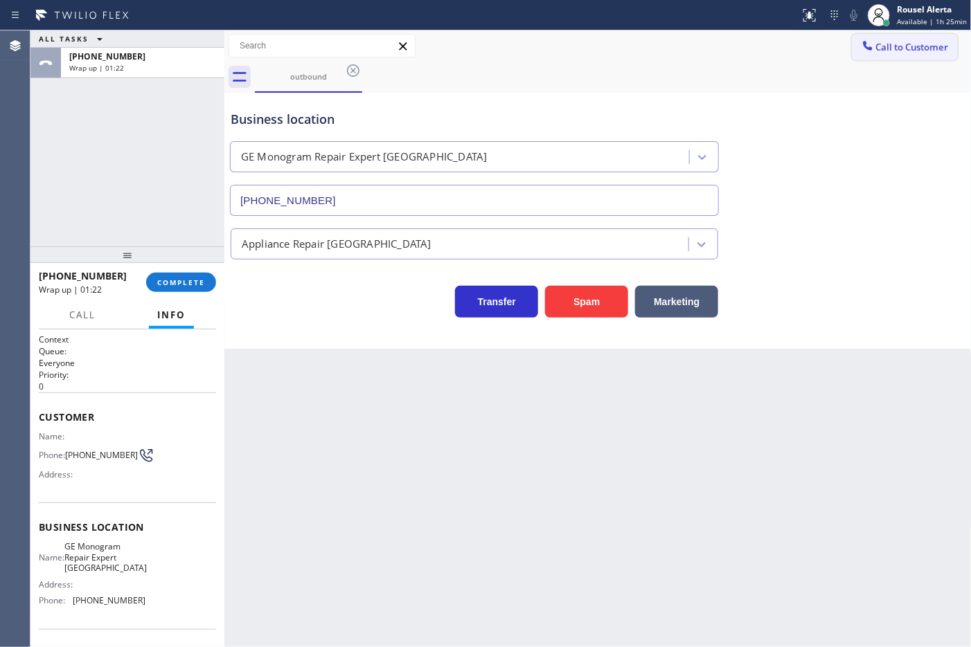
click at [902, 49] on span "Call to Customer" at bounding box center [912, 47] width 73 height 12
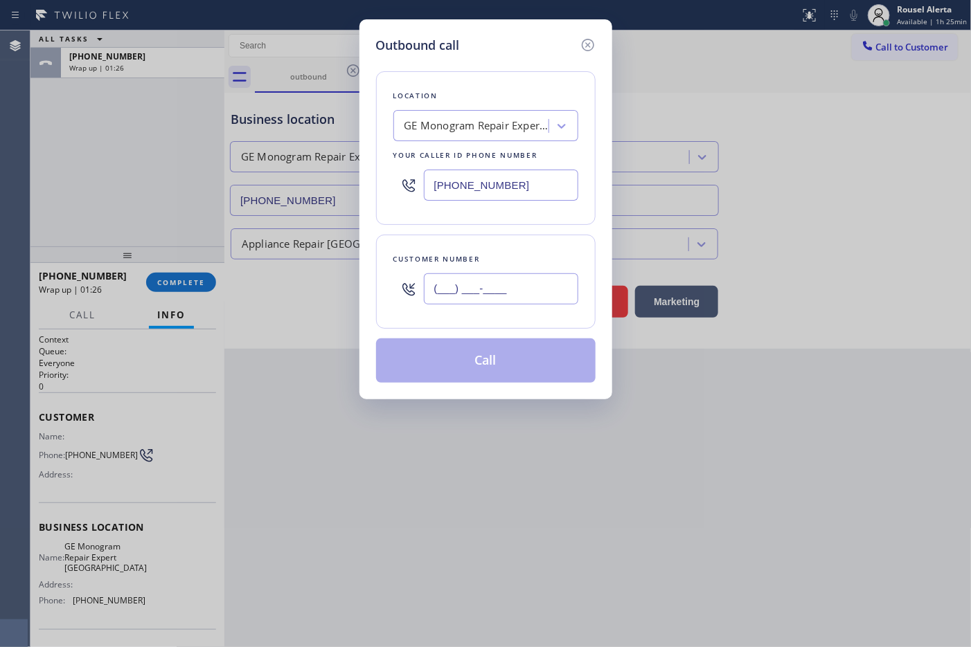
click at [547, 282] on input "(___) ___-____" at bounding box center [501, 289] width 154 height 31
paste input "425) 765-4347"
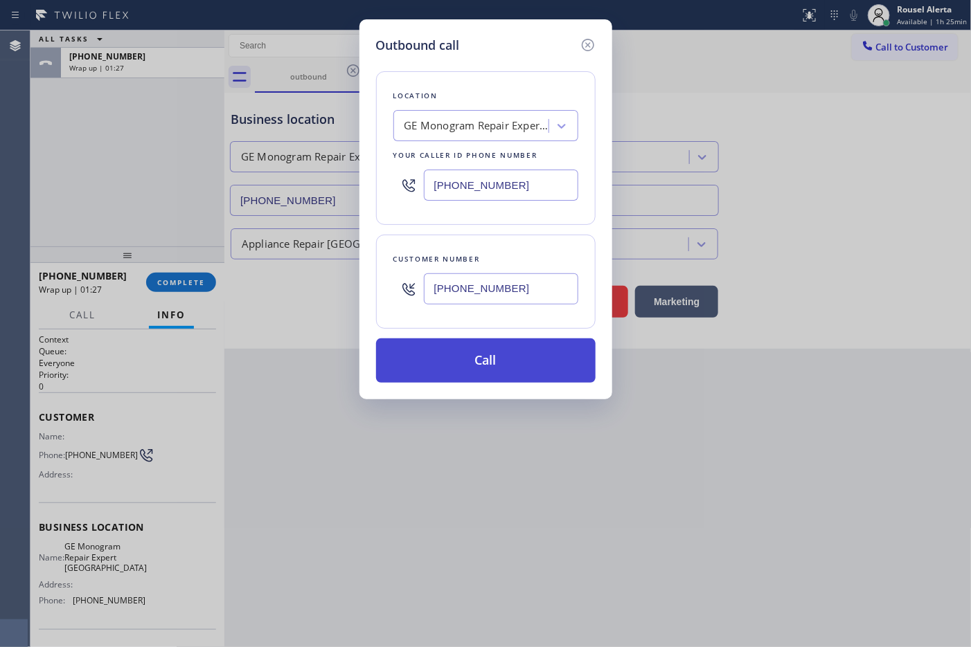
type input "[PHONE_NUMBER]"
click at [500, 358] on button "Call" at bounding box center [486, 361] width 220 height 44
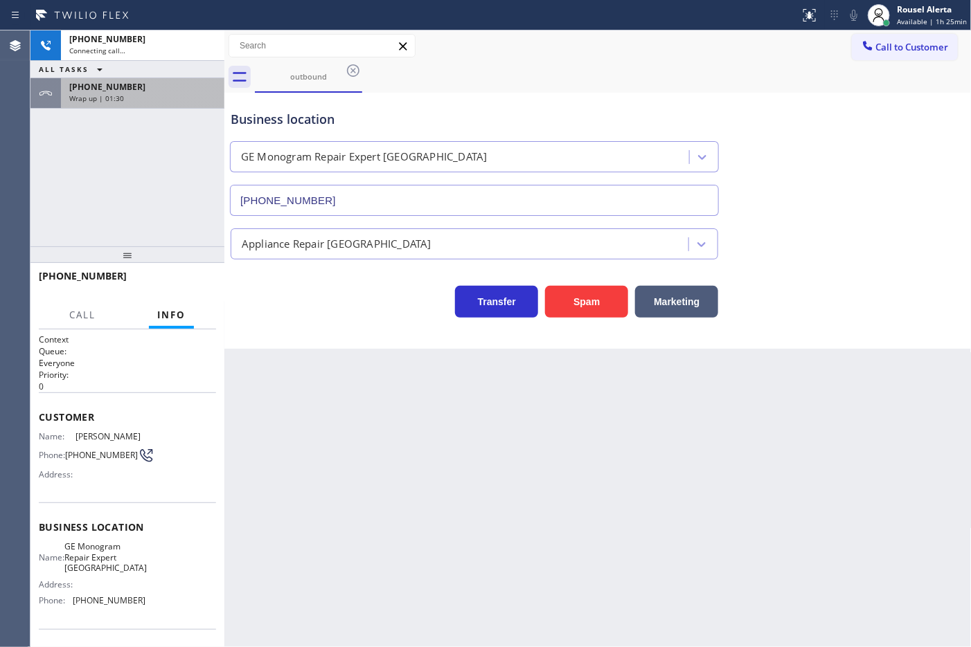
click at [141, 102] on div "Wrap up | 01:30" at bounding box center [142, 98] width 147 height 10
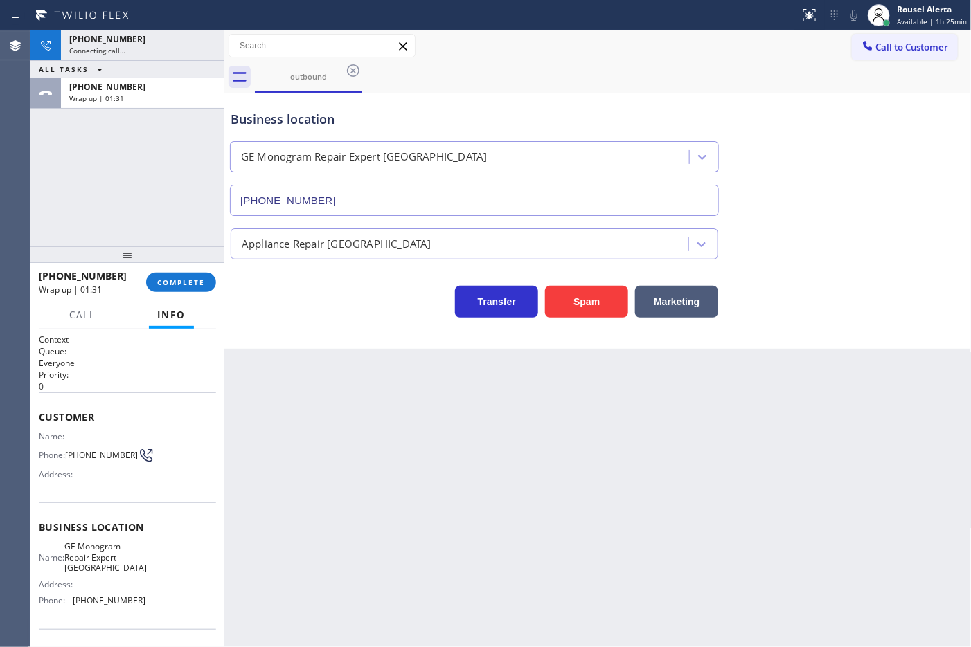
click at [165, 292] on div "[PHONE_NUMBER] Wrap up | 01:31 COMPLETE" at bounding box center [127, 283] width 177 height 36
click at [170, 283] on span "COMPLETE" at bounding box center [181, 283] width 48 height 10
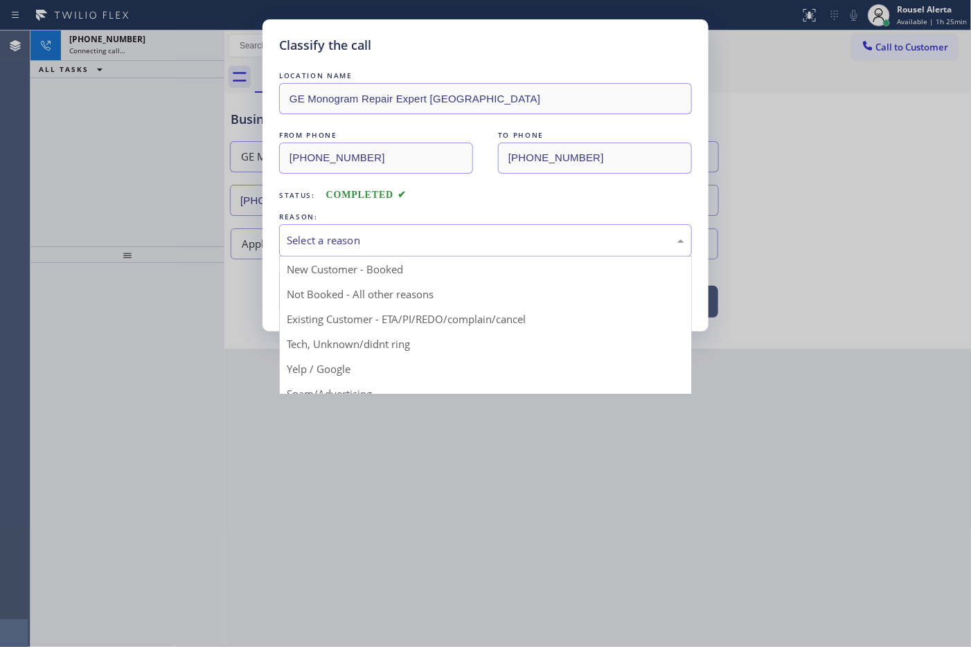
click at [369, 233] on div "Select a reason" at bounding box center [485, 241] width 397 height 16
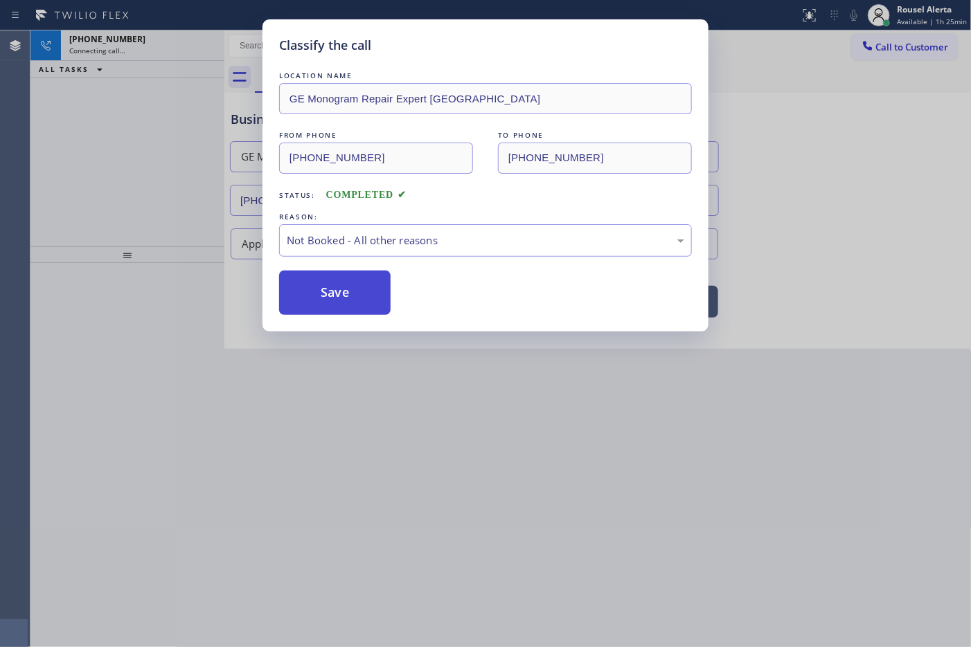
drag, startPoint x: 339, startPoint y: 294, endPoint x: 357, endPoint y: 298, distance: 17.7
click at [338, 294] on button "Save" at bounding box center [334, 293] width 111 height 44
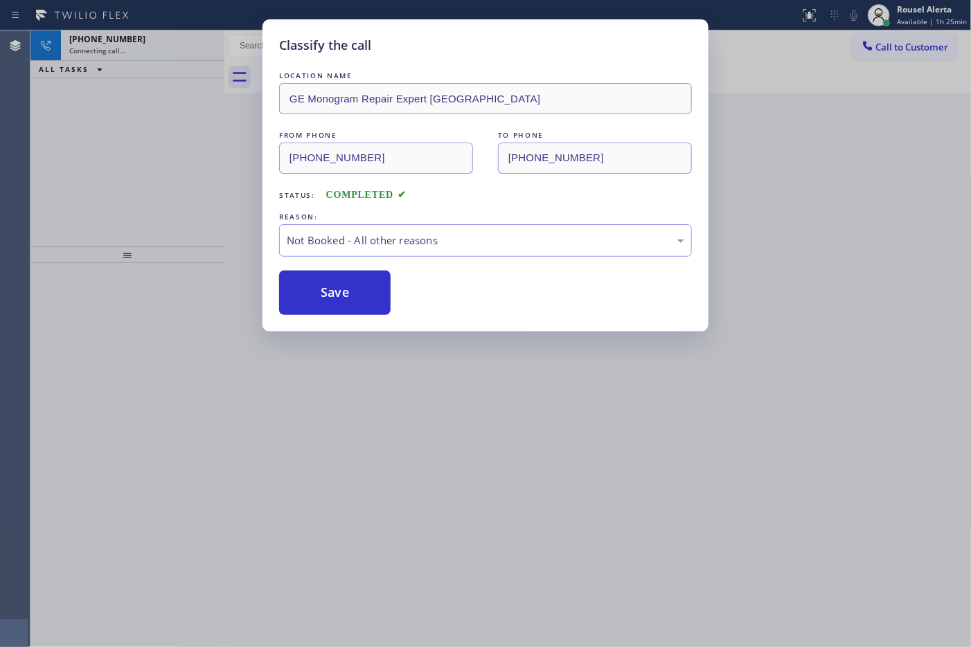
click at [528, 392] on div "Classify the call LOCATION NAME GE Monogram Repair Expert [PERSON_NAME] FROM PH…" at bounding box center [485, 323] width 971 height 647
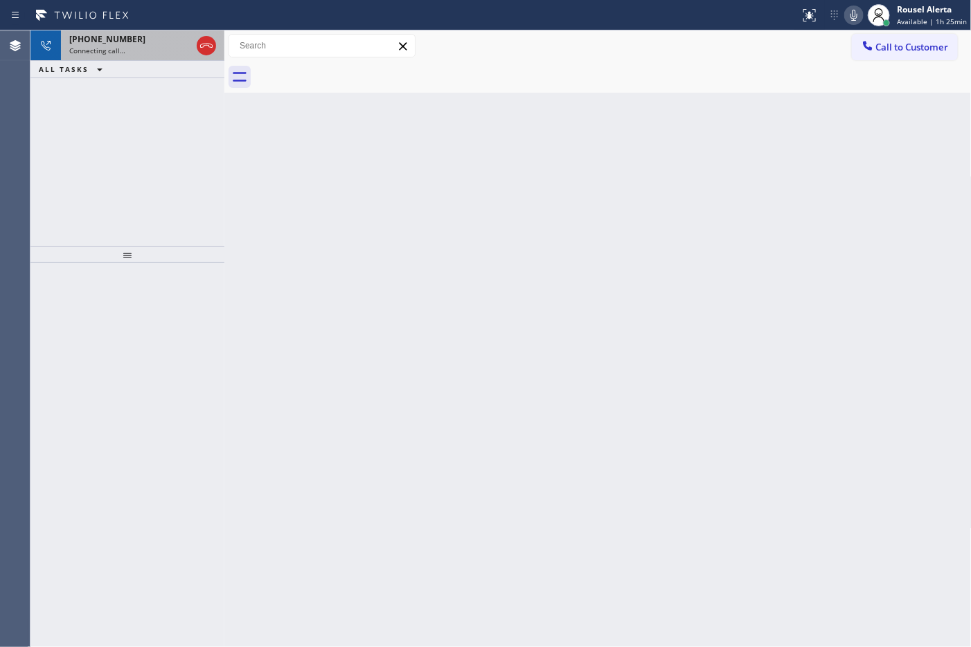
click at [150, 57] on div "[PHONE_NUMBER] Connecting call…" at bounding box center [127, 45] width 133 height 30
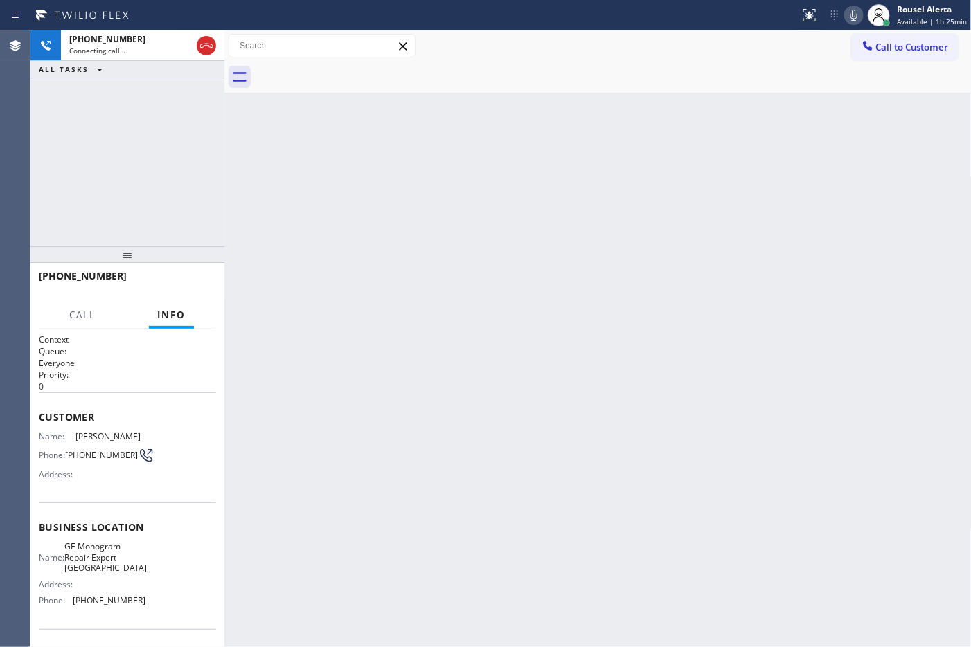
drag, startPoint x: 511, startPoint y: 382, endPoint x: 525, endPoint y: 379, distance: 14.1
click at [516, 382] on div "Back to Dashboard Change Sender ID Customers Technicians Select a contact Outbo…" at bounding box center [597, 338] width 747 height 617
click at [546, 263] on div "Back to Dashboard Change Sender ID Customers Technicians Select a contact Outbo…" at bounding box center [597, 338] width 747 height 617
drag, startPoint x: 516, startPoint y: 334, endPoint x: 458, endPoint y: 276, distance: 82.3
click at [515, 333] on div "Back to Dashboard Change Sender ID Customers Technicians Select a contact Outbo…" at bounding box center [597, 338] width 747 height 617
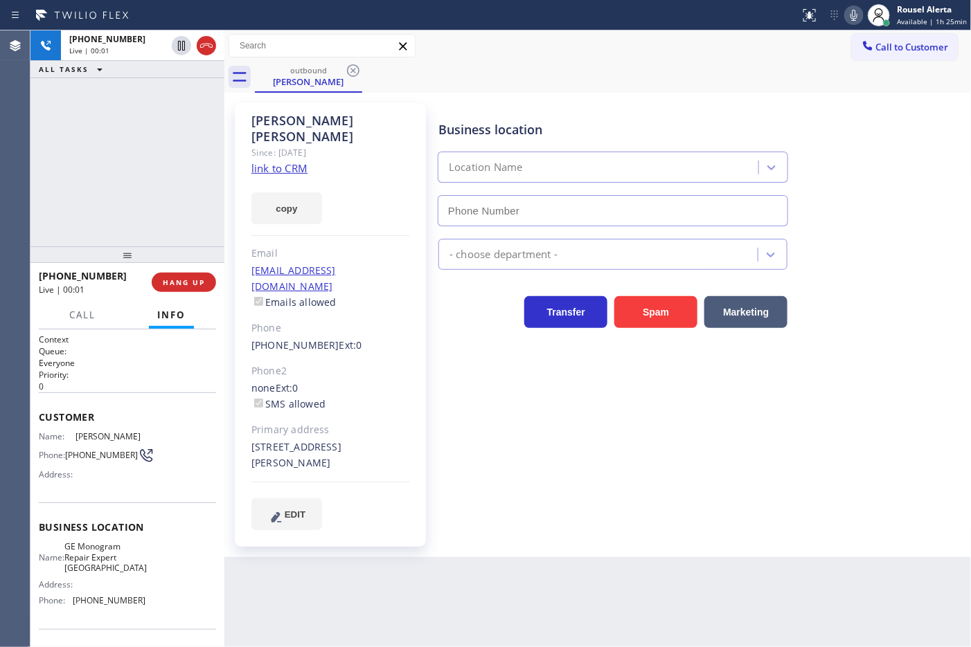
type input "[PHONE_NUMBER]"
drag, startPoint x: 195, startPoint y: 267, endPoint x: 192, endPoint y: 276, distance: 9.6
click at [195, 267] on div "[PHONE_NUMBER] Live | 00:10 HANG UP" at bounding box center [127, 283] width 177 height 36
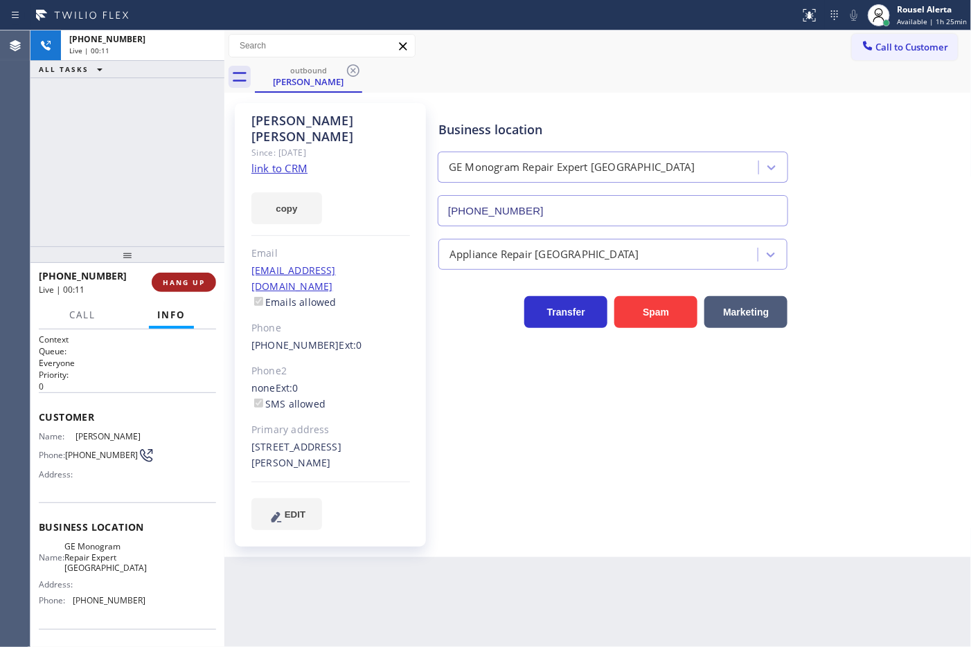
click at [191, 278] on span "HANG UP" at bounding box center [184, 283] width 42 height 10
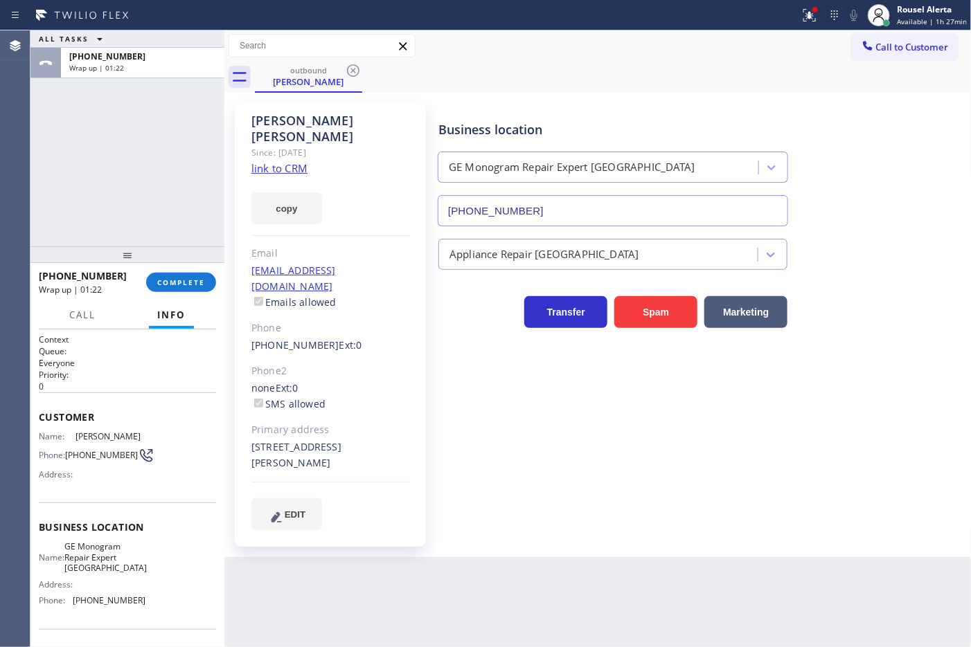
click at [168, 268] on div "[PHONE_NUMBER] Wrap up | 01:22 COMPLETE" at bounding box center [127, 283] width 177 height 36
click at [168, 276] on button "COMPLETE" at bounding box center [181, 282] width 70 height 19
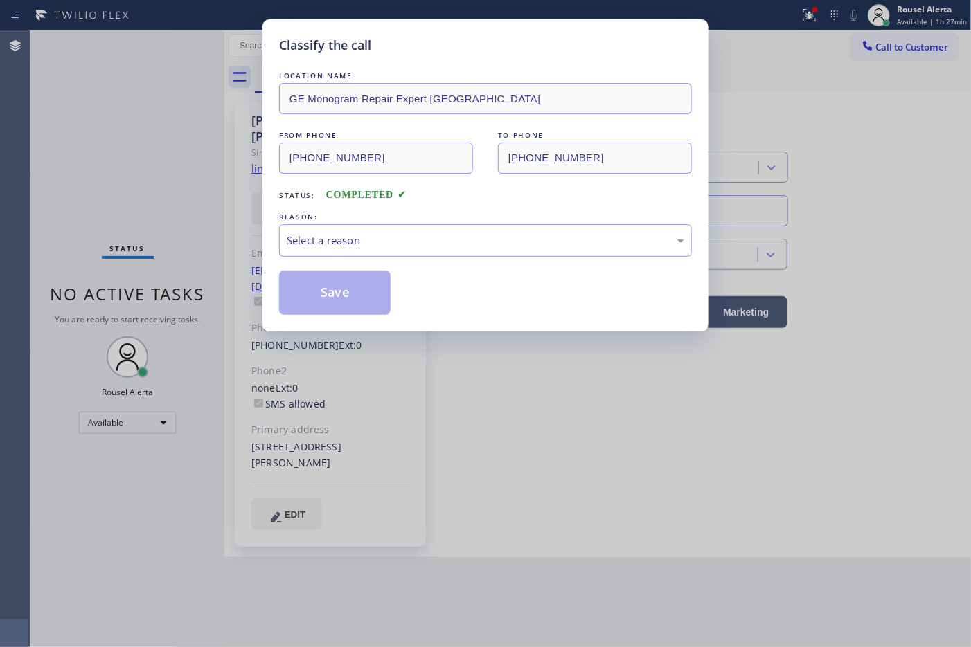
click at [474, 242] on div "Select a reason" at bounding box center [485, 241] width 397 height 16
click at [341, 310] on button "Save" at bounding box center [334, 293] width 111 height 44
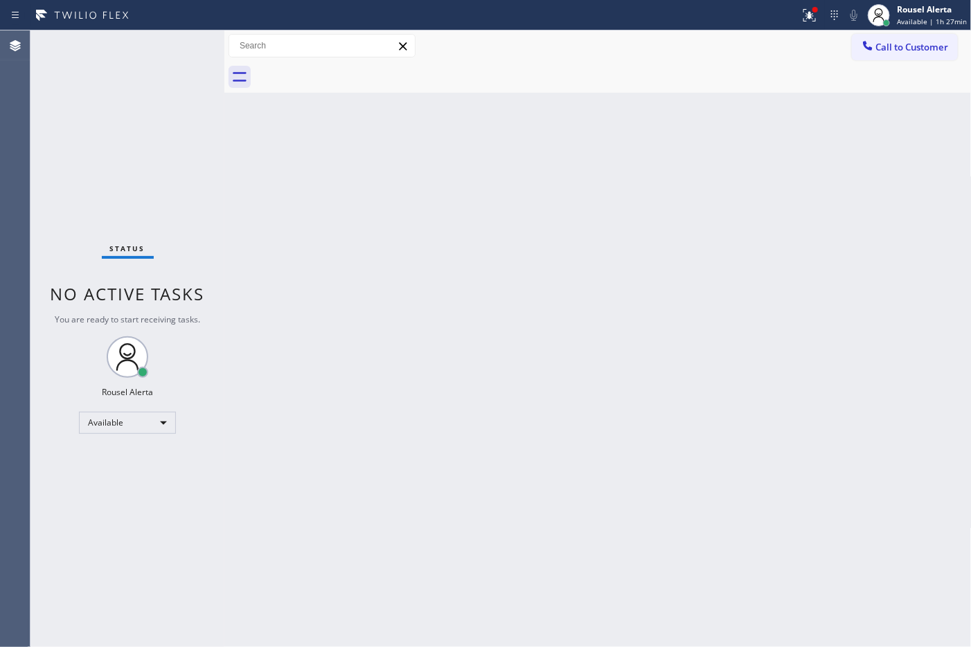
click at [467, 118] on div "Back to Dashboard Change Sender ID Customers Technicians Select a contact Outbo…" at bounding box center [597, 338] width 747 height 617
click at [391, 327] on div "Back to Dashboard Change Sender ID Customers Technicians Select a contact Outbo…" at bounding box center [597, 338] width 747 height 617
click at [811, 7] on icon at bounding box center [809, 15] width 17 height 17
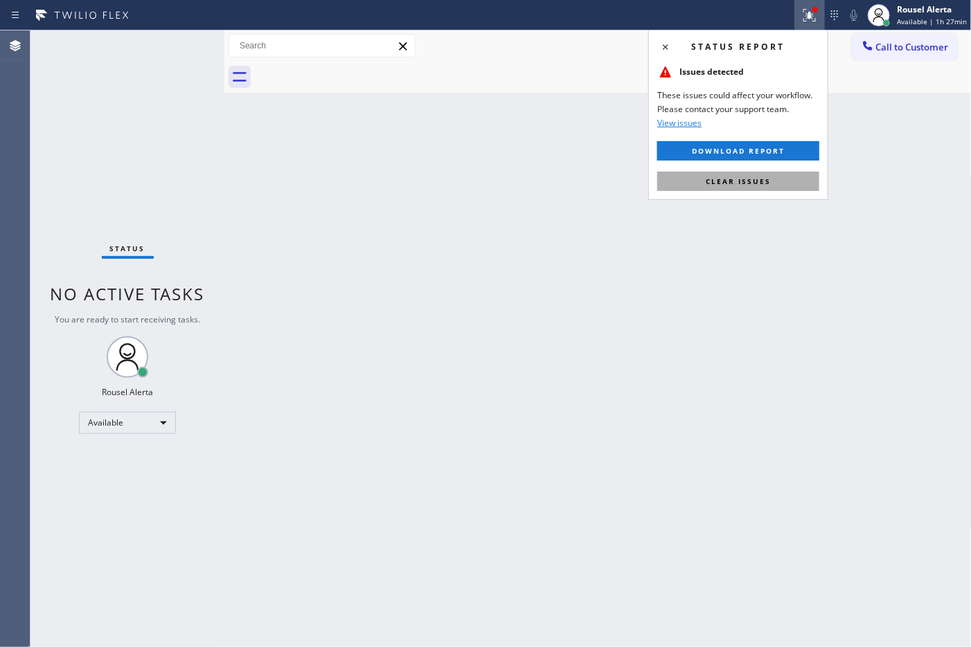
click at [765, 187] on button "Clear issues" at bounding box center [738, 181] width 162 height 19
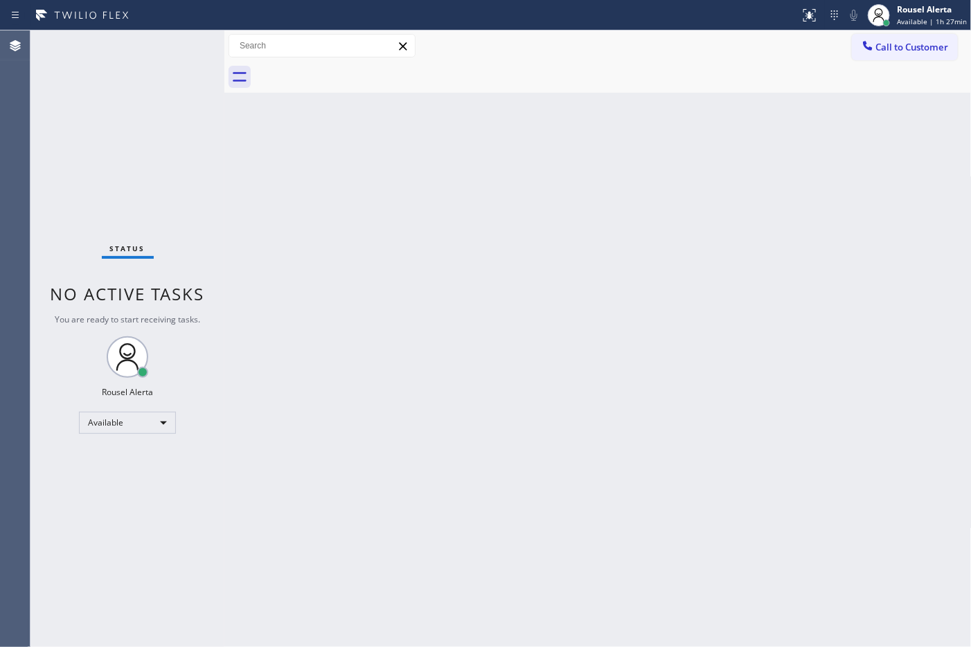
click at [772, 330] on div "Back to Dashboard Change Sender ID Customers Technicians Select a contact Outbo…" at bounding box center [597, 338] width 747 height 617
click at [483, 458] on div "Back to Dashboard Change Sender ID Customers Technicians Select a contact Outbo…" at bounding box center [597, 338] width 747 height 617
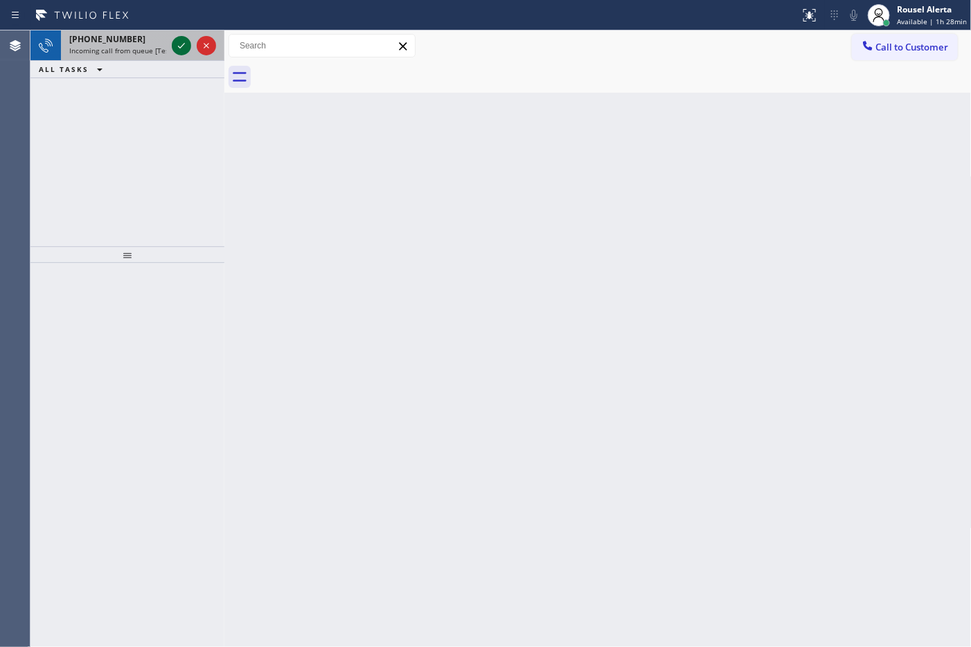
click at [177, 48] on icon at bounding box center [181, 45] width 17 height 17
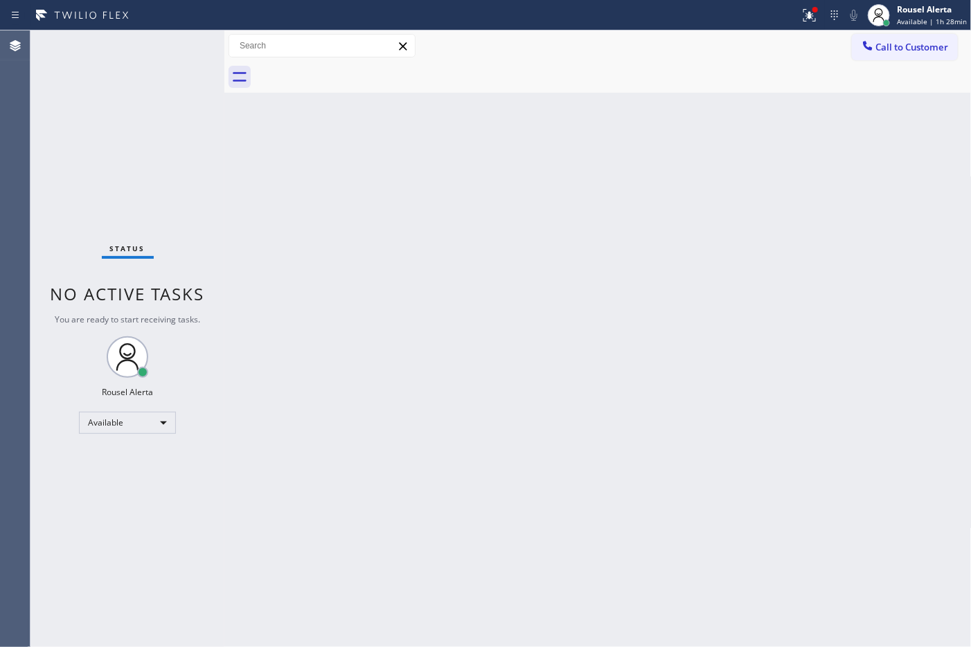
drag, startPoint x: 177, startPoint y: 53, endPoint x: 173, endPoint y: 324, distance: 271.5
click at [171, 140] on div "Status No active tasks You are ready to start receiving tasks. Rousel Alerta Av…" at bounding box center [127, 338] width 194 height 617
click at [816, 11] on div at bounding box center [815, 10] width 6 height 6
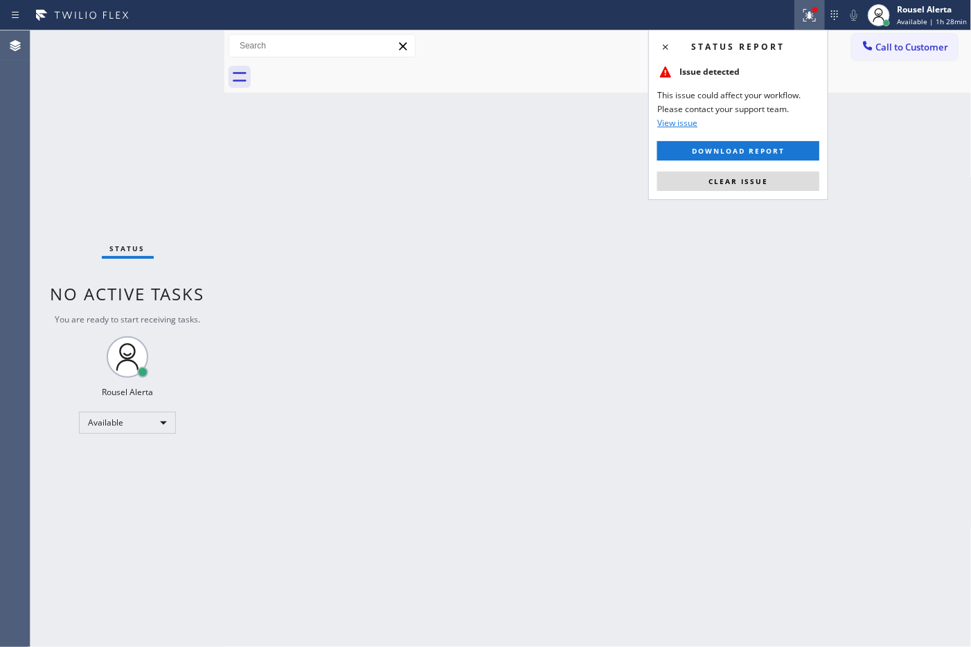
click at [781, 182] on button "Clear issue" at bounding box center [738, 181] width 162 height 19
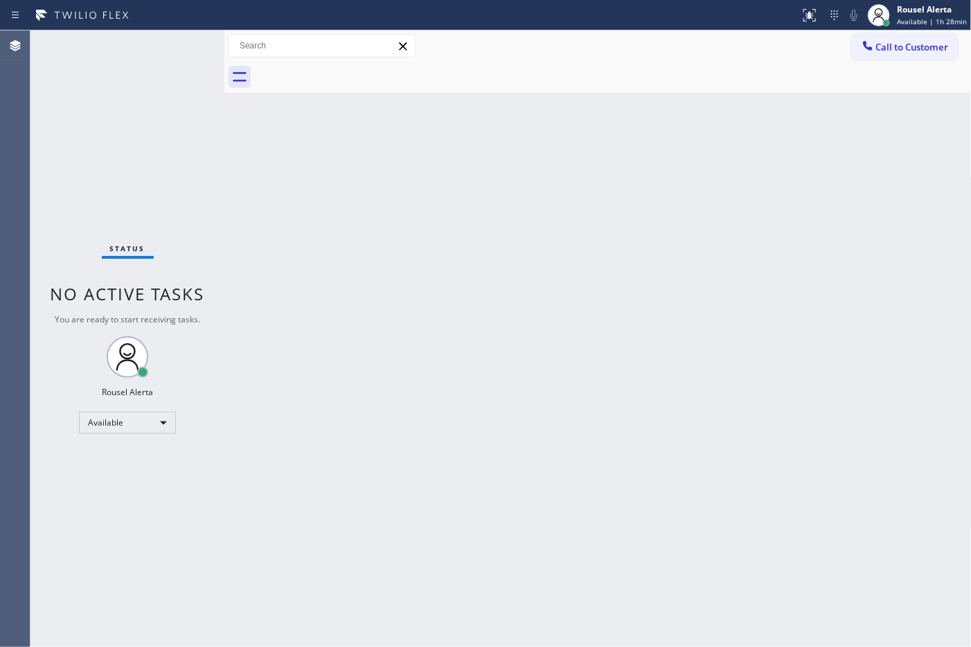
click at [757, 350] on div "Back to Dashboard Change Sender ID Customers Technicians Select a contact Outbo…" at bounding box center [597, 338] width 747 height 617
click at [174, 45] on div "Status No active tasks You are ready to start receiving tasks. Rousel Alerta Av…" at bounding box center [127, 338] width 194 height 617
click at [171, 45] on div "Status No active tasks You are ready to start receiving tasks. Rousel Alerta Av…" at bounding box center [127, 338] width 194 height 617
click at [181, 46] on div "Status No active tasks You are ready to start receiving tasks. Rousel Alerta Av…" at bounding box center [127, 338] width 194 height 617
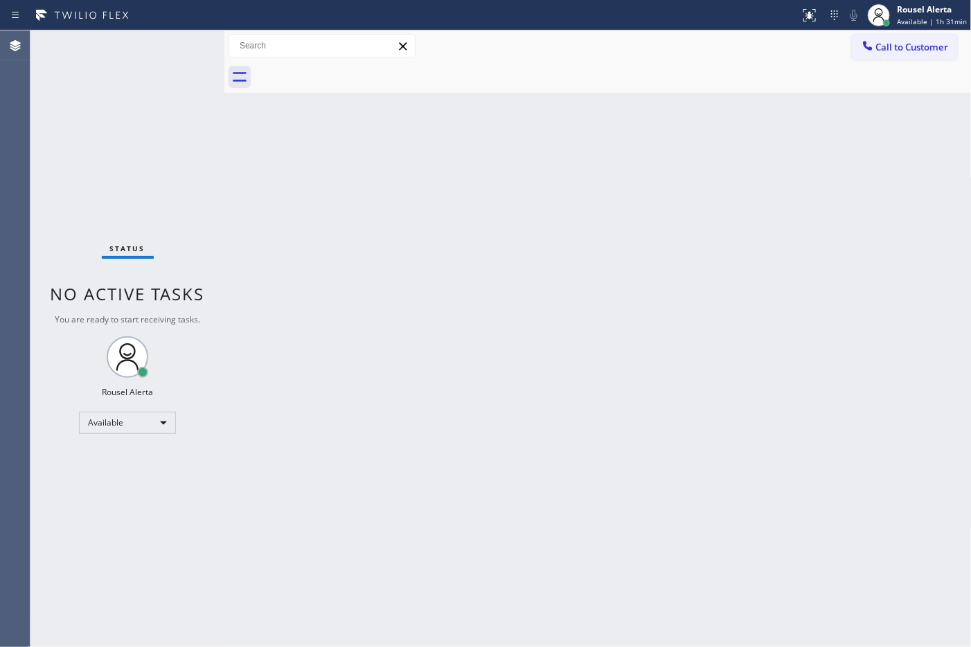
click at [174, 42] on div "Status No active tasks You are ready to start receiving tasks. Rousel Alerta Av…" at bounding box center [127, 338] width 194 height 617
click at [174, 40] on div "Status No active tasks You are ready to start receiving tasks. Rousel Alerta Av…" at bounding box center [127, 338] width 194 height 617
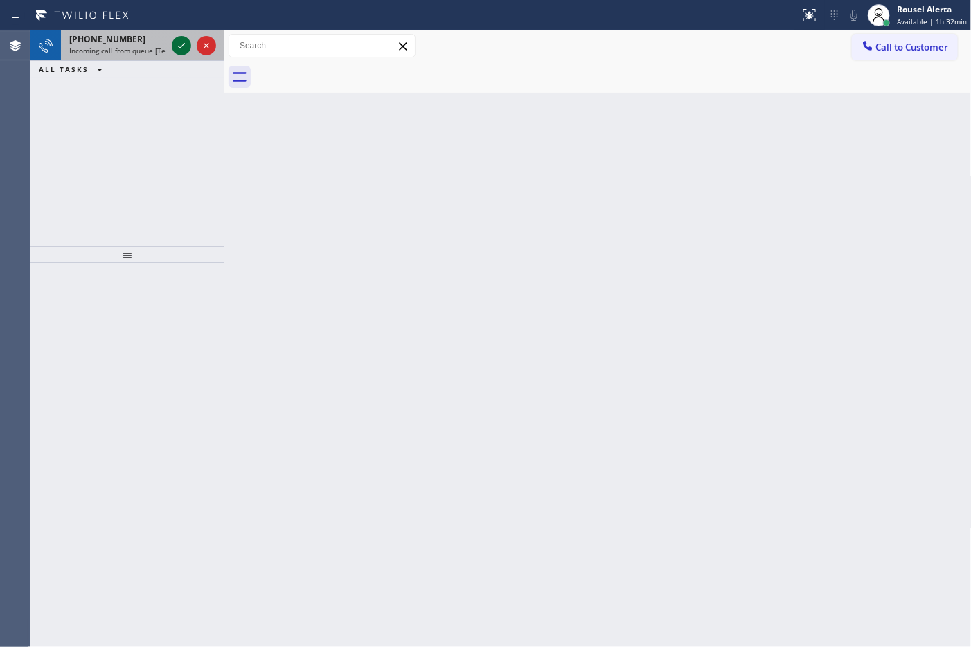
click at [173, 45] on icon at bounding box center [181, 45] width 17 height 17
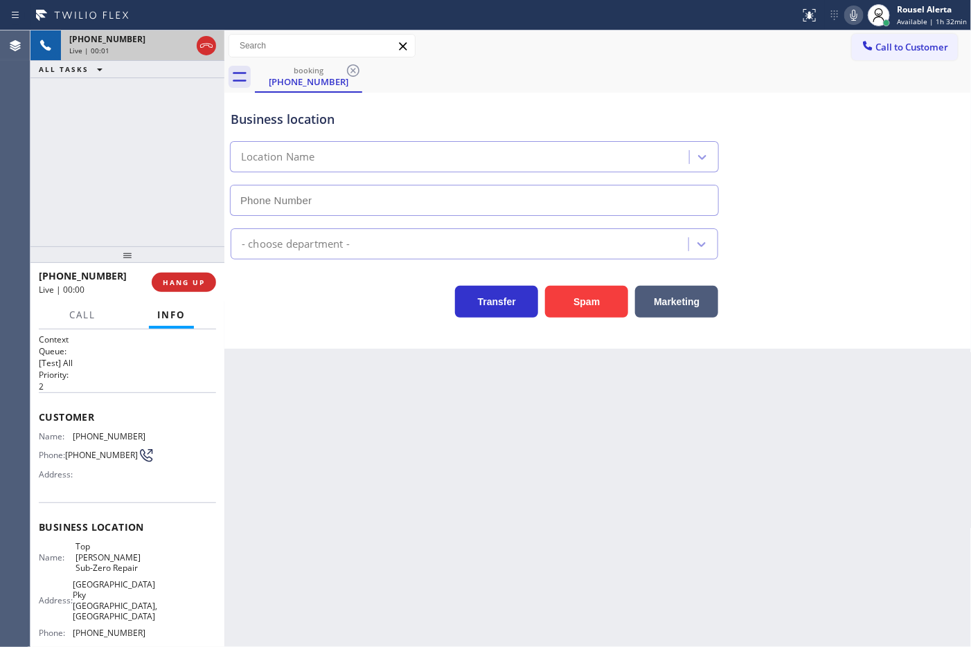
type input "[PHONE_NUMBER]"
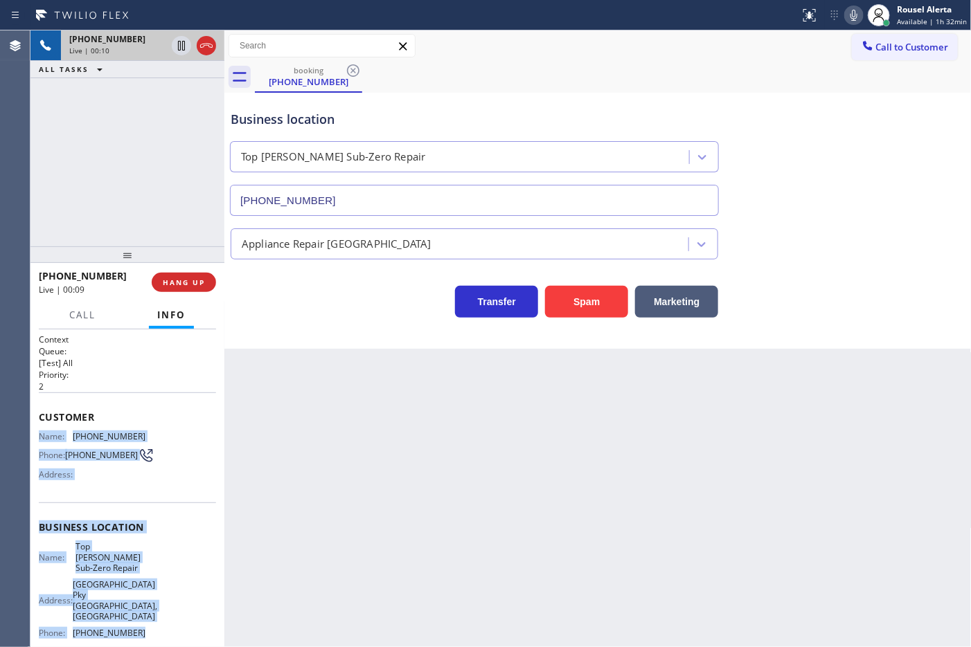
drag, startPoint x: 39, startPoint y: 434, endPoint x: 142, endPoint y: 625, distance: 216.9
click at [142, 625] on div "Context Queue: [Test] All Priority: 2 Customer Name: [PHONE_NUMBER] Phone: [PHO…" at bounding box center [127, 550] width 177 height 433
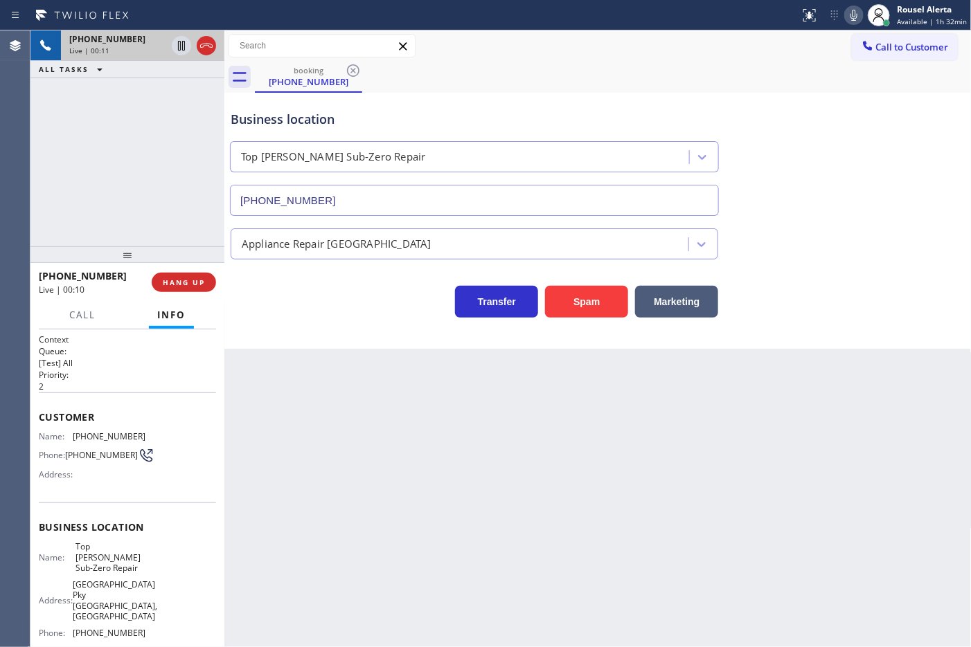
click at [438, 450] on div "Back to Dashboard Change Sender ID Customers Technicians Select a contact Outbo…" at bounding box center [597, 338] width 747 height 617
click at [185, 278] on span "HANG UP" at bounding box center [184, 283] width 42 height 10
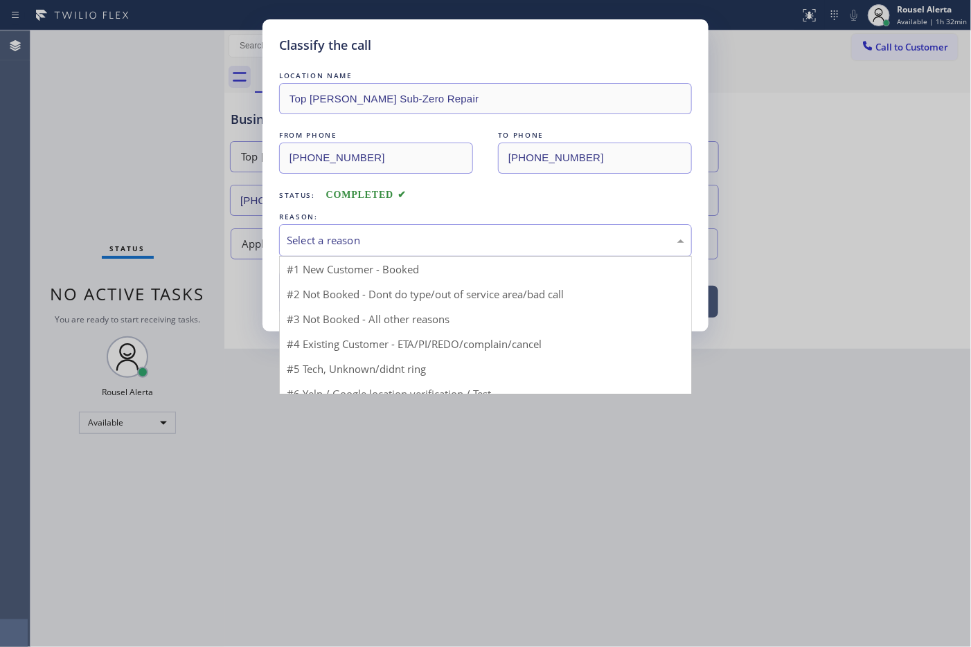
click at [351, 238] on div "Select a reason" at bounding box center [485, 241] width 397 height 16
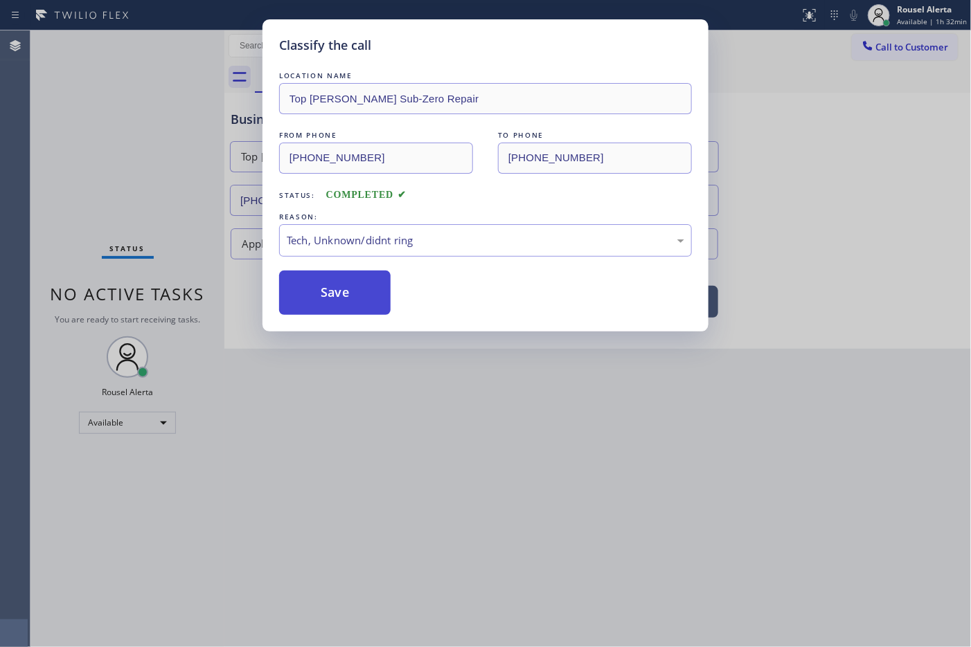
click at [341, 314] on button "Save" at bounding box center [334, 293] width 111 height 44
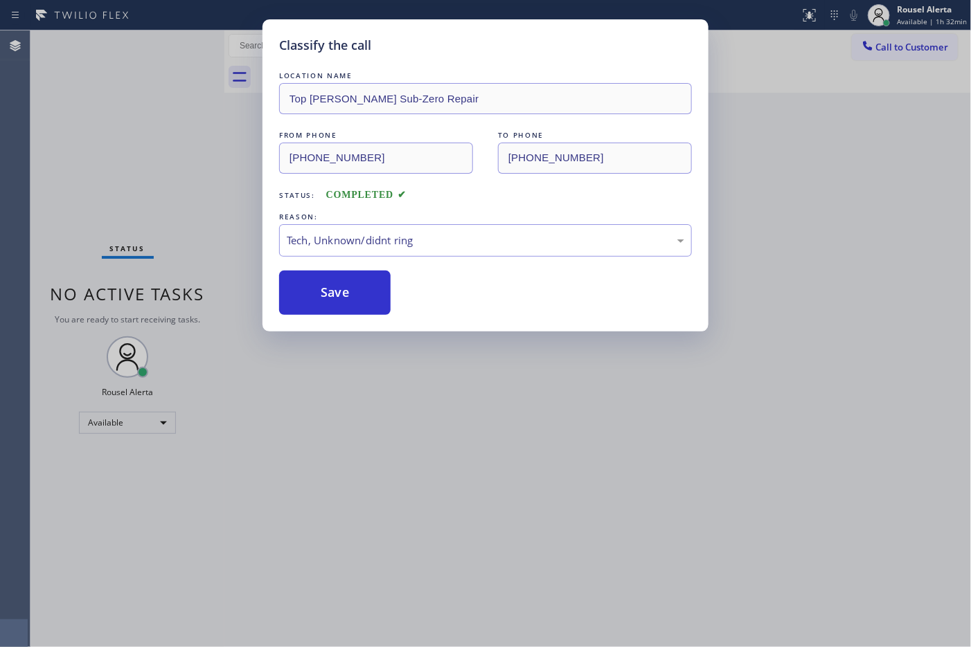
click at [461, 427] on div "Classify the call LOCATION NAME Top [PERSON_NAME] Sub-Zero Repair FROM PHONE [P…" at bounding box center [485, 323] width 971 height 647
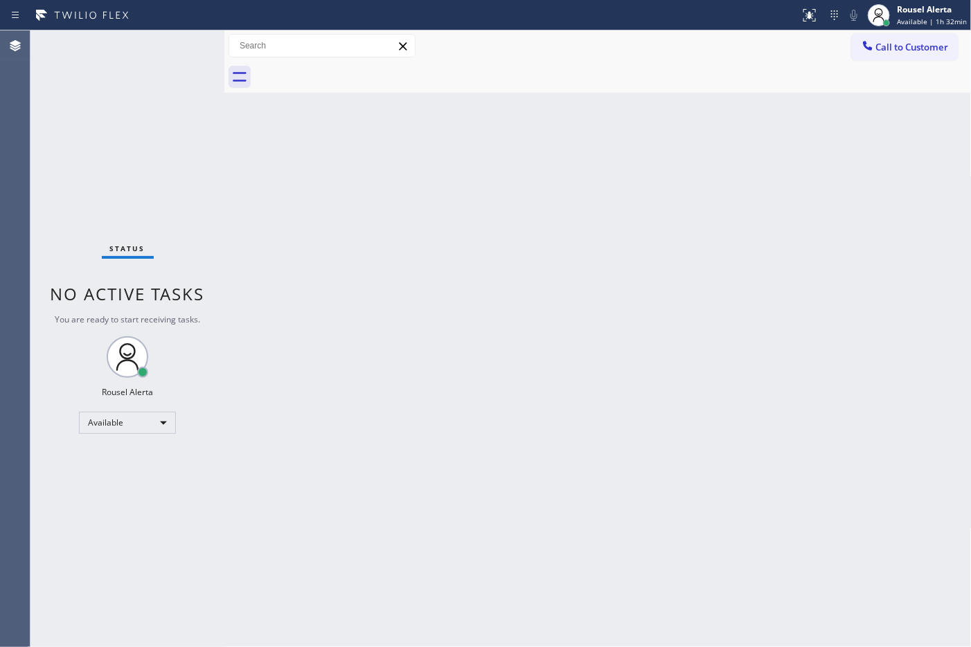
click at [168, 42] on div "Status No active tasks You are ready to start receiving tasks. Rousel Alerta Av…" at bounding box center [127, 338] width 194 height 617
click at [556, 500] on div "Back to Dashboard Change Sender ID Customers Technicians Select a contact Outbo…" at bounding box center [597, 338] width 747 height 617
click at [395, 344] on div "Back to Dashboard Change Sender ID Customers Technicians Select a contact Outbo…" at bounding box center [597, 338] width 747 height 617
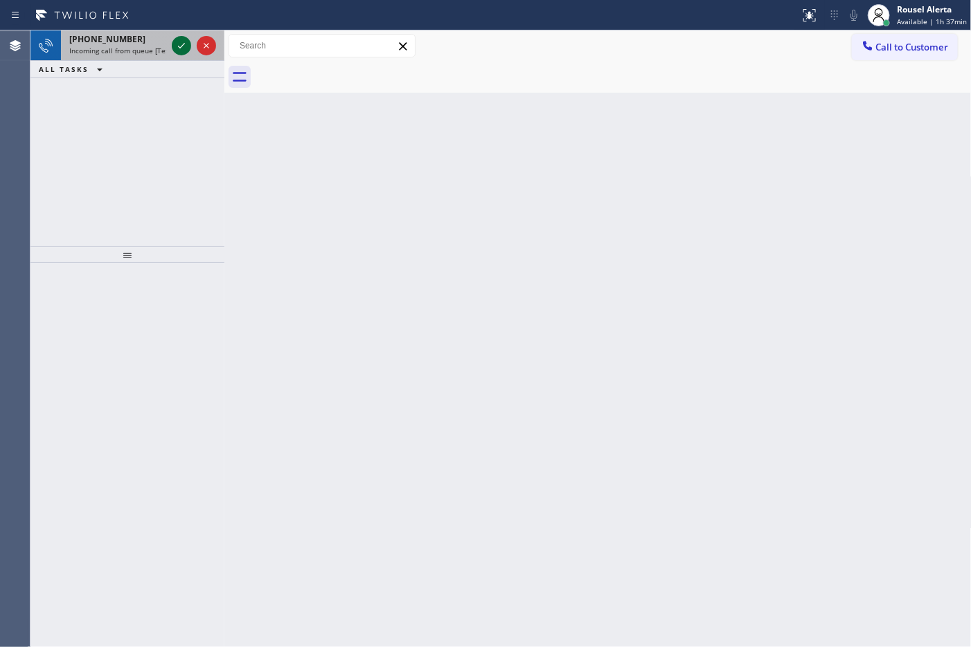
click at [177, 42] on icon at bounding box center [181, 45] width 17 height 17
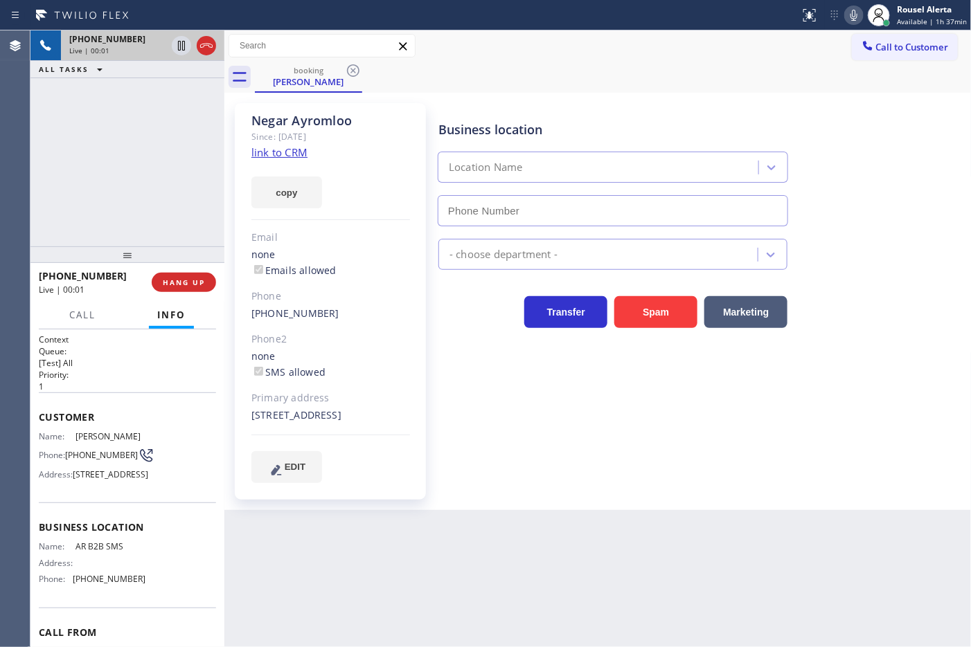
type input "[PHONE_NUMBER]"
click at [286, 157] on link "link to CRM" at bounding box center [279, 152] width 56 height 14
click at [442, 600] on div "Back to Dashboard Change Sender ID Customers Technicians Select a contact Outbo…" at bounding box center [597, 338] width 747 height 617
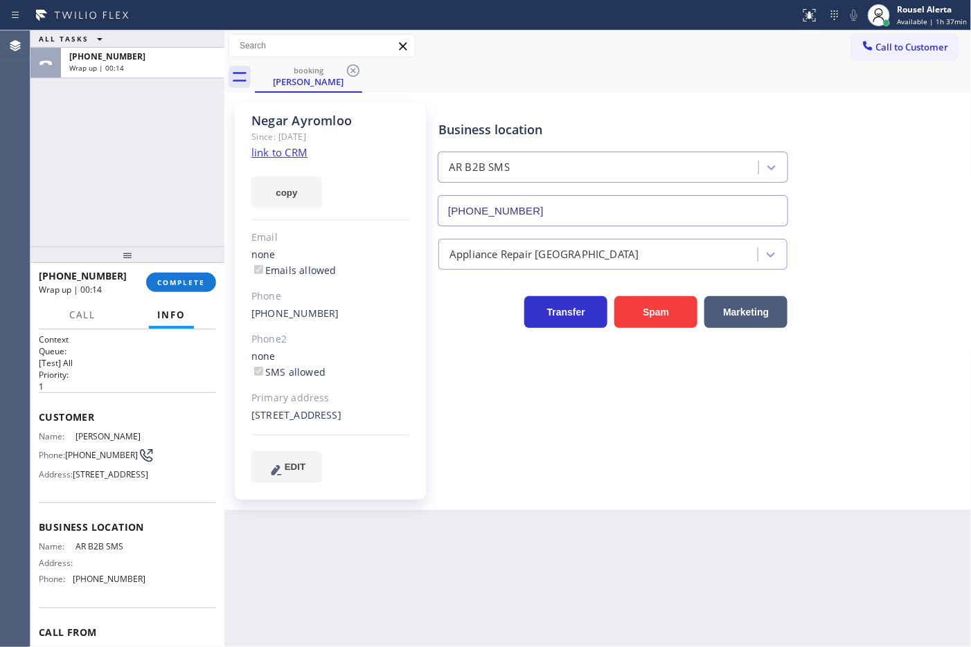
click at [186, 174] on div "ALL TASKS ALL TASKS ACTIVE TASKS TASKS IN WRAP UP [PHONE_NUMBER] Wrap up | 00:14" at bounding box center [127, 138] width 194 height 216
click at [177, 282] on span "COMPLETE" at bounding box center [181, 283] width 48 height 10
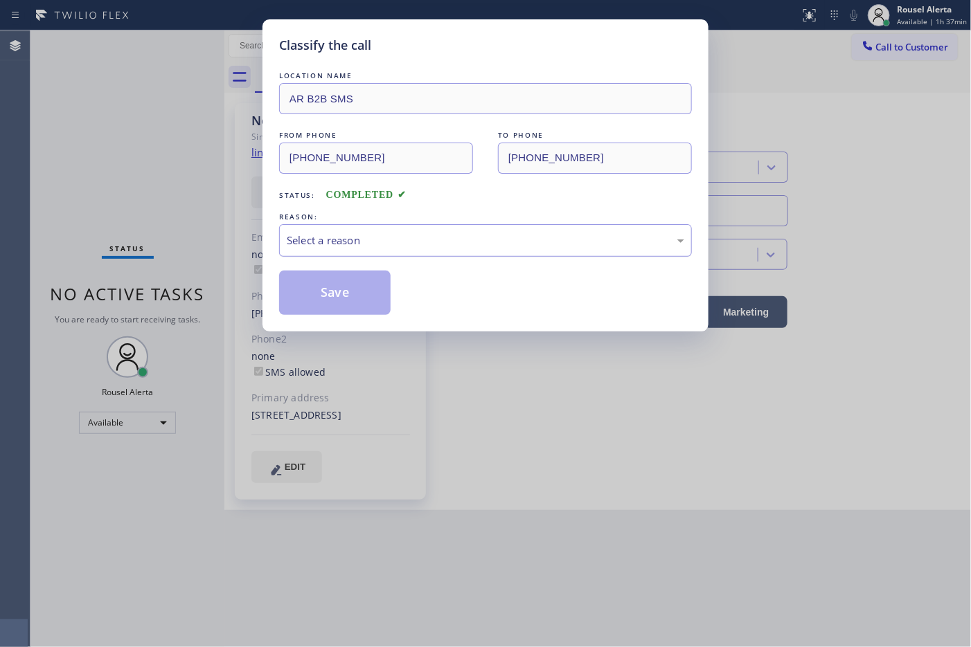
click at [345, 226] on div "Select a reason" at bounding box center [485, 240] width 413 height 33
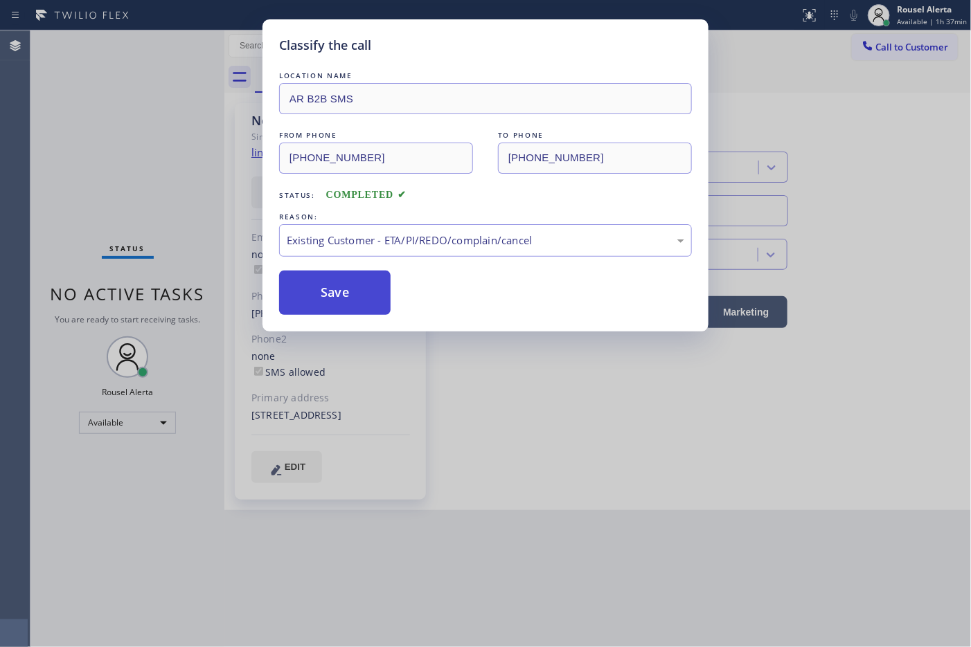
click at [353, 305] on button "Save" at bounding box center [334, 293] width 111 height 44
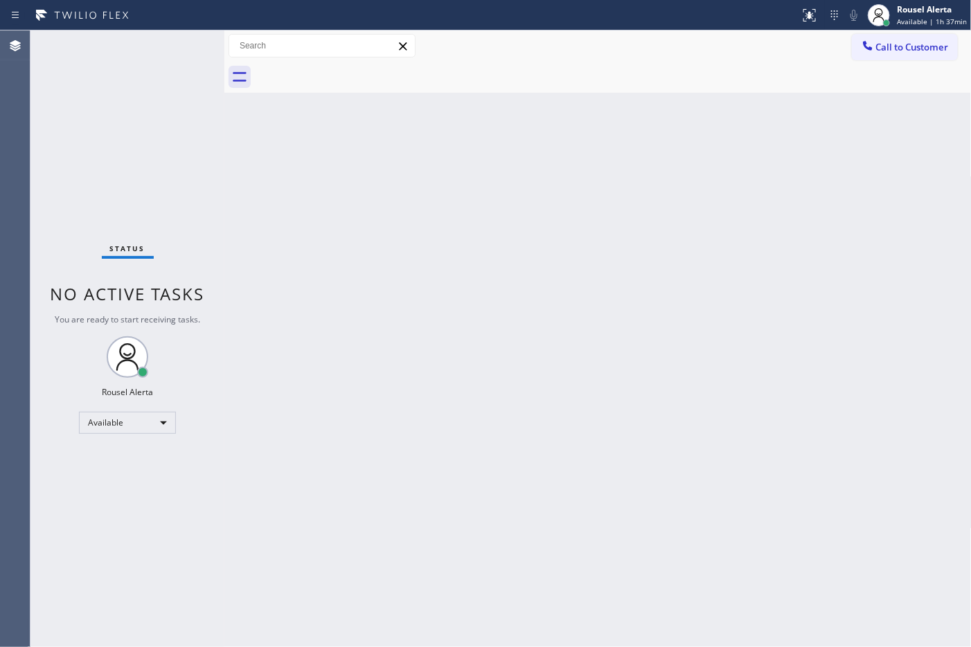
click at [562, 530] on div "Back to Dashboard Change Sender ID Customers Technicians Select a contact Outbo…" at bounding box center [597, 338] width 747 height 617
click at [920, 12] on div "Rousel Alerta" at bounding box center [932, 9] width 70 height 12
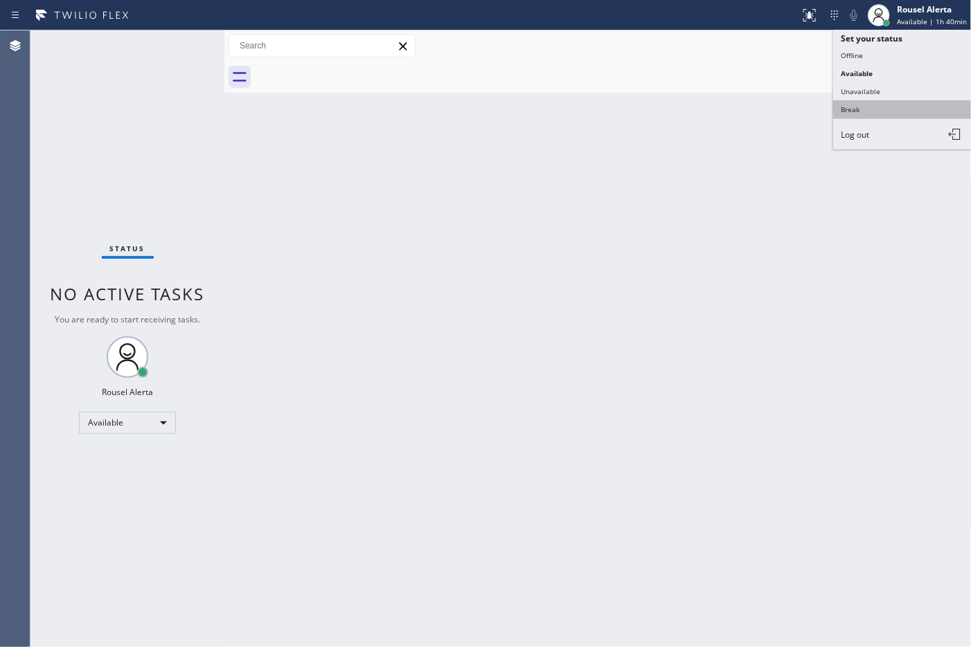
click at [907, 102] on button "Break" at bounding box center [902, 109] width 139 height 18
